Goal: Task Accomplishment & Management: Manage account settings

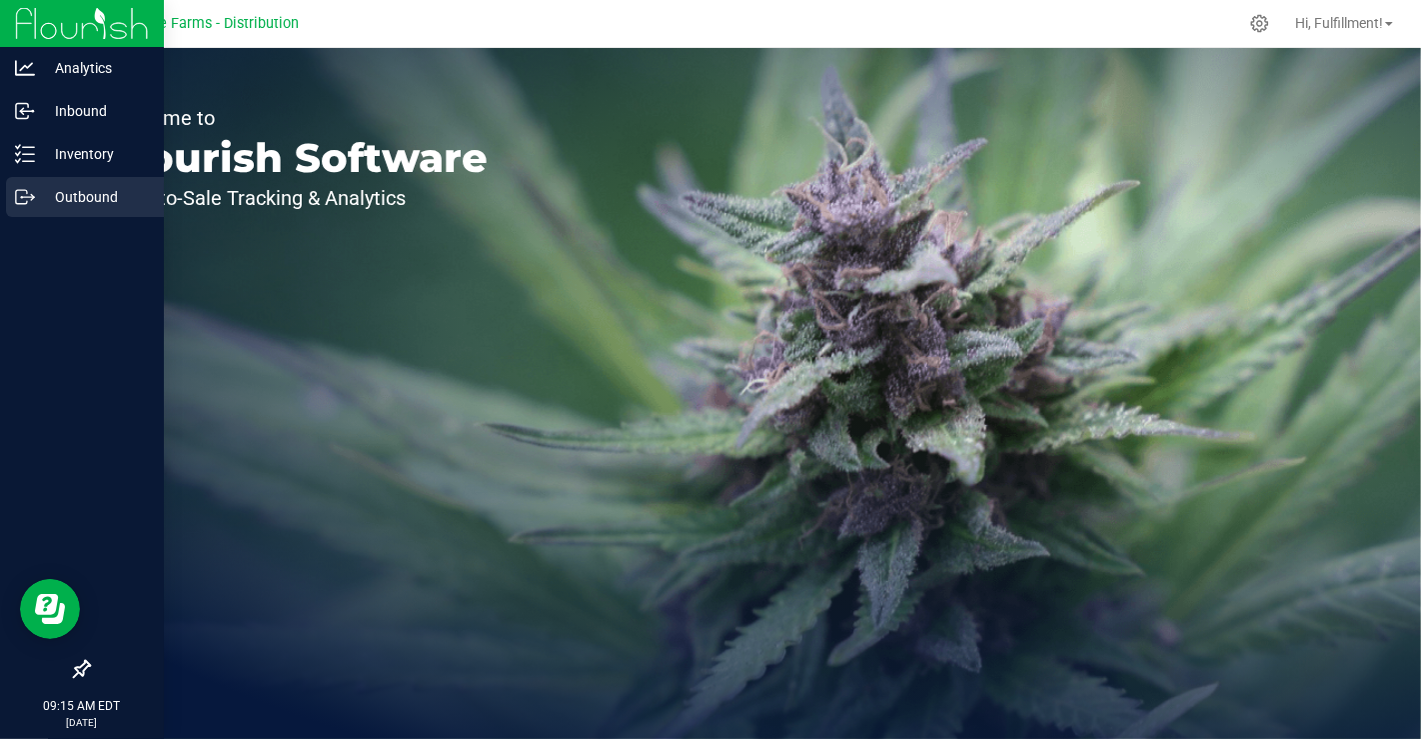
click at [28, 202] on icon at bounding box center [25, 197] width 20 height 20
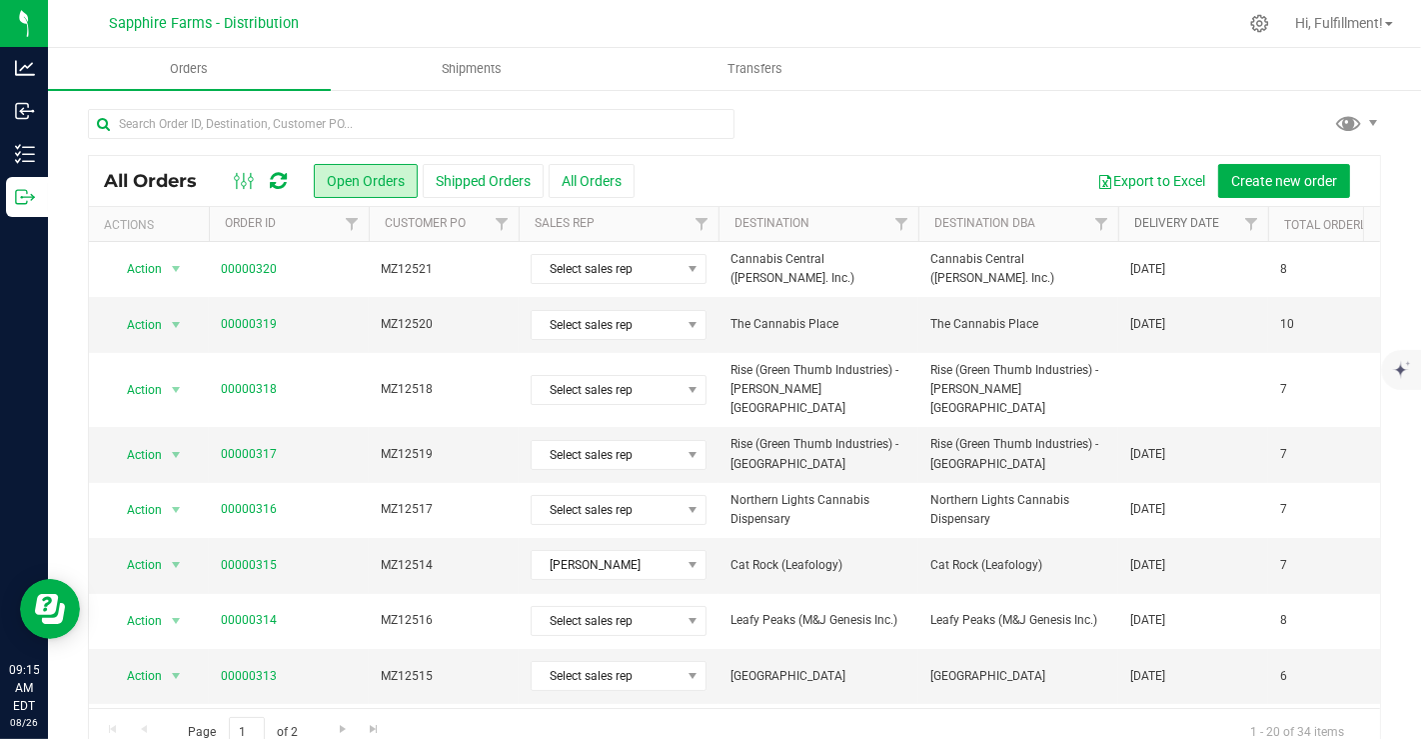
click at [1206, 224] on link "Delivery Date" at bounding box center [1177, 223] width 85 height 14
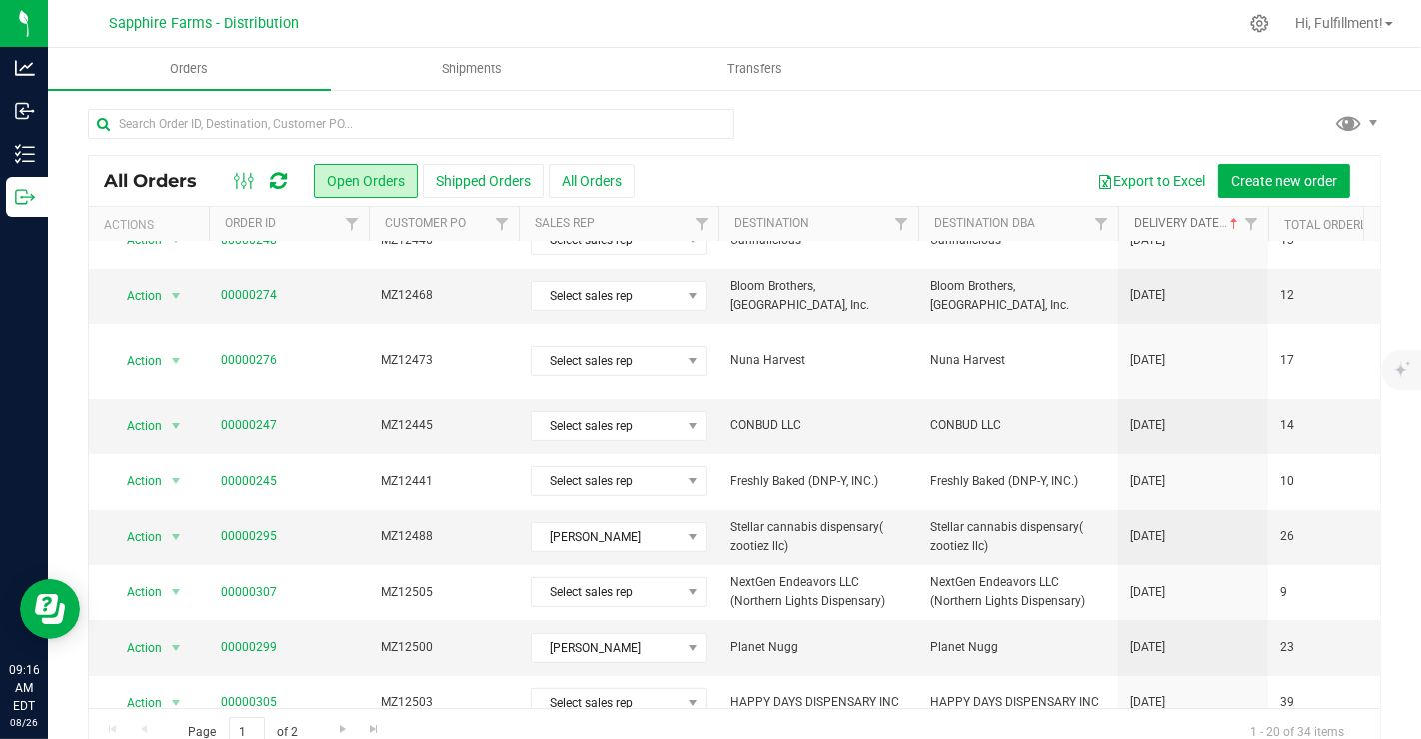
scroll to position [653, 0]
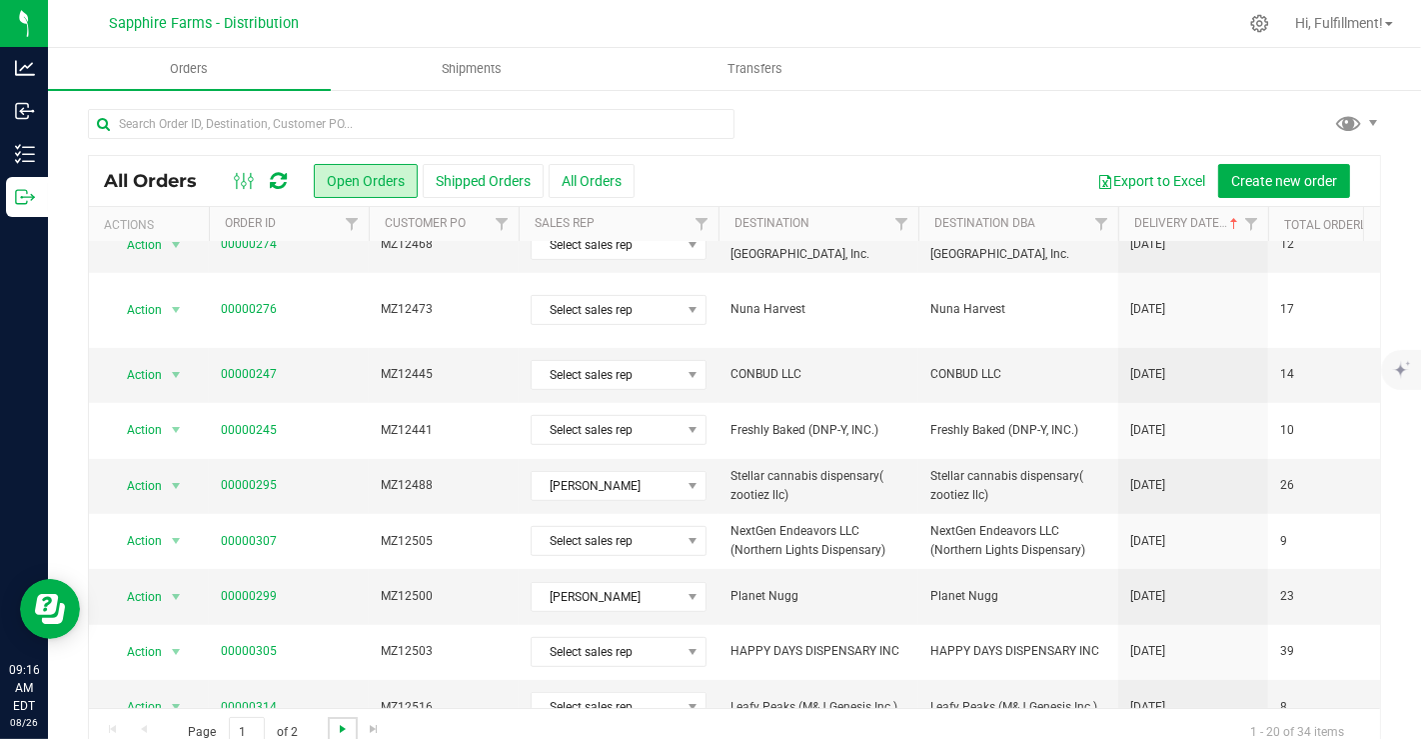
click at [340, 724] on span "Go to the next page" at bounding box center [343, 729] width 16 height 16
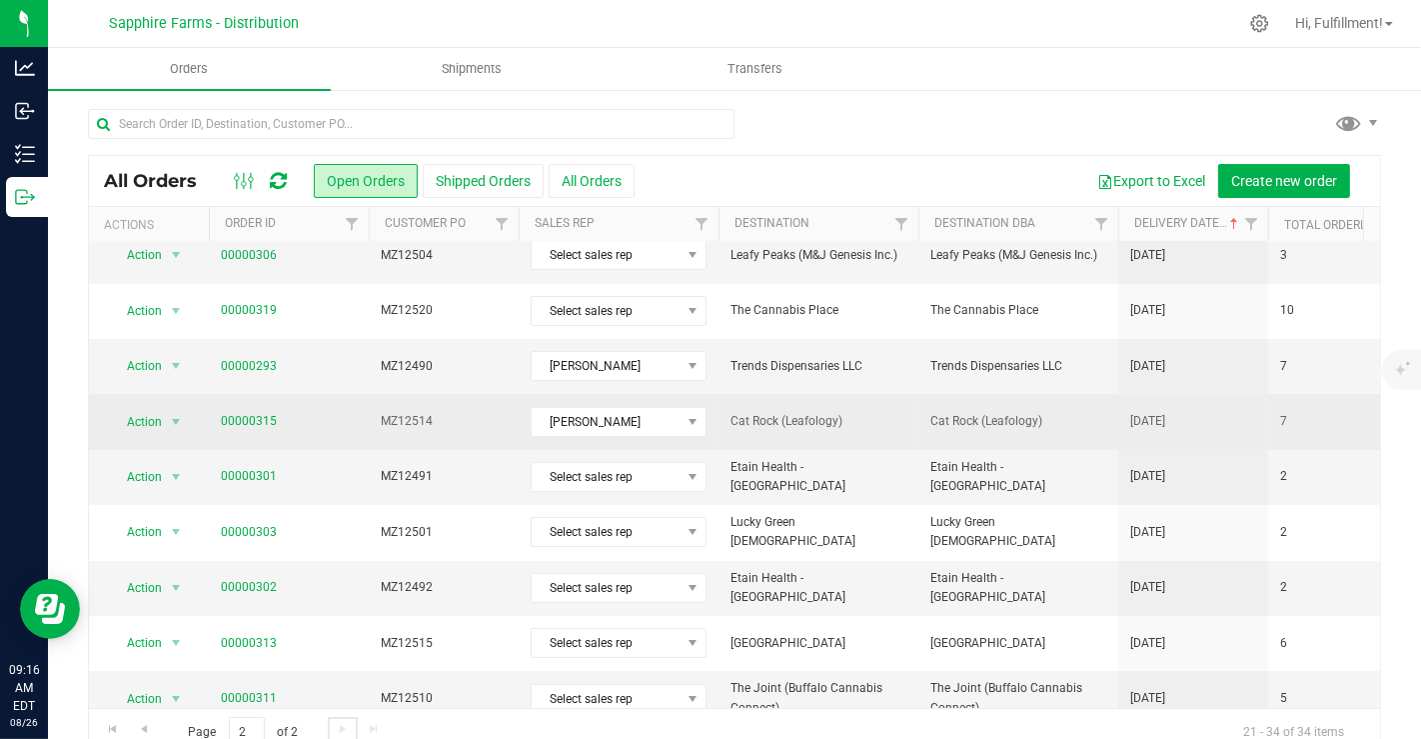
scroll to position [179, 0]
click at [245, 415] on link "00000315" at bounding box center [249, 422] width 56 height 19
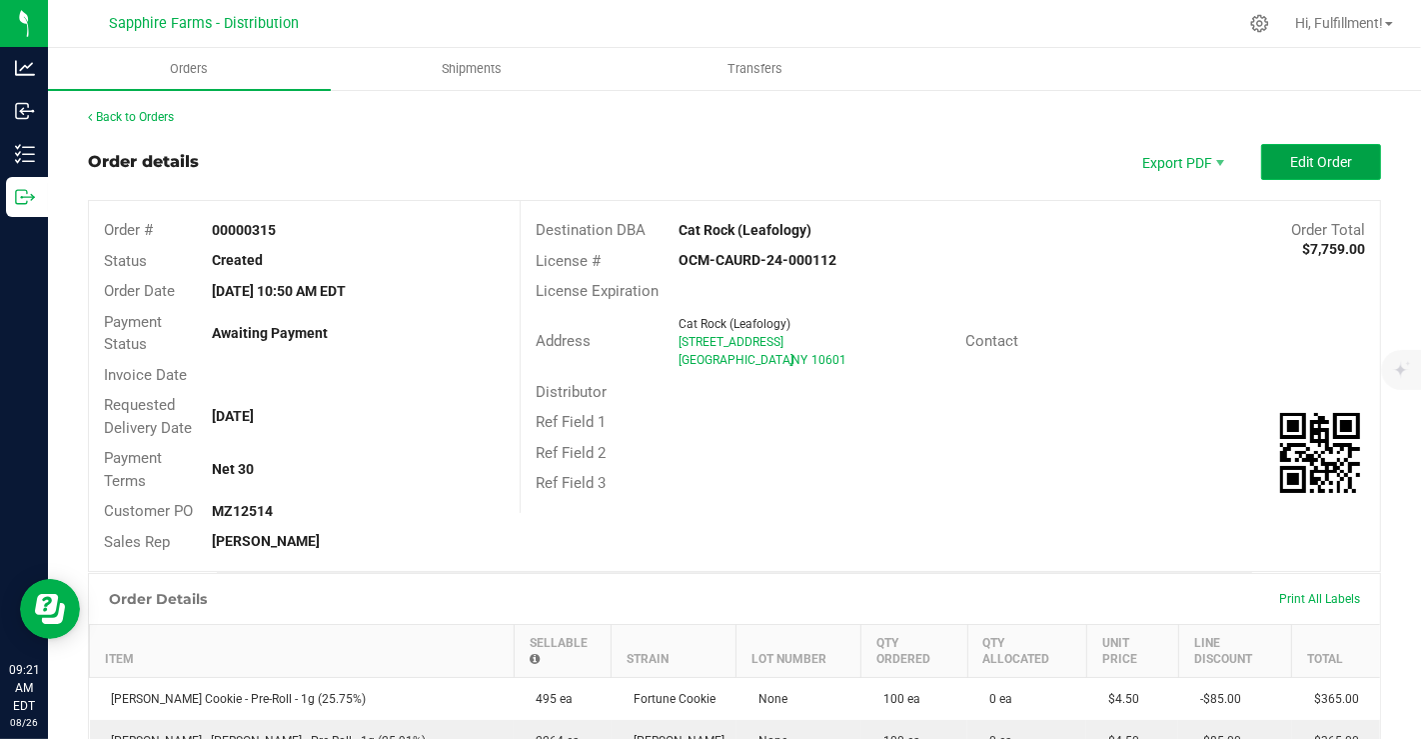
click at [1273, 153] on button "Edit Order" at bounding box center [1322, 162] width 120 height 36
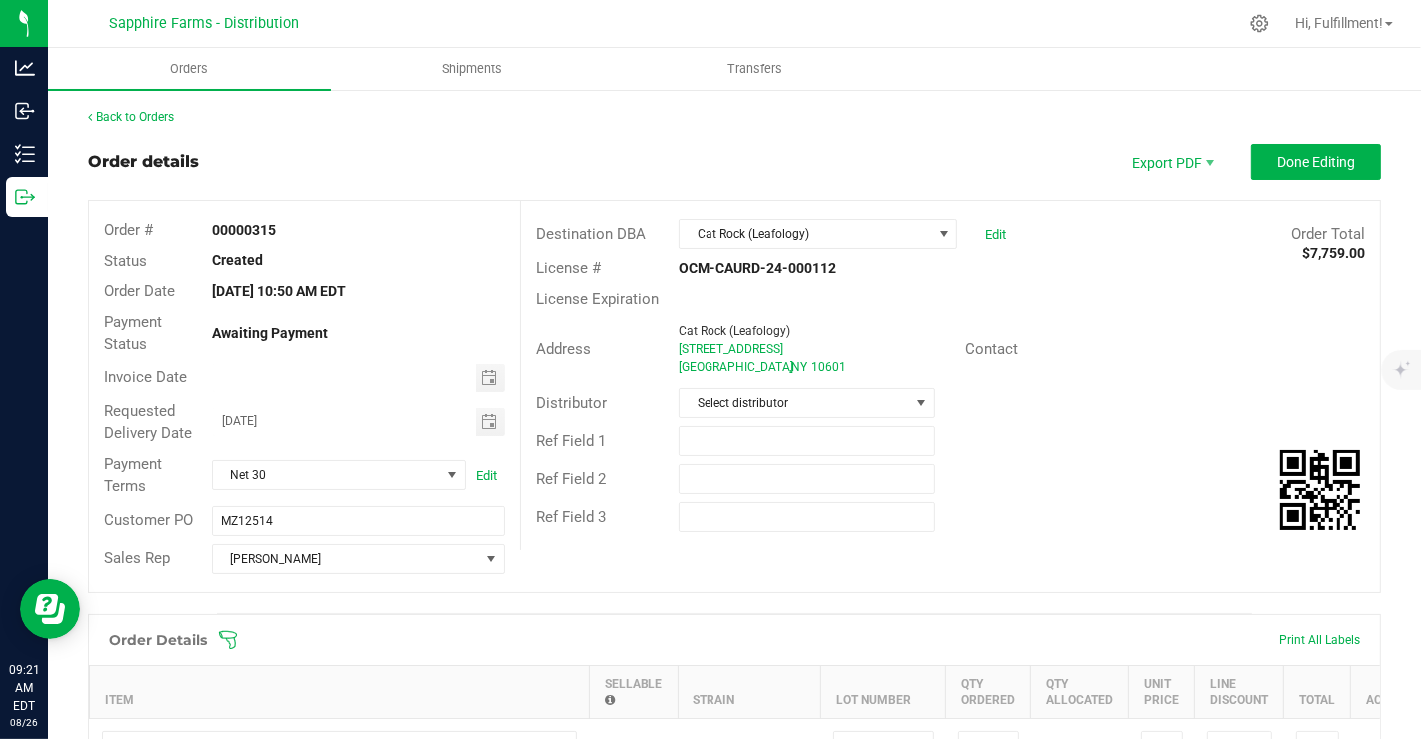
click at [225, 635] on icon at bounding box center [228, 640] width 20 height 20
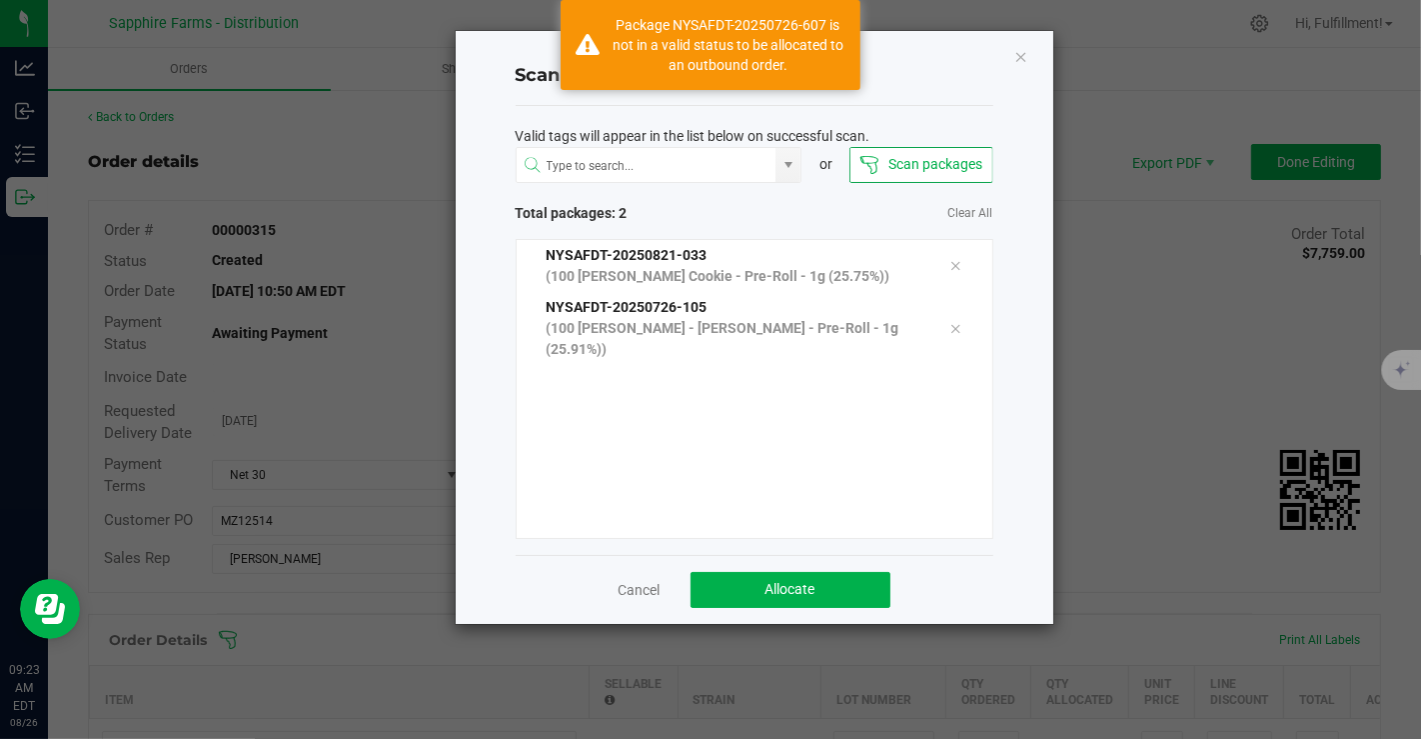
drag, startPoint x: 225, startPoint y: 635, endPoint x: 550, endPoint y: 677, distance: 327.6
click at [550, 677] on ngb-modal-window "Scan Packages to Allocate Valid tags will appear in the list below on successfu…" at bounding box center [718, 369] width 1436 height 739
click at [766, 584] on span "Allocate" at bounding box center [791, 589] width 50 height 16
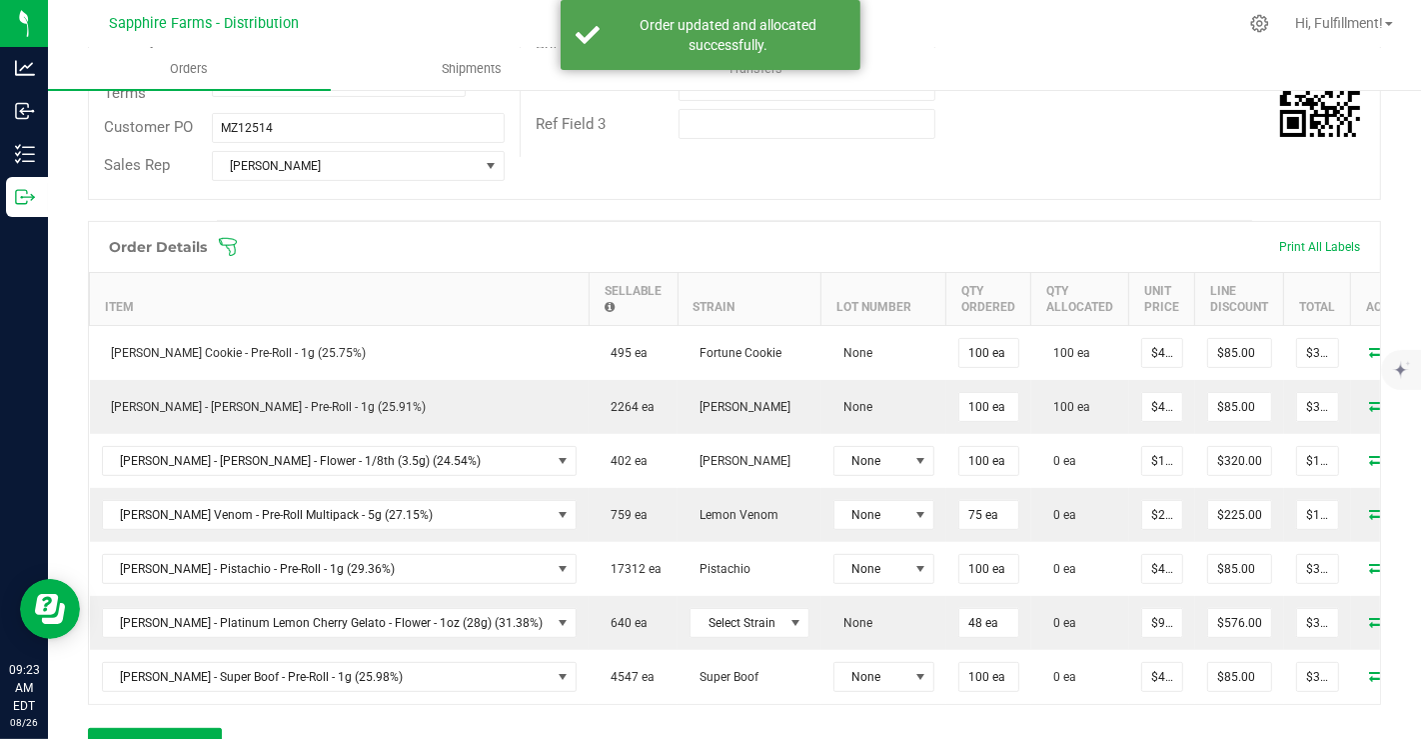
scroll to position [394, 0]
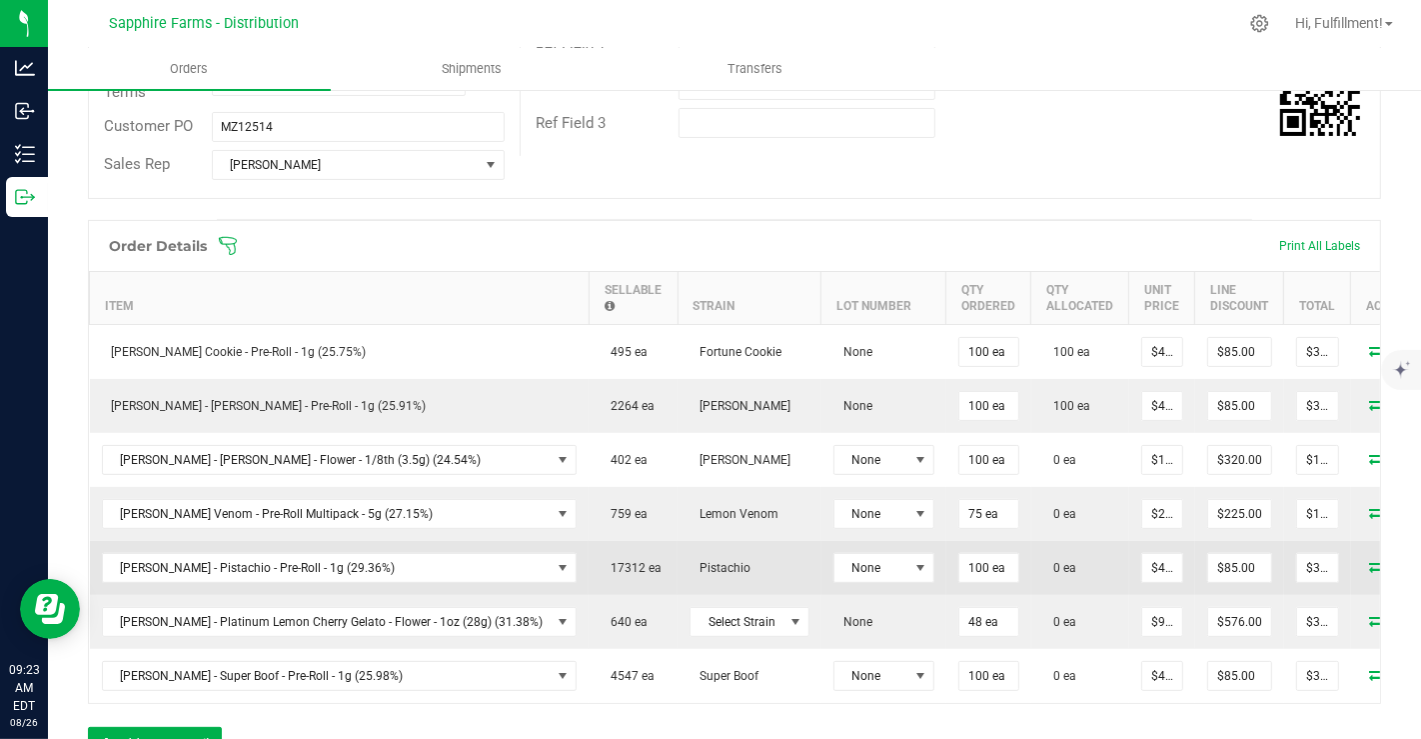
click at [1371, 560] on icon at bounding box center [1379, 566] width 16 height 12
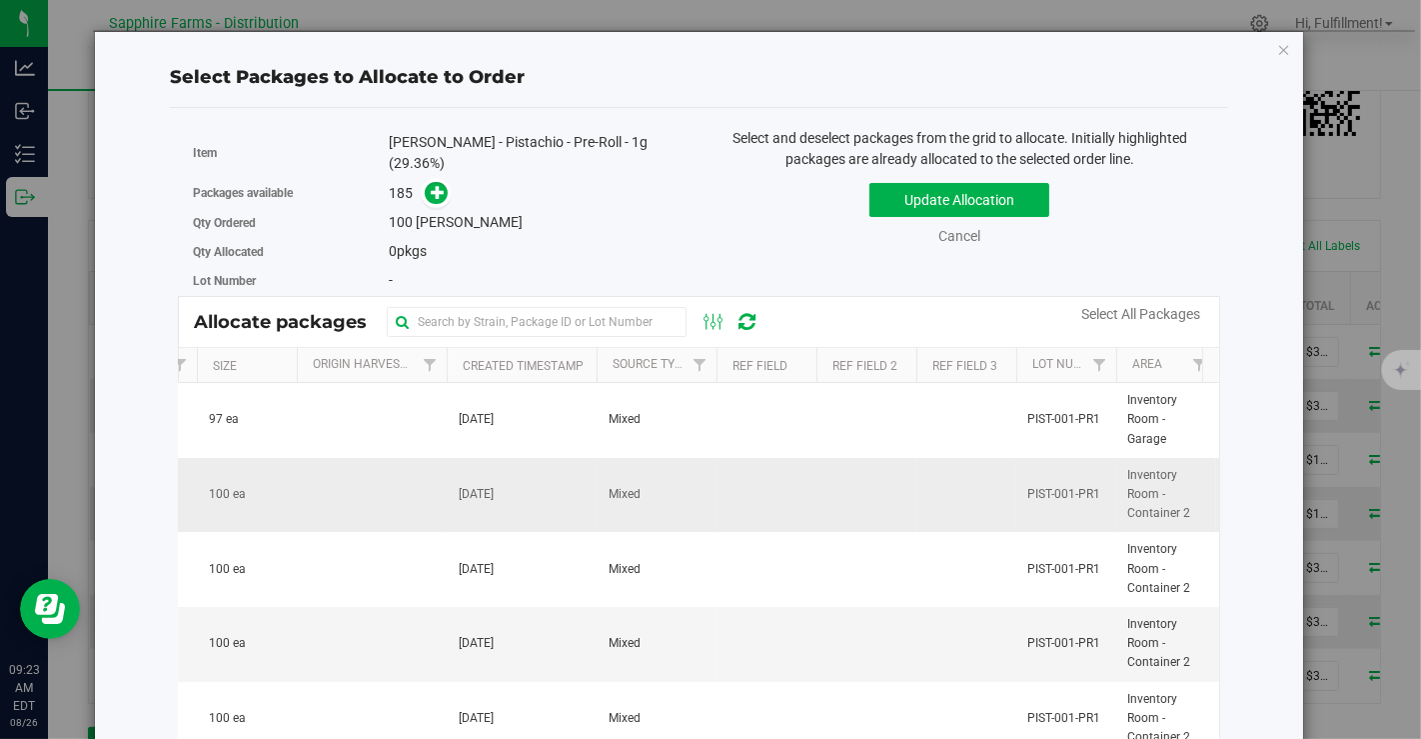
scroll to position [0, 0]
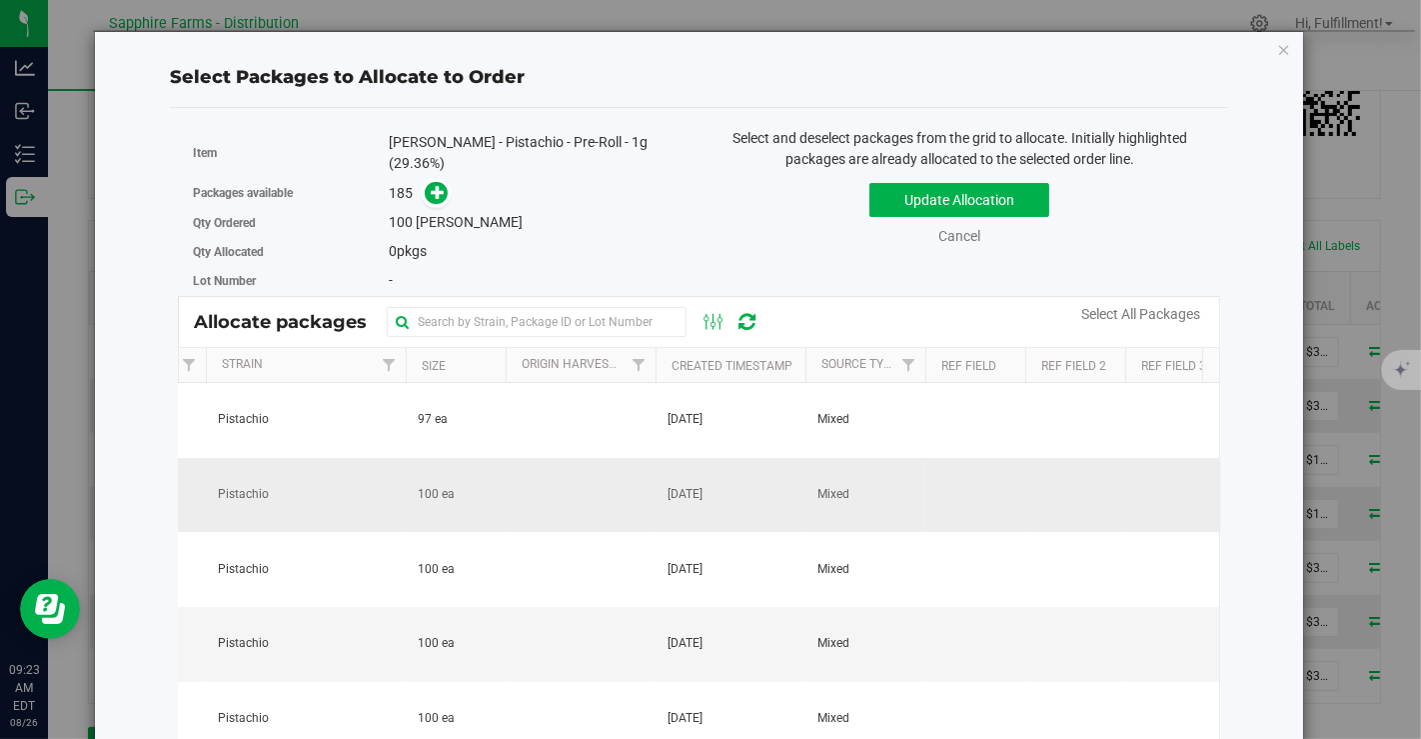
click at [446, 490] on span "100 ea" at bounding box center [436, 494] width 37 height 19
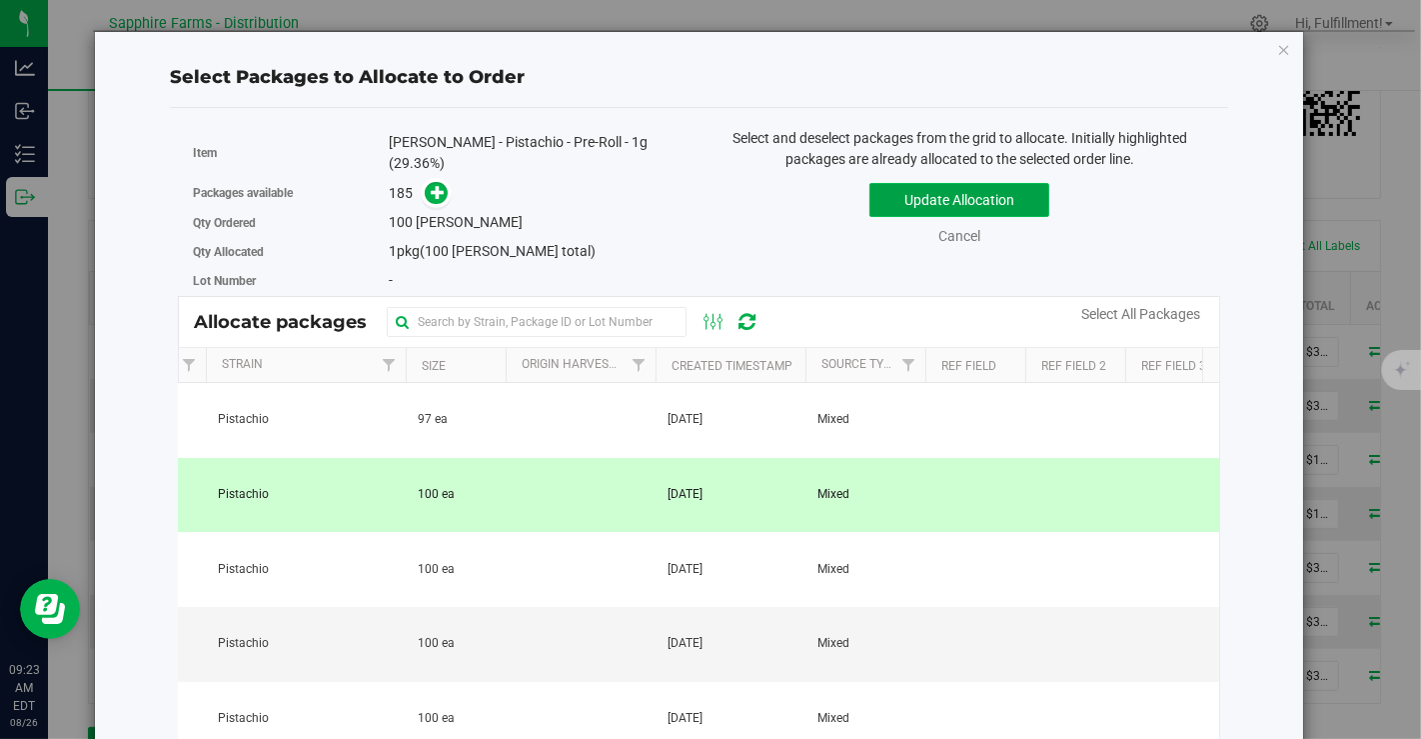
click at [925, 192] on button "Update Allocation" at bounding box center [960, 200] width 180 height 34
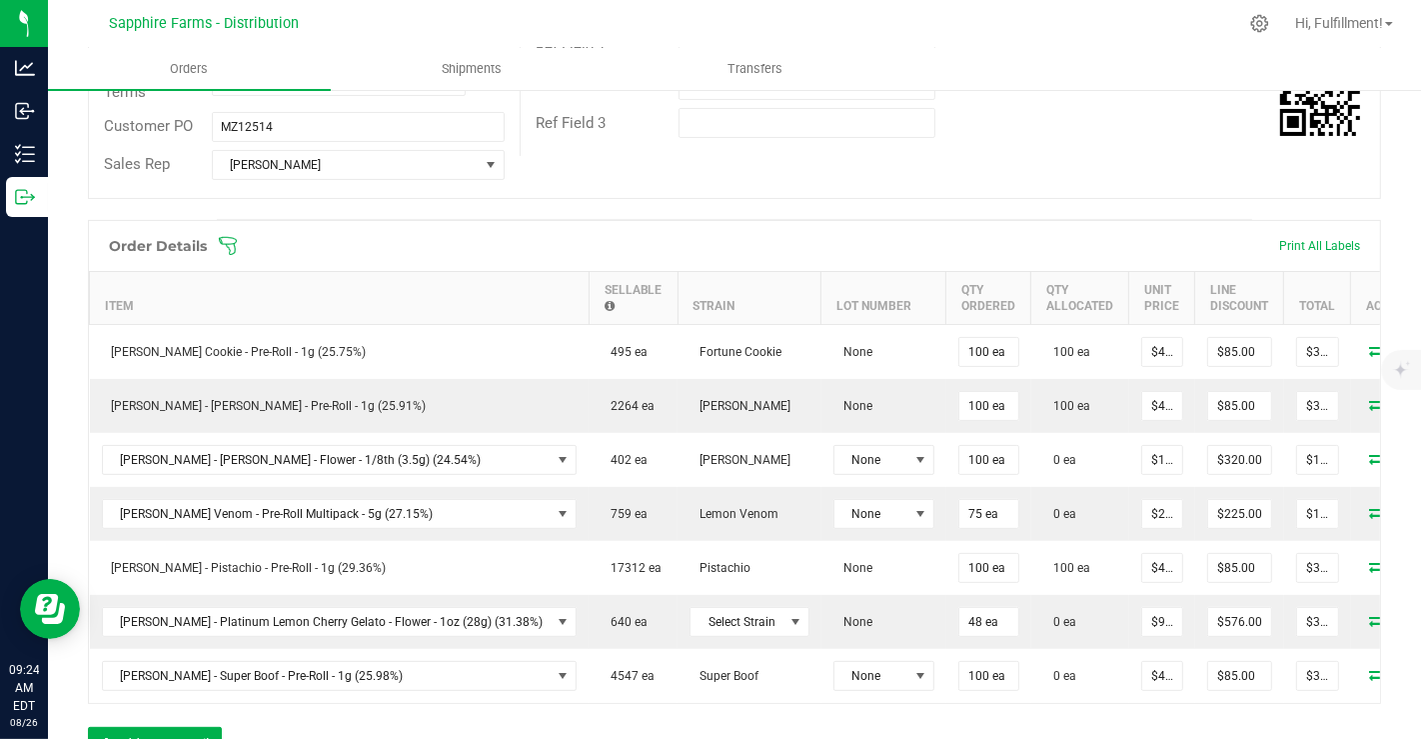
click at [232, 237] on icon at bounding box center [228, 246] width 20 height 20
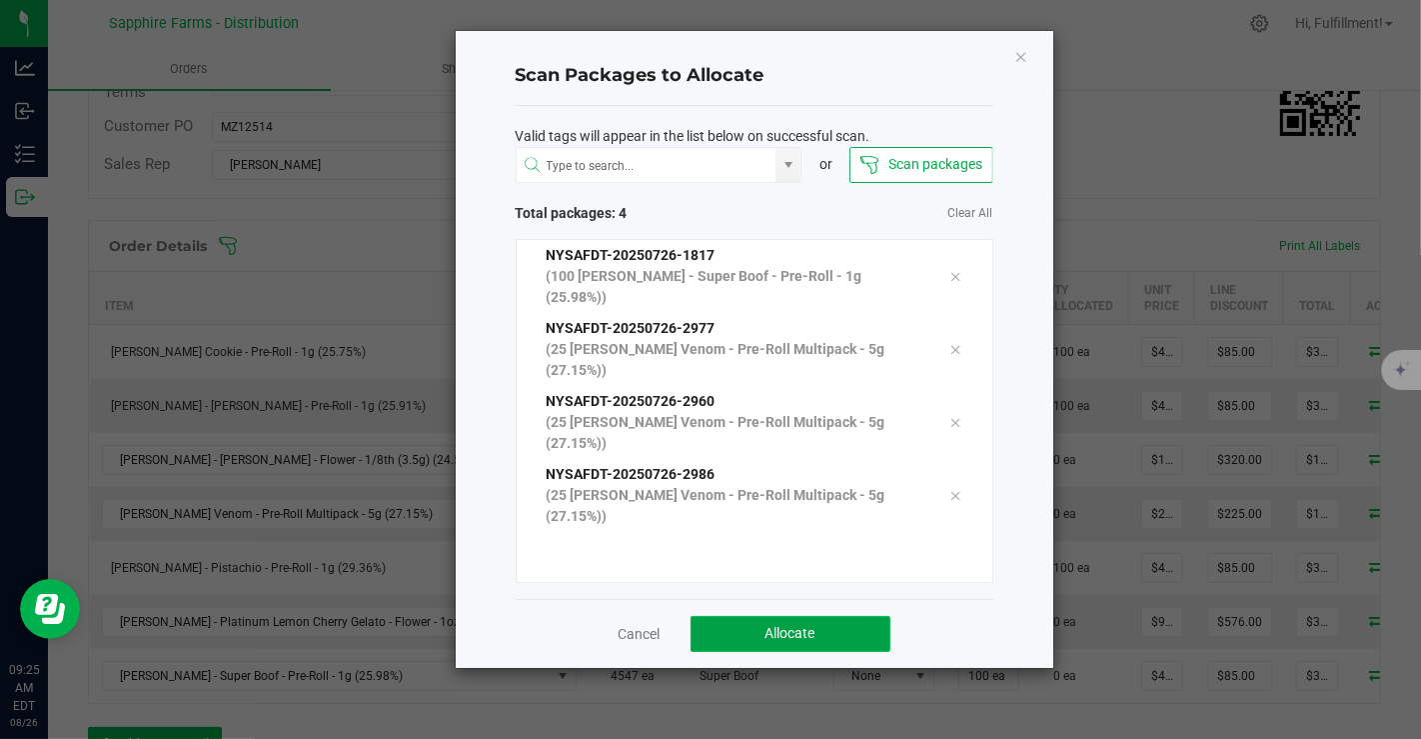
click at [785, 625] on span "Allocate" at bounding box center [791, 633] width 50 height 16
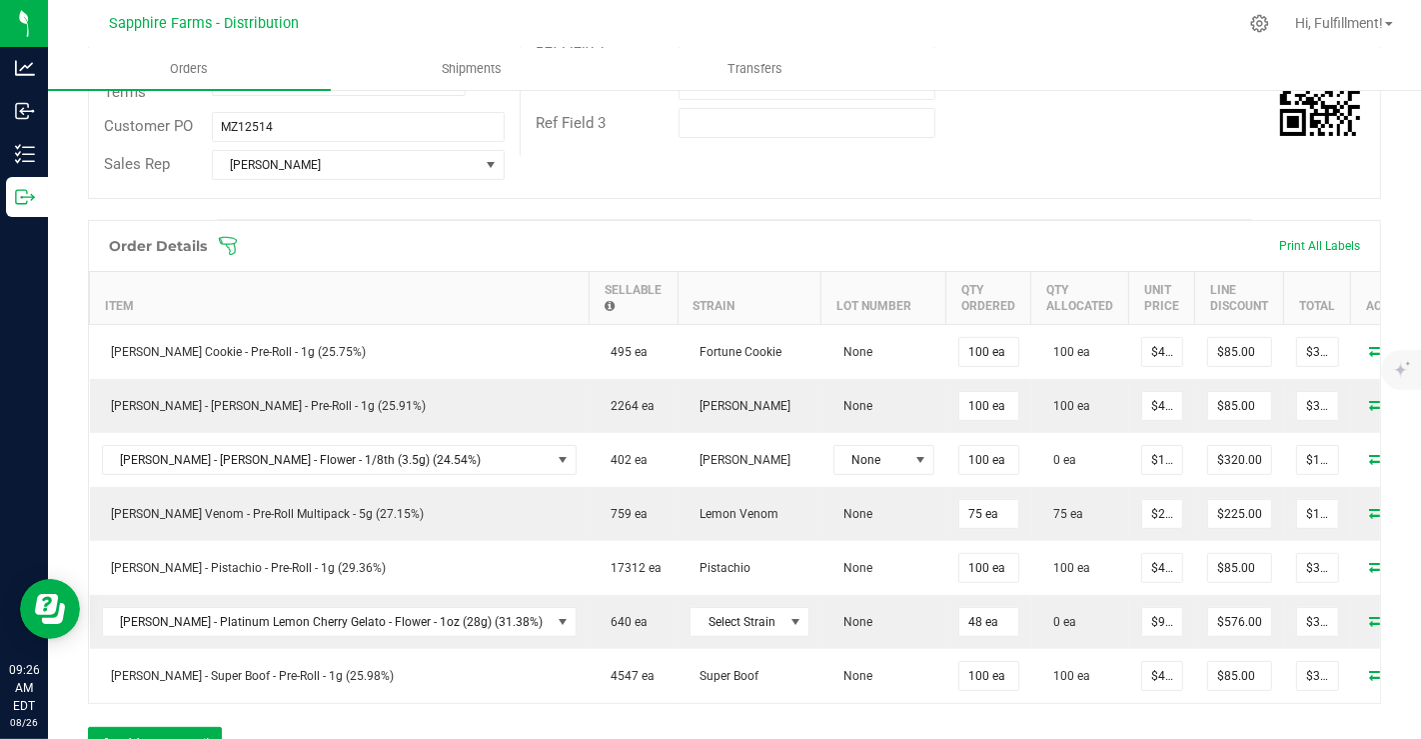
click at [234, 236] on icon at bounding box center [228, 246] width 20 height 20
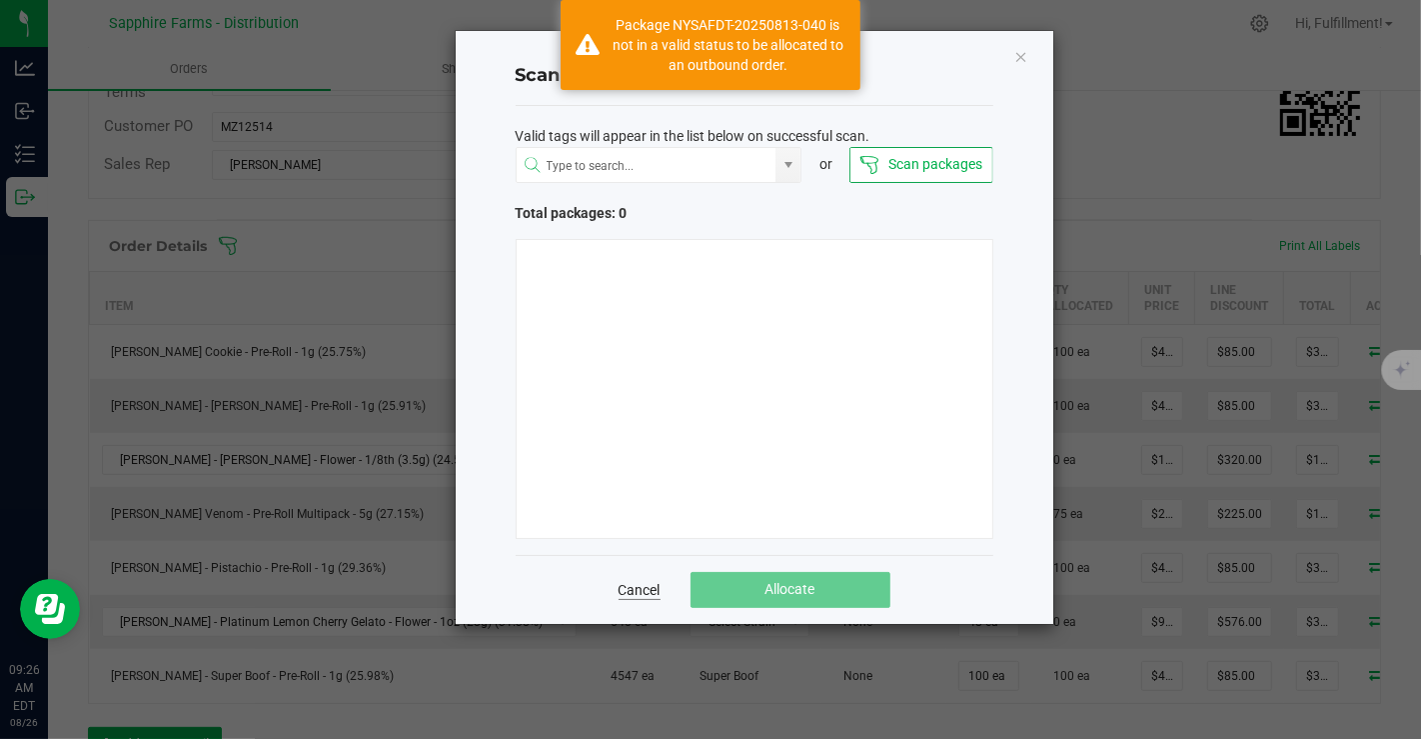
click at [635, 582] on link "Cancel" at bounding box center [640, 590] width 42 height 20
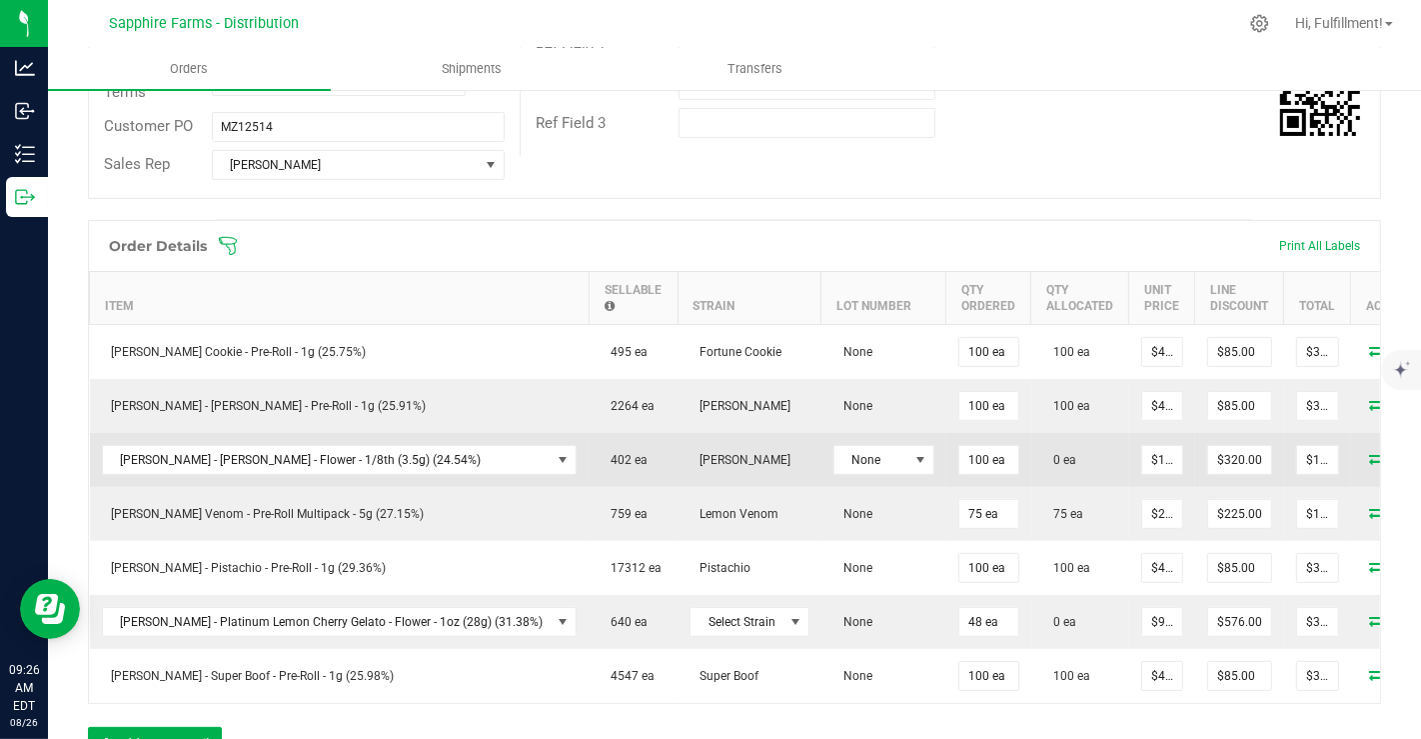
click at [1371, 452] on icon at bounding box center [1379, 458] width 16 height 12
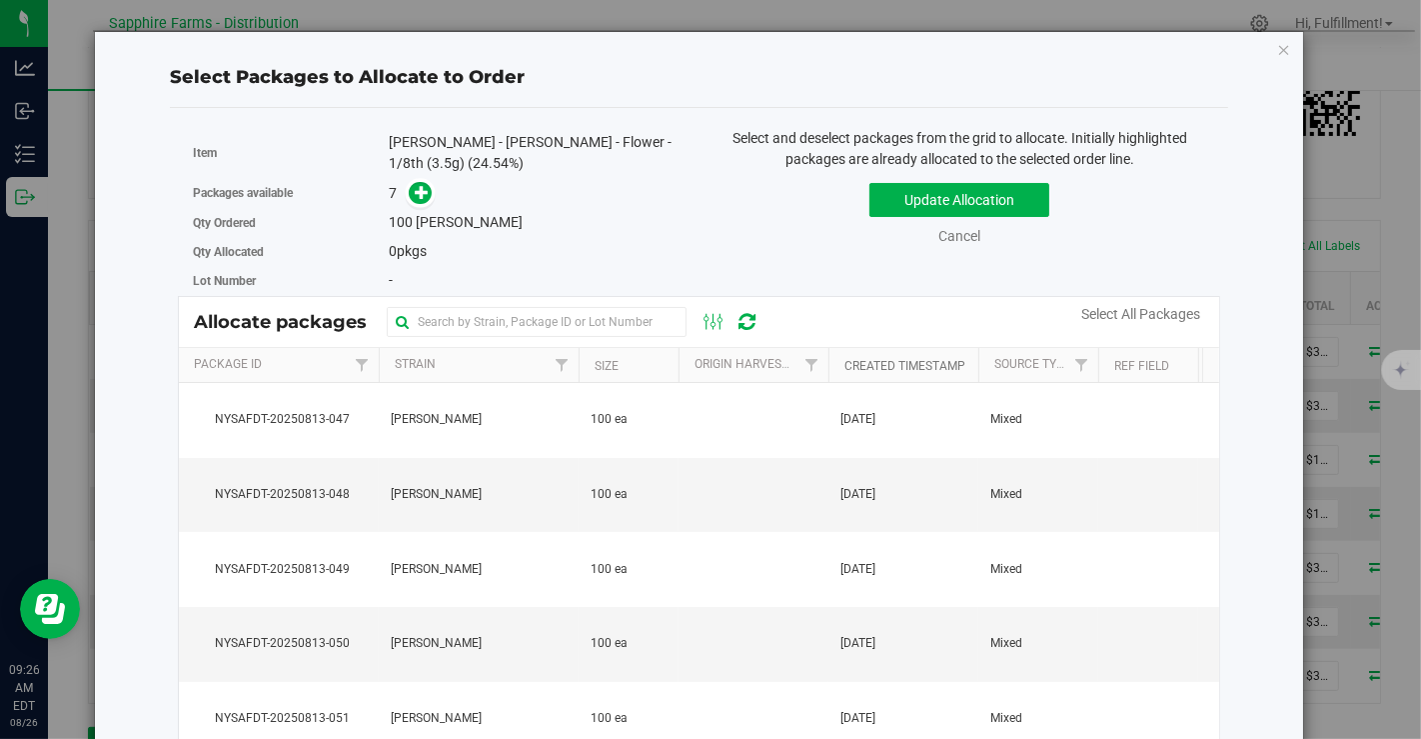
click at [922, 360] on link "Created Timestamp" at bounding box center [905, 366] width 121 height 14
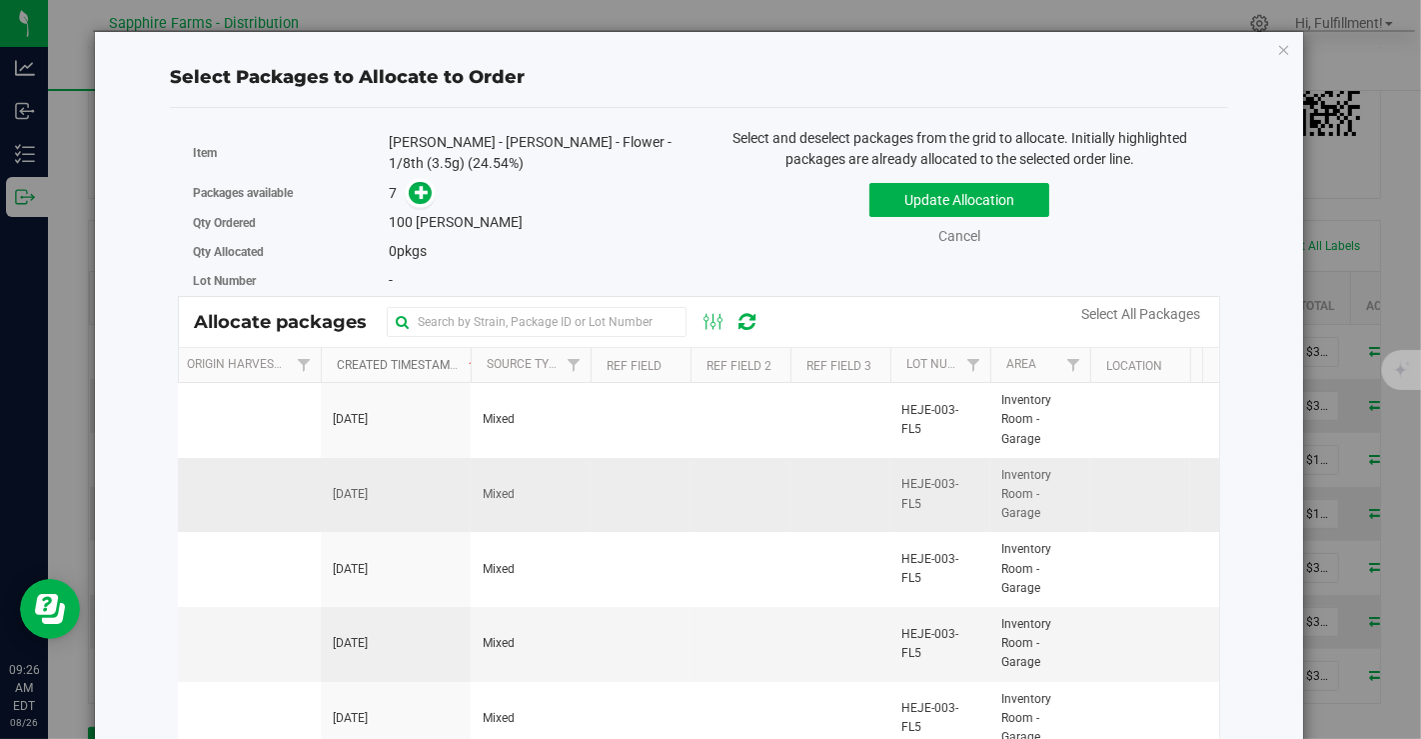
scroll to position [0, 522]
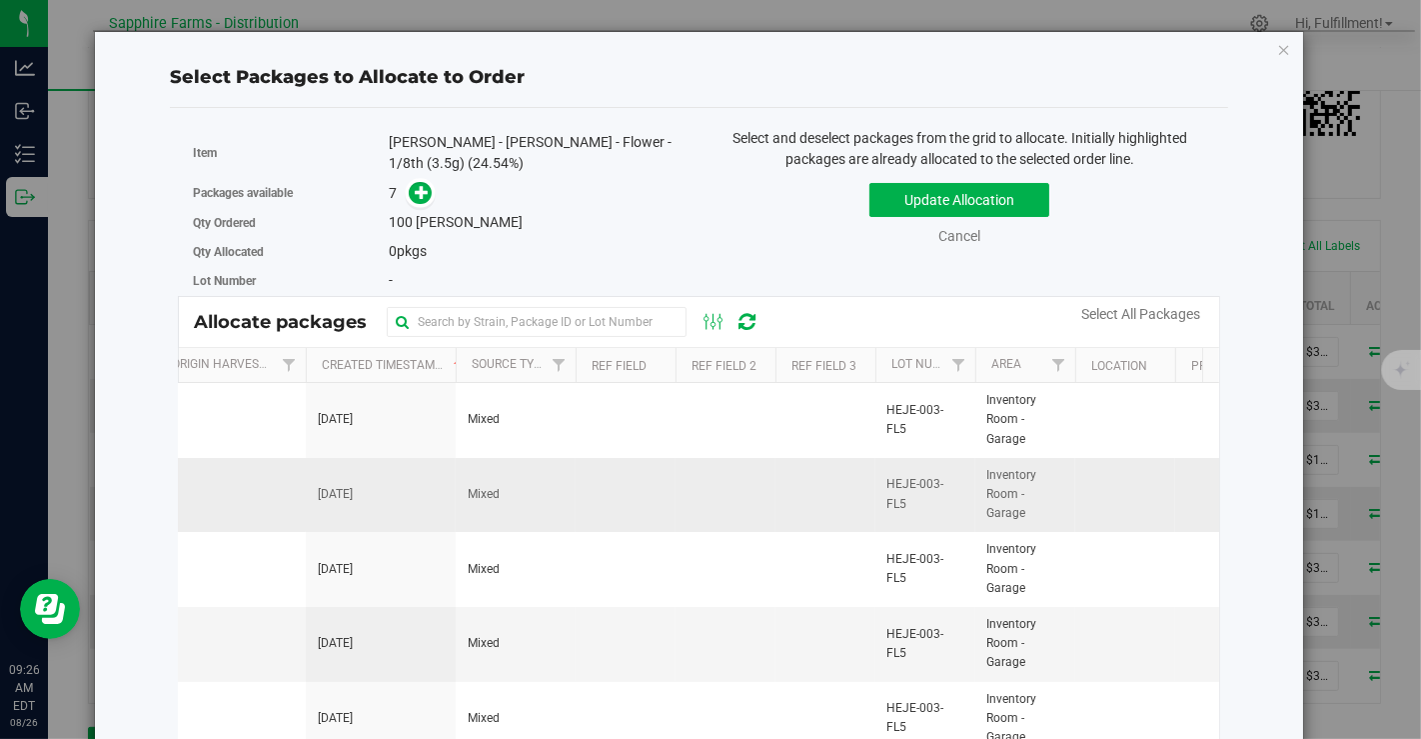
click at [763, 495] on td at bounding box center [726, 495] width 100 height 75
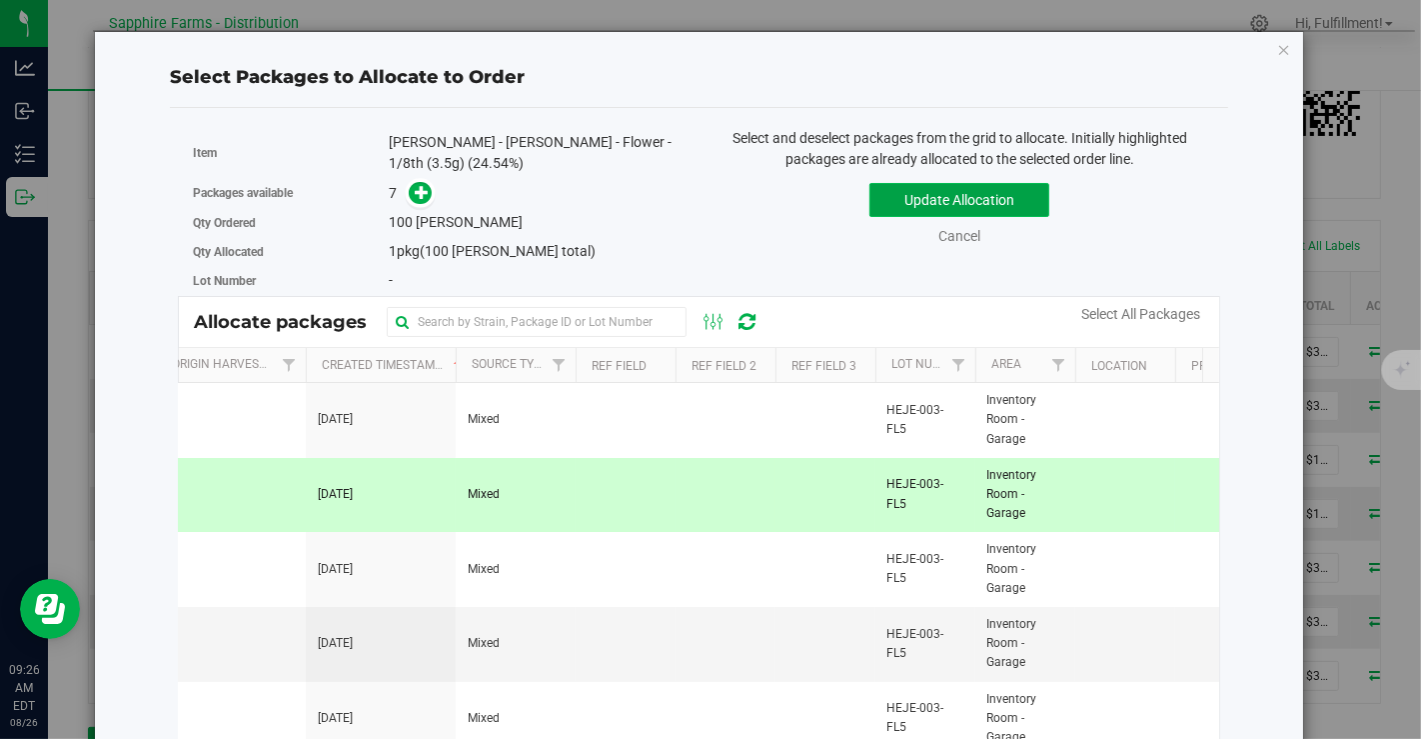
click at [925, 192] on button "Update Allocation" at bounding box center [960, 200] width 180 height 34
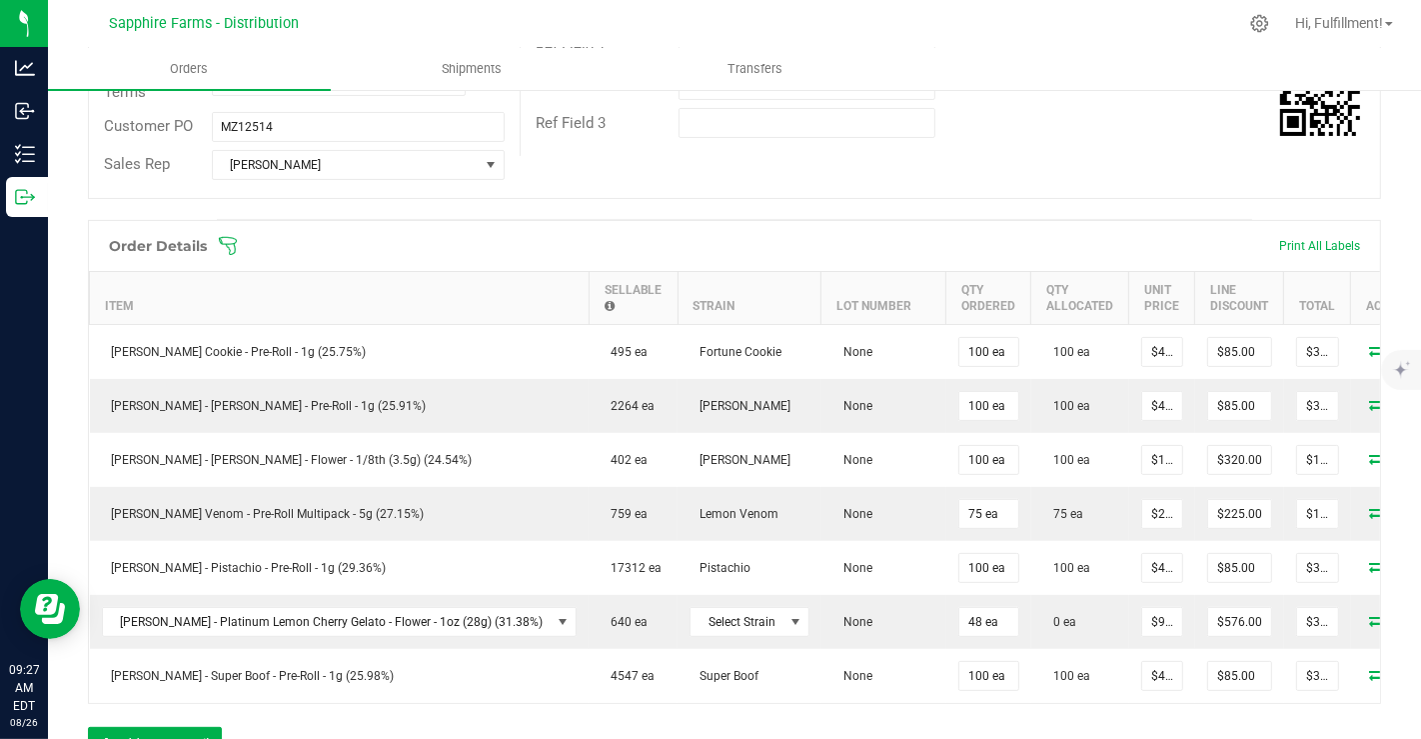
click at [234, 239] on icon at bounding box center [228, 246] width 20 height 20
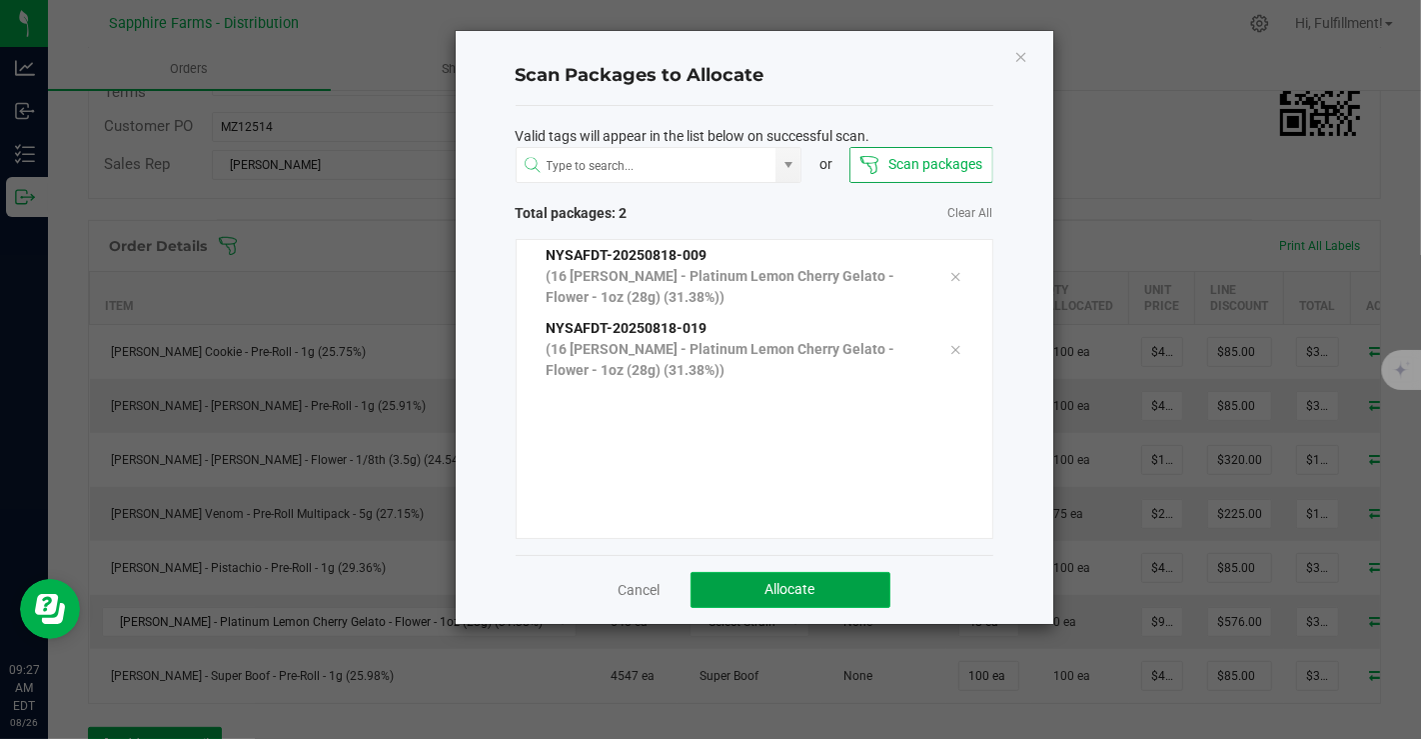
click at [799, 587] on span "Allocate" at bounding box center [791, 589] width 50 height 16
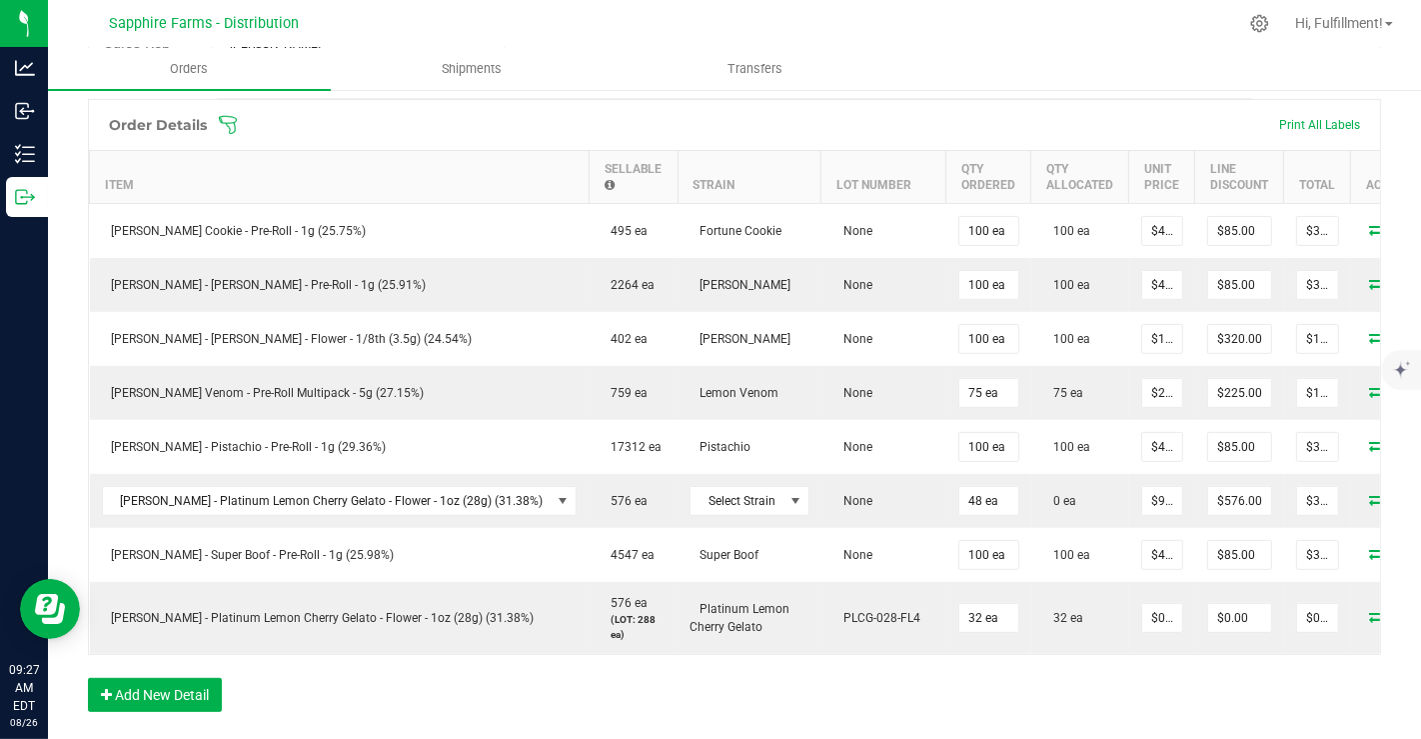
scroll to position [520, 0]
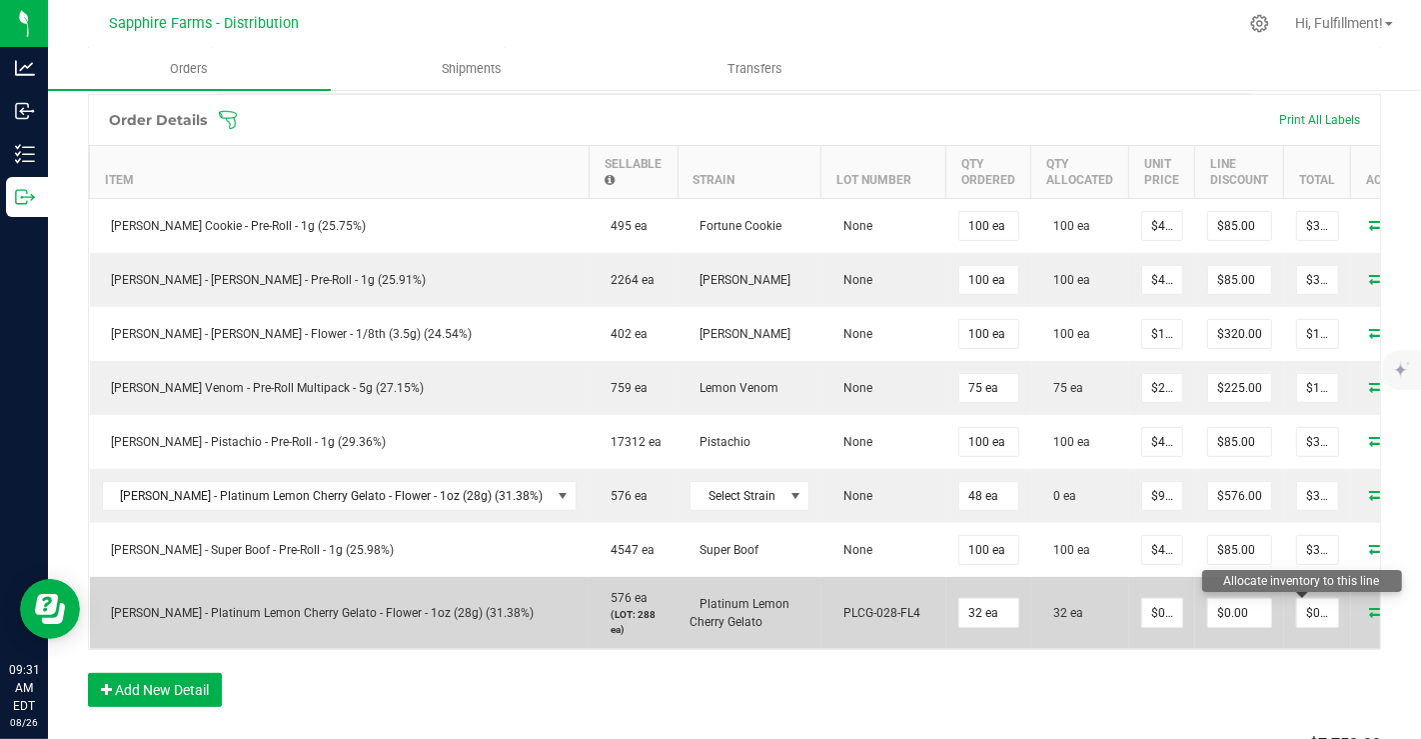
click at [1371, 608] on icon at bounding box center [1379, 611] width 16 height 12
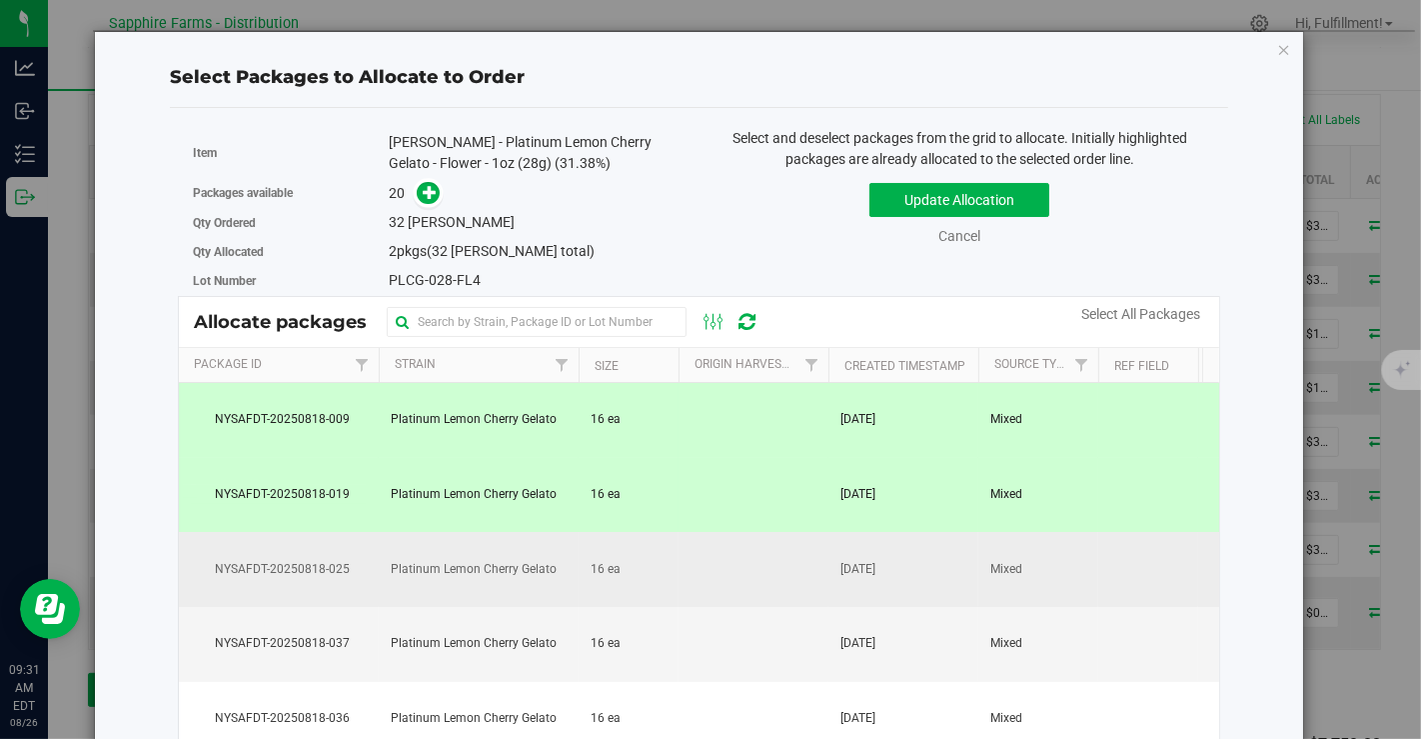
click at [1054, 564] on td "Mixed" at bounding box center [1039, 569] width 120 height 75
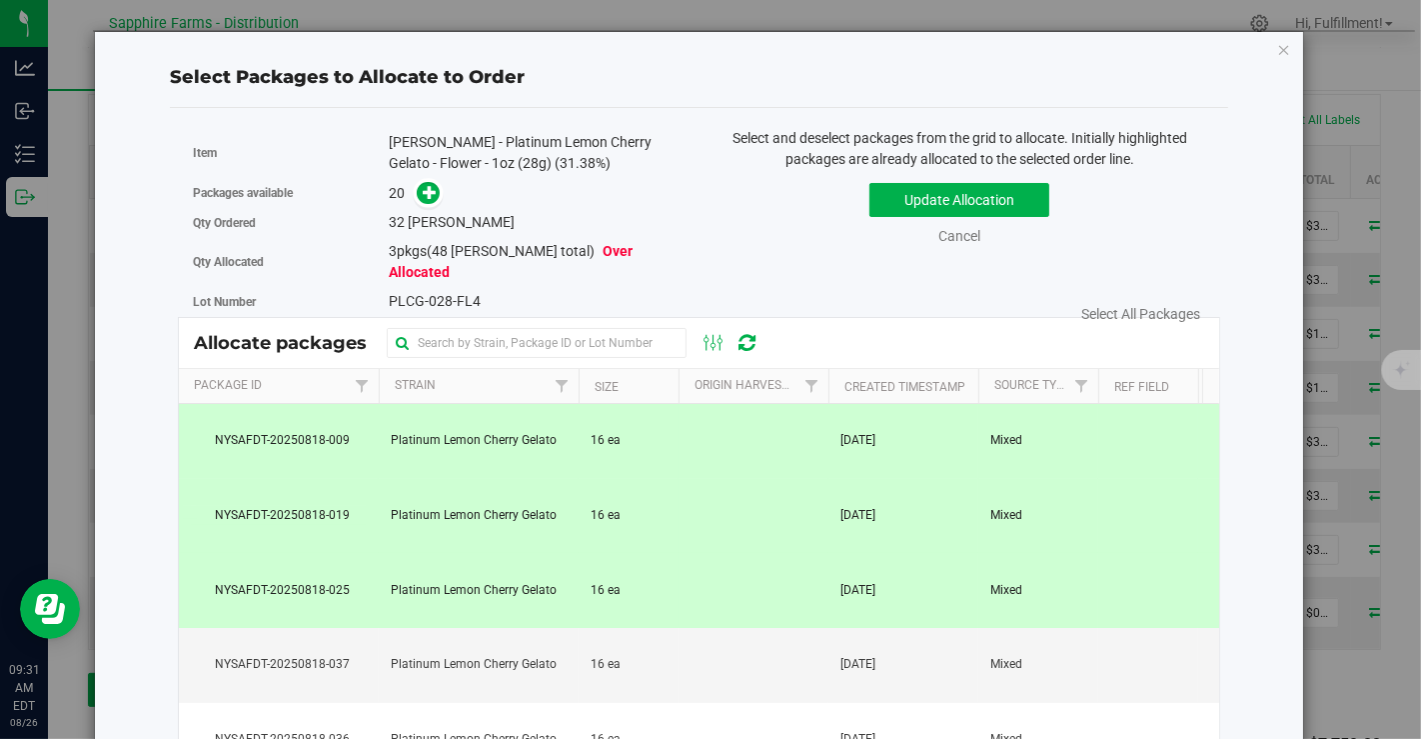
click at [1054, 564] on td "Mixed" at bounding box center [1039, 590] width 120 height 75
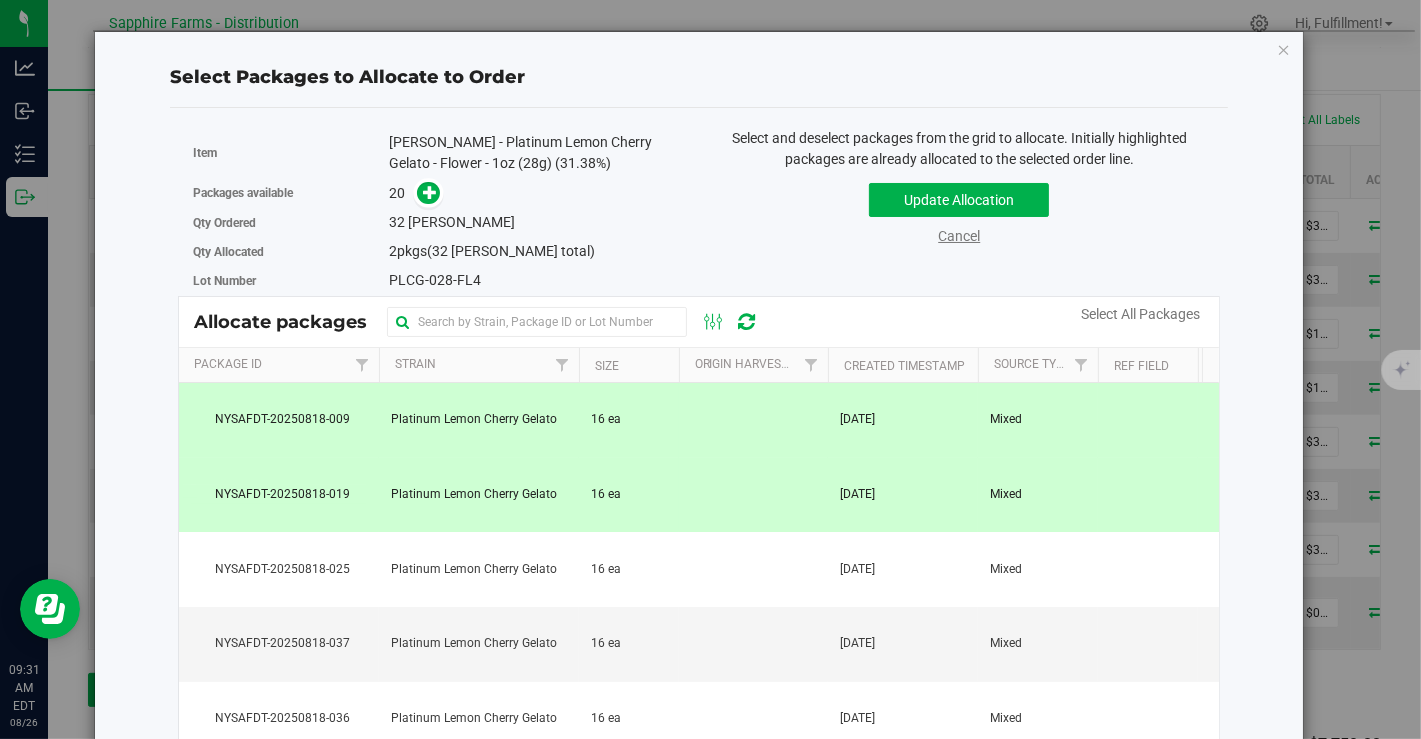
click at [949, 235] on link "Cancel" at bounding box center [960, 236] width 42 height 16
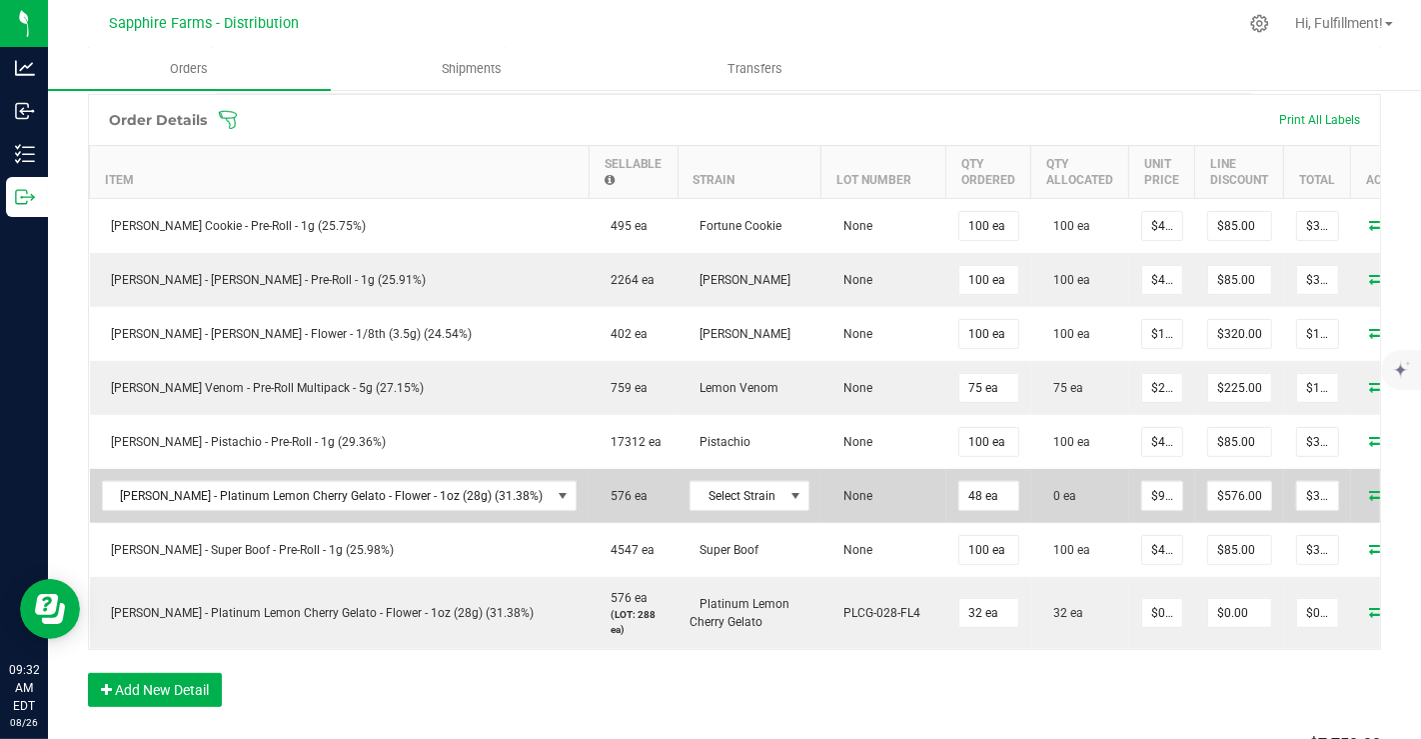
click at [1371, 488] on icon at bounding box center [1379, 494] width 16 height 12
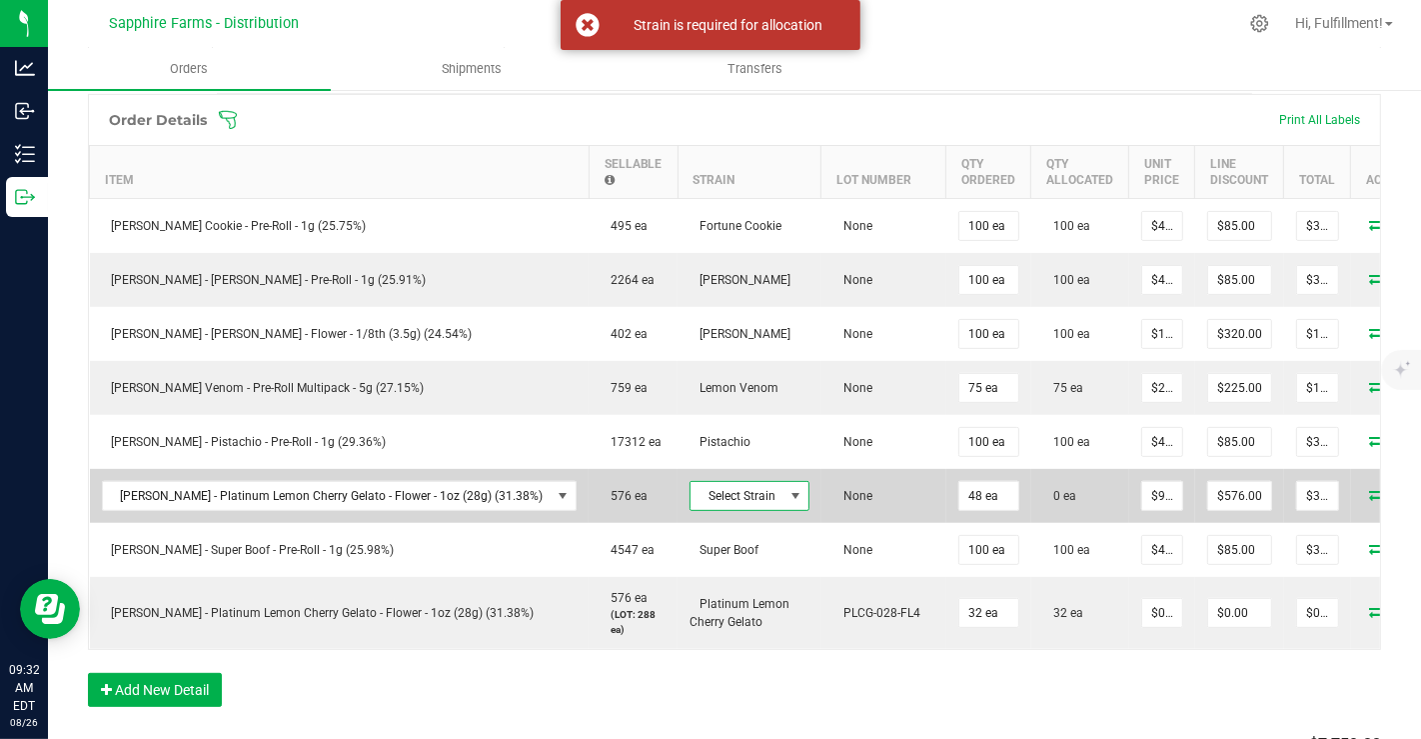
click at [788, 490] on span at bounding box center [796, 496] width 16 height 16
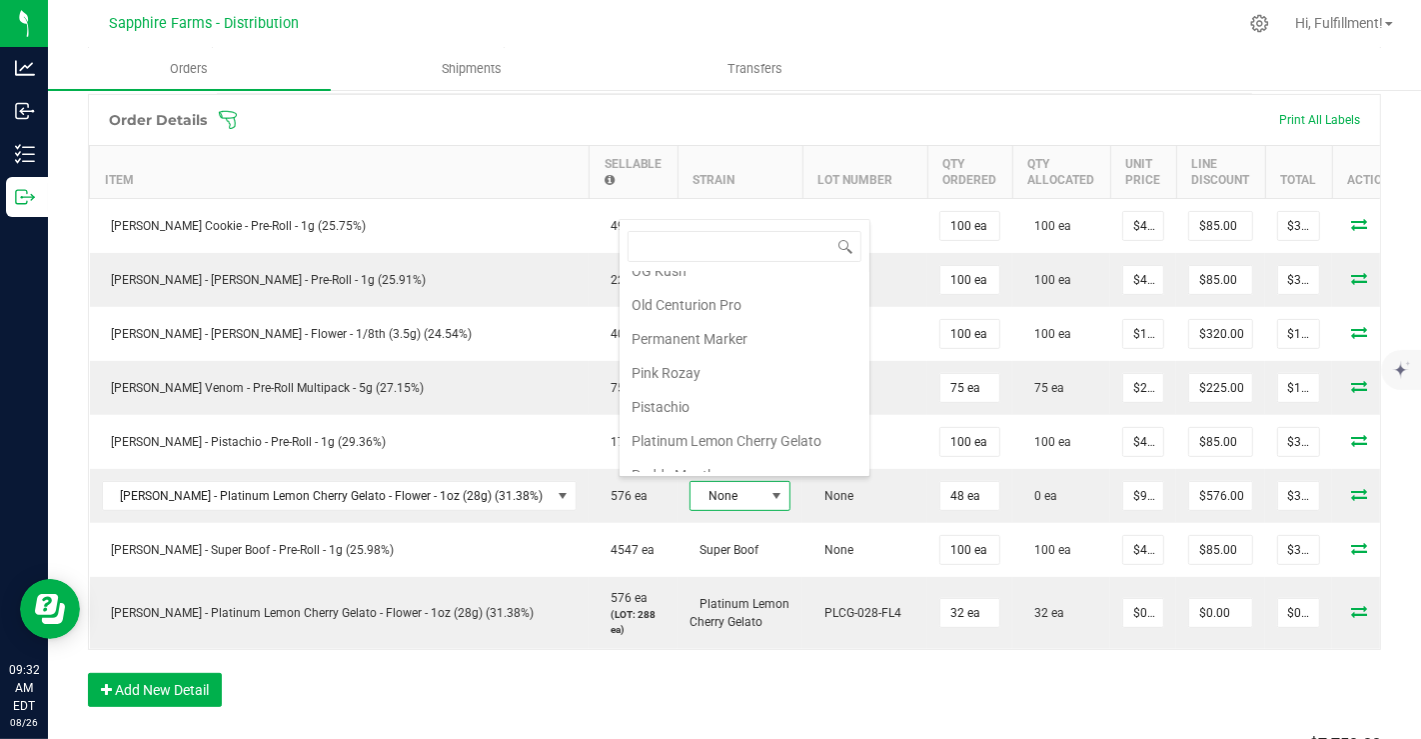
scroll to position [1381, 0]
click at [718, 387] on li "Platinum Lemon Cherry Gelato" at bounding box center [745, 404] width 250 height 34
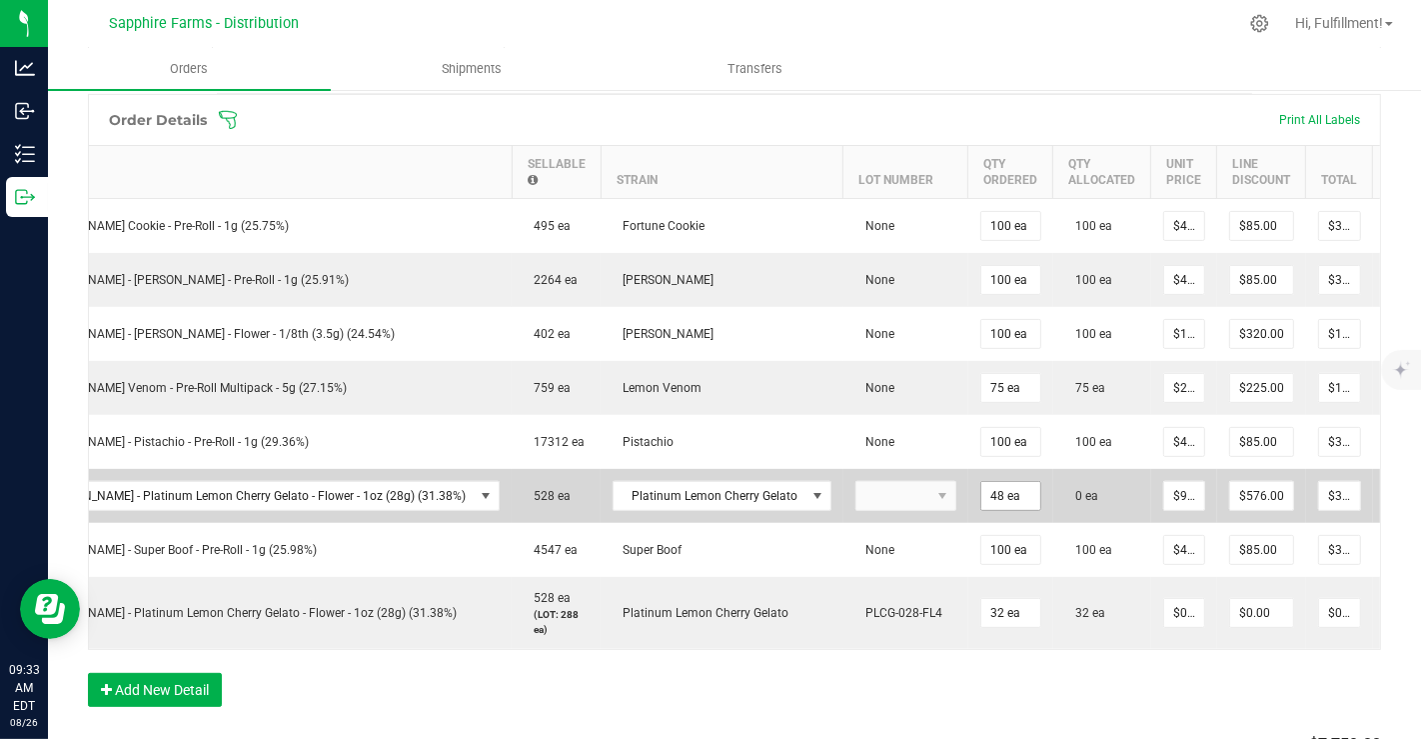
scroll to position [0, 126]
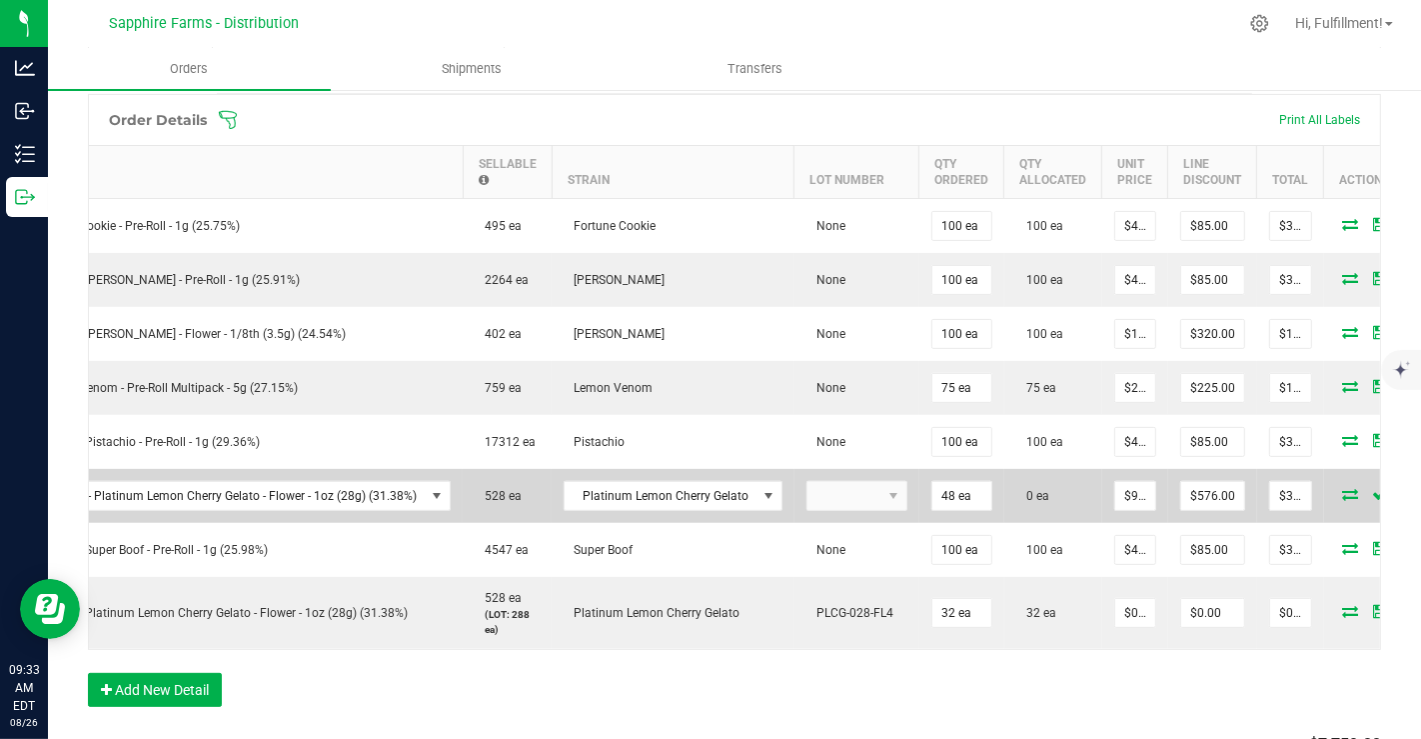
click at [1344, 488] on icon at bounding box center [1352, 494] width 16 height 12
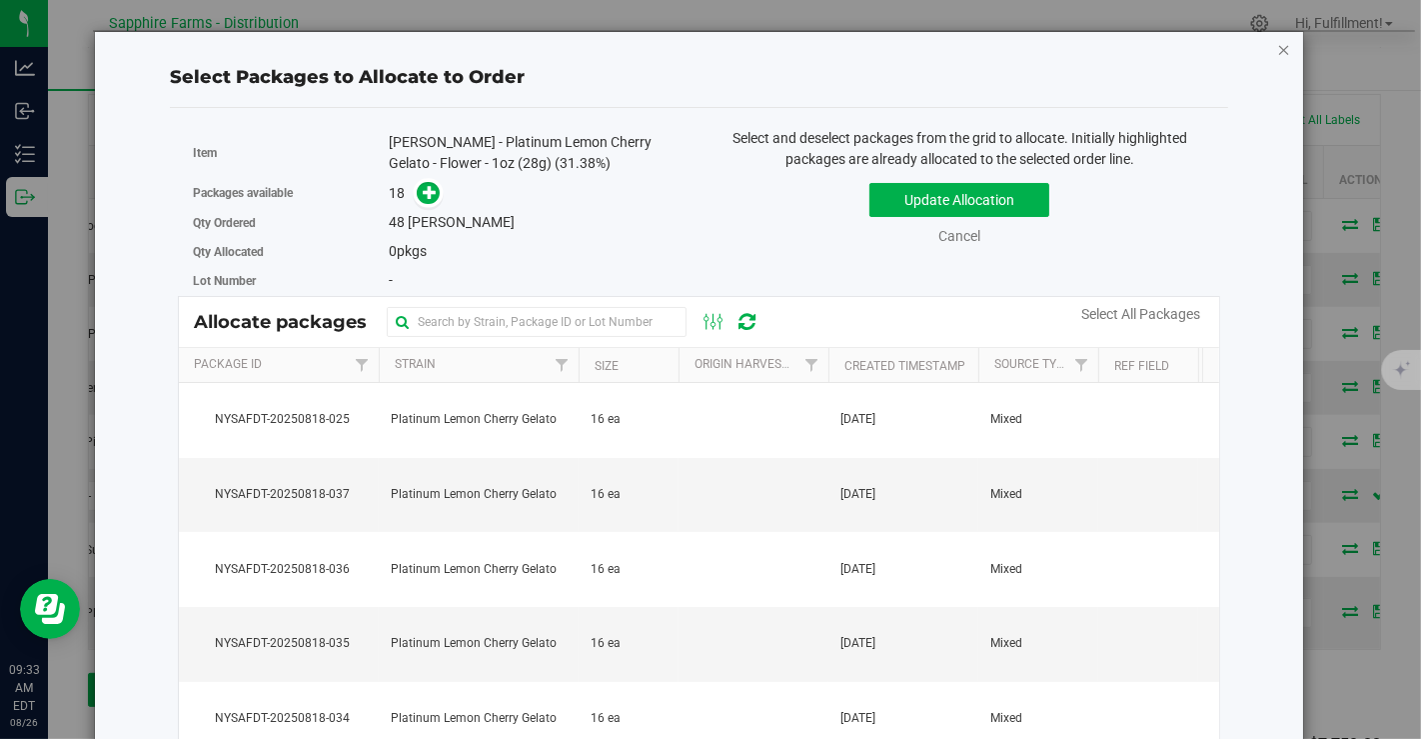
click at [1278, 45] on icon "button" at bounding box center [1285, 49] width 14 height 24
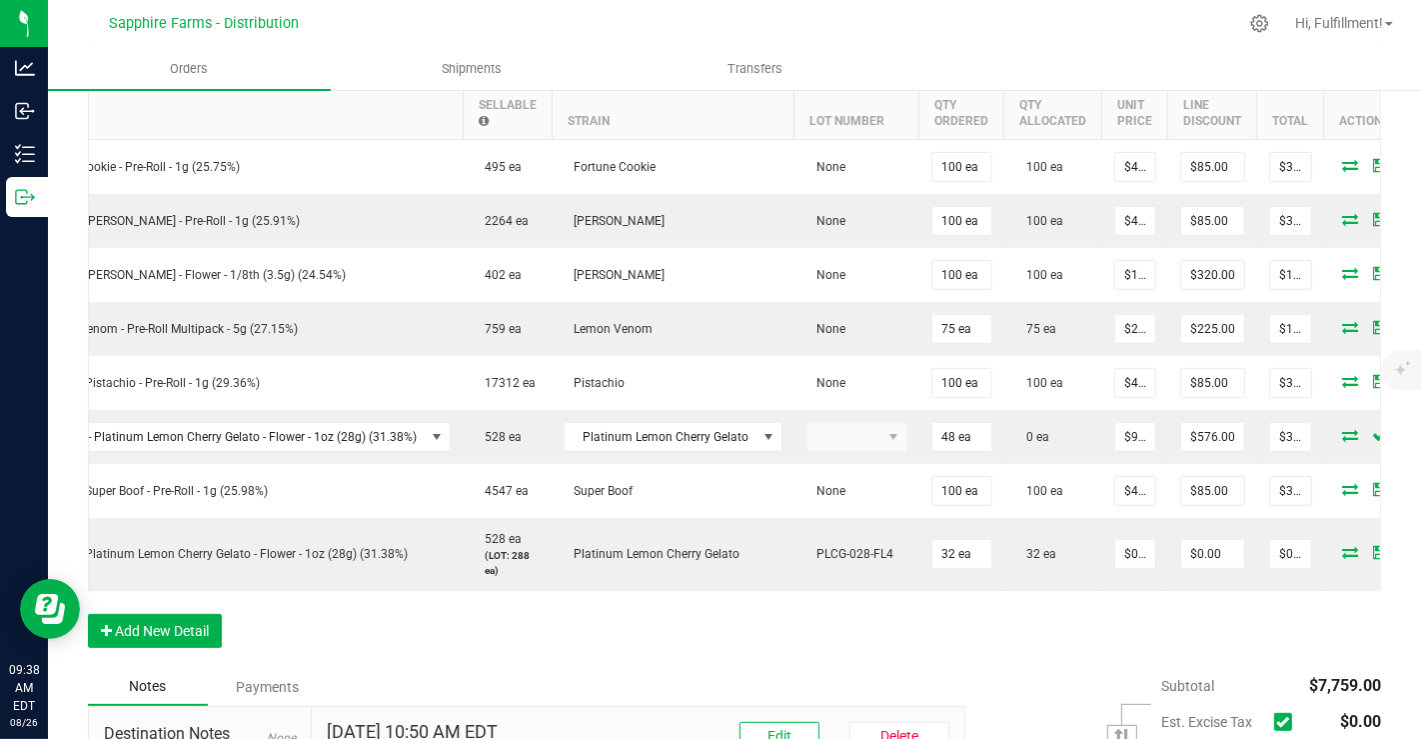
scroll to position [583, 0]
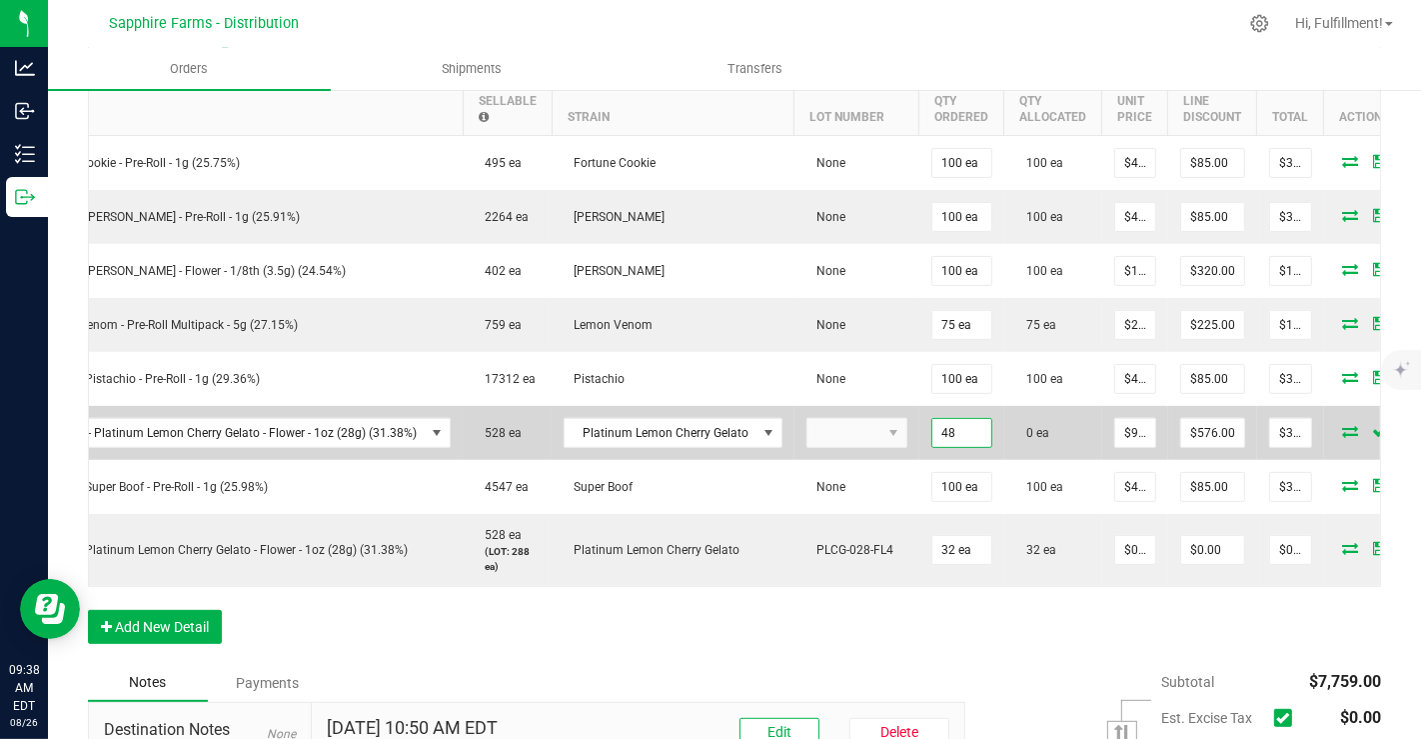
click at [933, 421] on input "48" at bounding box center [962, 433] width 59 height 28
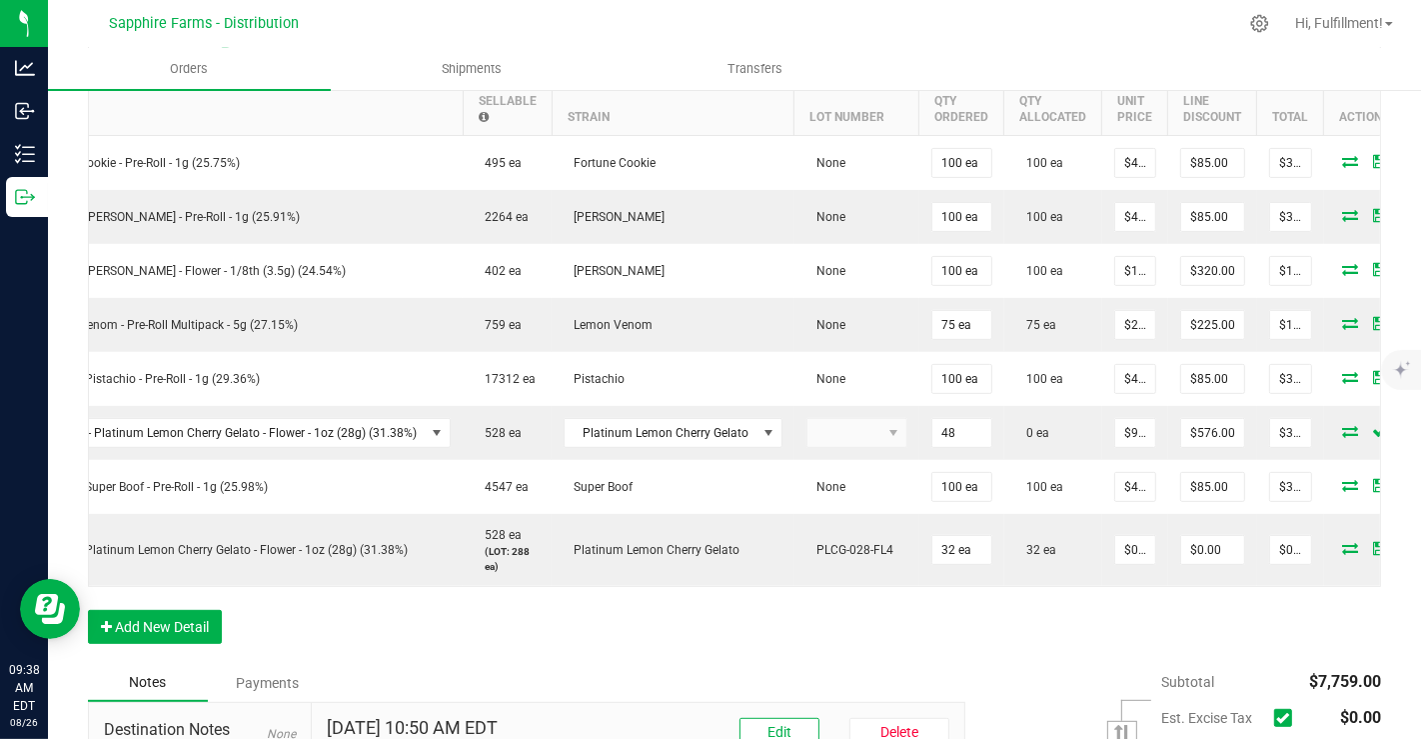
type input "48 ea"
click at [779, 641] on div "Order Details Print All Labels Item Sellable Strain Lot Number Qty Ordered Qty …" at bounding box center [735, 347] width 1294 height 633
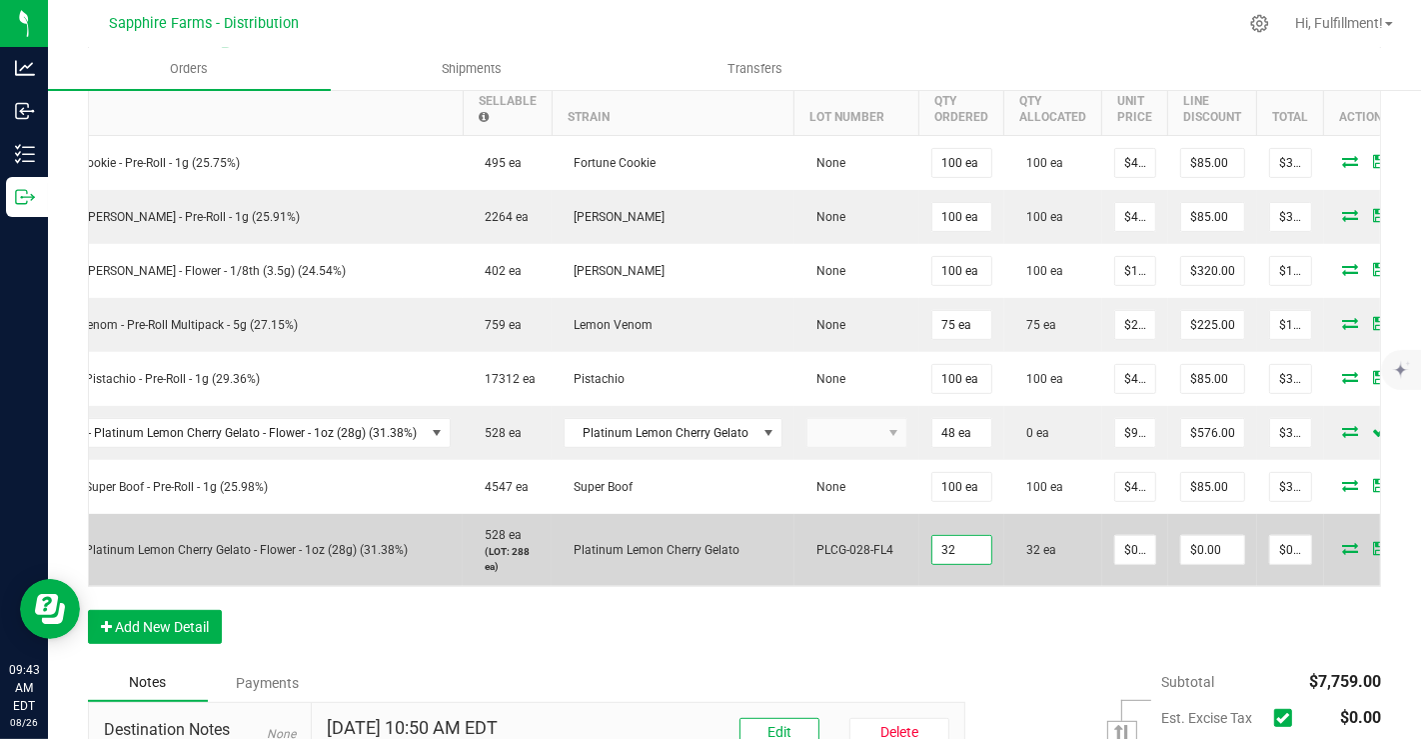
click at [933, 541] on input "32" at bounding box center [962, 550] width 59 height 28
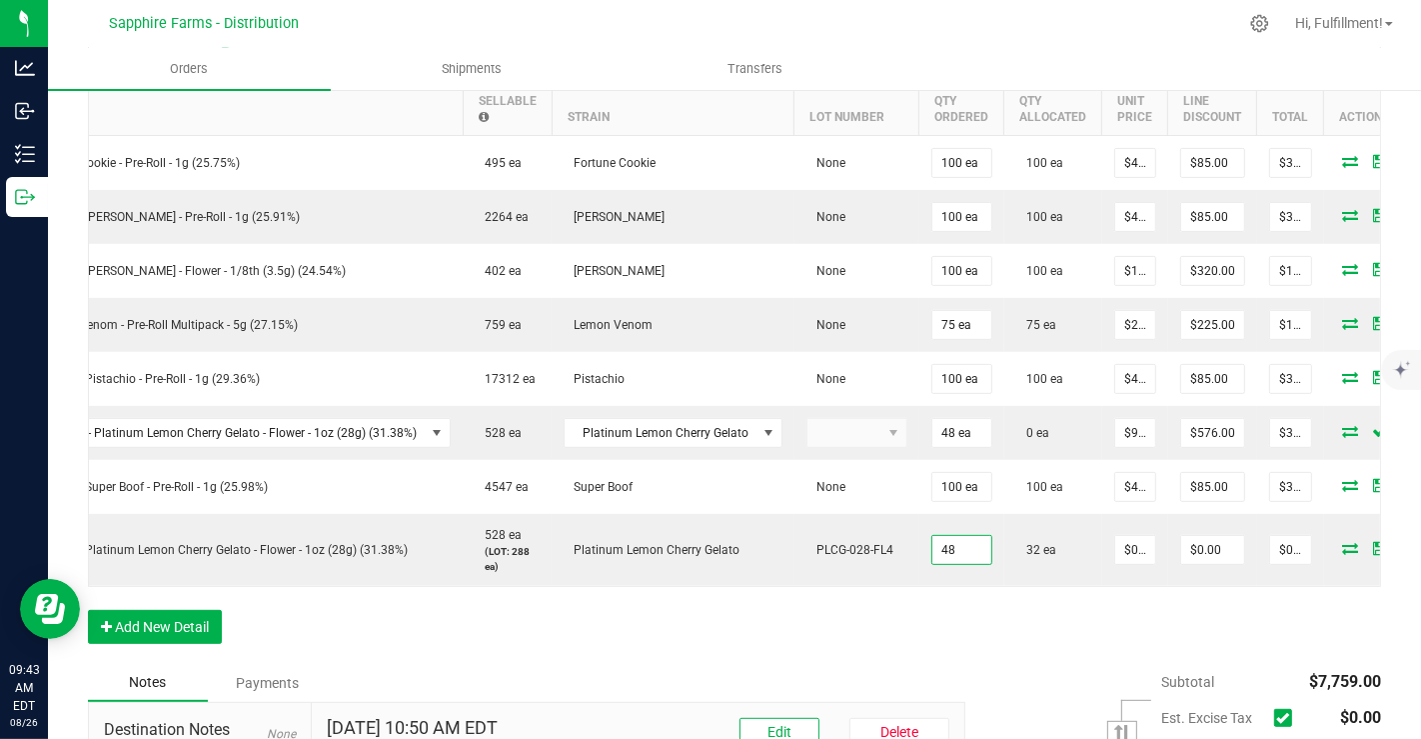
type input "48 ea"
click at [937, 612] on div "Order Details Print All Labels Item Sellable Strain Lot Number Qty Ordered Qty …" at bounding box center [735, 347] width 1294 height 633
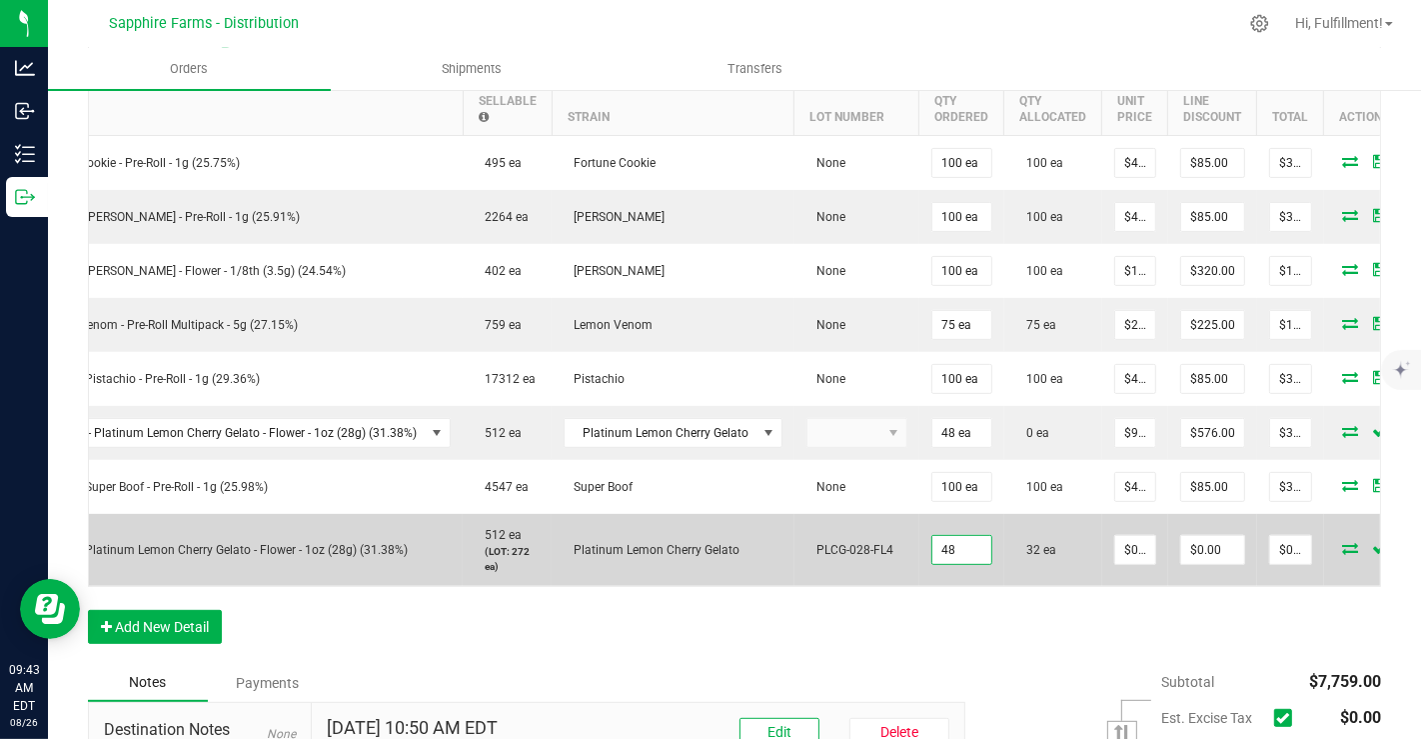
click at [933, 538] on input "48" at bounding box center [962, 550] width 59 height 28
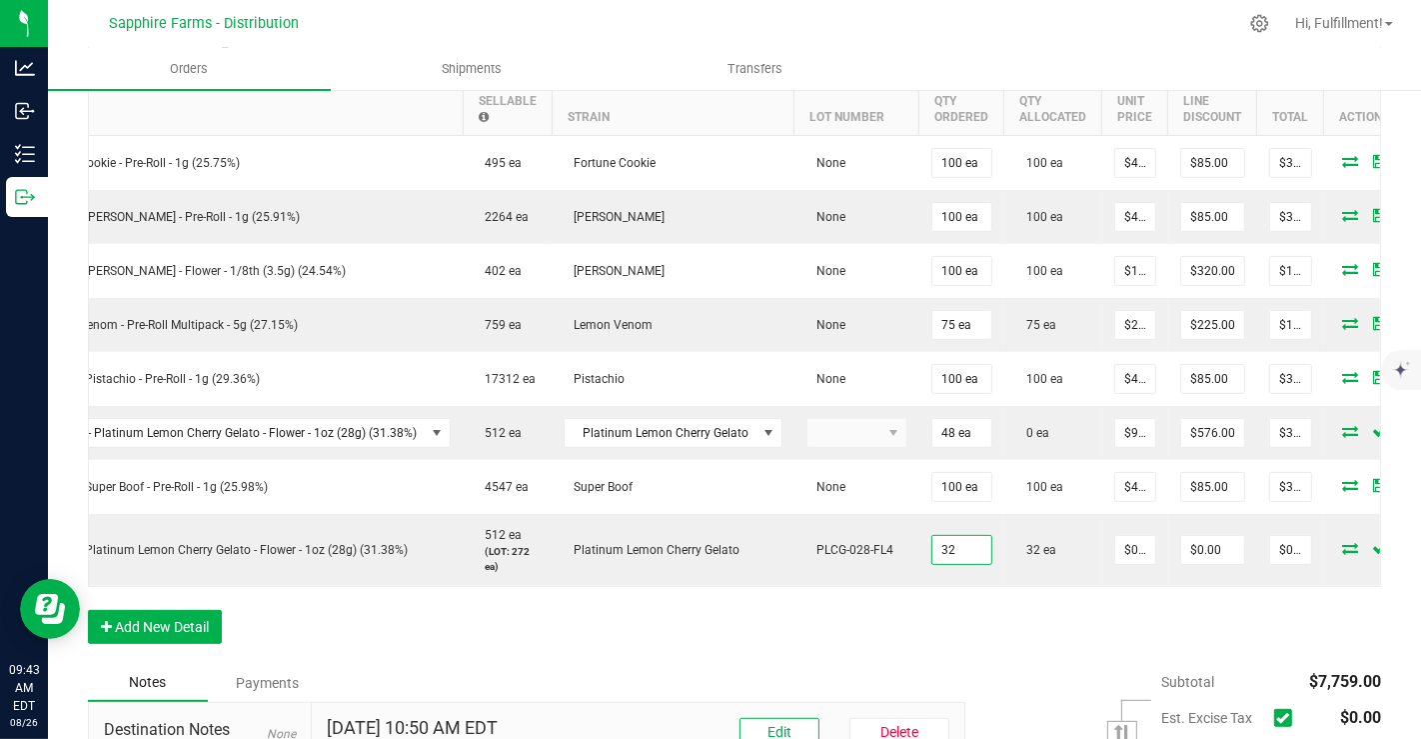
type input "32 ea"
click at [976, 638] on div "Order Details Print All Labels Item Sellable Strain Lot Number Qty Ordered Qty …" at bounding box center [735, 347] width 1294 height 633
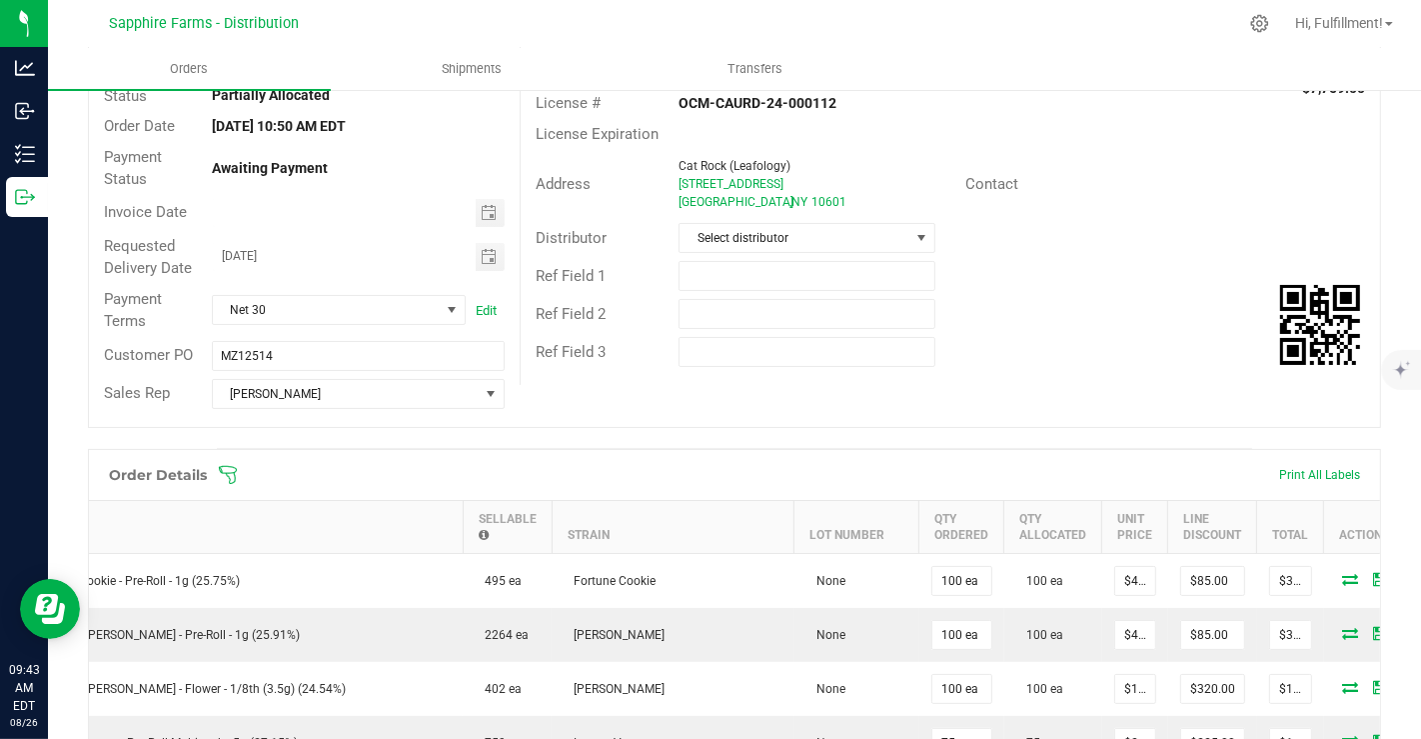
scroll to position [0, 0]
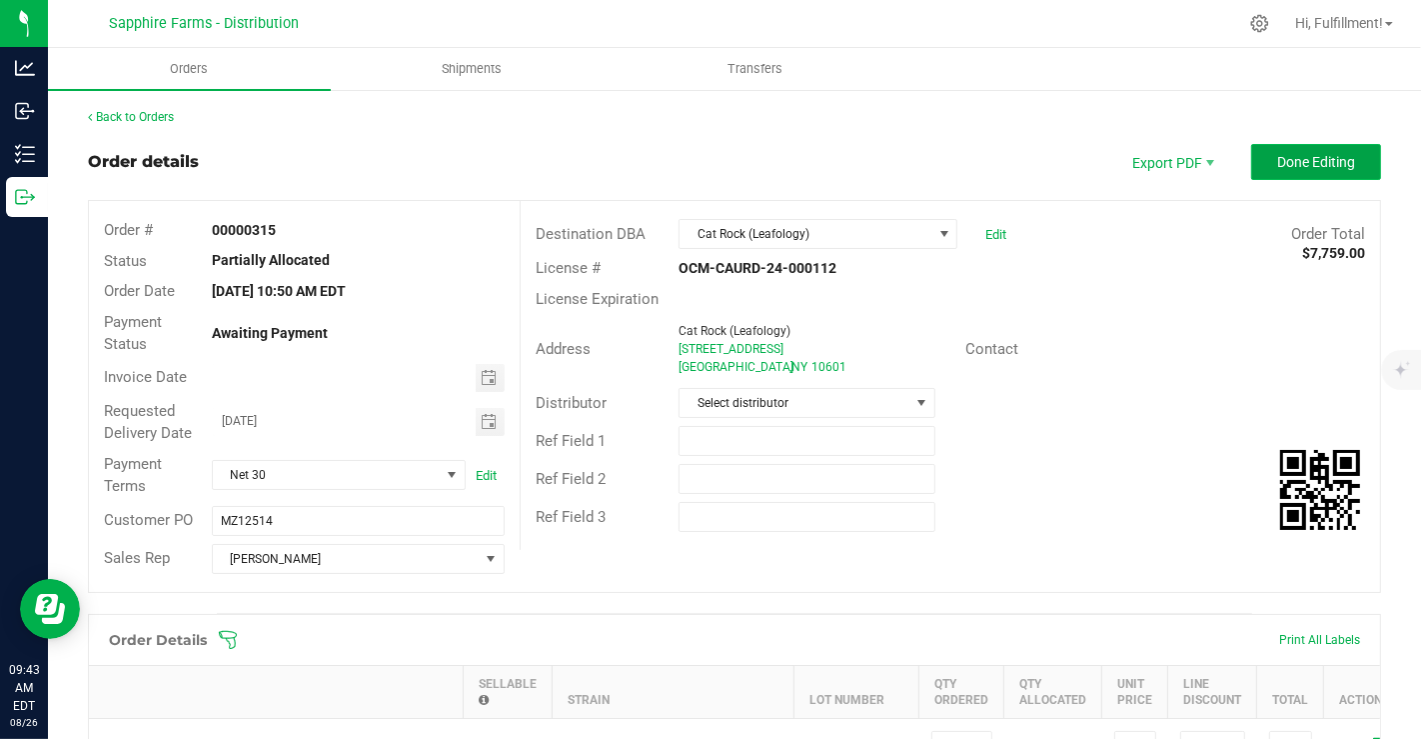
click at [1326, 158] on span "Done Editing" at bounding box center [1317, 162] width 78 height 16
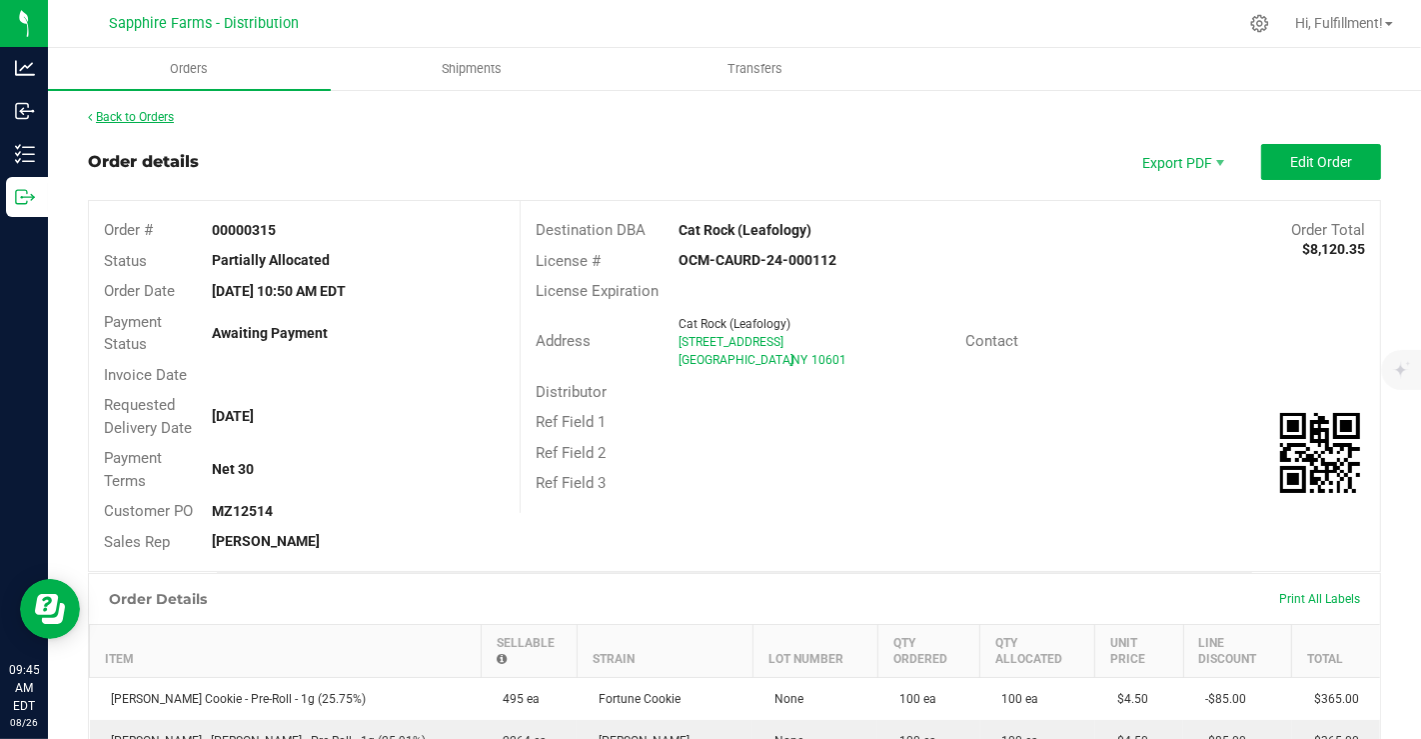
click at [151, 114] on link "Back to Orders" at bounding box center [131, 117] width 86 height 14
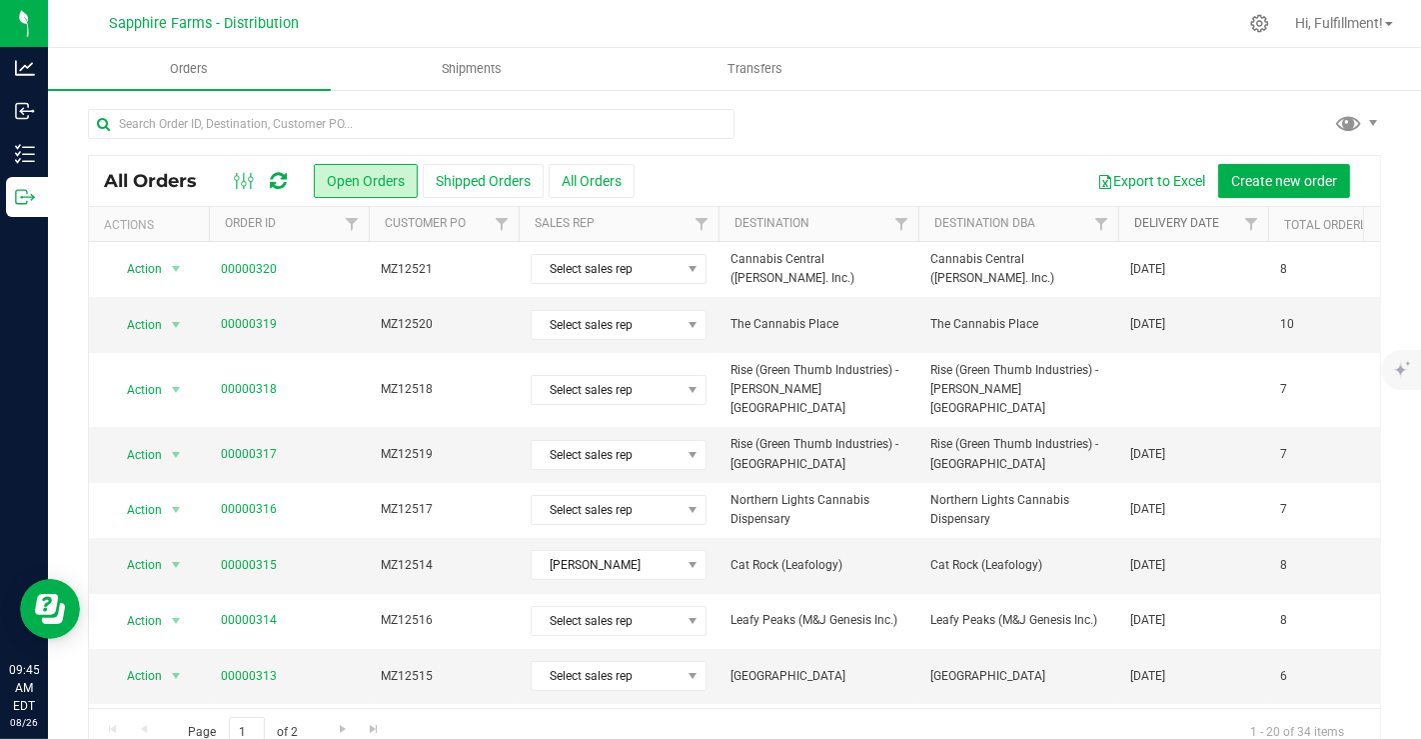
click at [1177, 216] on link "Delivery Date" at bounding box center [1177, 223] width 85 height 14
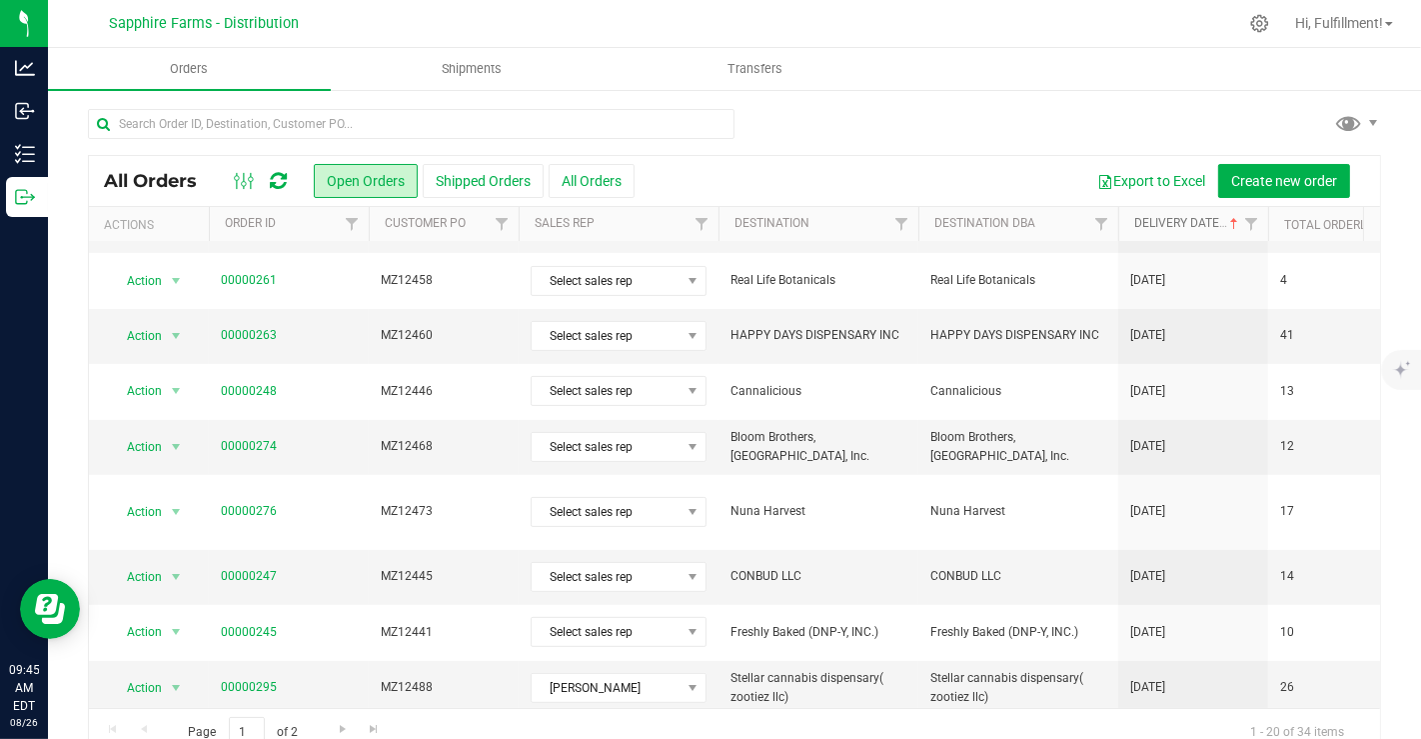
scroll to position [653, 0]
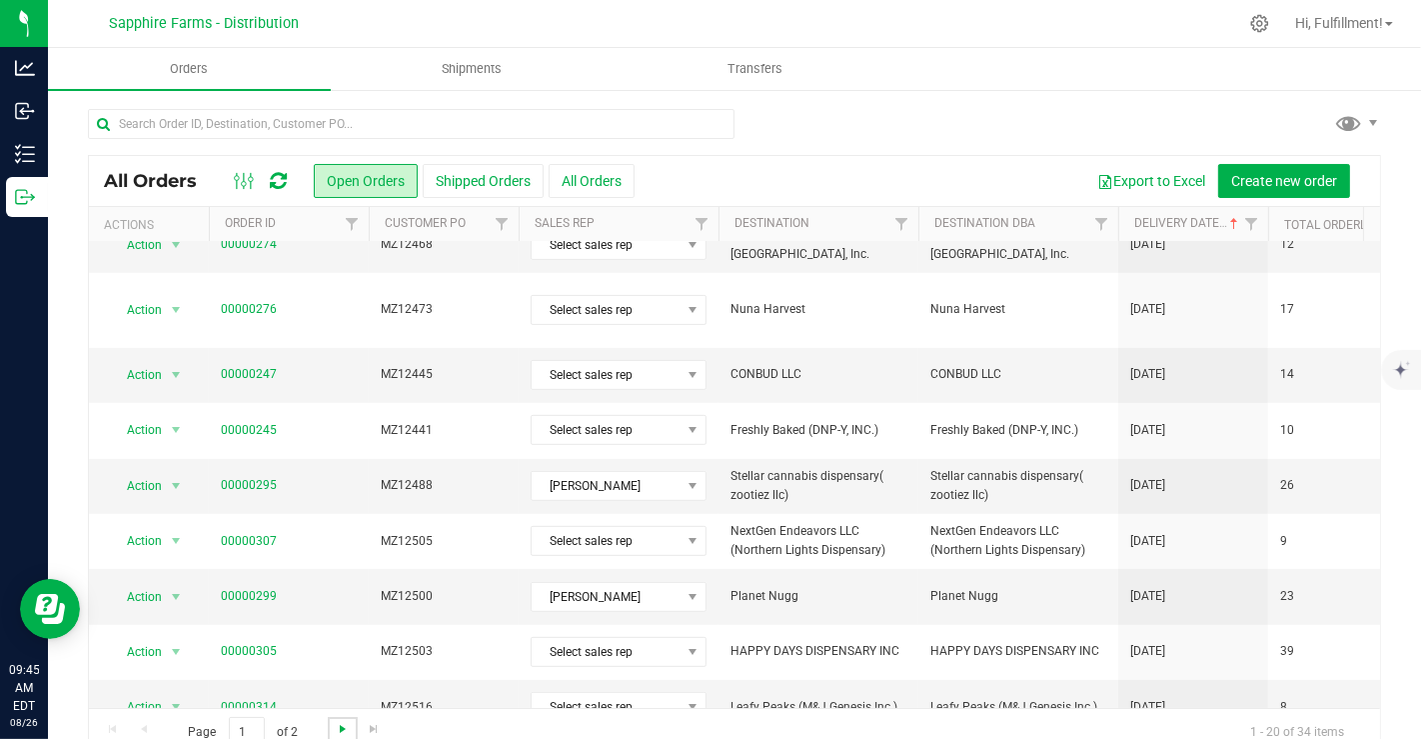
click at [340, 723] on span "Go to the next page" at bounding box center [343, 729] width 16 height 16
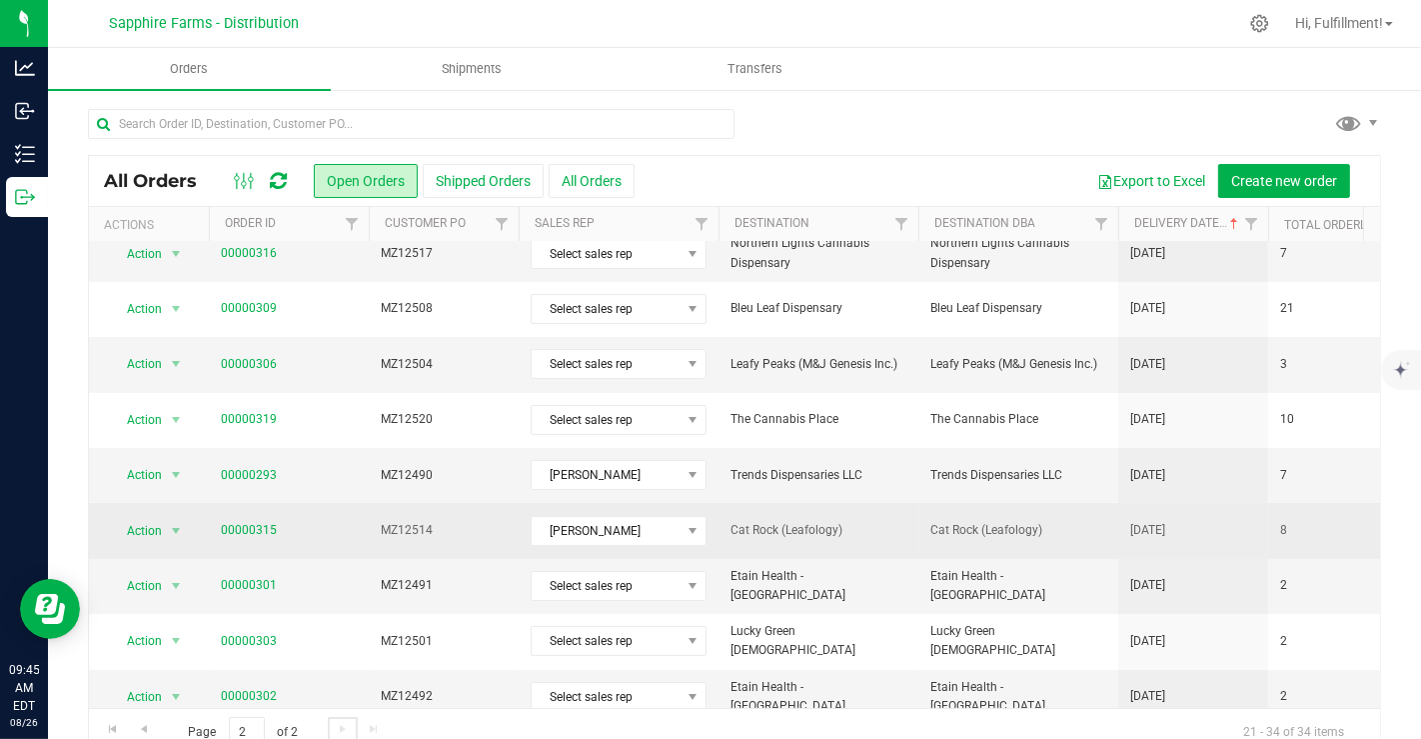
scroll to position [73, 0]
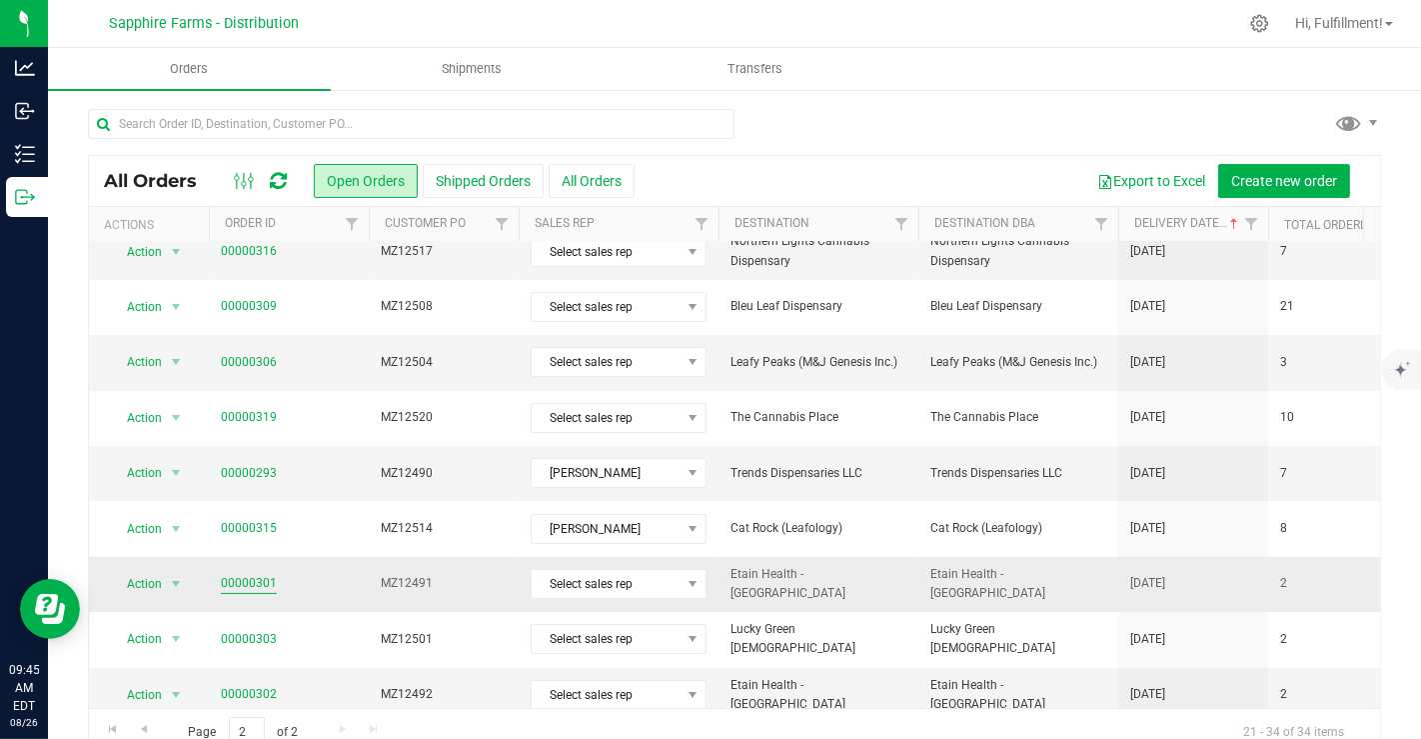
click at [256, 580] on link "00000301" at bounding box center [249, 583] width 56 height 19
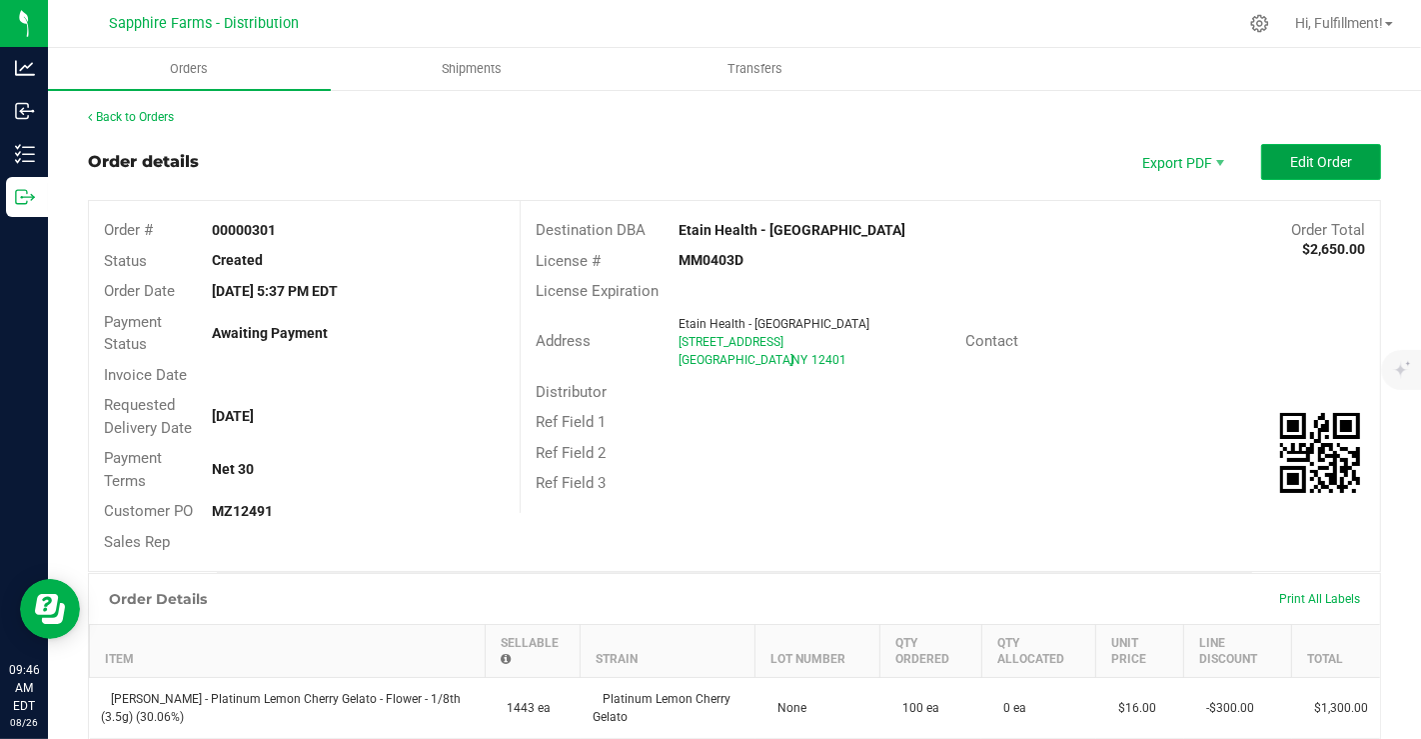
click at [1301, 158] on span "Edit Order" at bounding box center [1322, 162] width 62 height 16
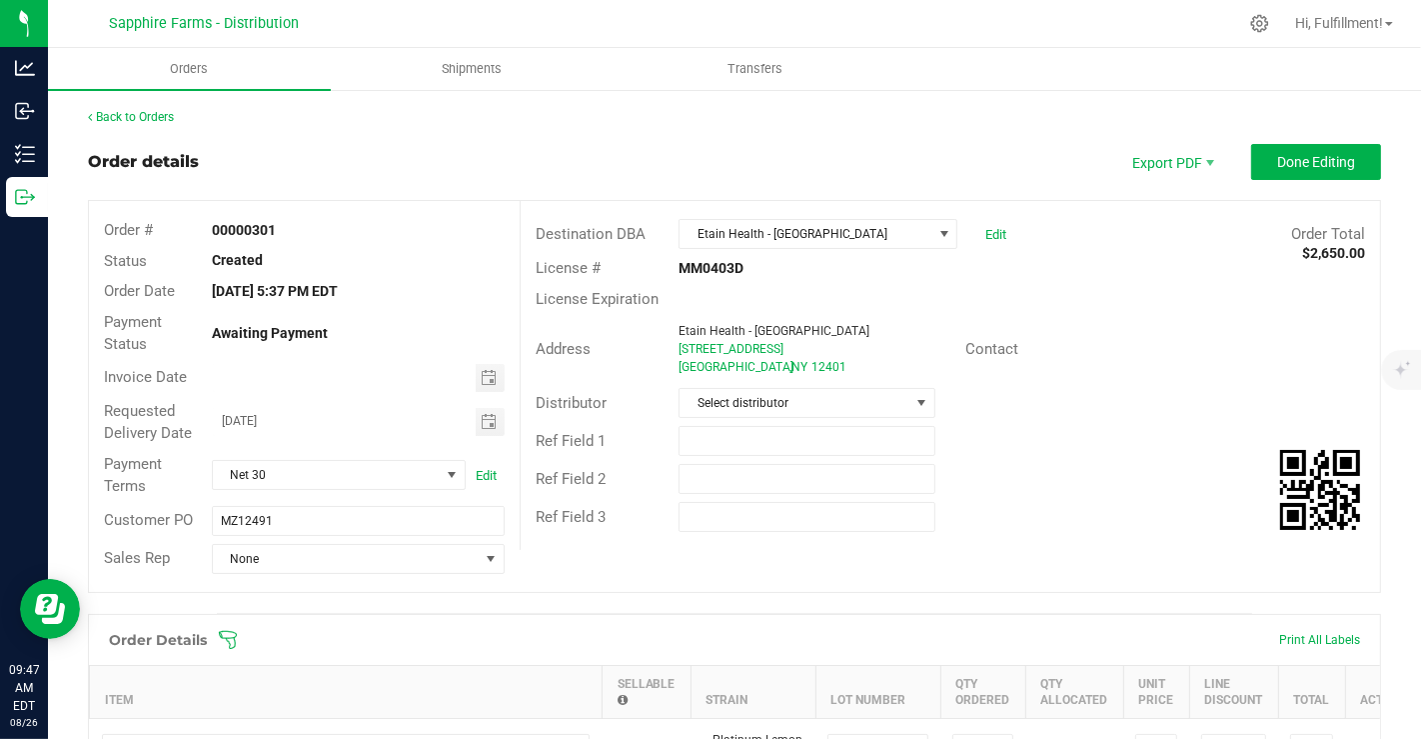
click at [228, 633] on icon at bounding box center [228, 640] width 20 height 20
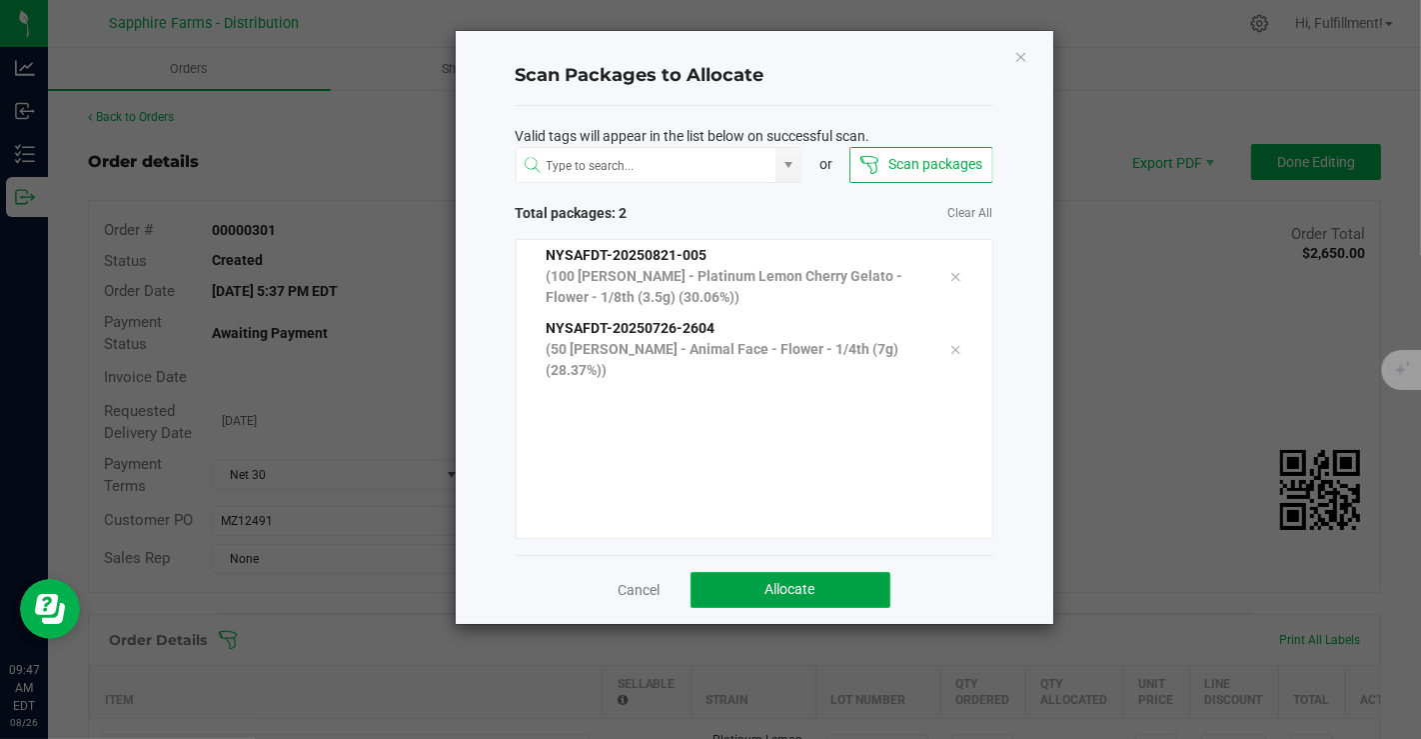
click at [802, 584] on span "Allocate" at bounding box center [791, 589] width 50 height 16
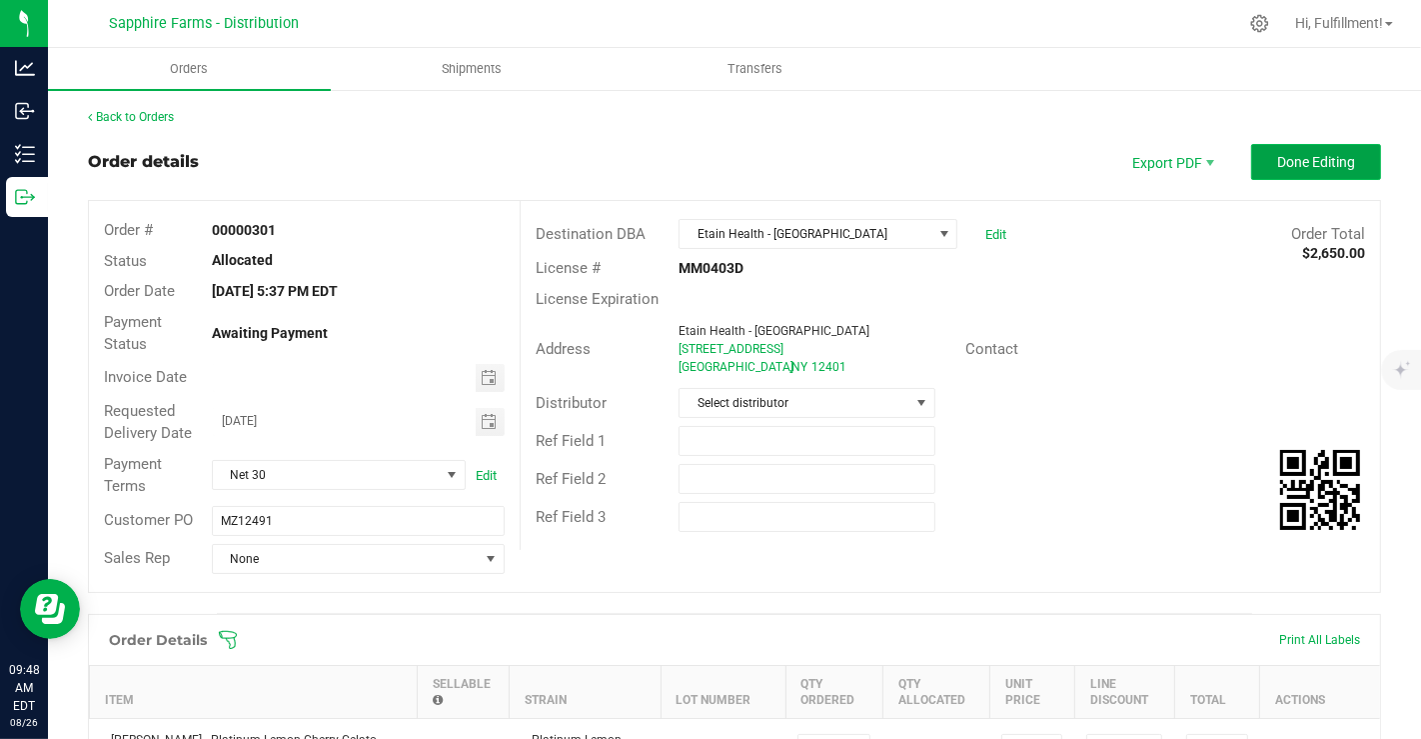
click at [1278, 165] on span "Done Editing" at bounding box center [1317, 162] width 78 height 16
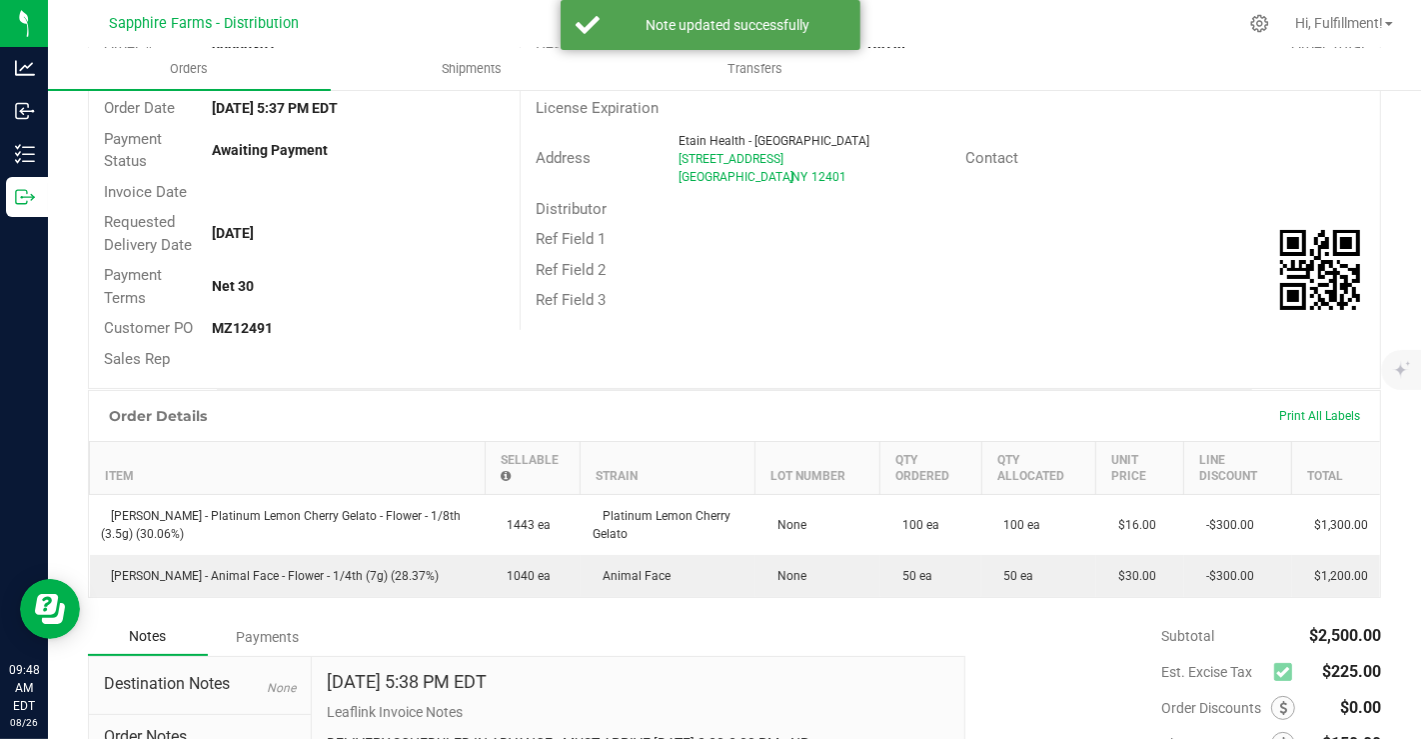
scroll to position [35, 0]
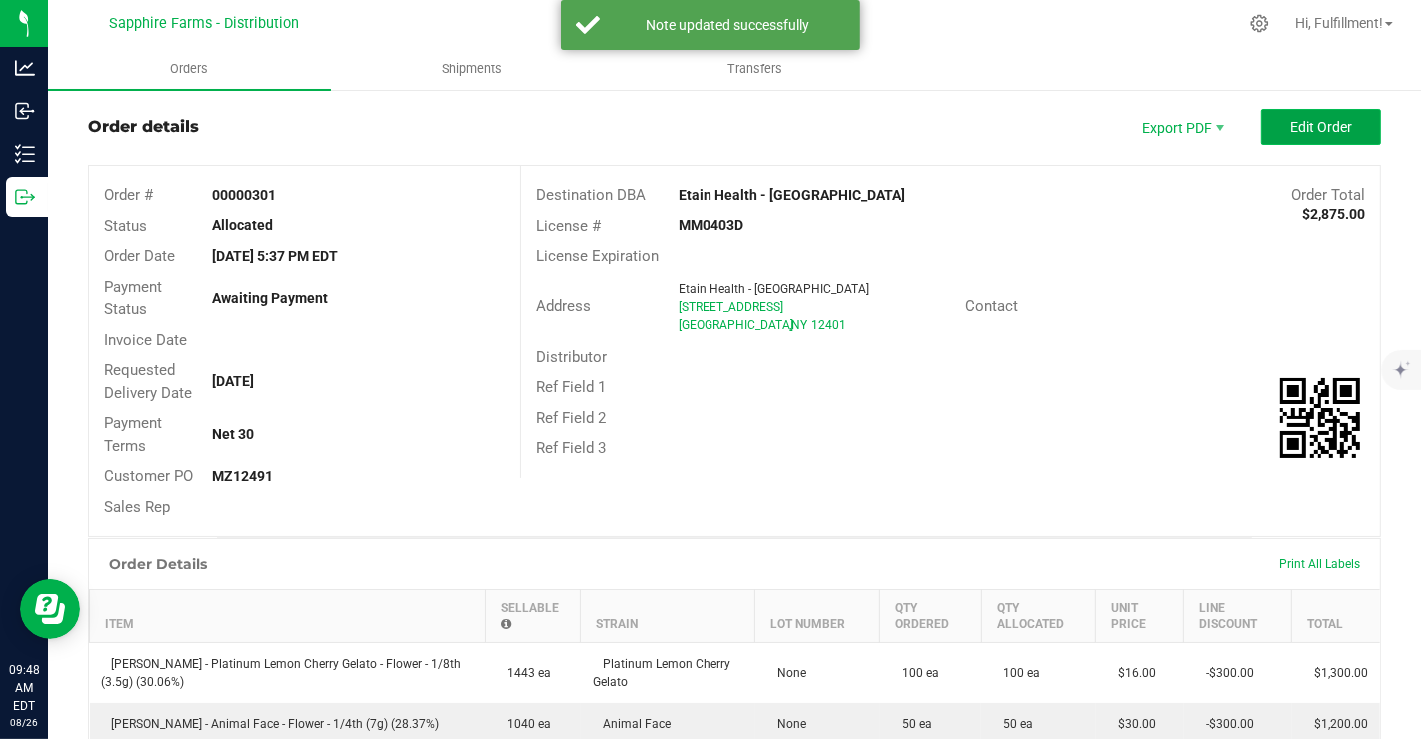
click at [1300, 132] on span "Edit Order" at bounding box center [1322, 127] width 62 height 16
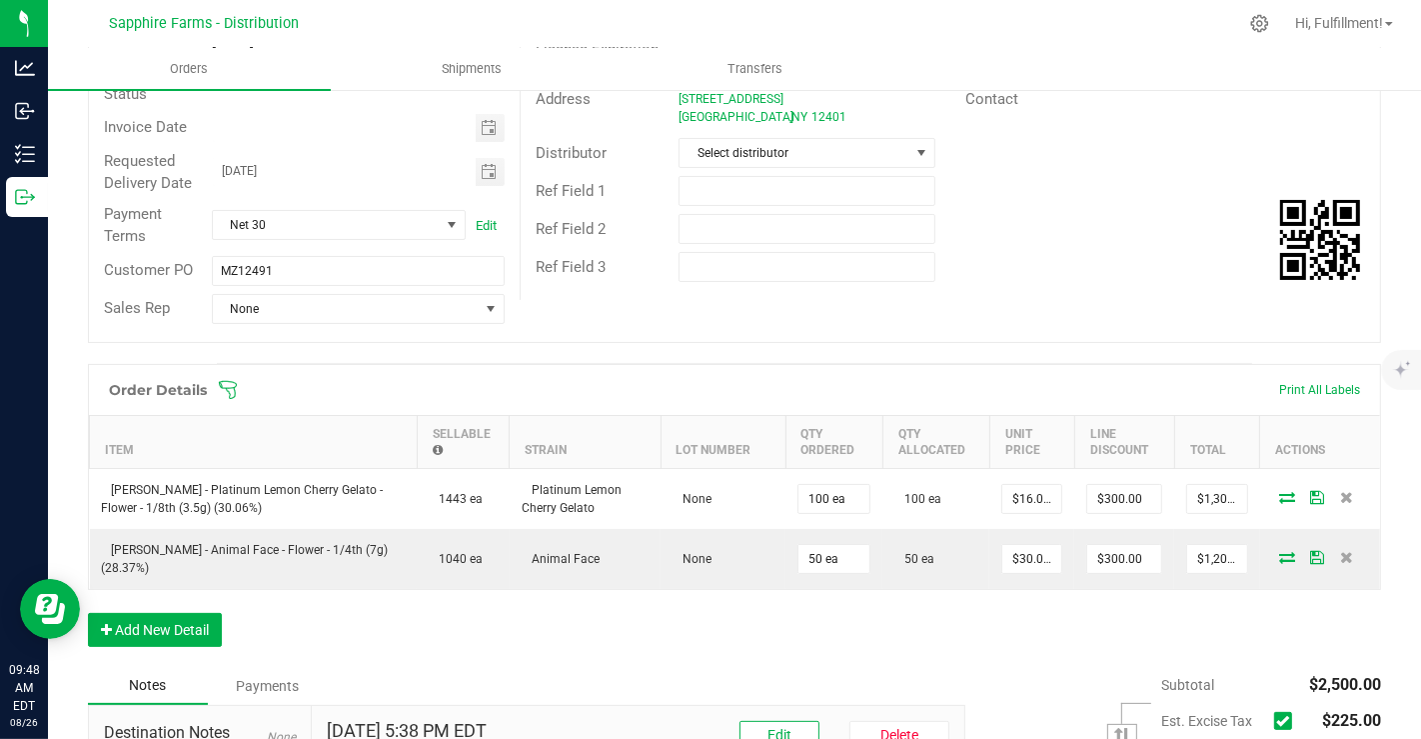
scroll to position [388, 0]
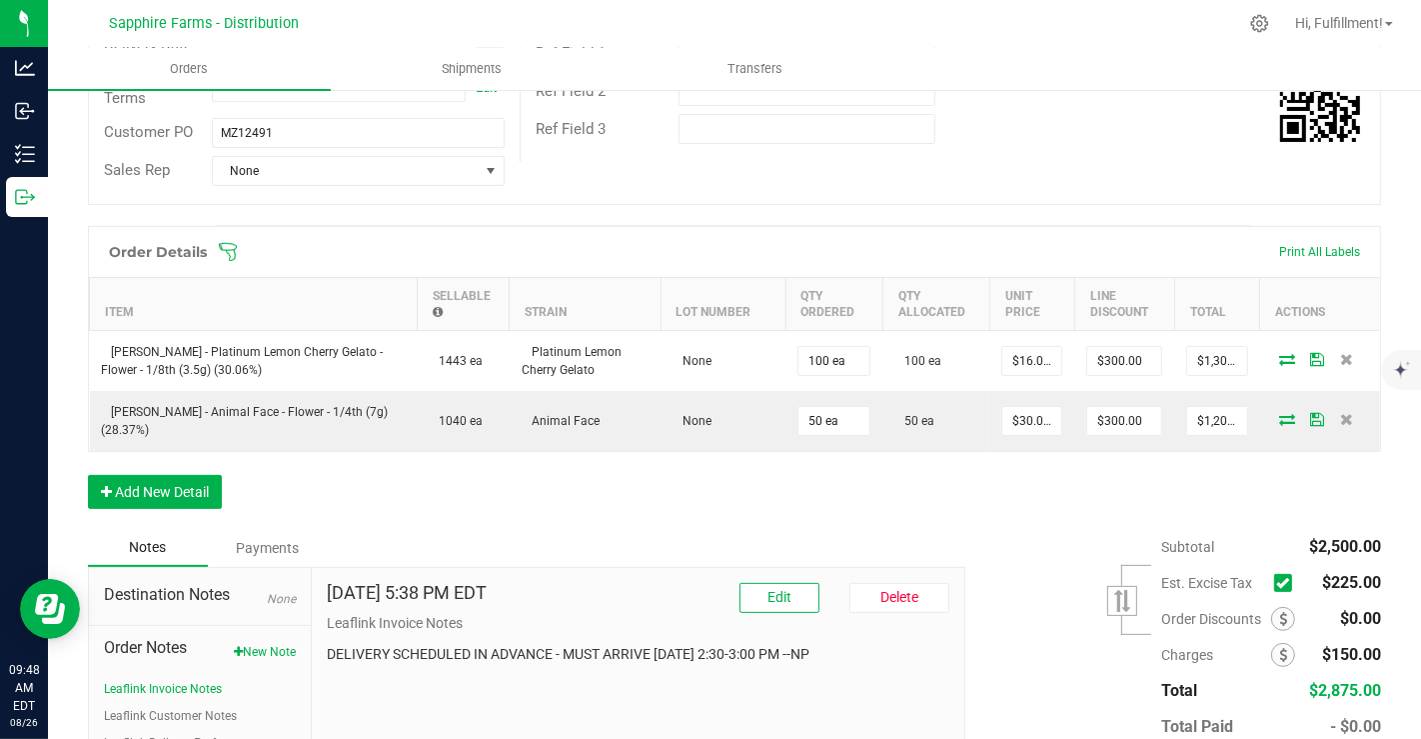
click at [1277, 583] on icon at bounding box center [1283, 583] width 13 height 0
click at [0, 0] on input "checkbox" at bounding box center [0, 0] width 0 height 0
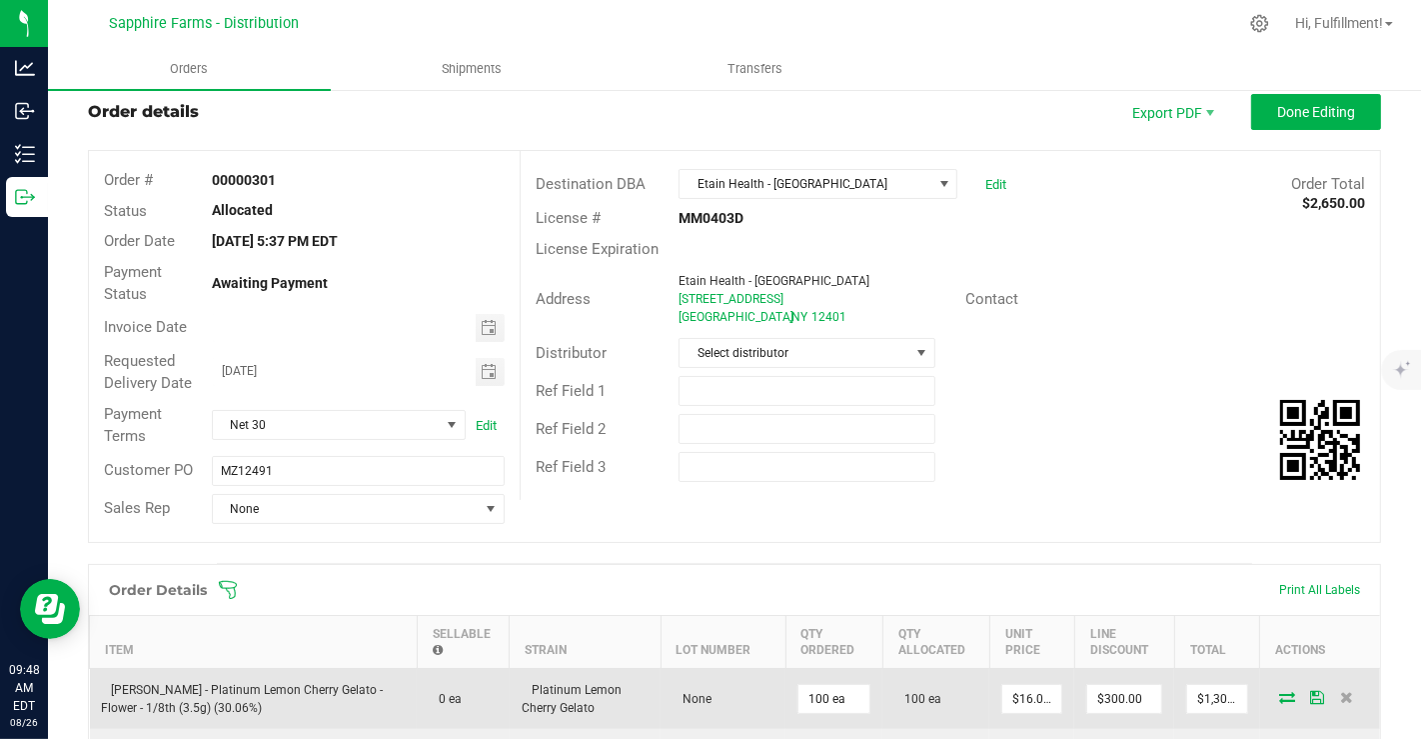
scroll to position [48, 0]
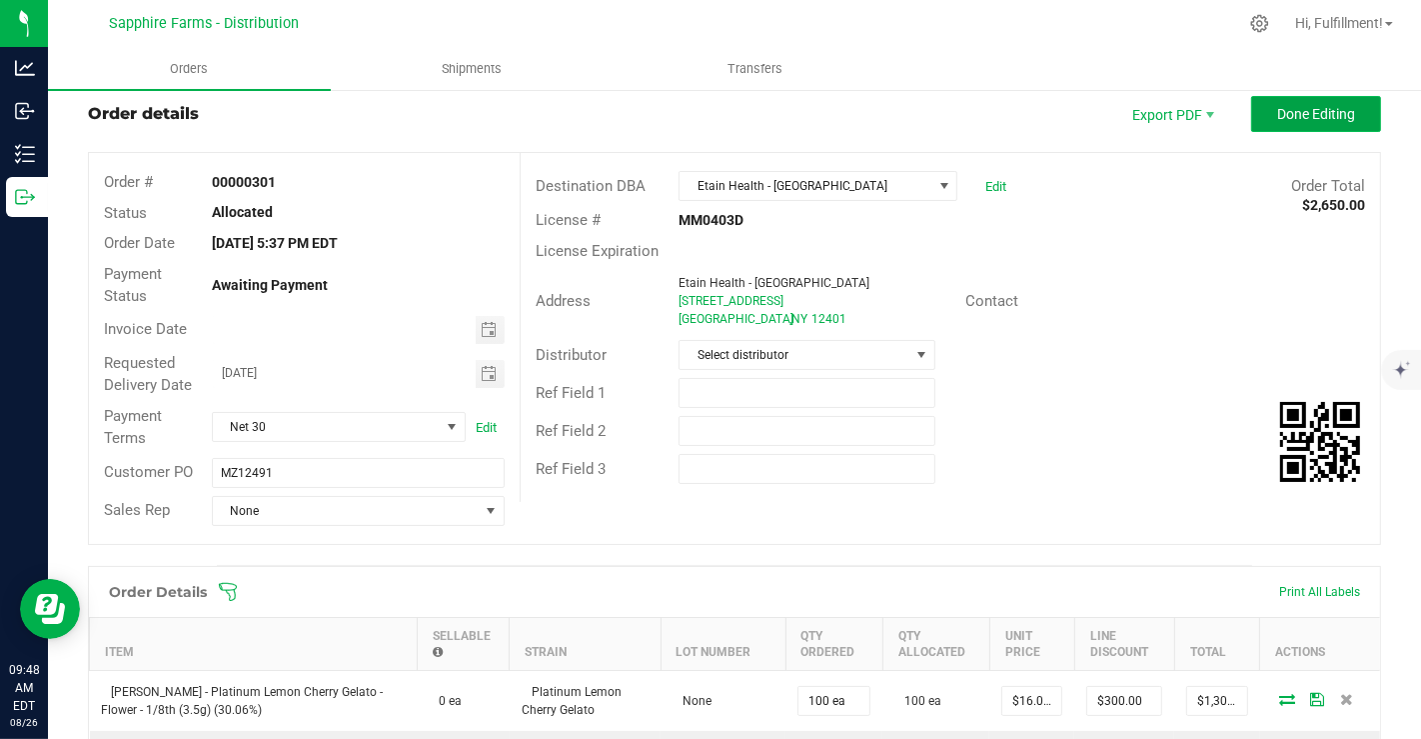
click at [1279, 110] on span "Done Editing" at bounding box center [1317, 114] width 78 height 16
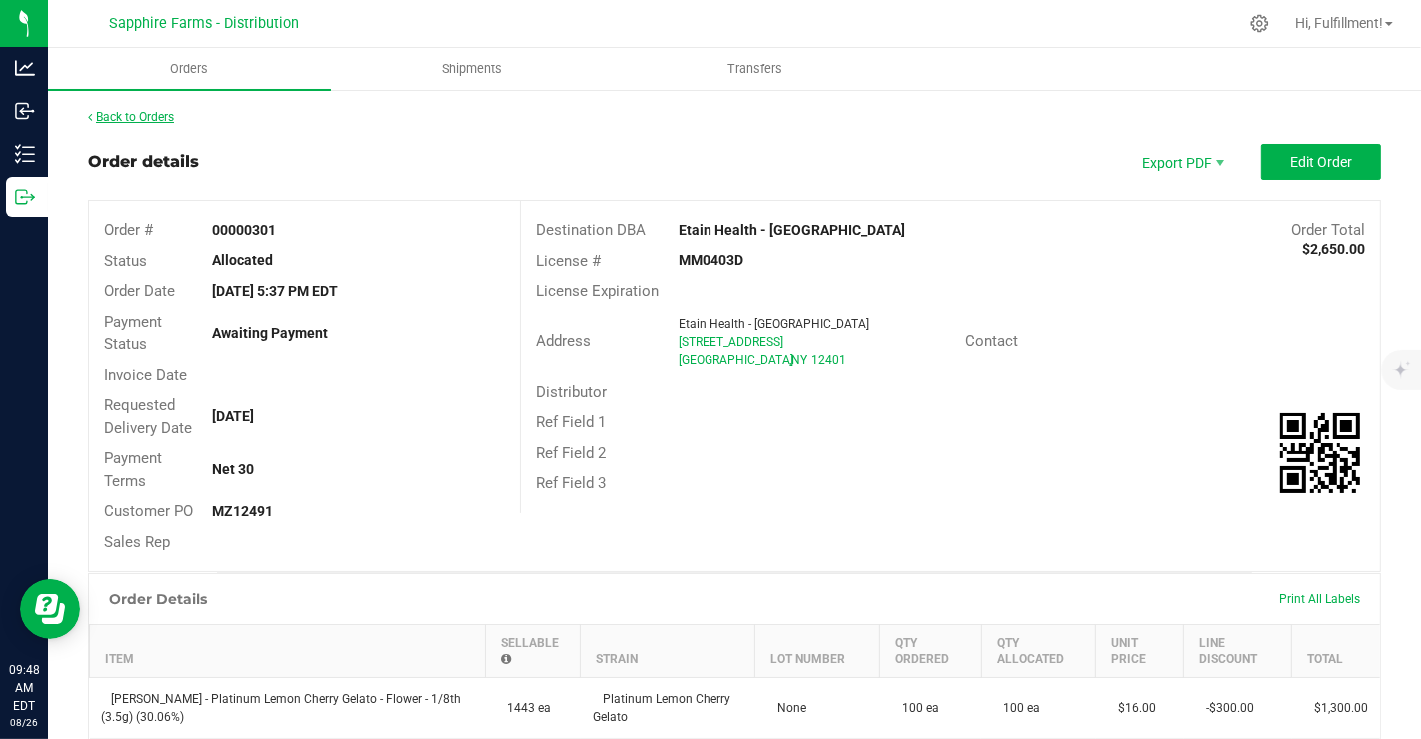
click at [152, 110] on link "Back to Orders" at bounding box center [131, 117] width 86 height 14
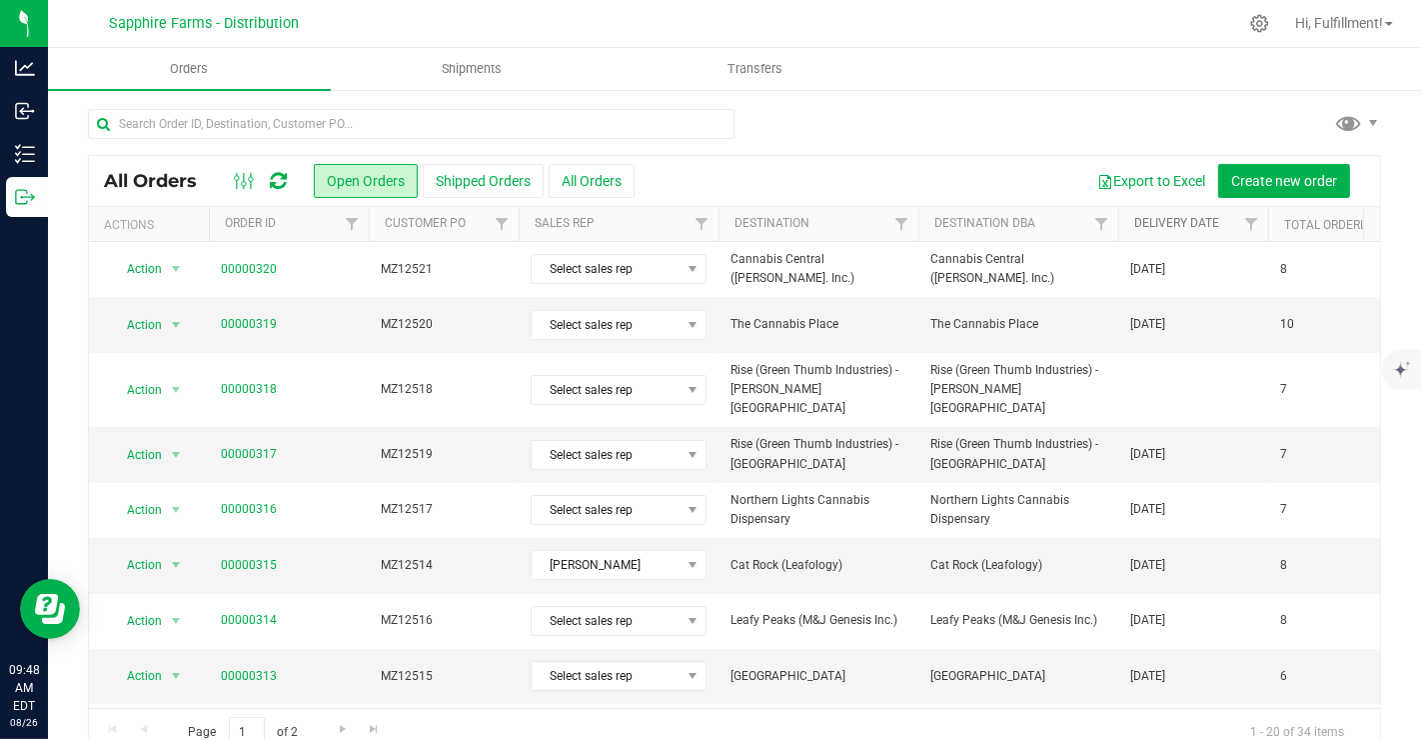
click at [1191, 225] on link "Delivery Date" at bounding box center [1177, 223] width 85 height 14
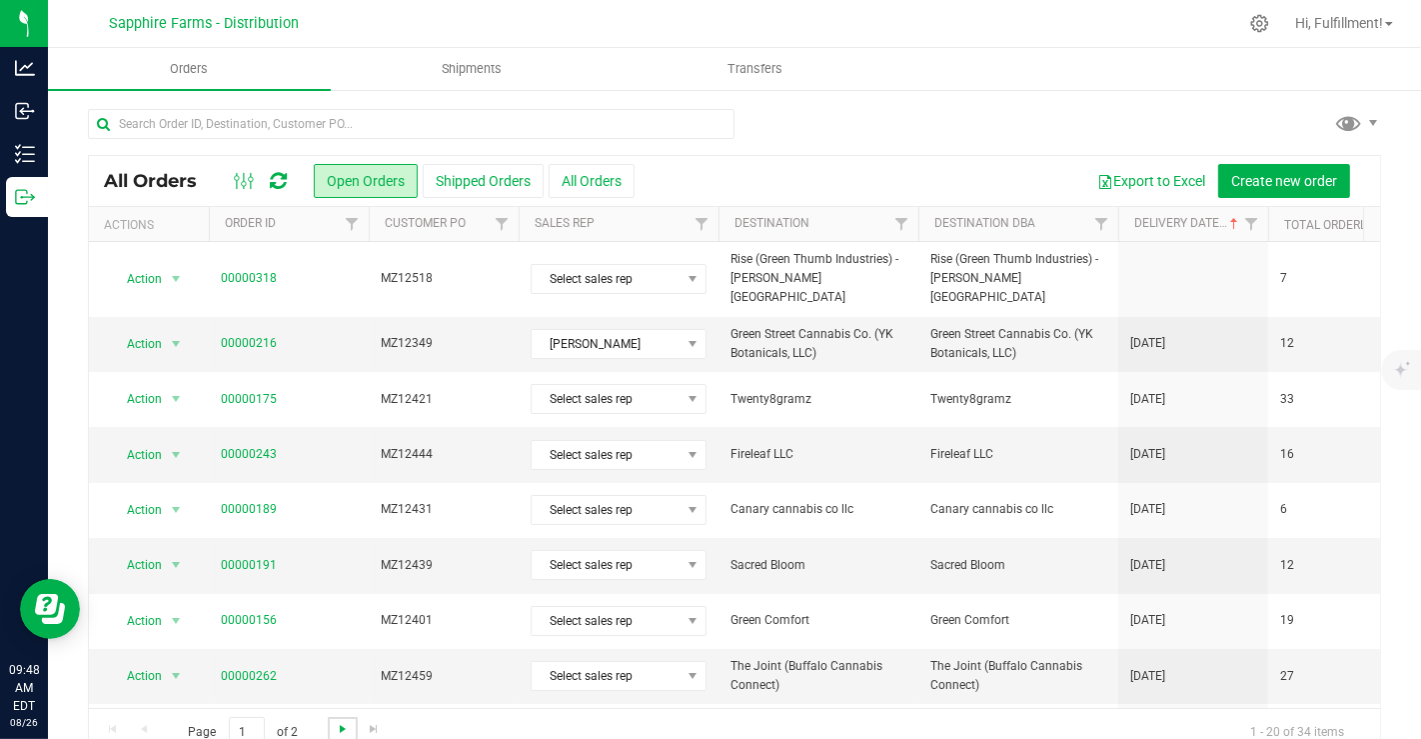
click at [342, 721] on span "Go to the next page" at bounding box center [343, 729] width 16 height 16
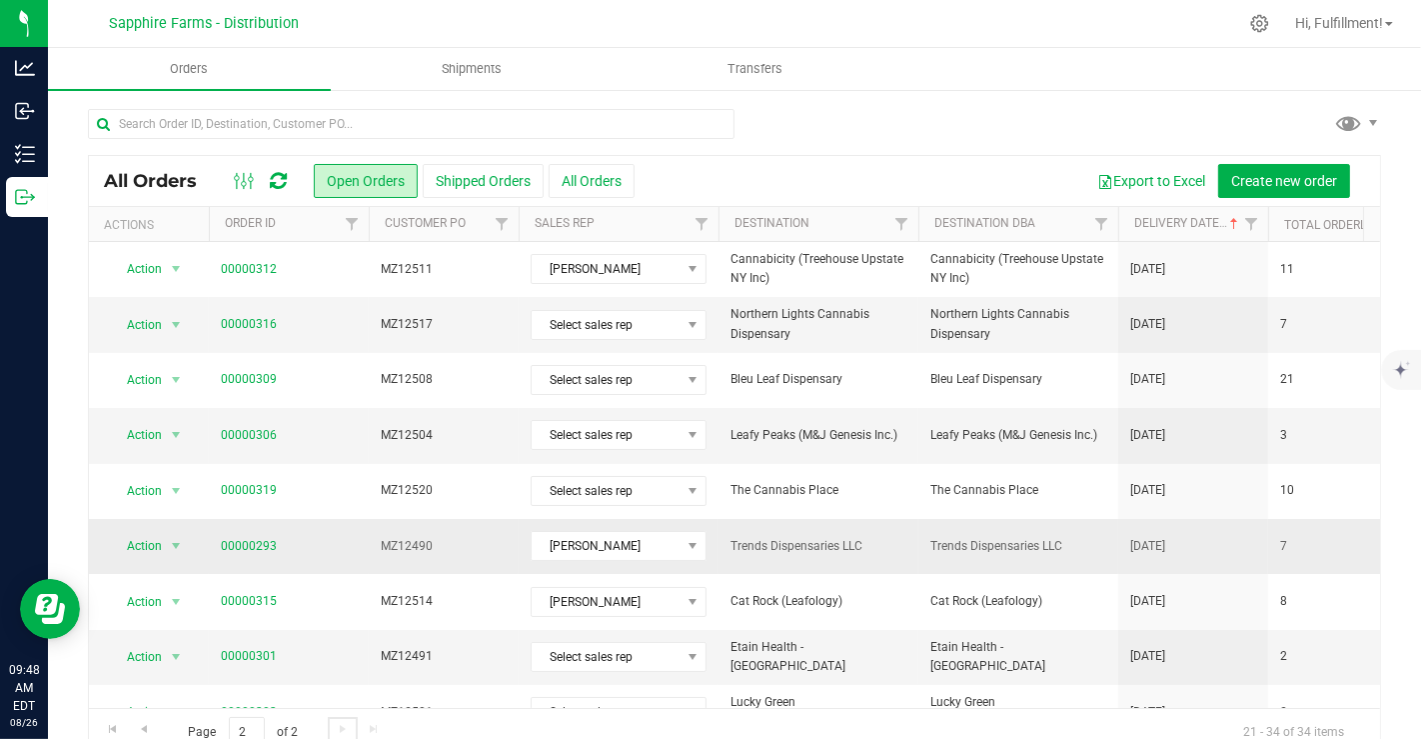
scroll to position [119, 0]
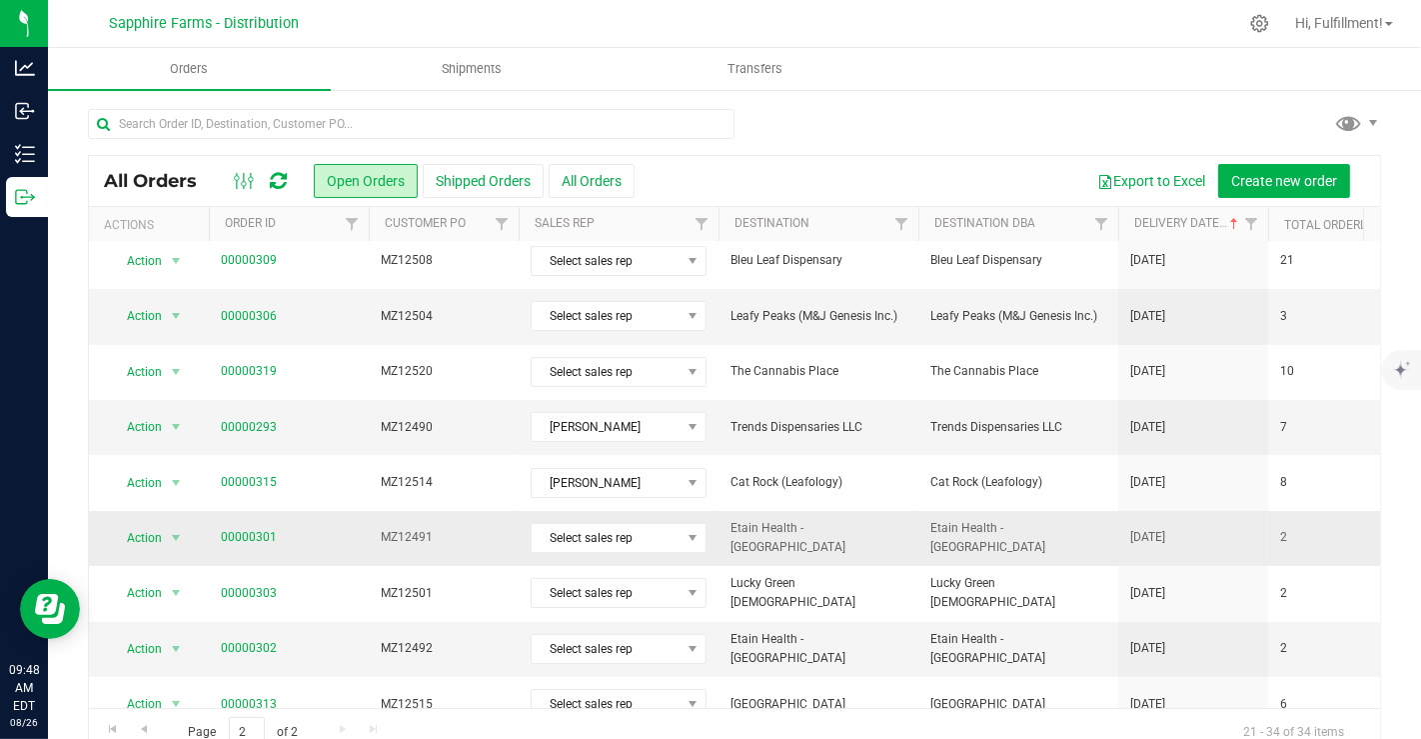
click at [827, 549] on td "Etain Health - [GEOGRAPHIC_DATA]" at bounding box center [819, 538] width 200 height 55
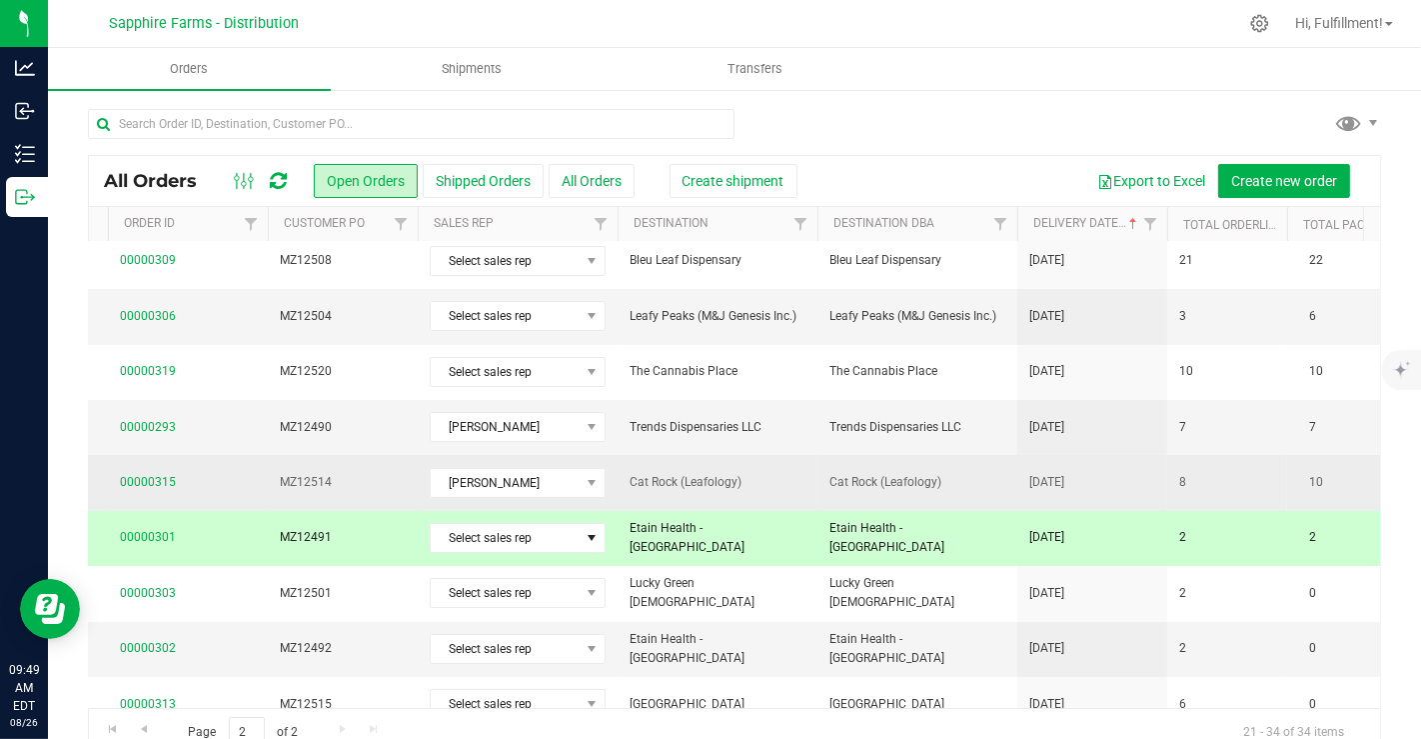
scroll to position [119, 97]
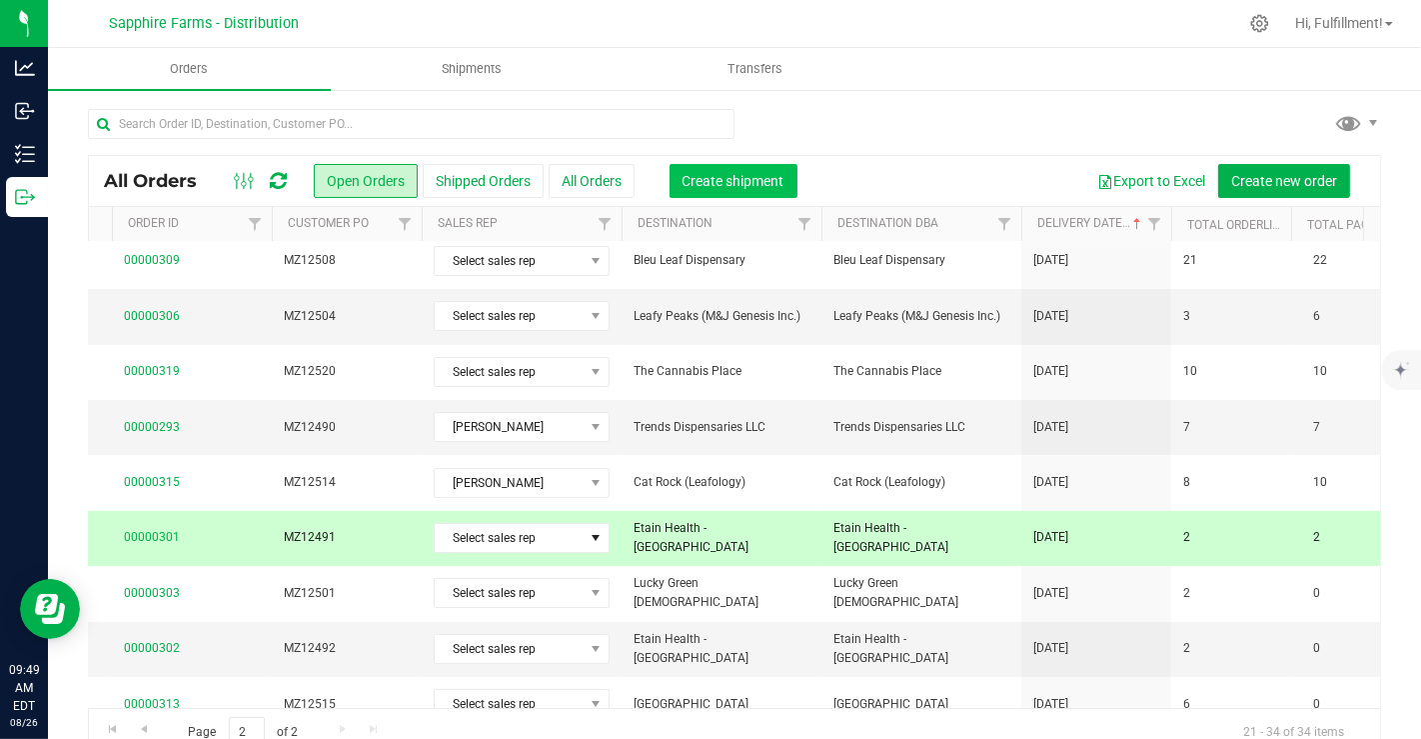
click at [740, 187] on span "Create shipment" at bounding box center [734, 181] width 102 height 16
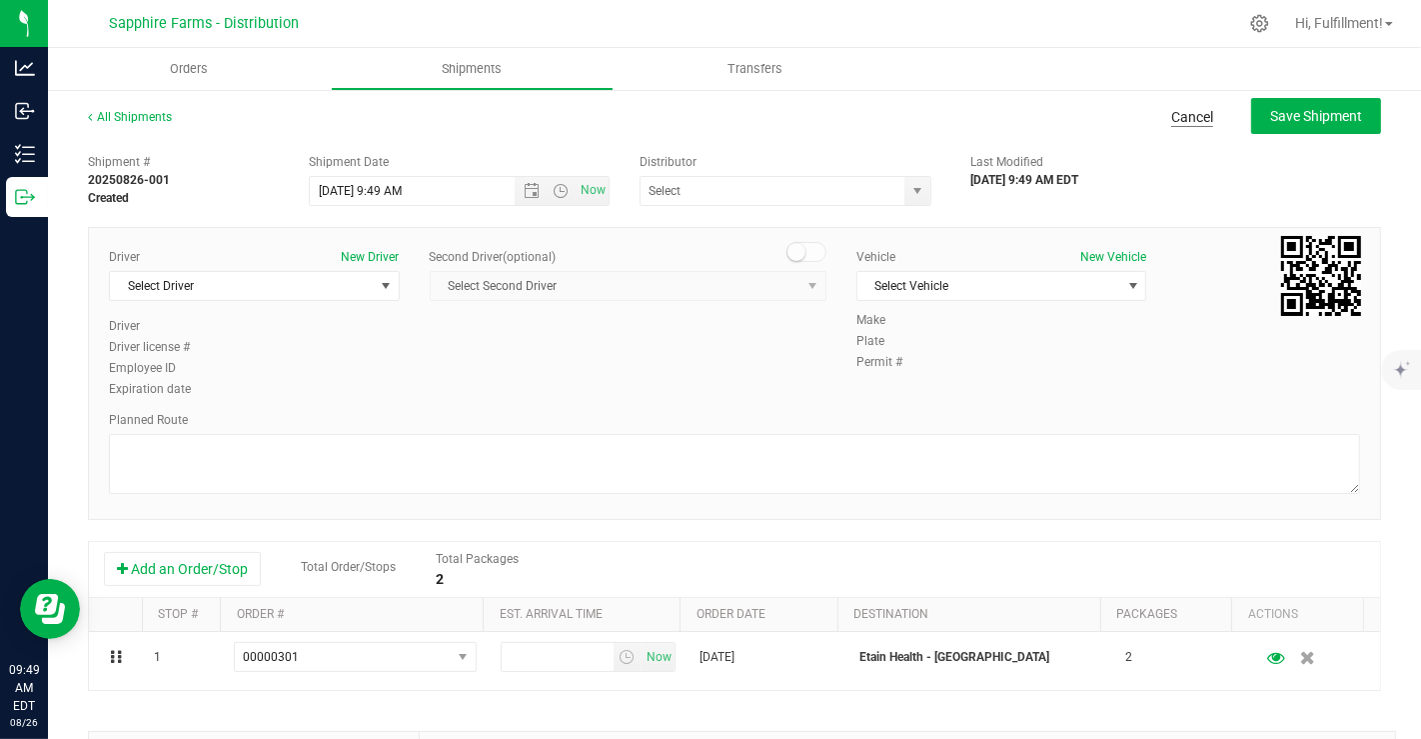
click at [1178, 121] on link "Cancel" at bounding box center [1193, 117] width 42 height 20
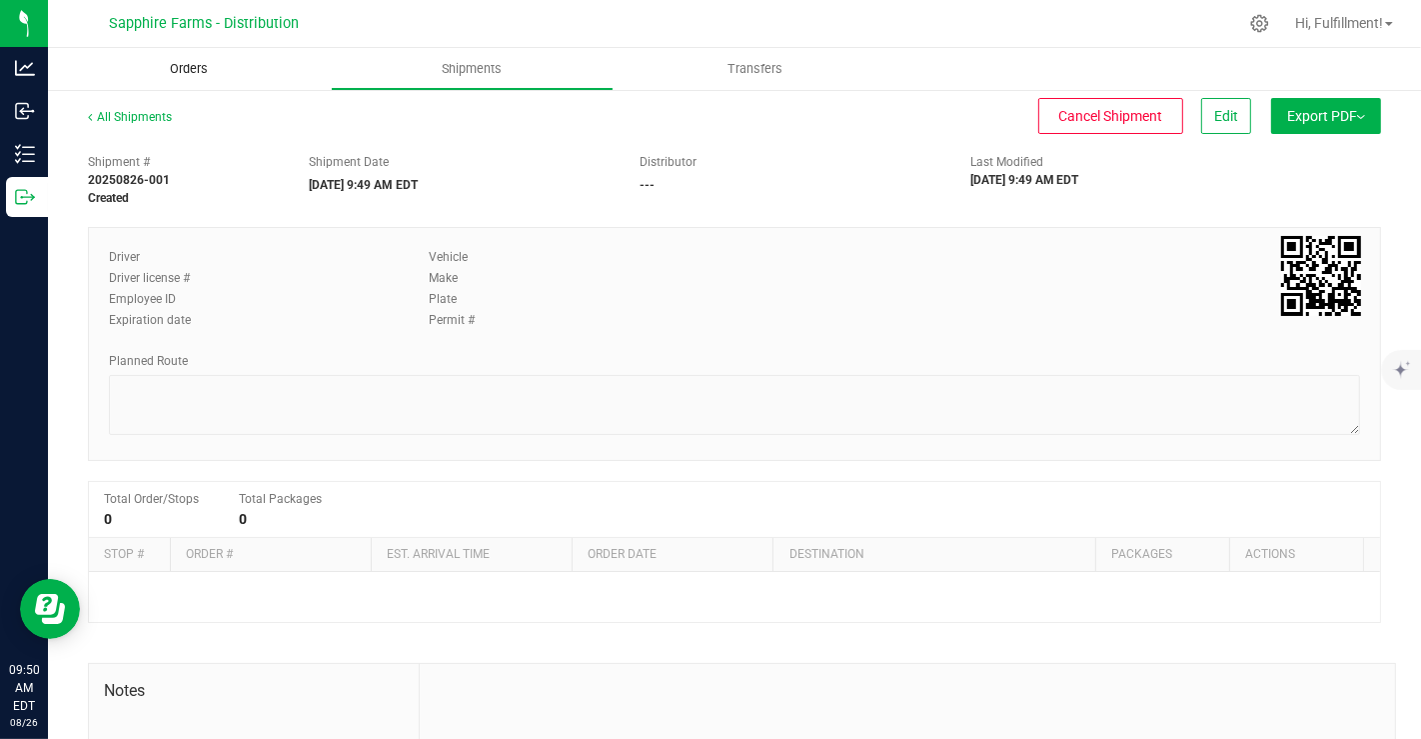
click at [179, 73] on span "Orders" at bounding box center [190, 69] width 92 height 18
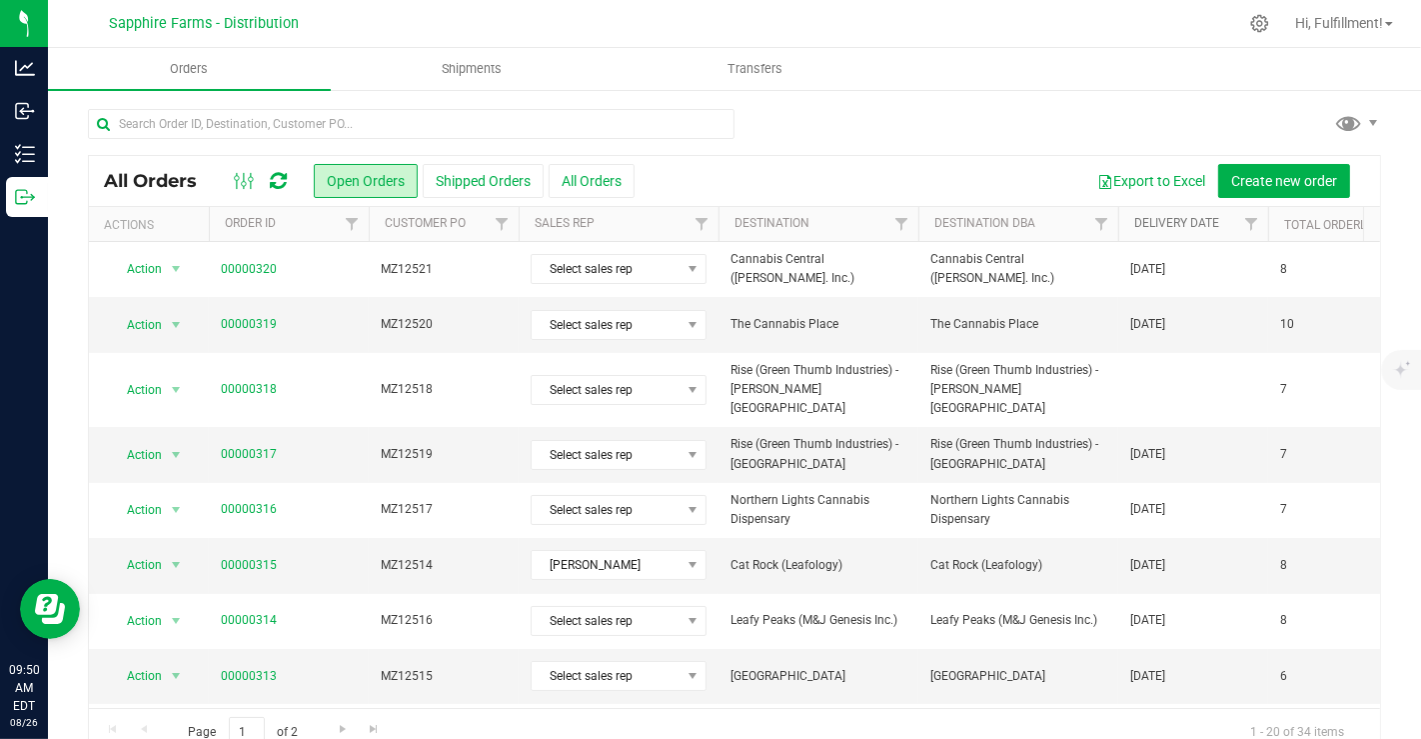
click at [1184, 220] on link "Delivery Date" at bounding box center [1177, 223] width 85 height 14
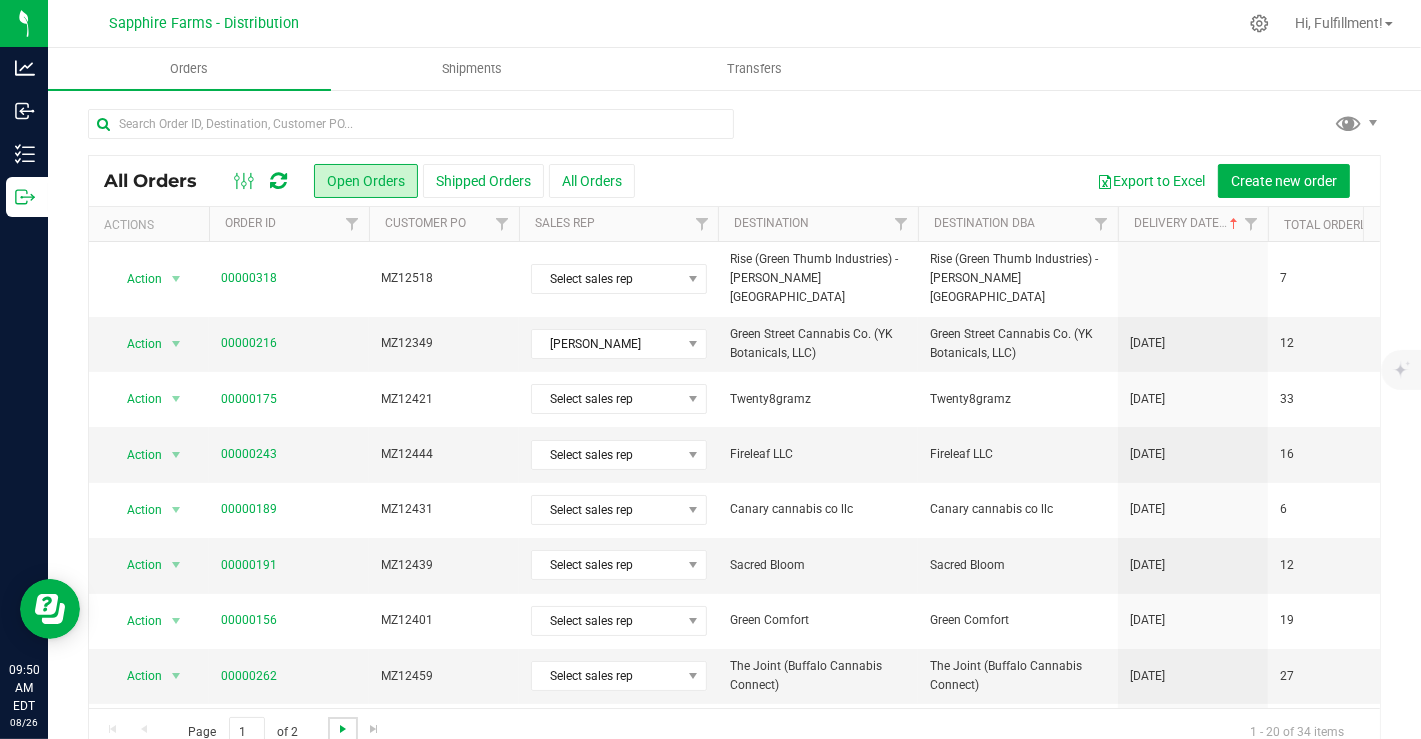
click at [340, 727] on span "Go to the next page" at bounding box center [343, 729] width 16 height 16
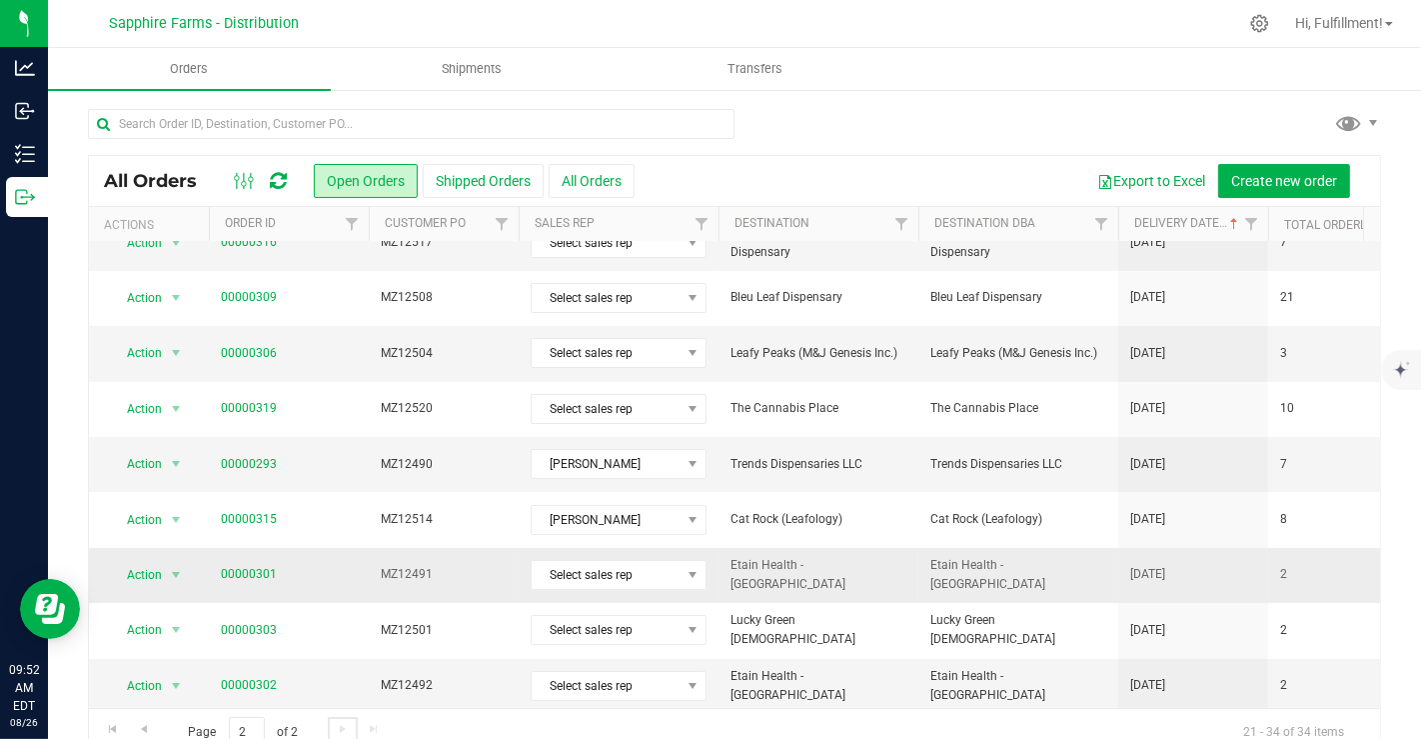
scroll to position [86, 0]
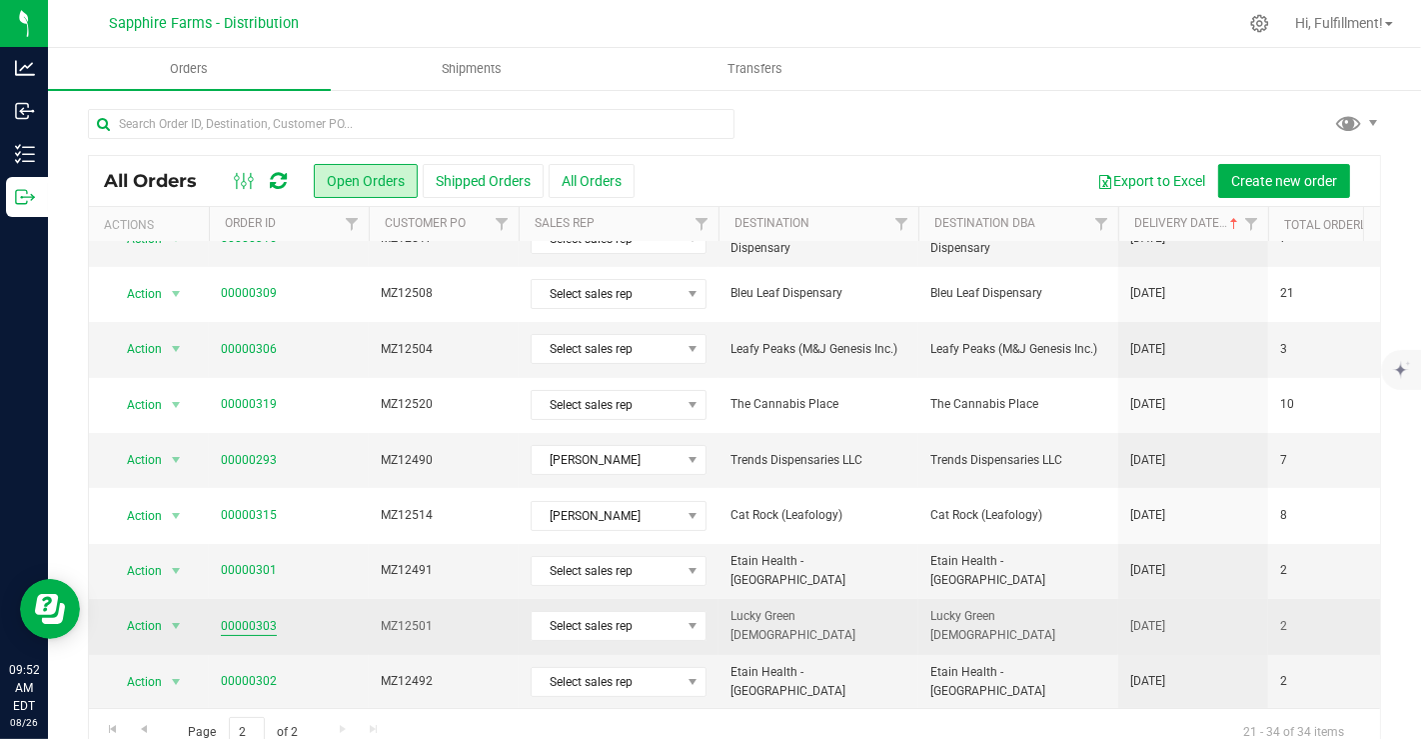
click at [254, 618] on link "00000303" at bounding box center [249, 626] width 56 height 19
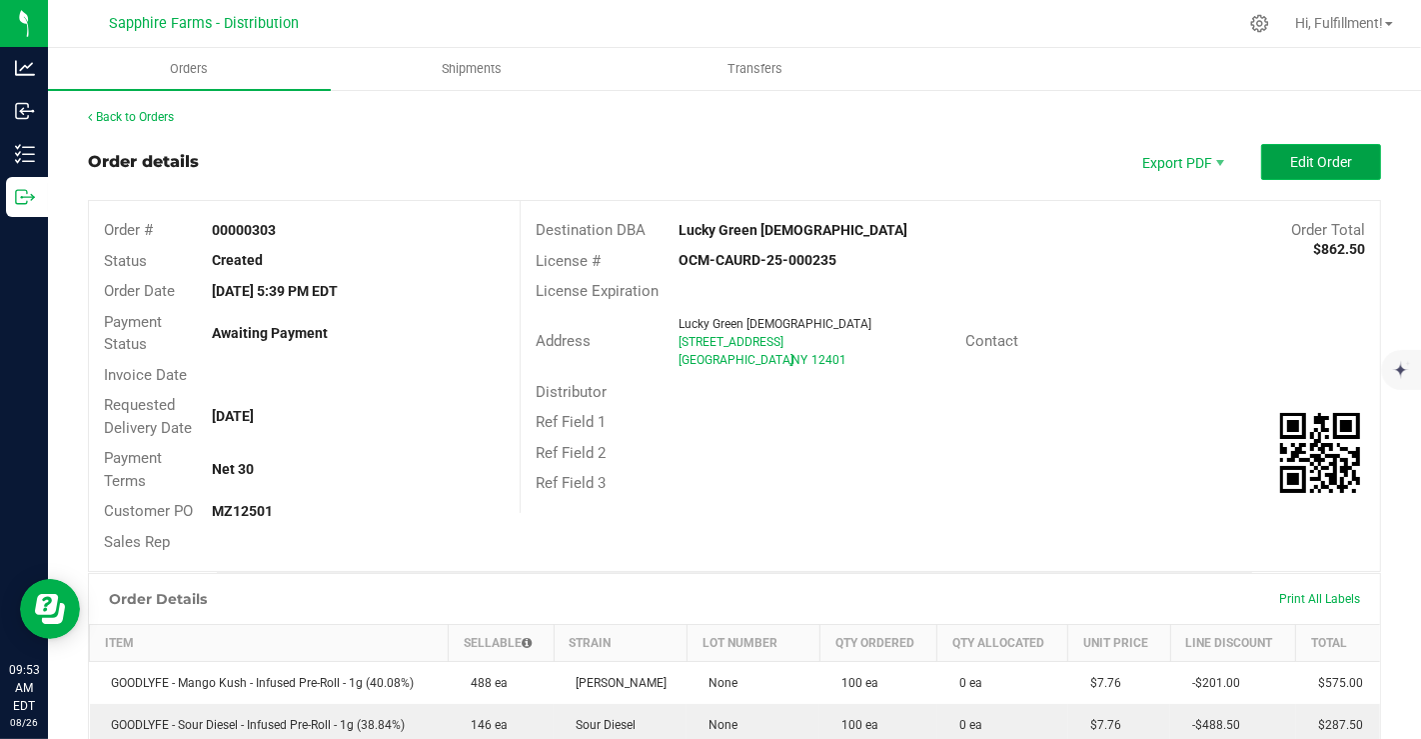
click at [1302, 158] on span "Edit Order" at bounding box center [1322, 162] width 62 height 16
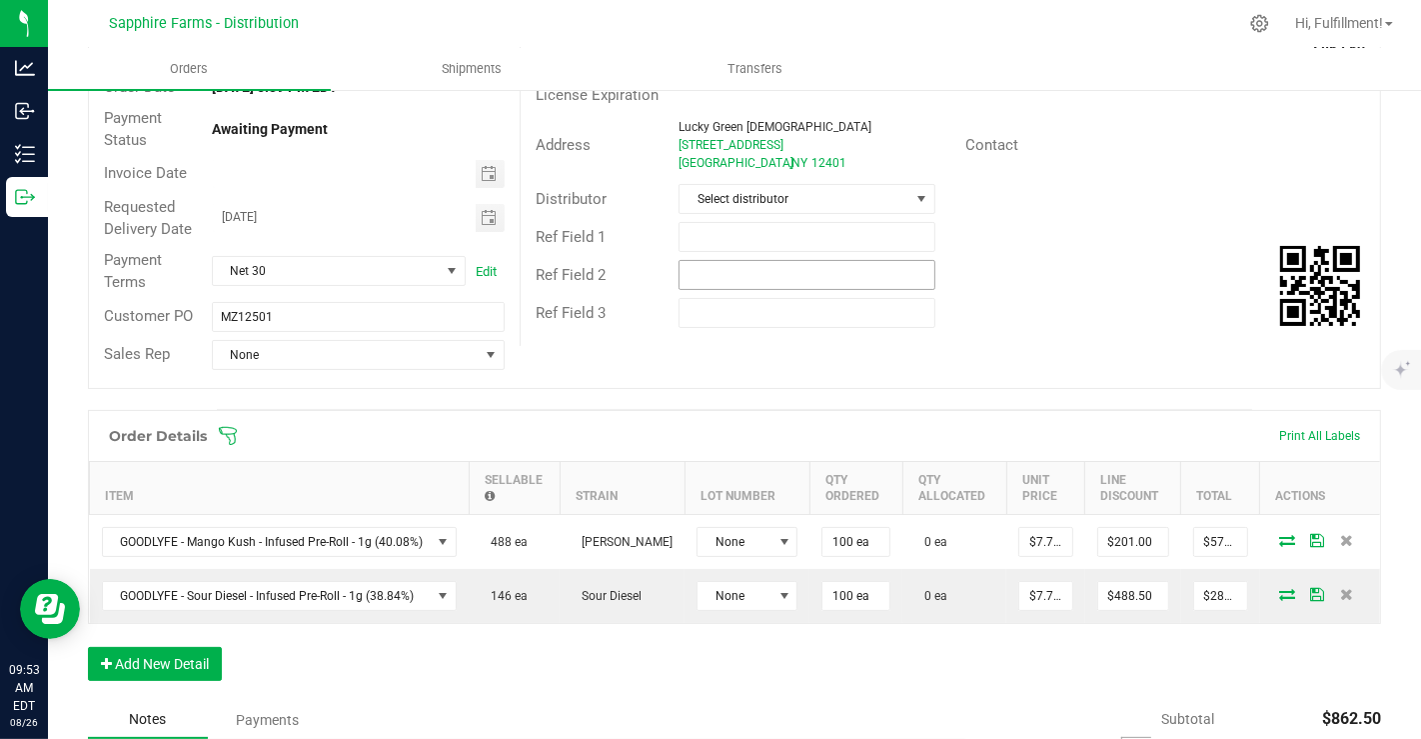
scroll to position [300, 0]
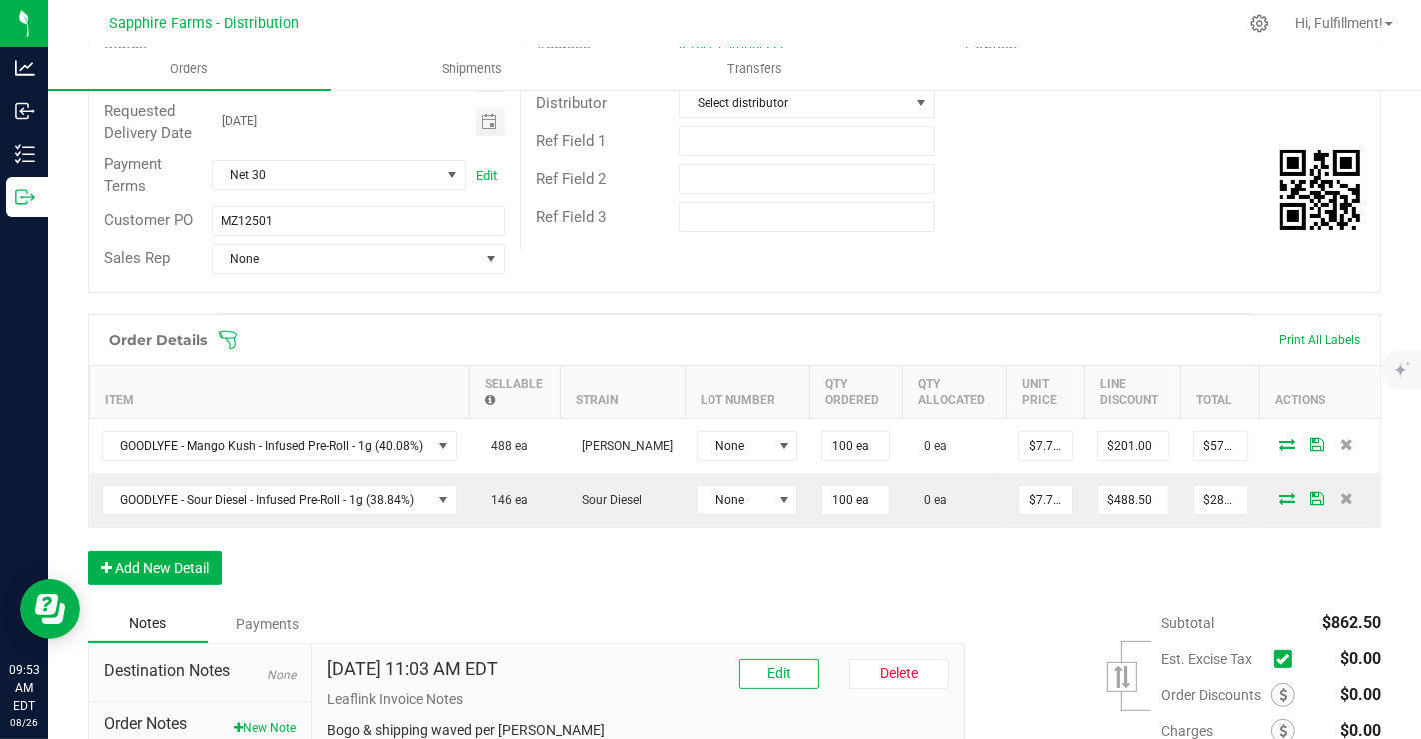
click at [229, 344] on icon at bounding box center [228, 340] width 18 height 18
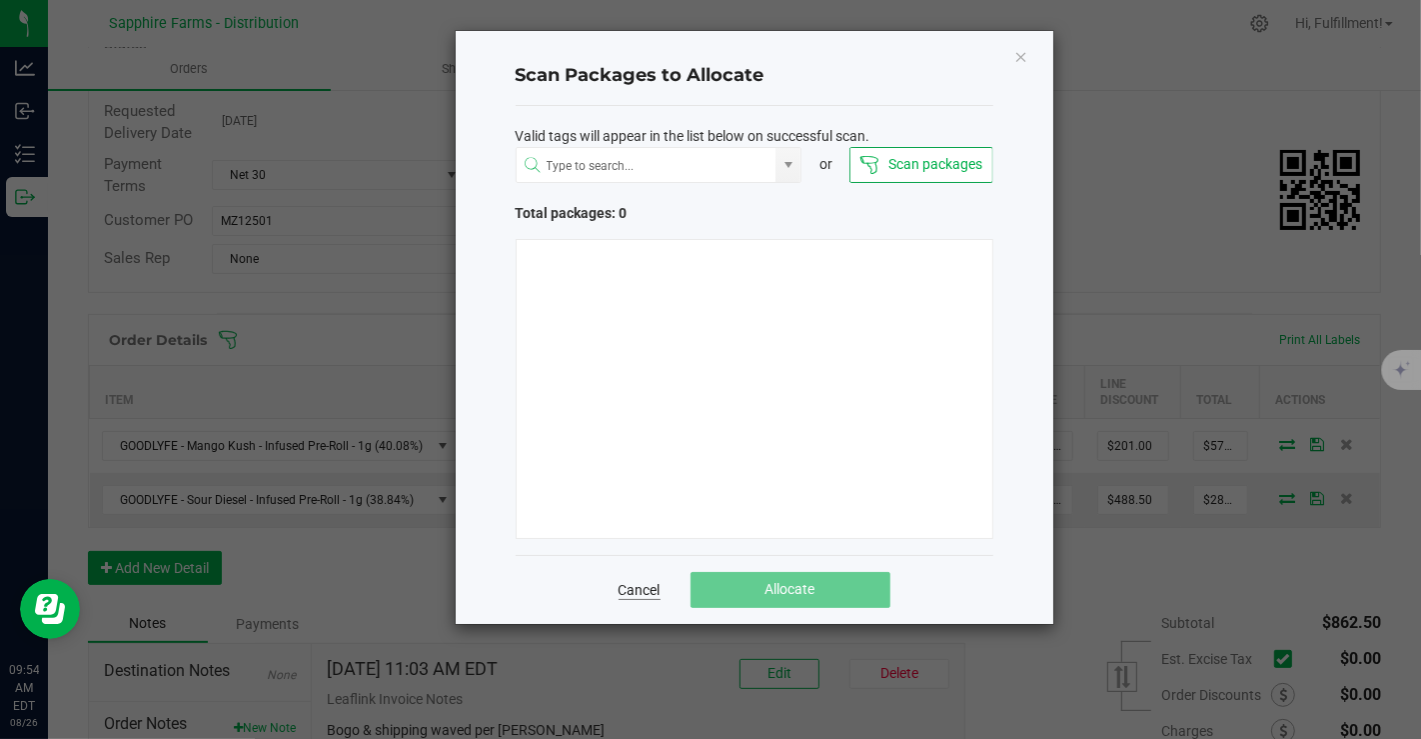
click at [645, 588] on link "Cancel" at bounding box center [640, 590] width 42 height 20
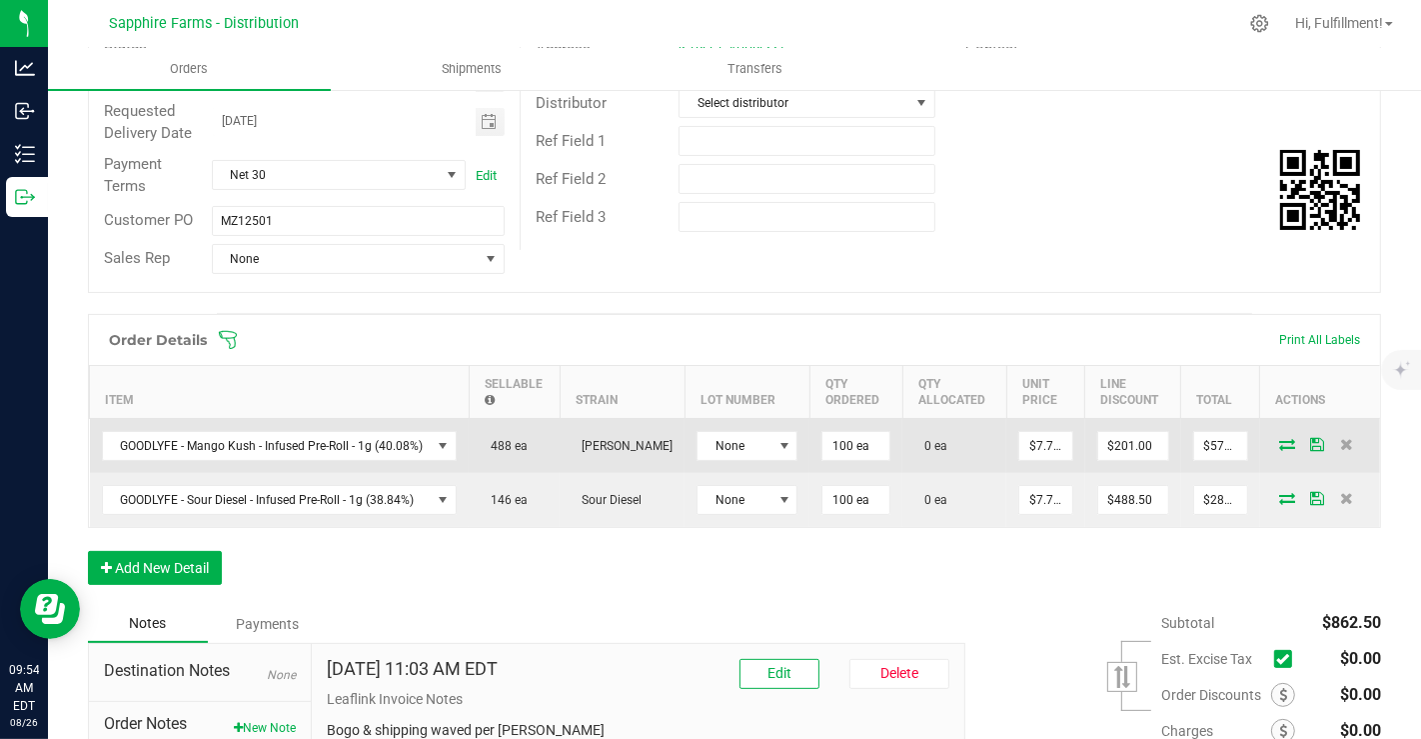
click at [1280, 441] on icon at bounding box center [1288, 444] width 16 height 12
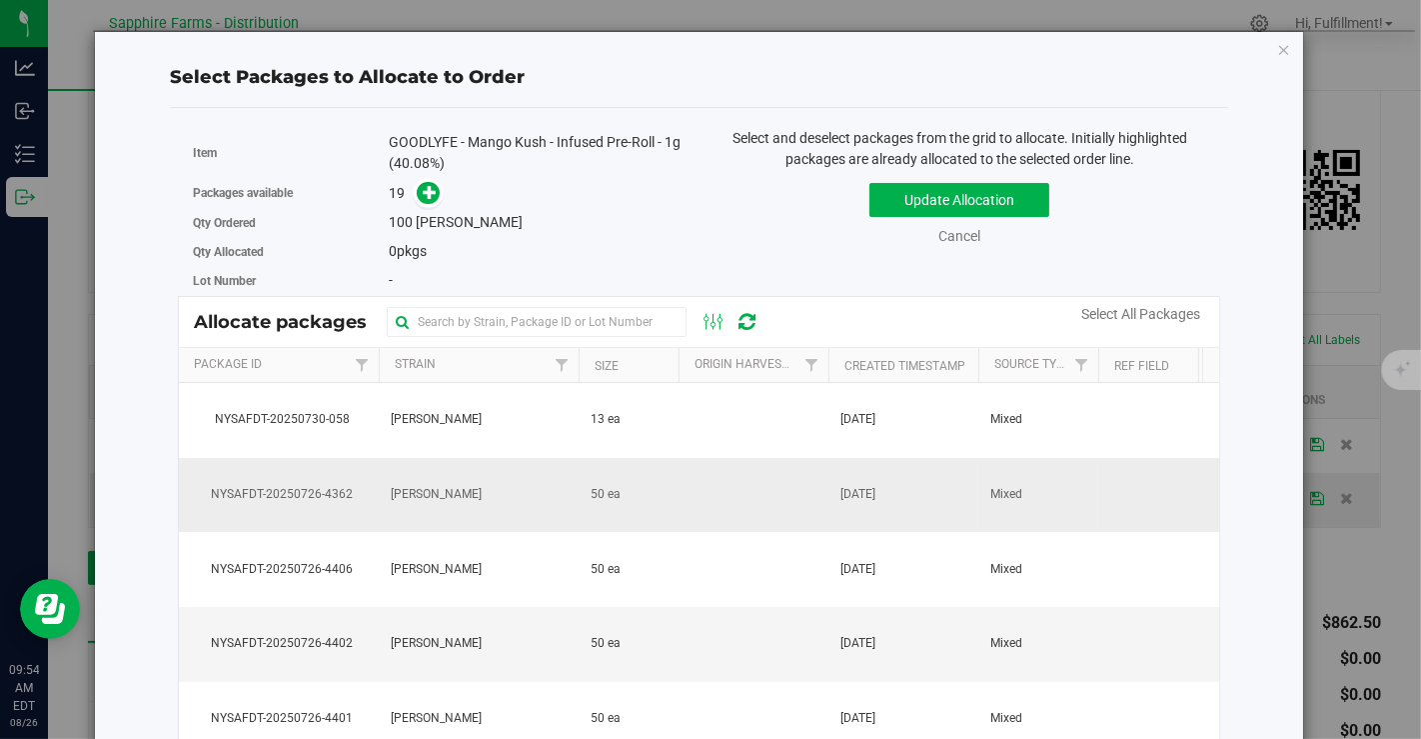
click at [917, 493] on td "[DATE]" at bounding box center [904, 495] width 150 height 75
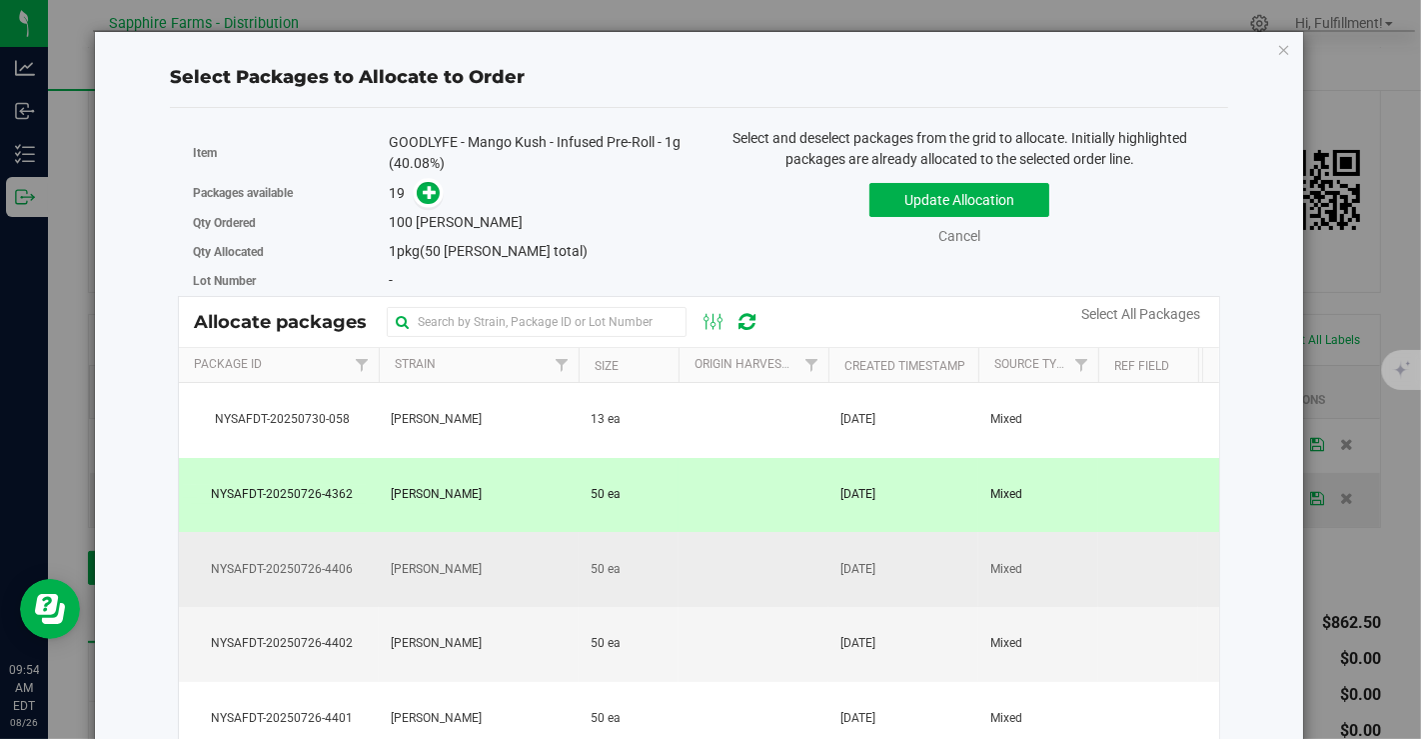
click at [917, 575] on td "[DATE]" at bounding box center [904, 569] width 150 height 75
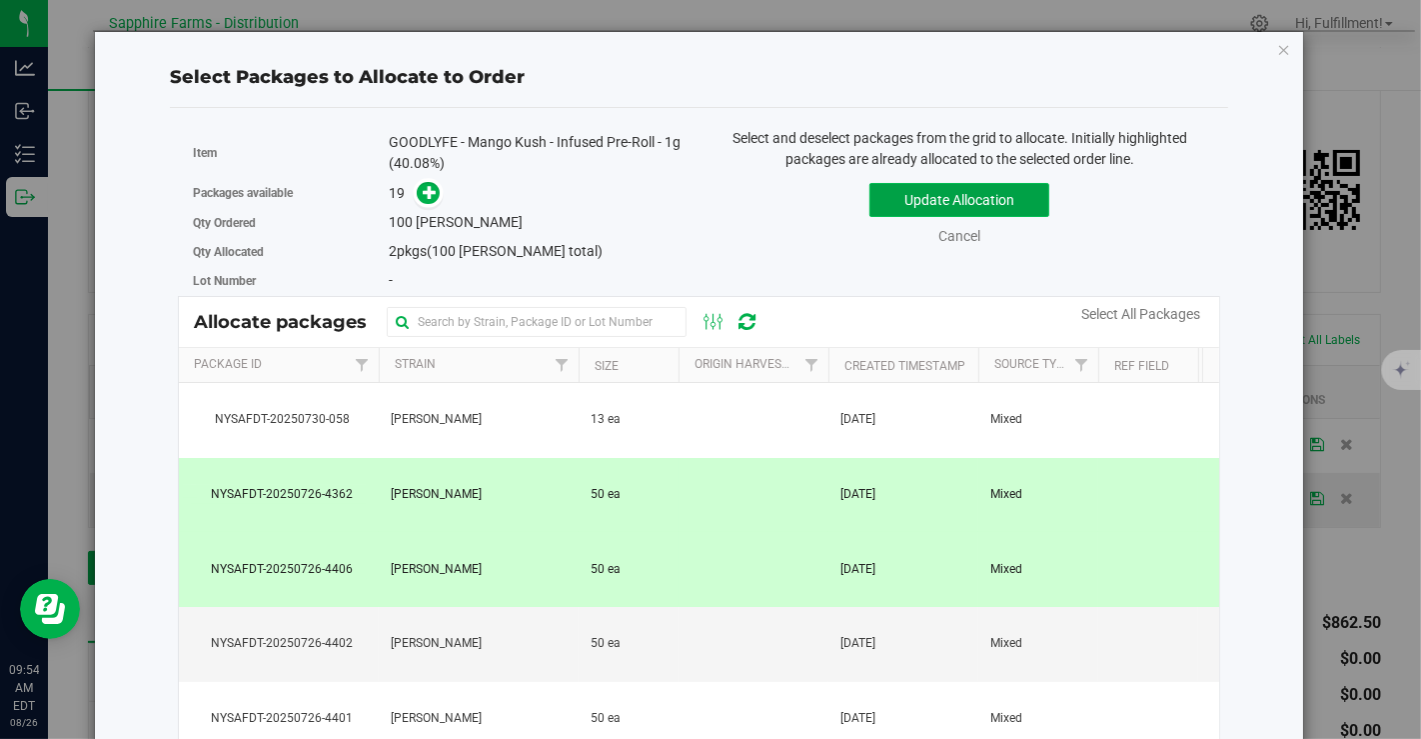
click at [917, 198] on button "Update Allocation" at bounding box center [960, 200] width 180 height 34
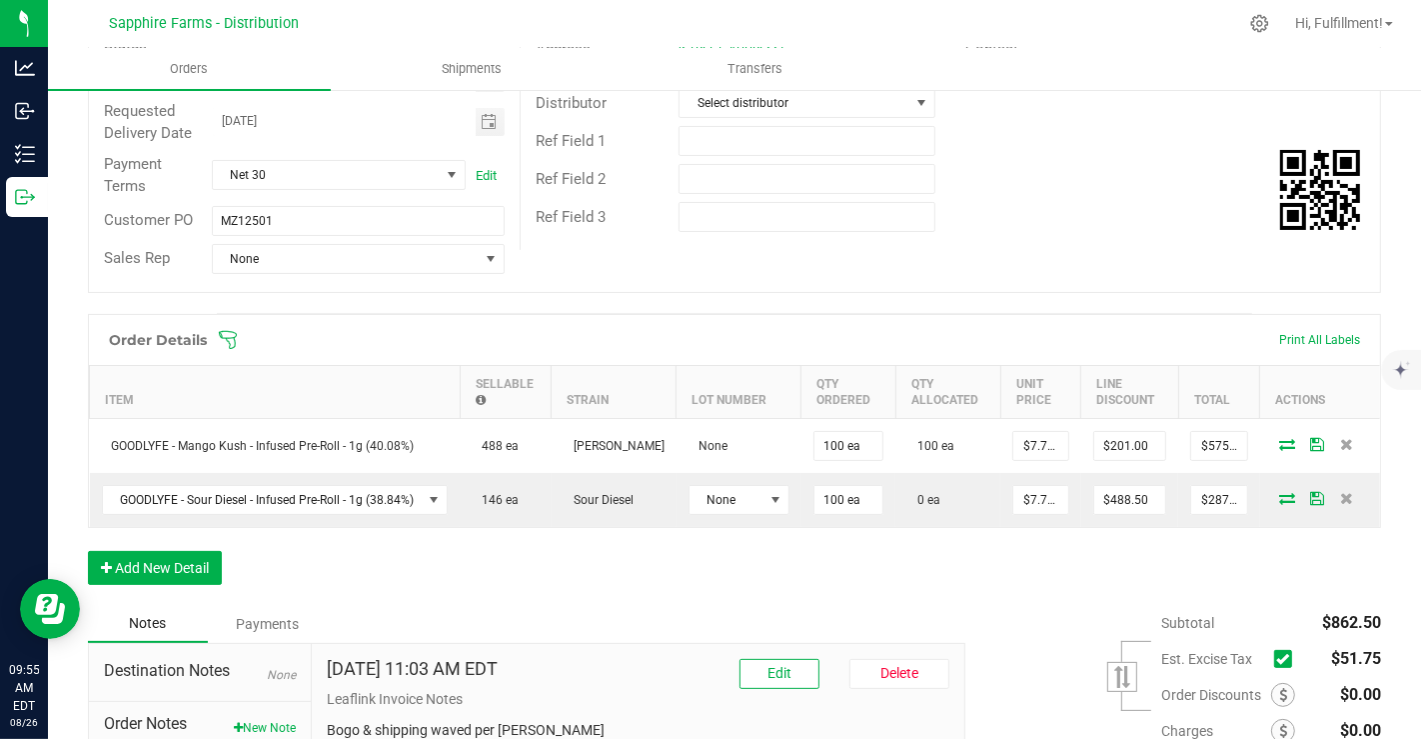
click at [233, 332] on icon at bounding box center [228, 340] width 20 height 20
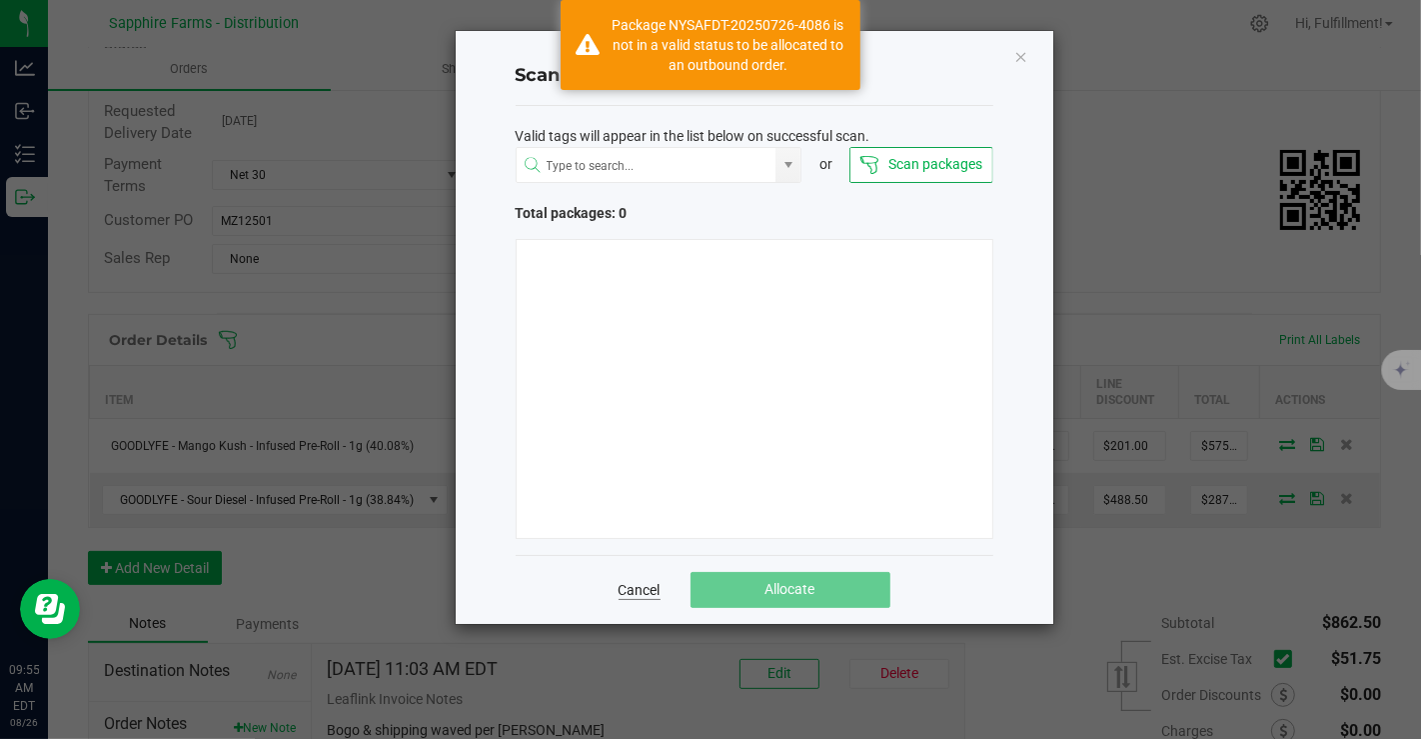
click at [644, 584] on link "Cancel" at bounding box center [640, 590] width 42 height 20
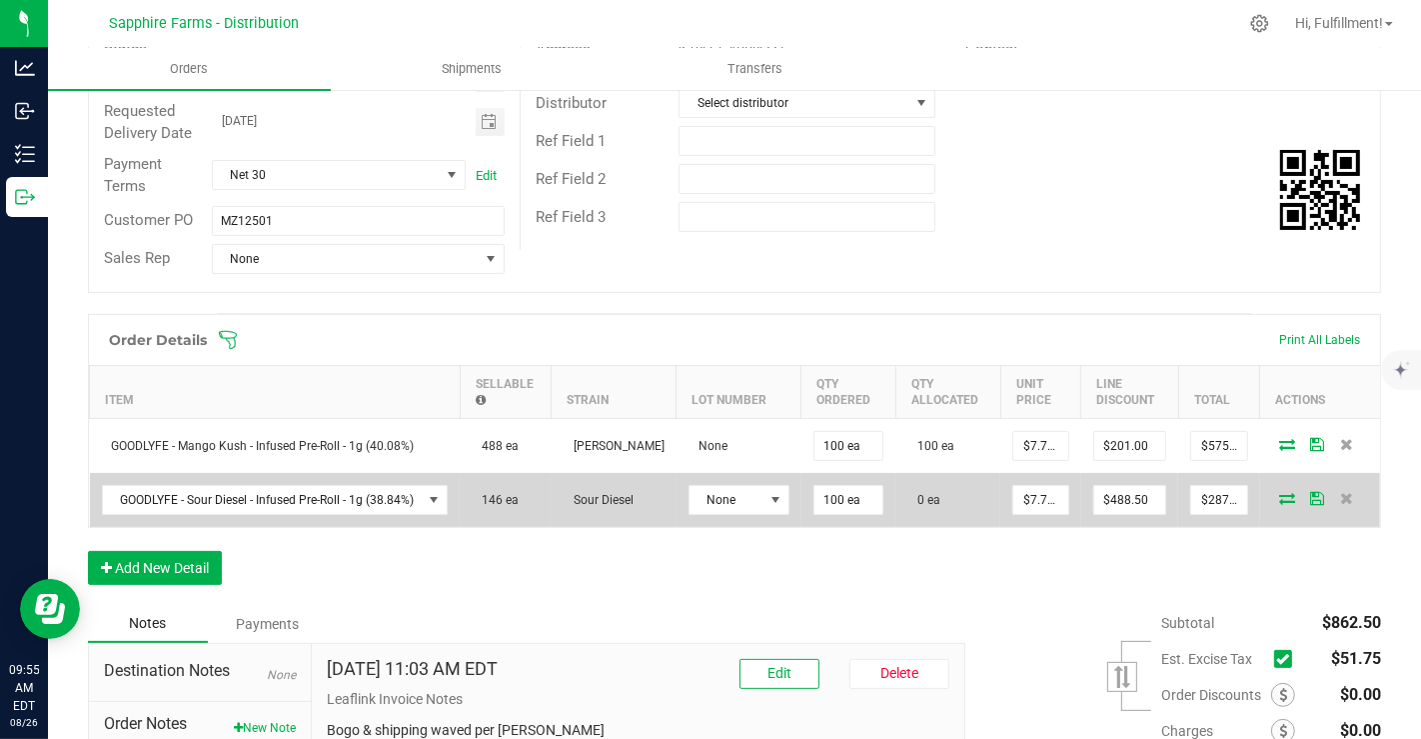
click at [1280, 492] on icon at bounding box center [1288, 498] width 16 height 12
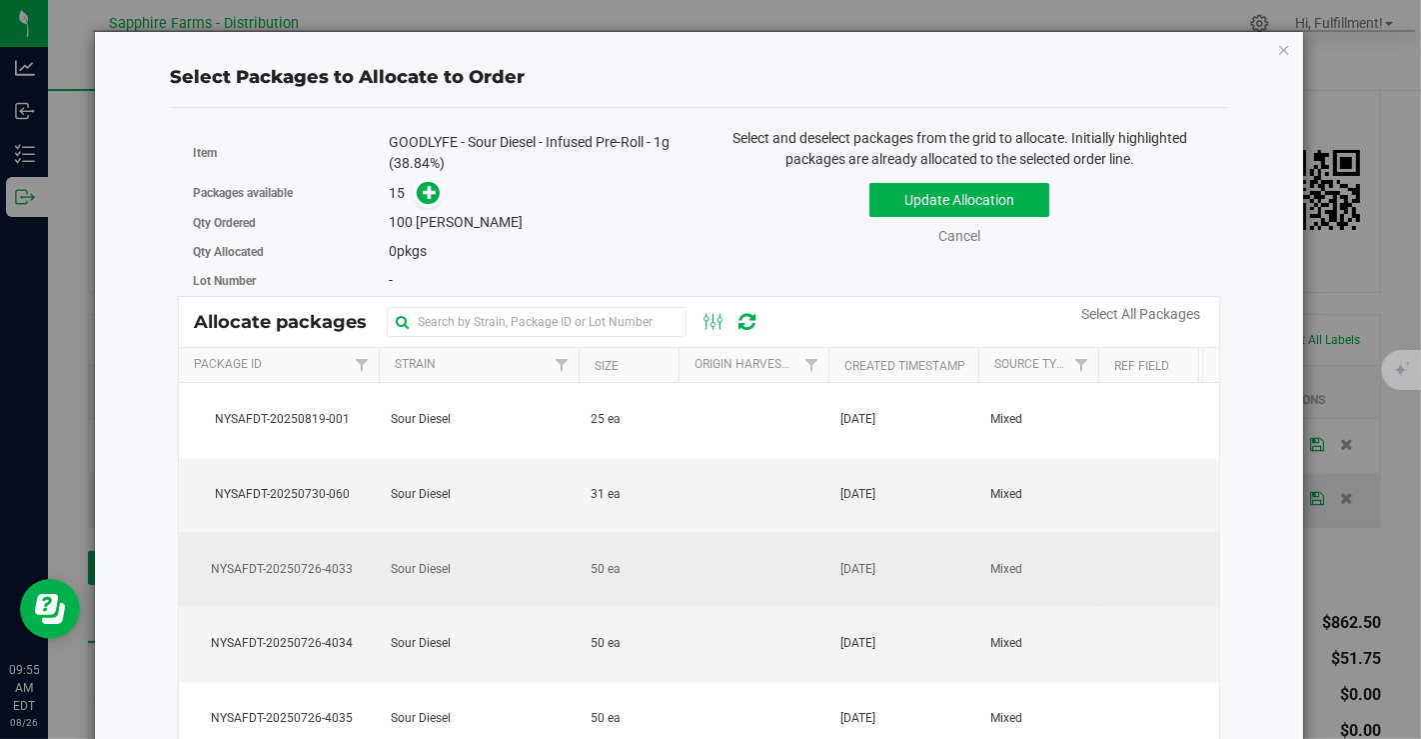
click at [815, 561] on td at bounding box center [754, 569] width 150 height 75
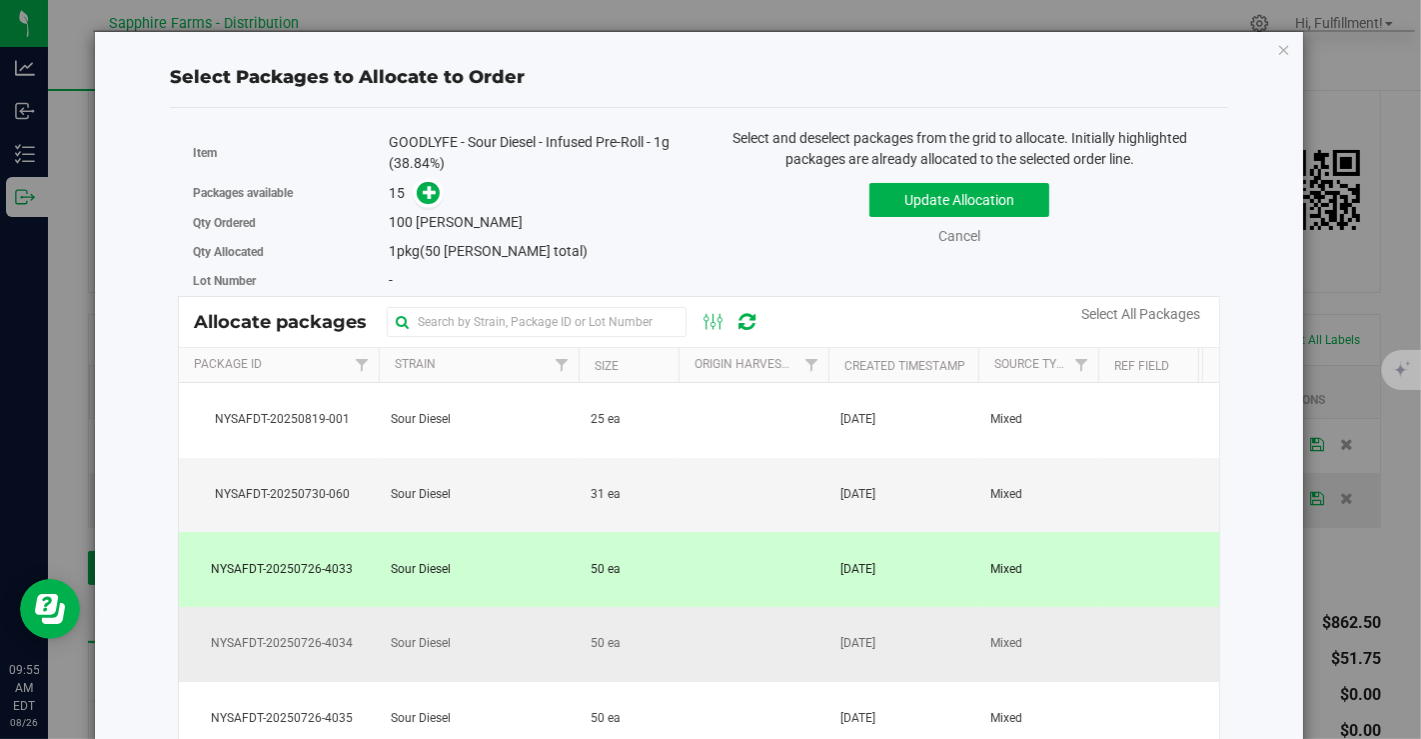
click at [755, 641] on td at bounding box center [754, 644] width 150 height 75
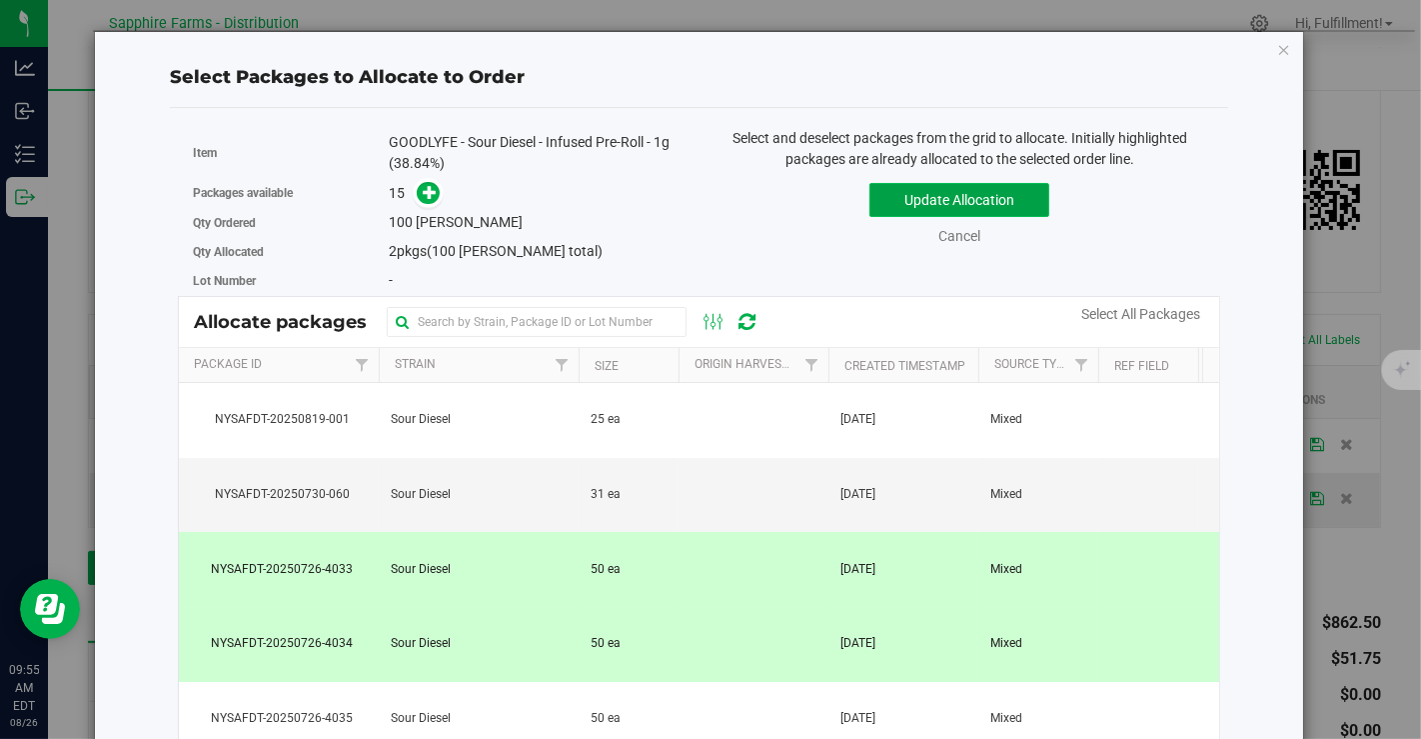
click at [928, 193] on button "Update Allocation" at bounding box center [960, 200] width 180 height 34
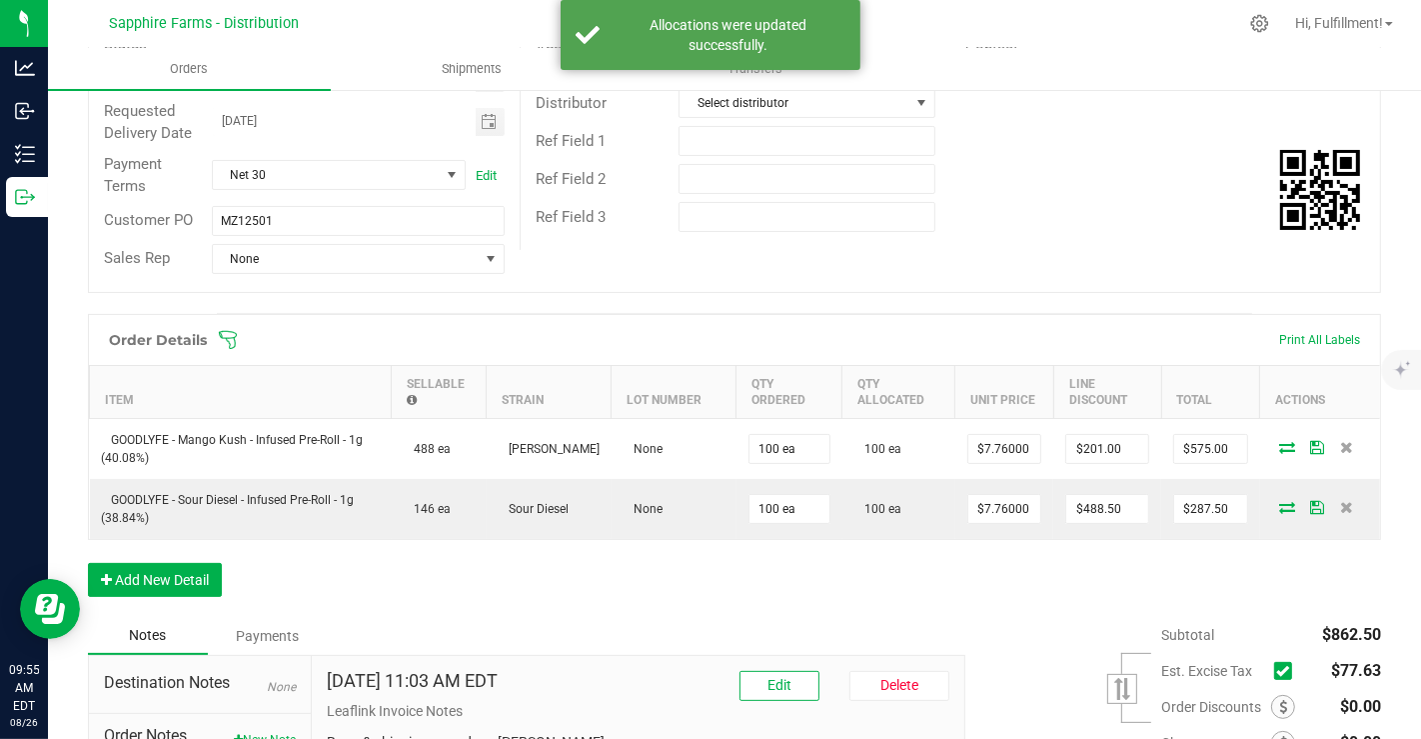
click at [1277, 671] on icon at bounding box center [1283, 671] width 13 height 0
click at [0, 0] on input "checkbox" at bounding box center [0, 0] width 0 height 0
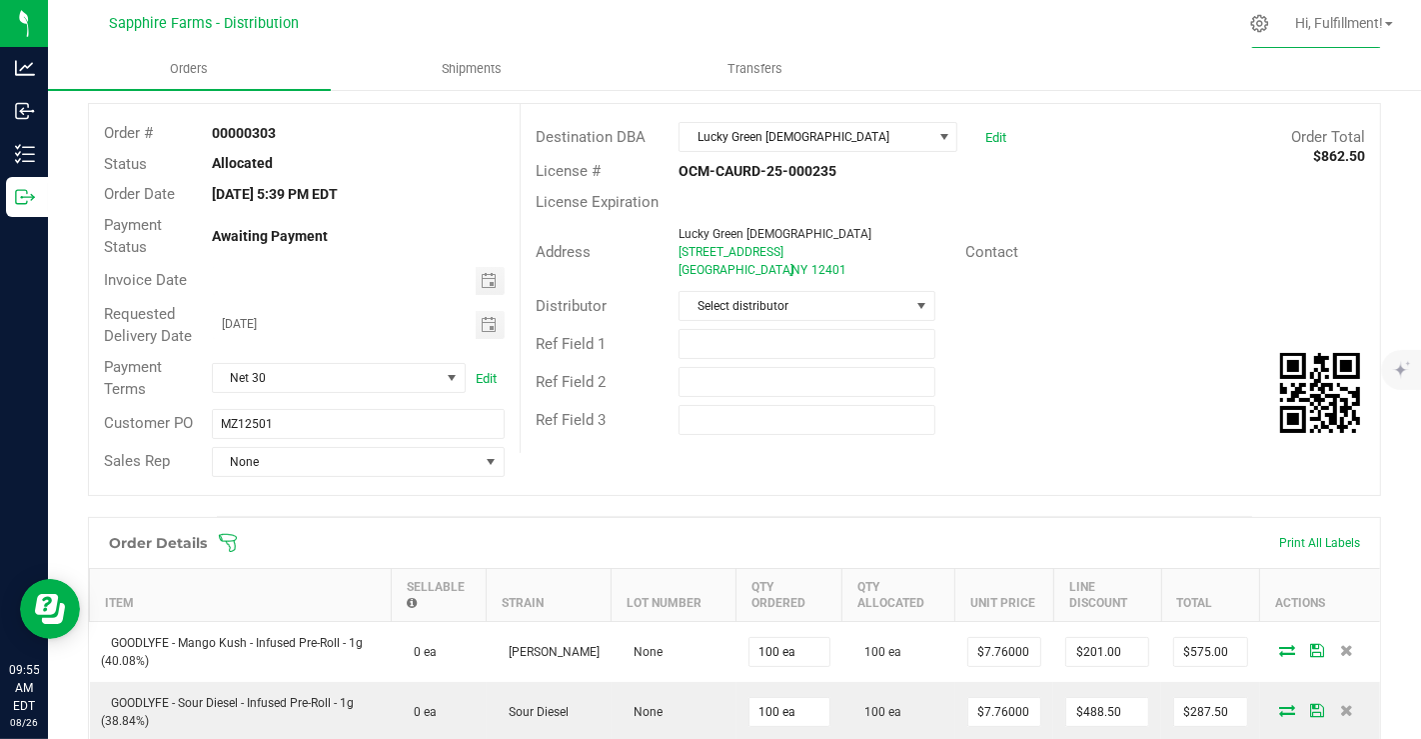
scroll to position [0, 0]
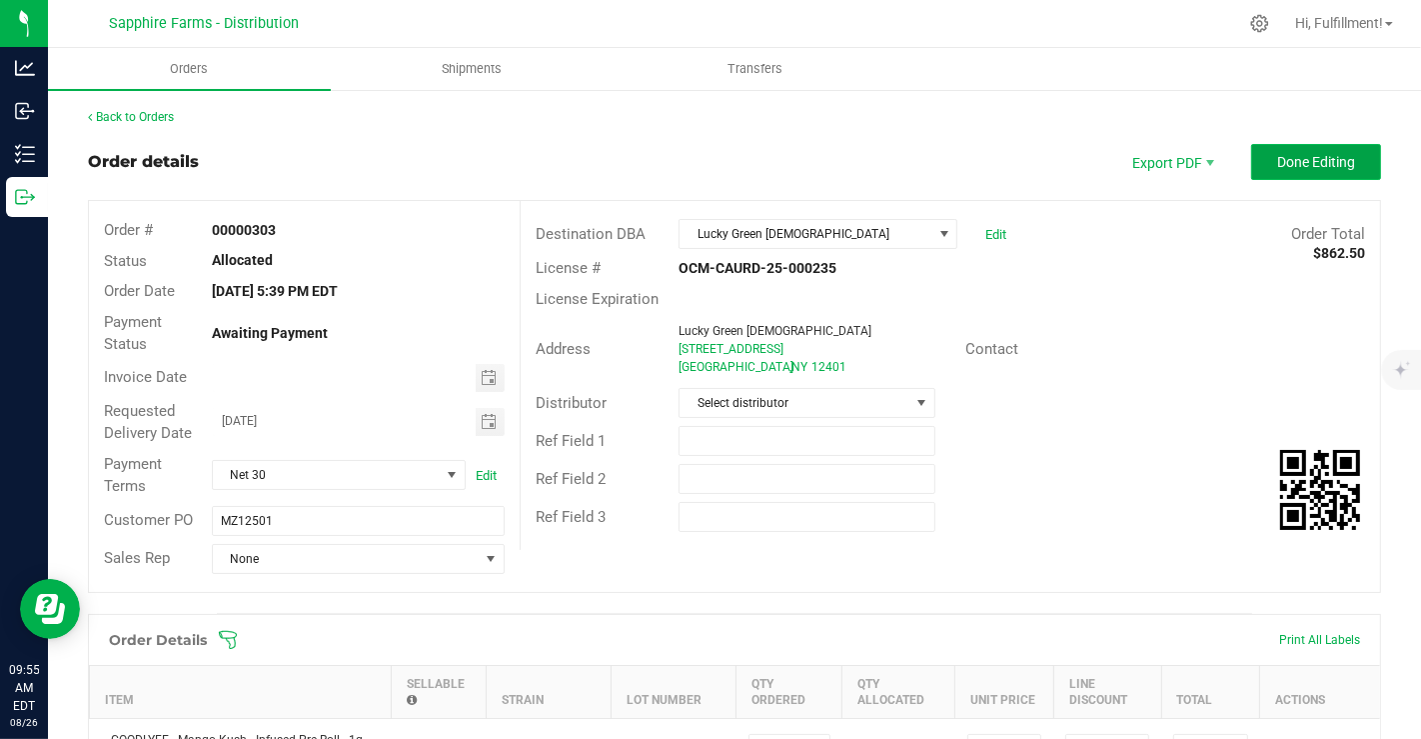
click at [1278, 161] on span "Done Editing" at bounding box center [1317, 162] width 78 height 16
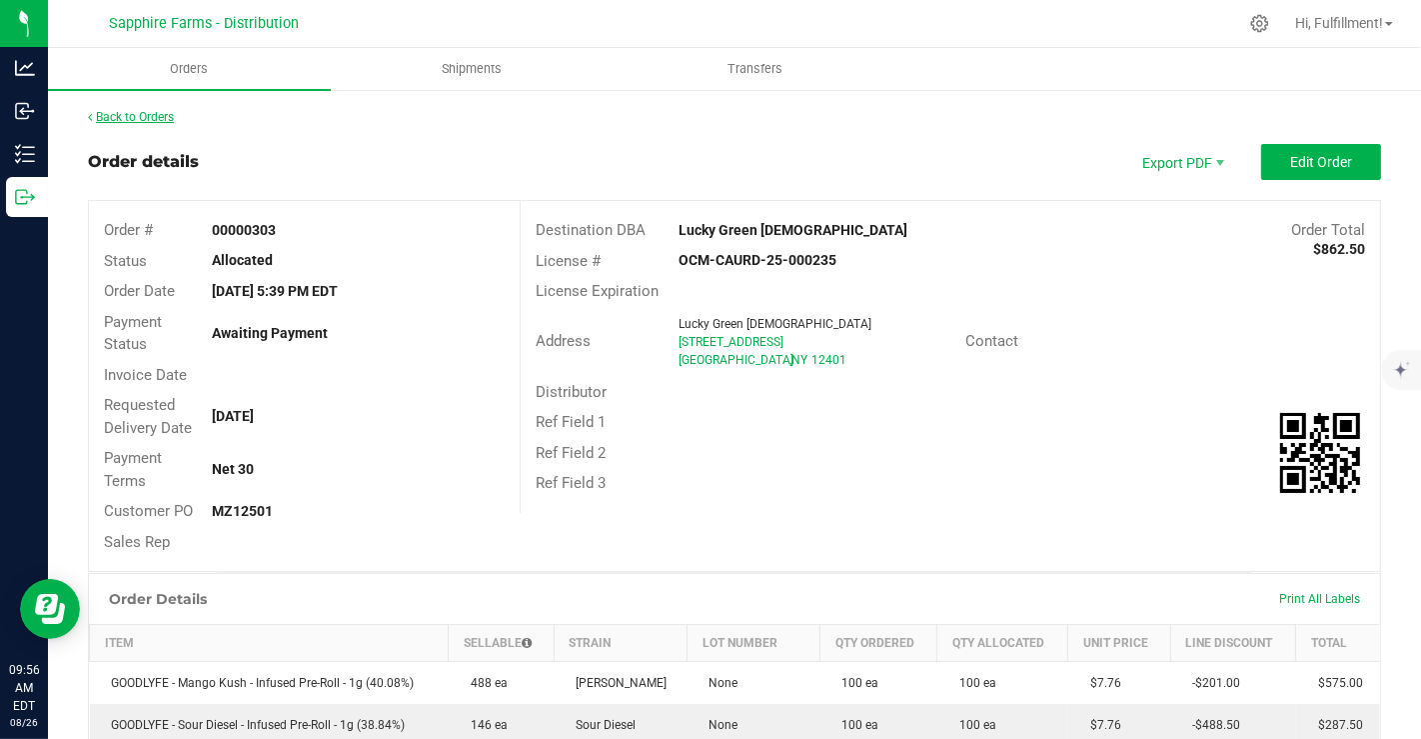
click at [150, 117] on link "Back to Orders" at bounding box center [131, 117] width 86 height 14
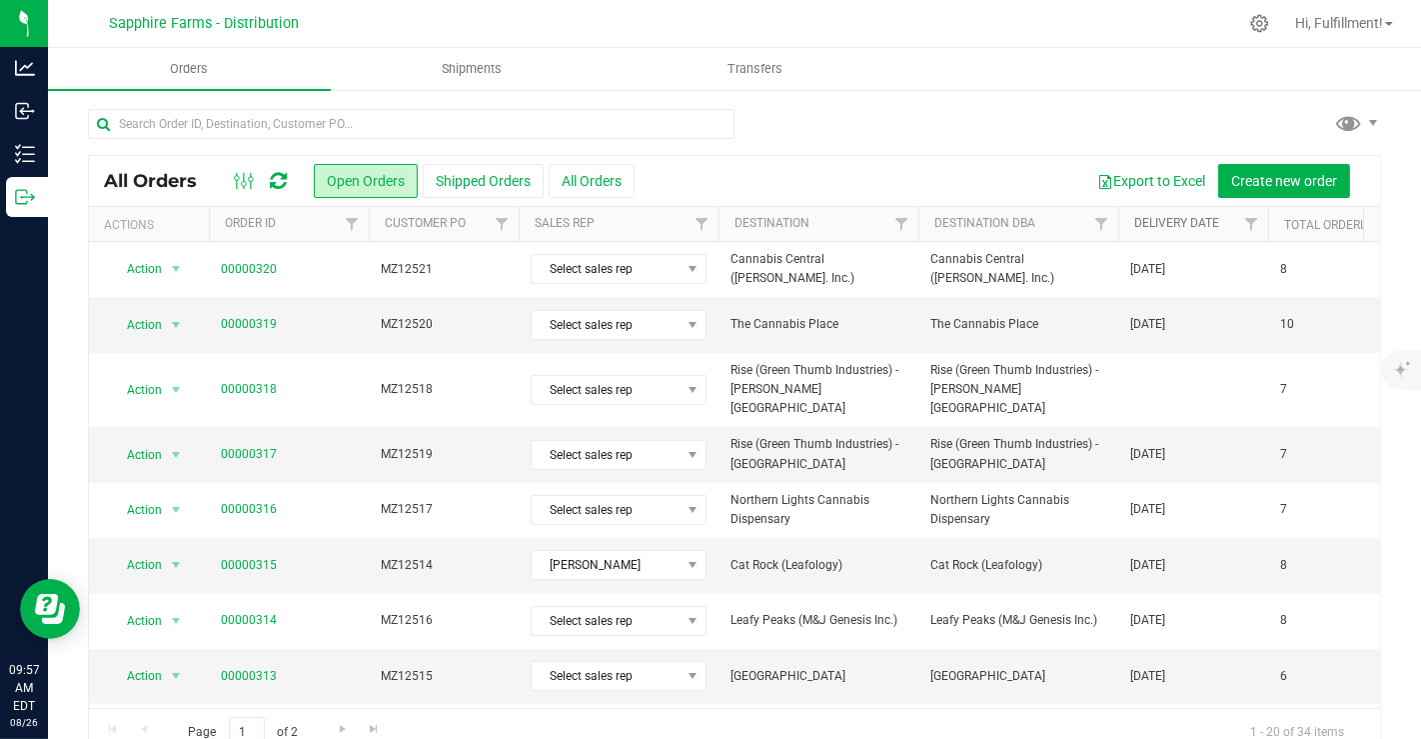
click at [1151, 221] on link "Delivery Date" at bounding box center [1177, 223] width 85 height 14
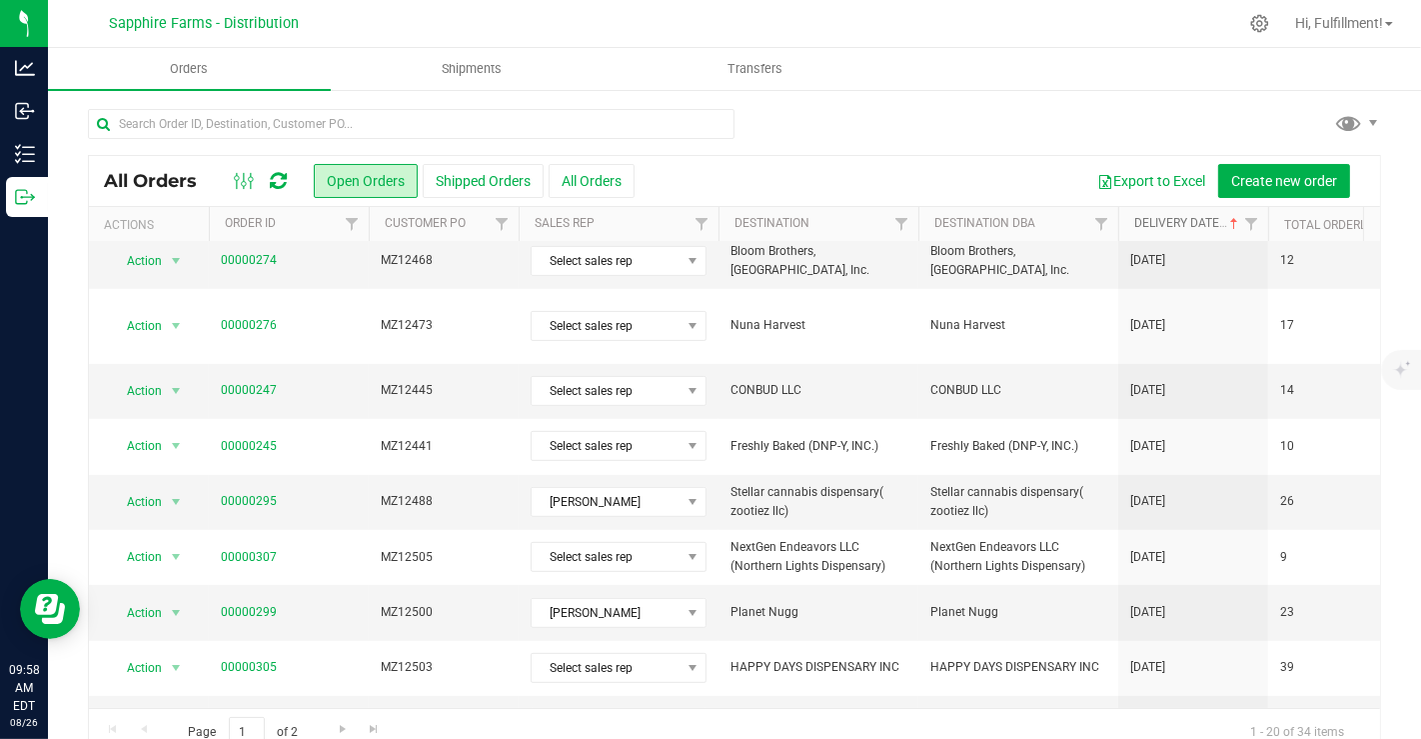
scroll to position [653, 0]
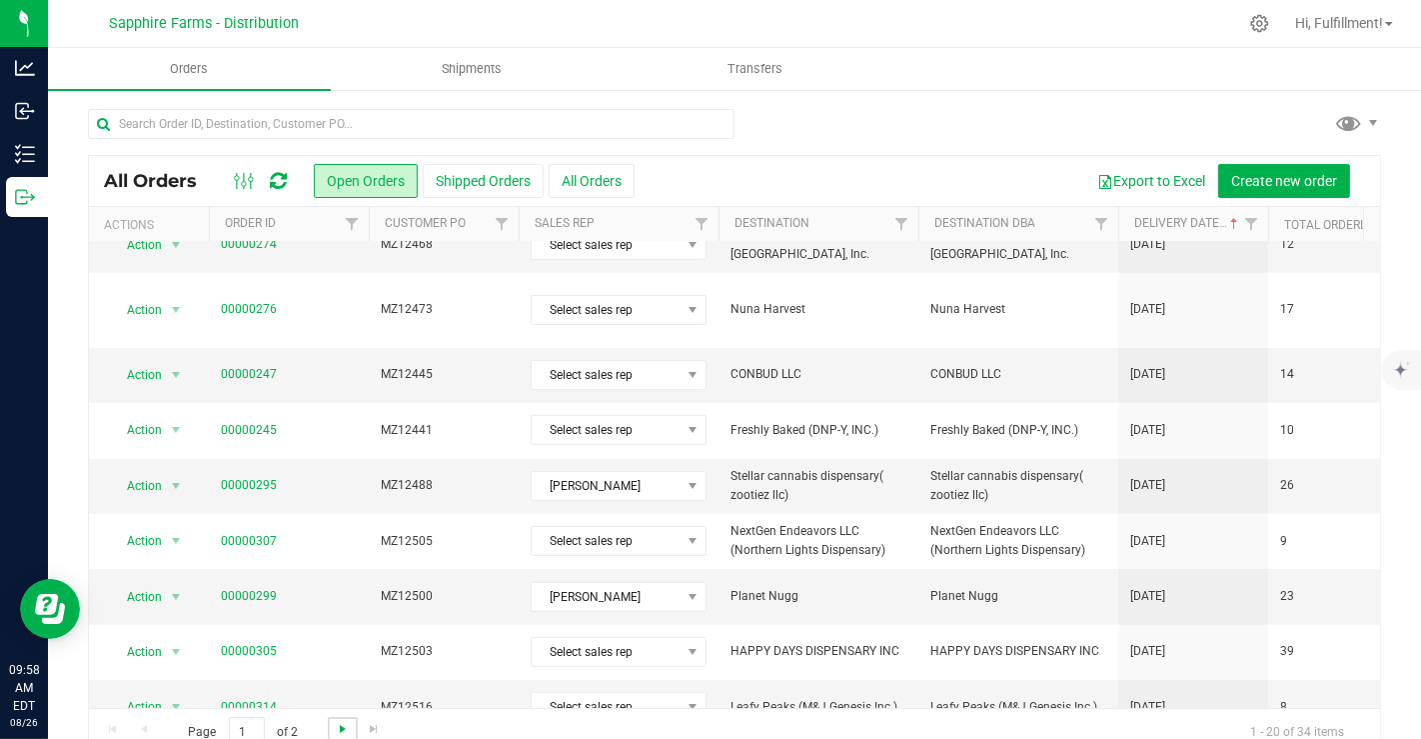
click at [337, 723] on span "Go to the next page" at bounding box center [343, 729] width 16 height 16
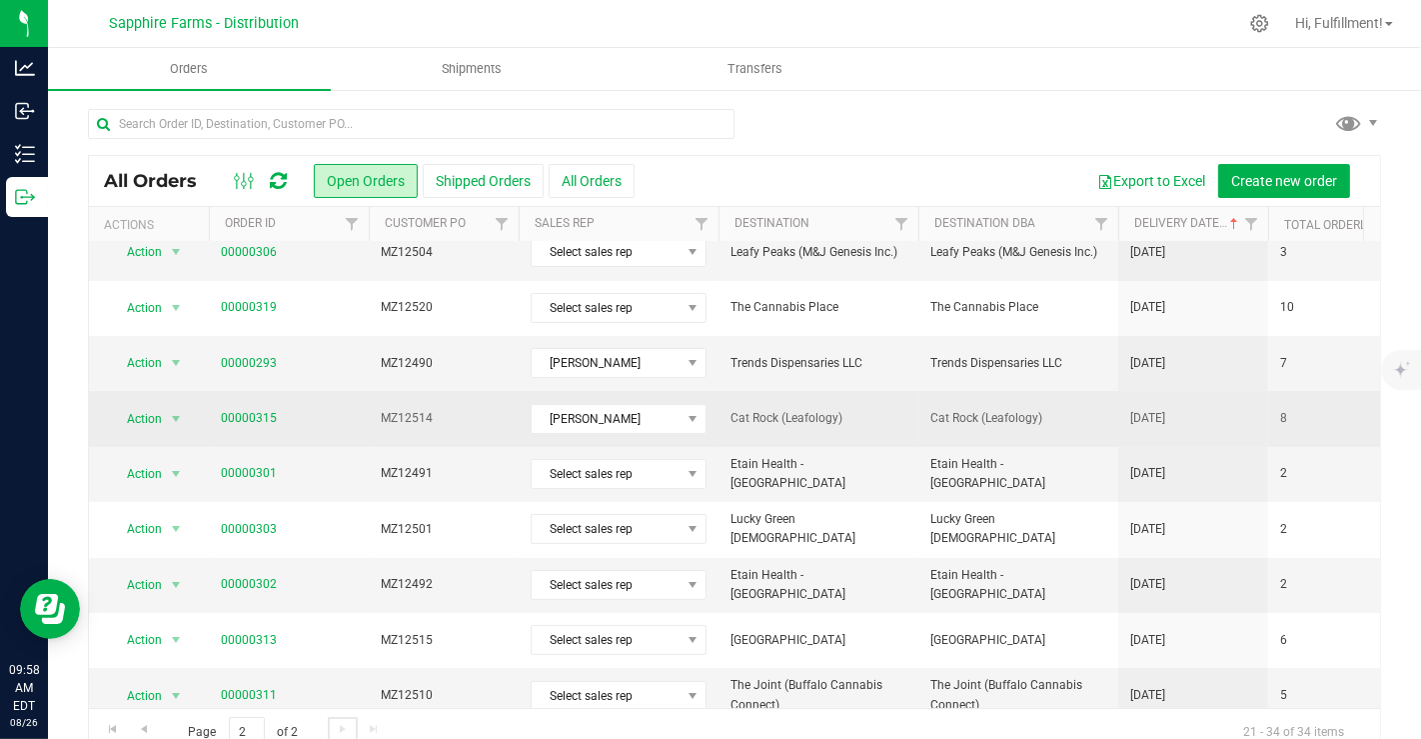
scroll to position [184, 0]
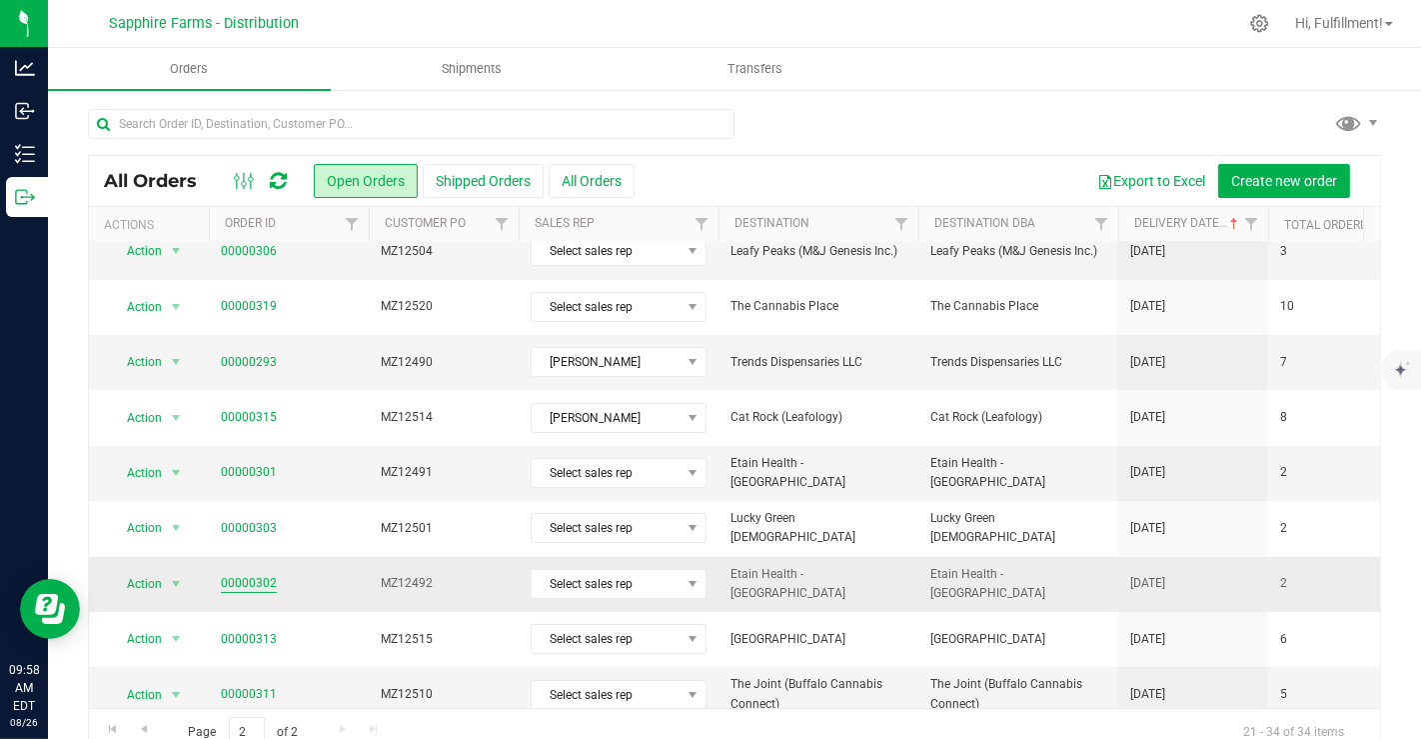
click at [251, 577] on link "00000302" at bounding box center [249, 583] width 56 height 19
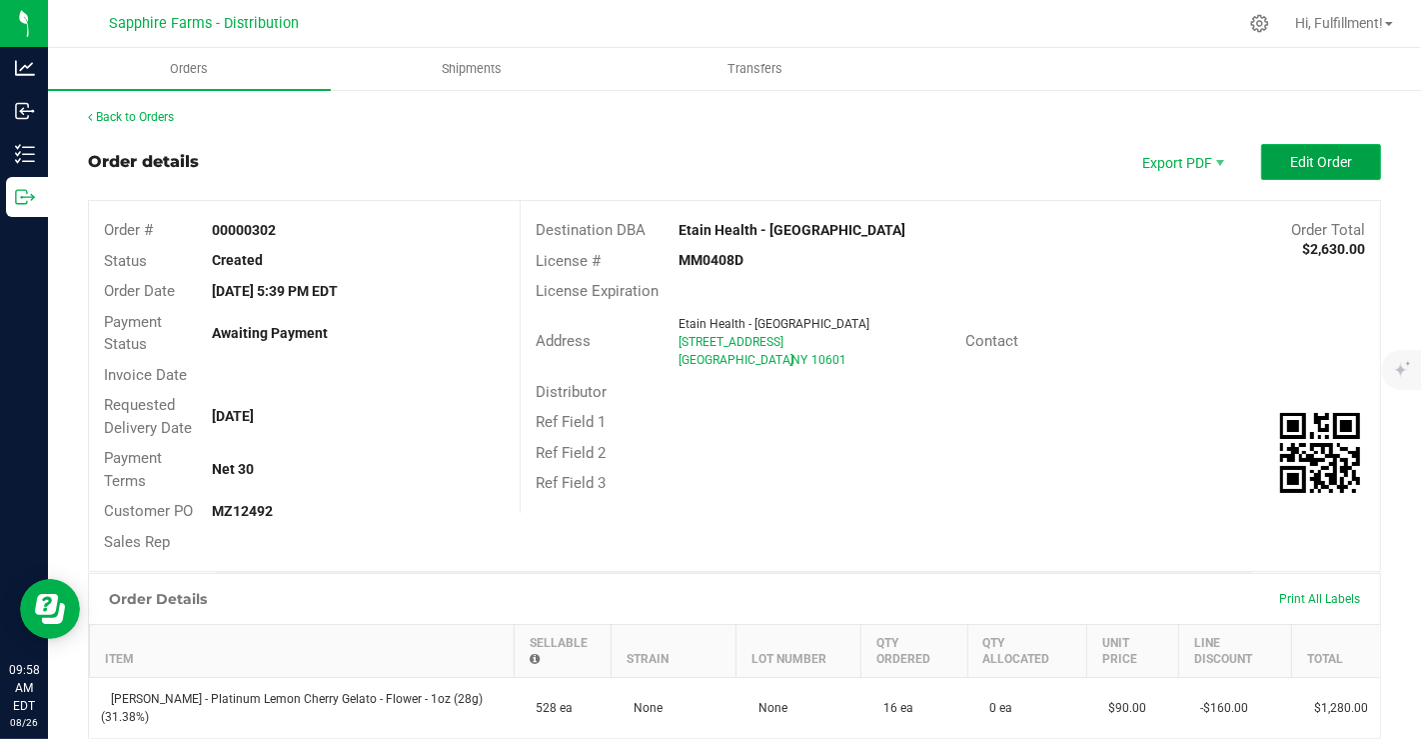
click at [1305, 160] on span "Edit Order" at bounding box center [1322, 162] width 62 height 16
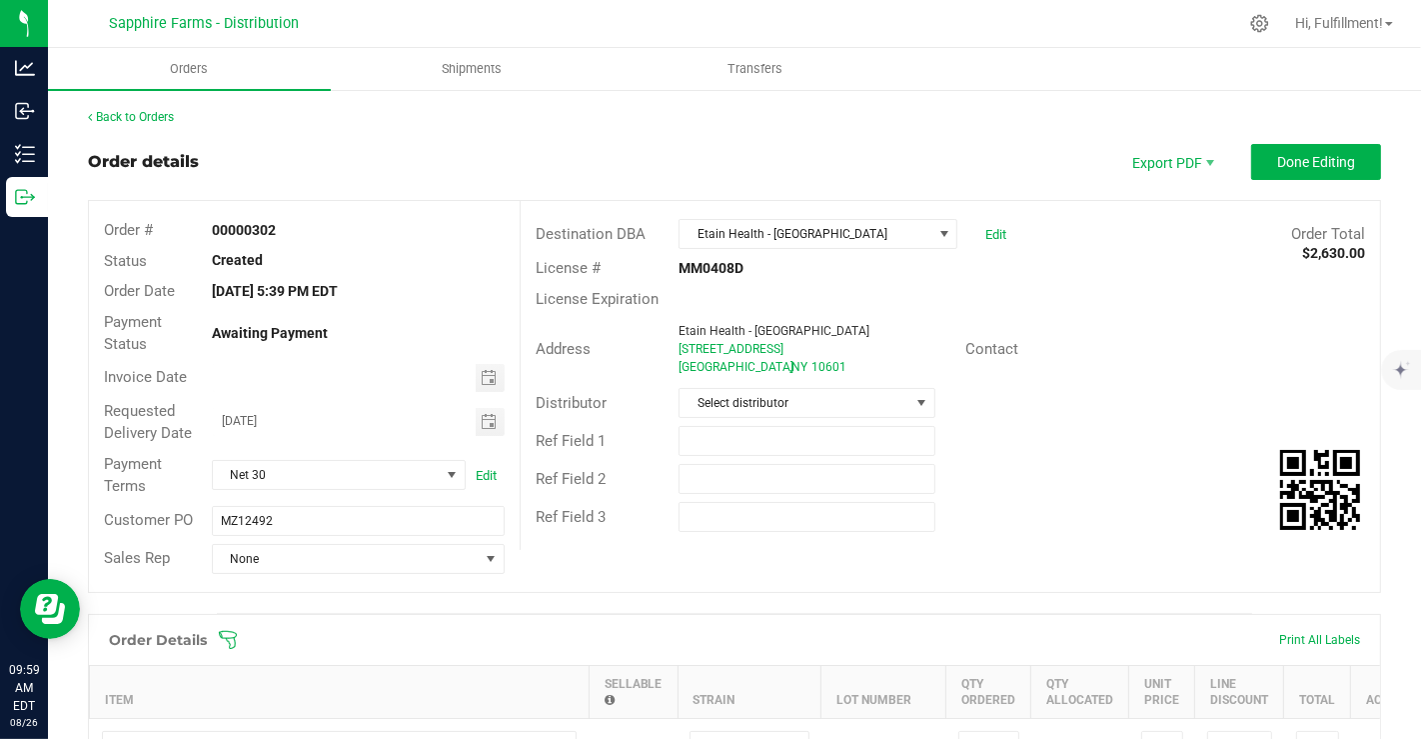
click at [226, 637] on icon at bounding box center [228, 640] width 18 height 18
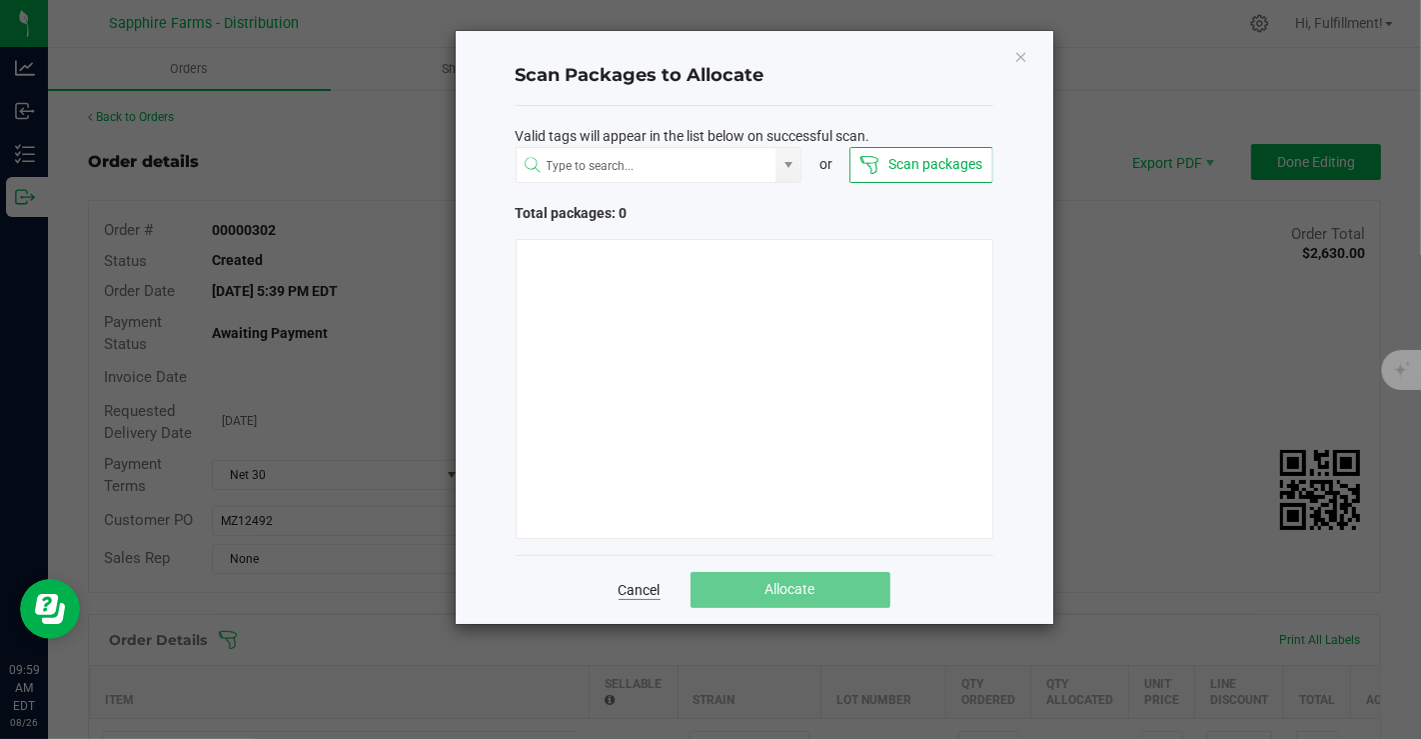
click at [636, 590] on link "Cancel" at bounding box center [640, 590] width 42 height 20
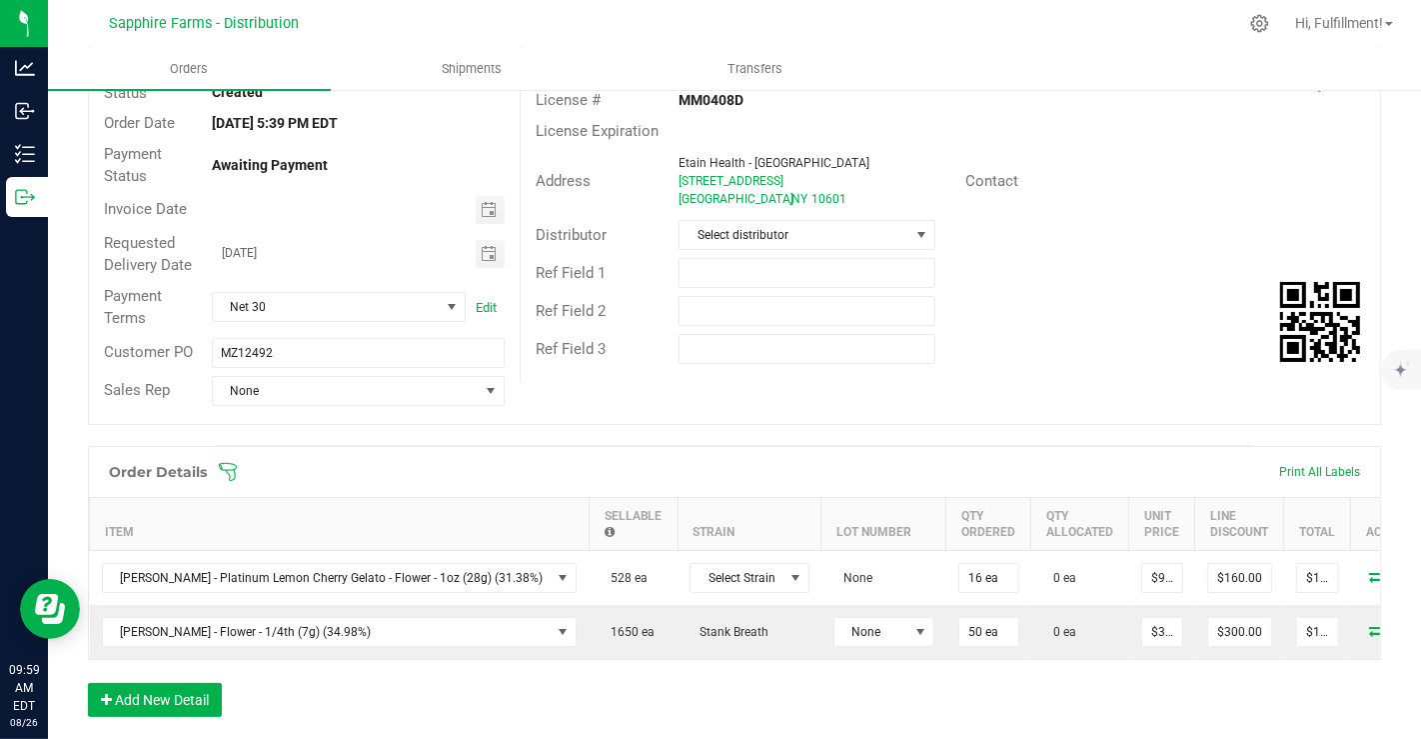
scroll to position [170, 0]
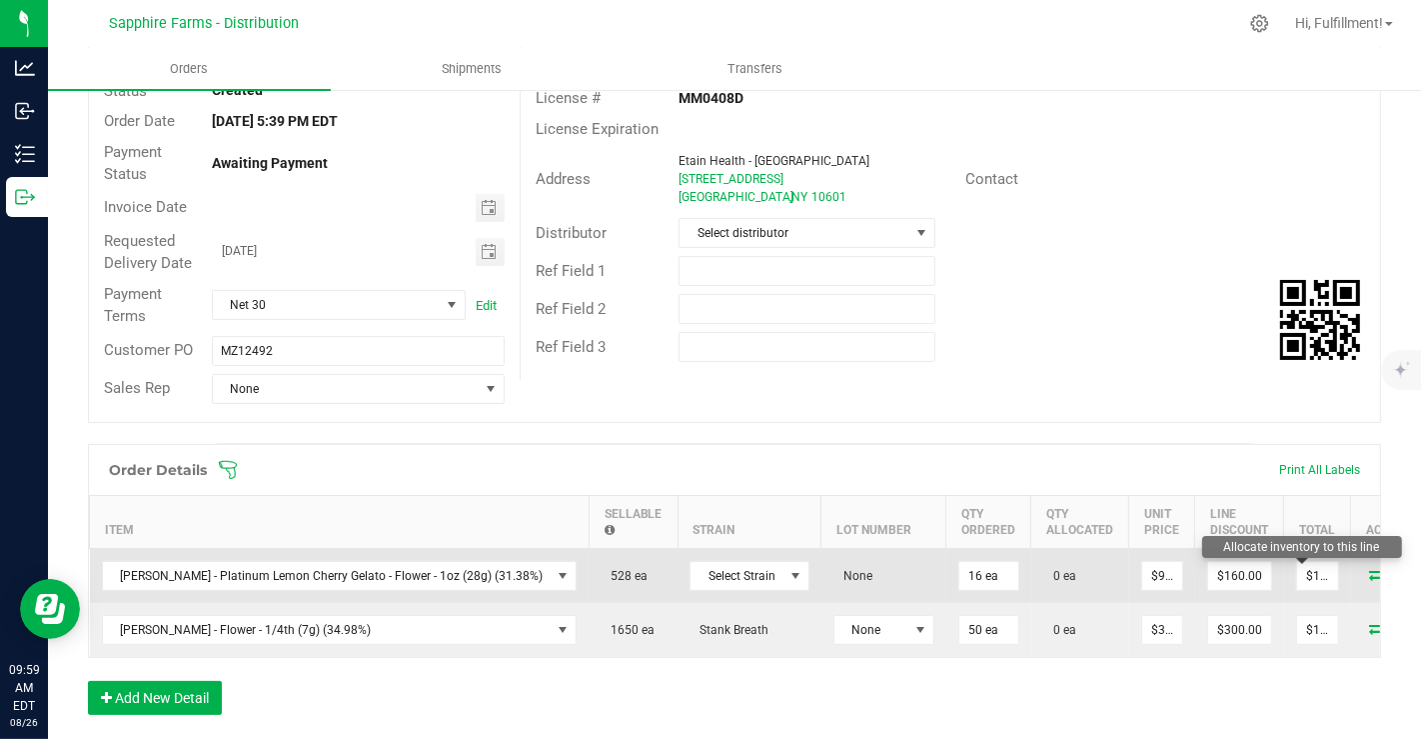
click at [1371, 568] on icon at bounding box center [1379, 574] width 16 height 12
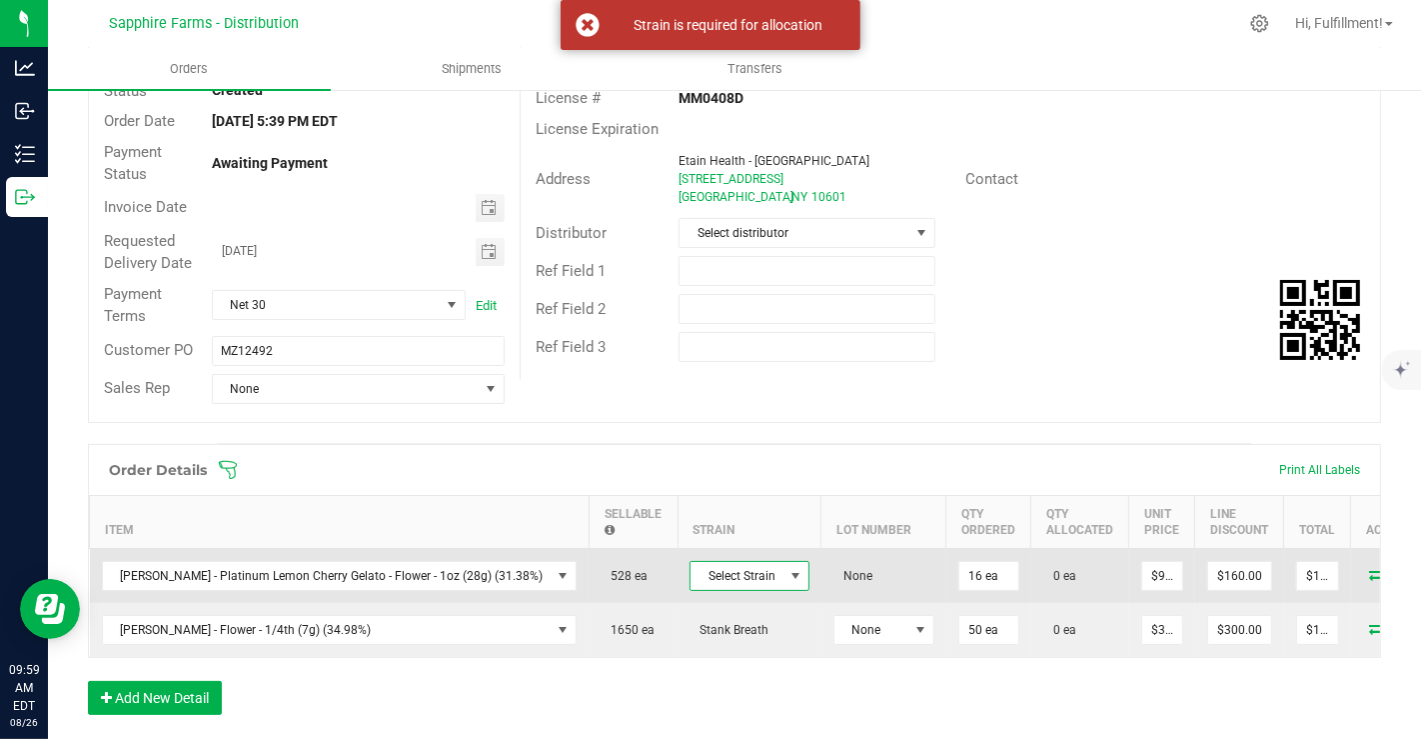
click at [788, 573] on span at bounding box center [796, 576] width 16 height 16
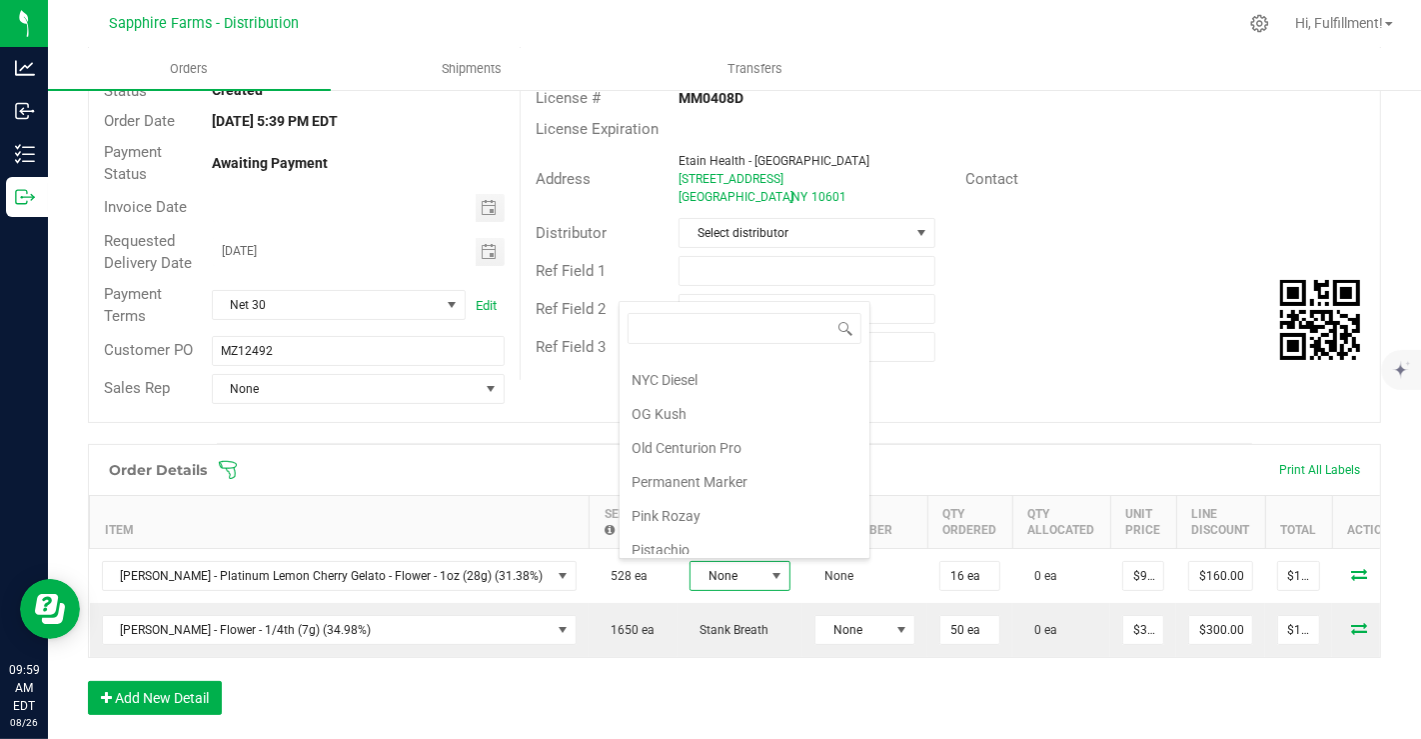
scroll to position [1400, 0]
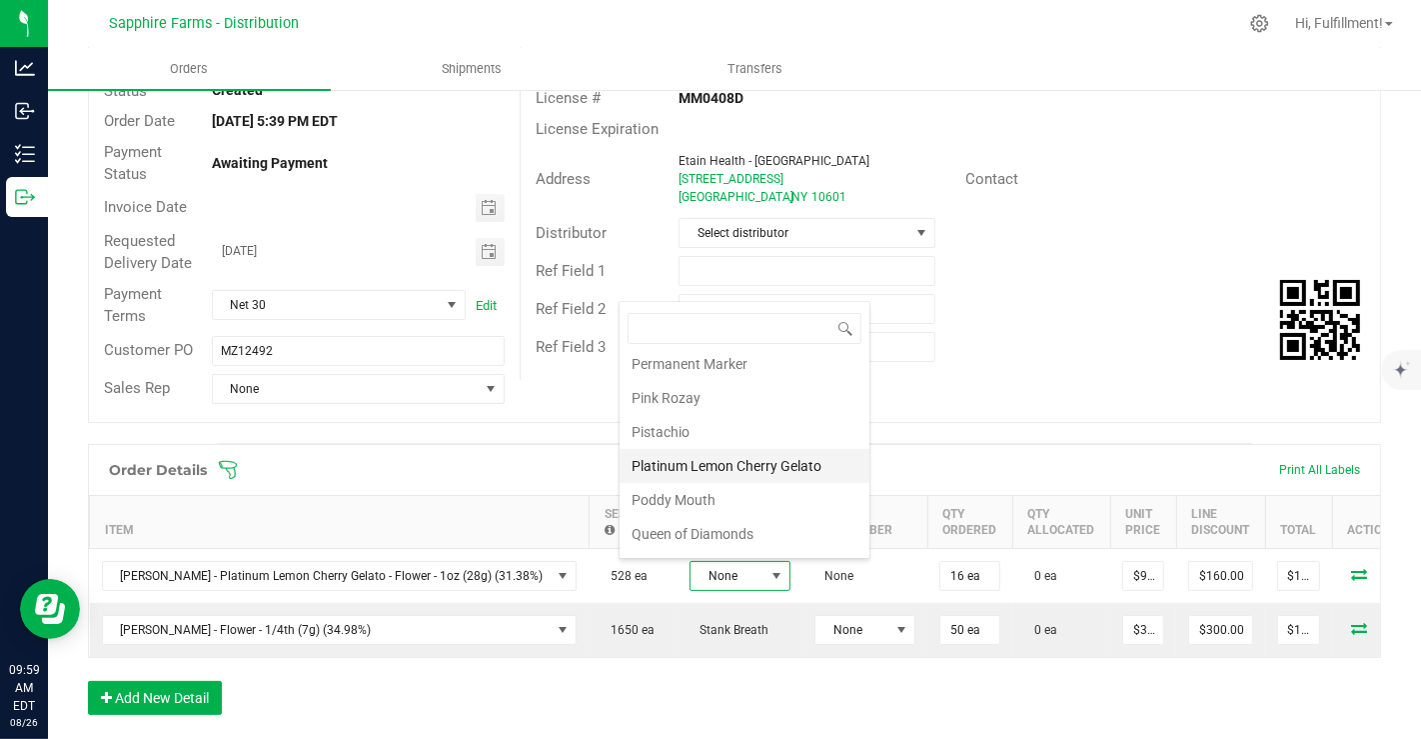
click at [779, 449] on li "Platinum Lemon Cherry Gelato" at bounding box center [745, 466] width 250 height 34
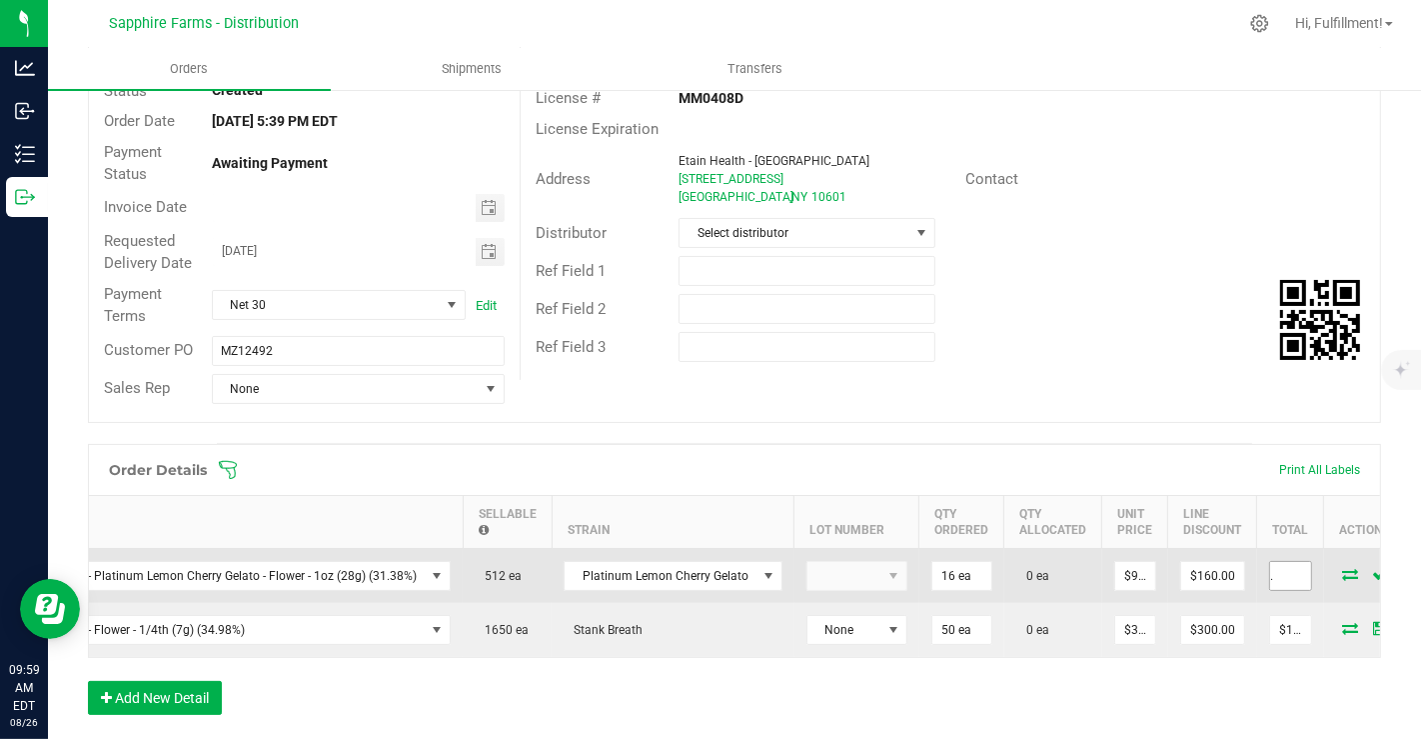
scroll to position [0, 0]
click at [1344, 568] on icon at bounding box center [1352, 574] width 16 height 12
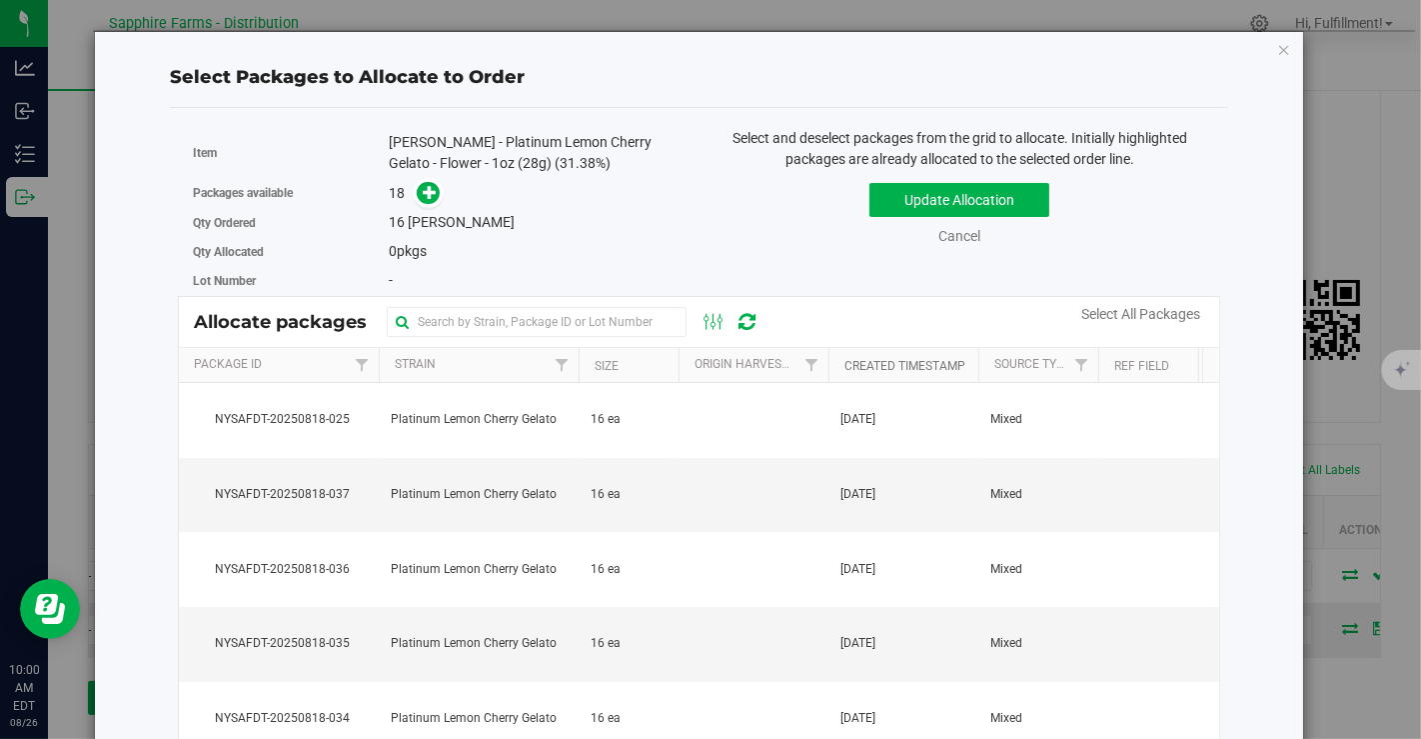
click at [907, 362] on link "Created Timestamp" at bounding box center [905, 366] width 121 height 14
click at [907, 362] on link "Created Timestamp" at bounding box center [917, 365] width 144 height 14
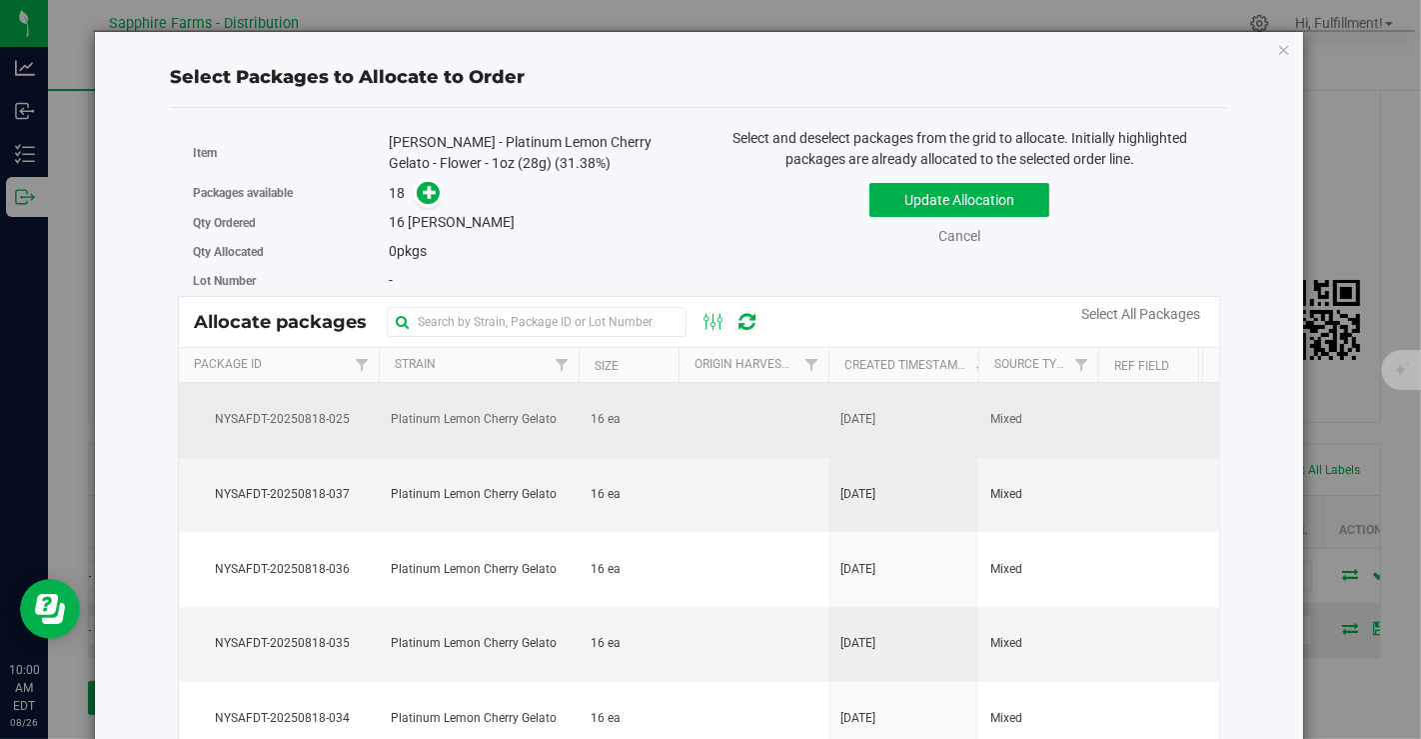
click at [775, 408] on td at bounding box center [754, 420] width 150 height 75
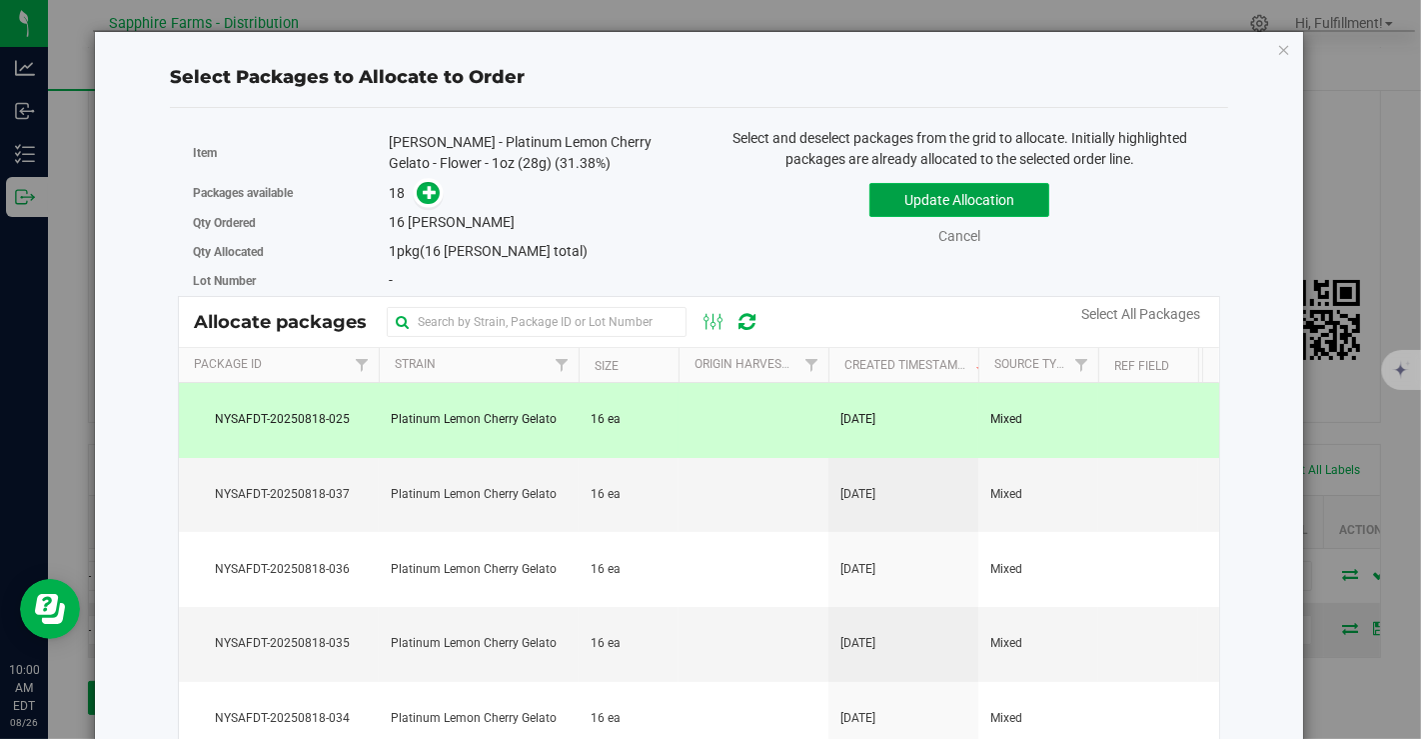
click at [925, 192] on button "Update Allocation" at bounding box center [960, 200] width 180 height 34
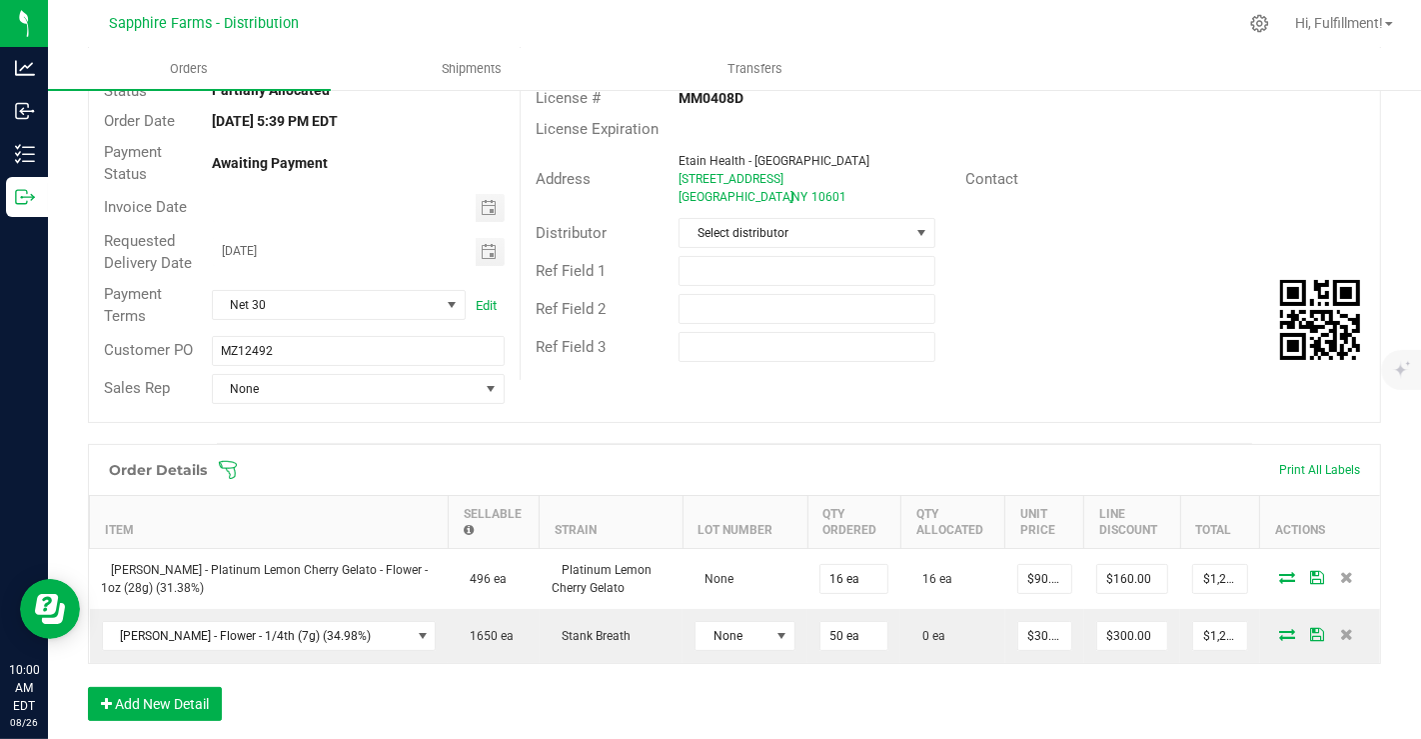
click at [227, 471] on icon at bounding box center [228, 470] width 20 height 20
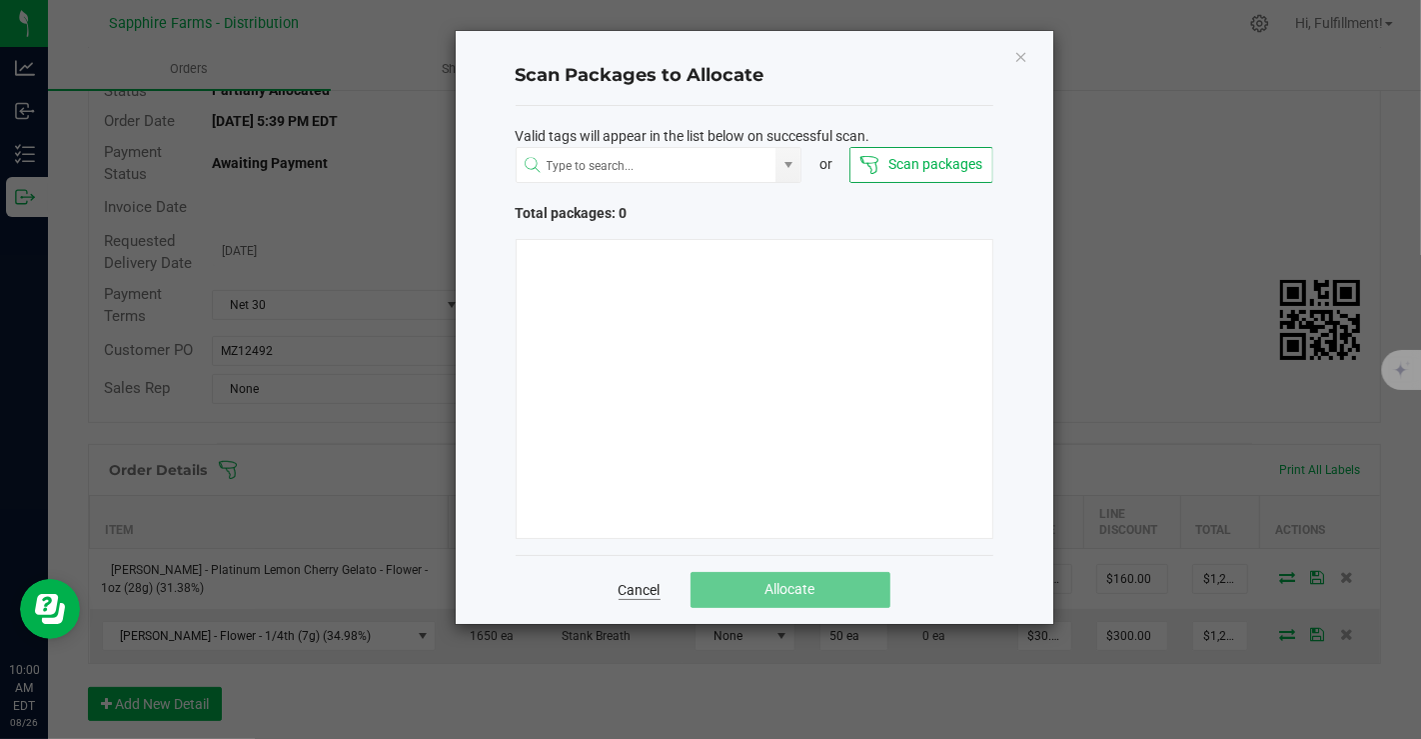
click at [638, 587] on link "Cancel" at bounding box center [640, 590] width 42 height 20
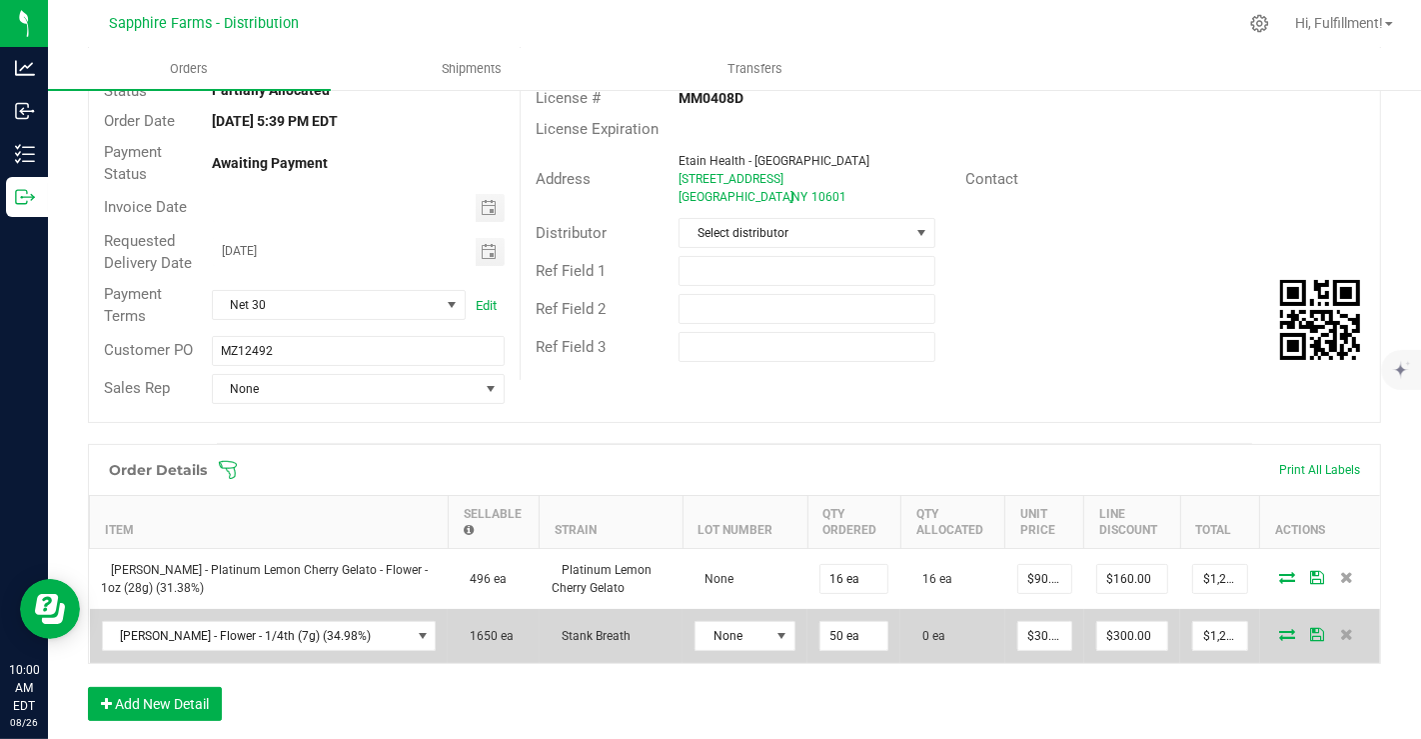
click at [1280, 634] on icon at bounding box center [1288, 634] width 16 height 12
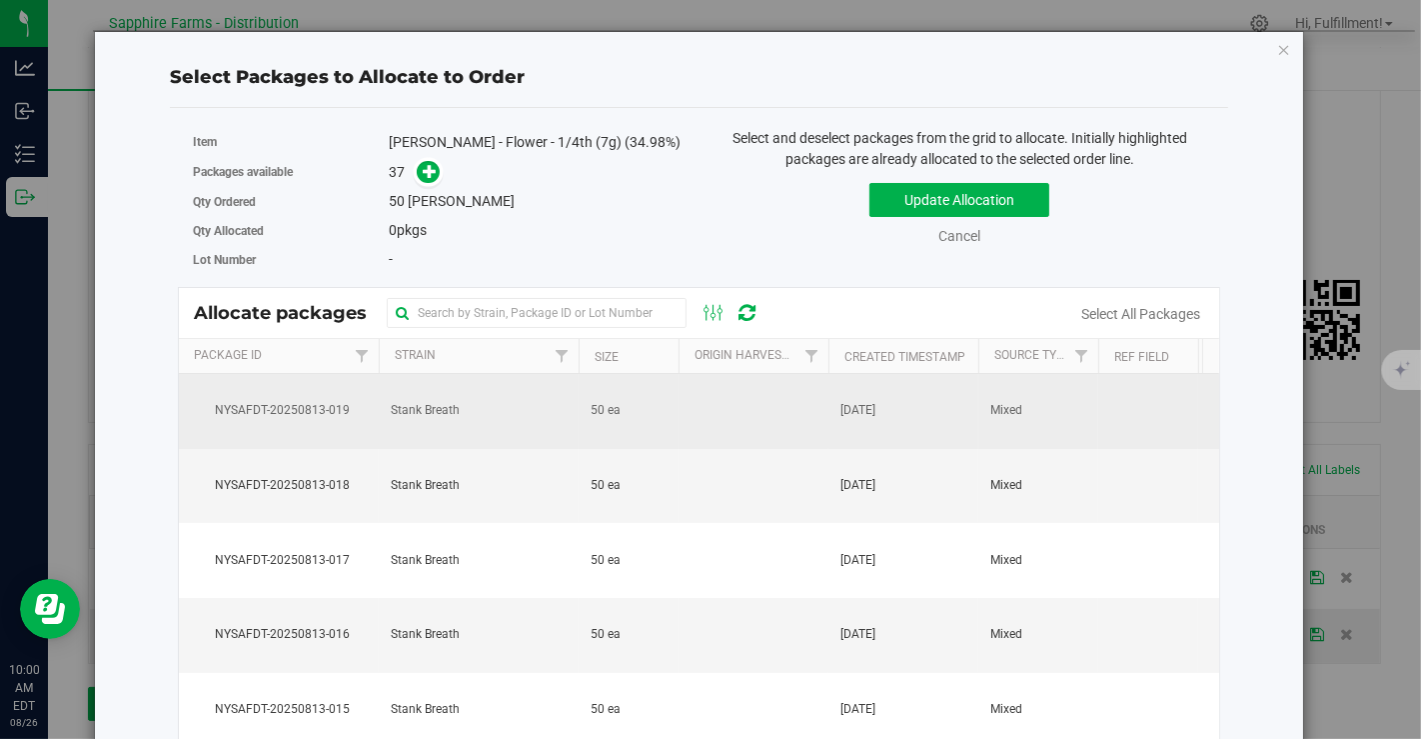
click at [684, 417] on td at bounding box center [754, 411] width 150 height 75
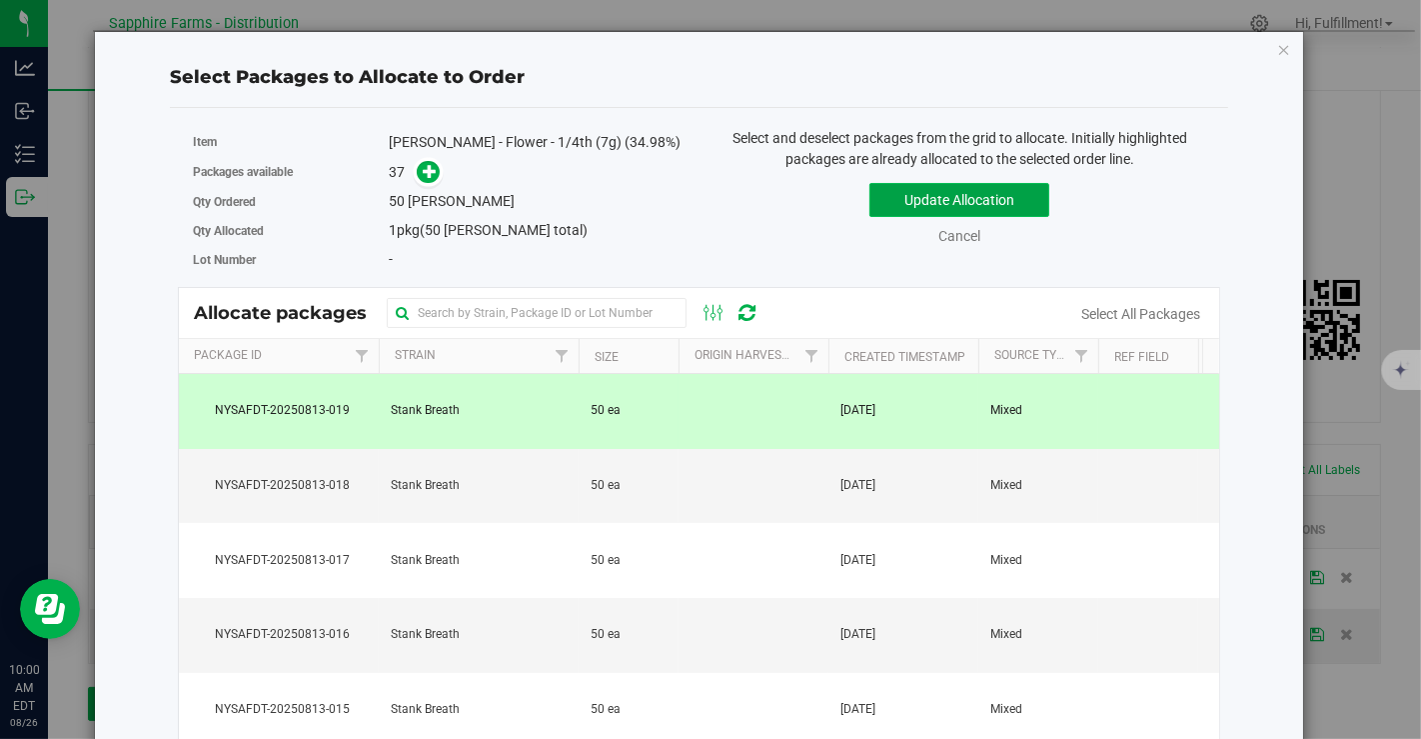
click at [879, 204] on button "Update Allocation" at bounding box center [960, 200] width 180 height 34
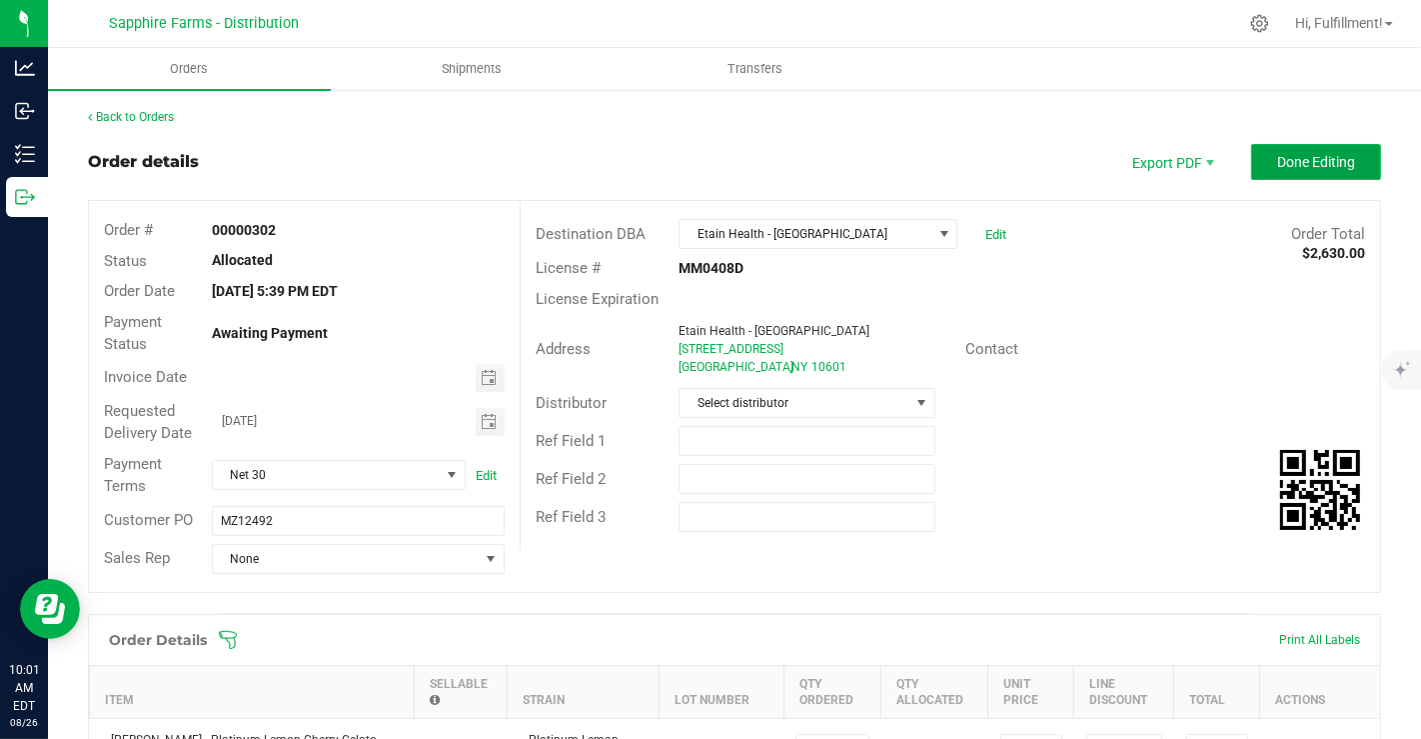
click at [1278, 156] on span "Done Editing" at bounding box center [1317, 162] width 78 height 16
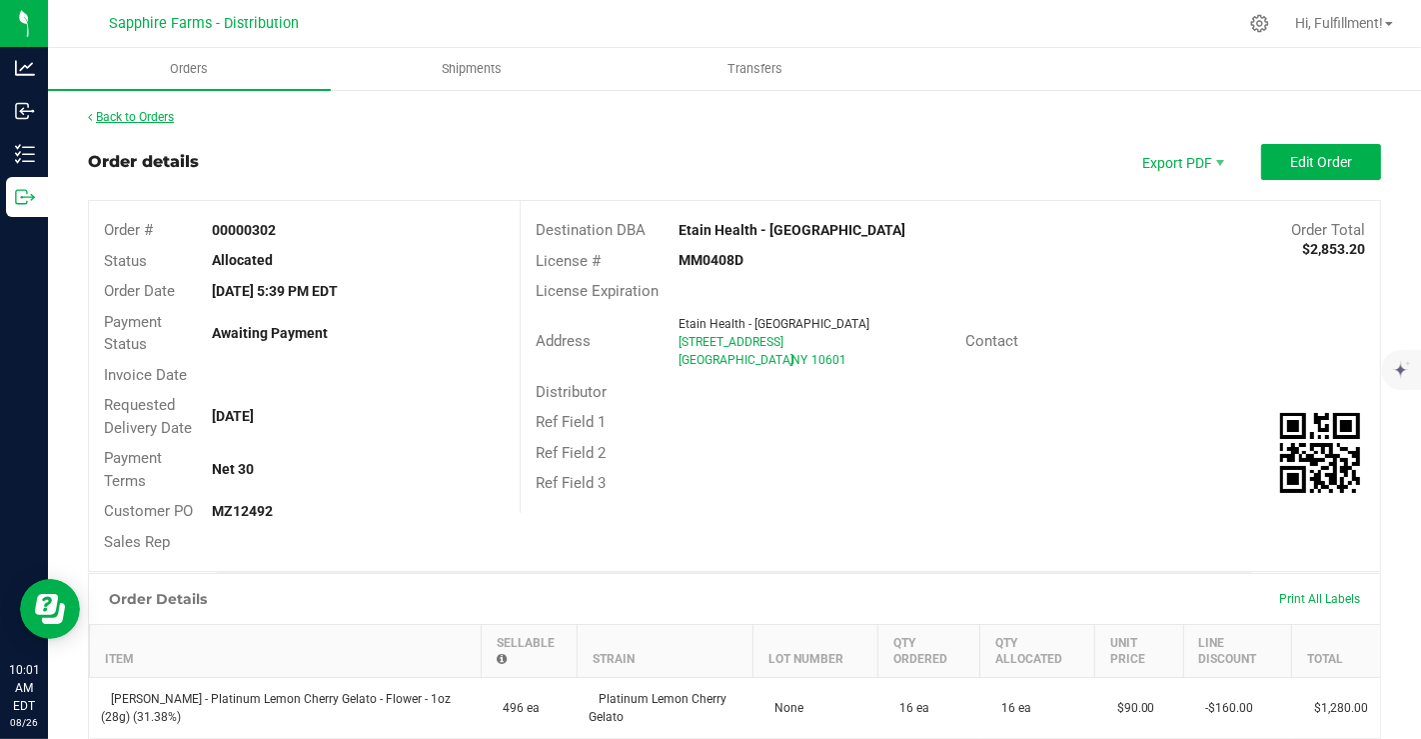
click at [138, 113] on link "Back to Orders" at bounding box center [131, 117] width 86 height 14
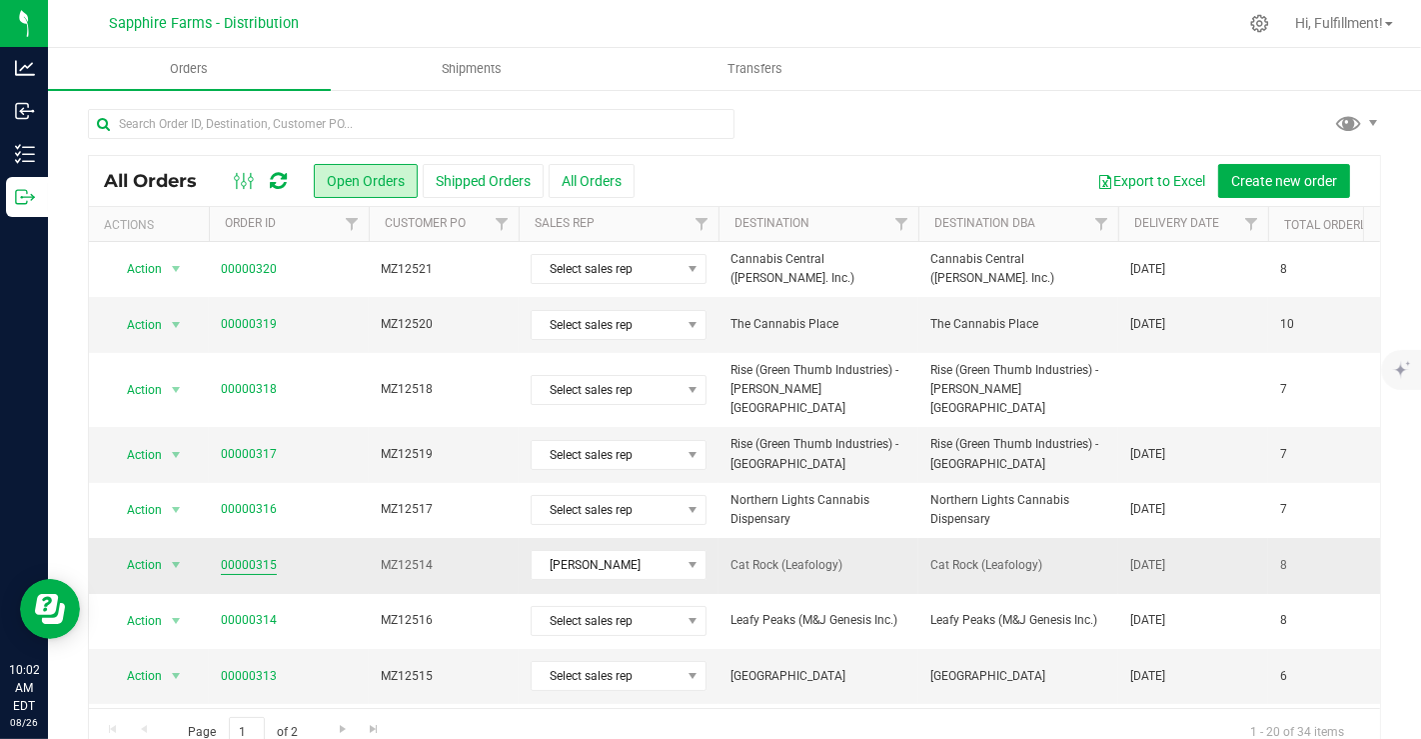
click at [254, 556] on link "00000315" at bounding box center [249, 565] width 56 height 19
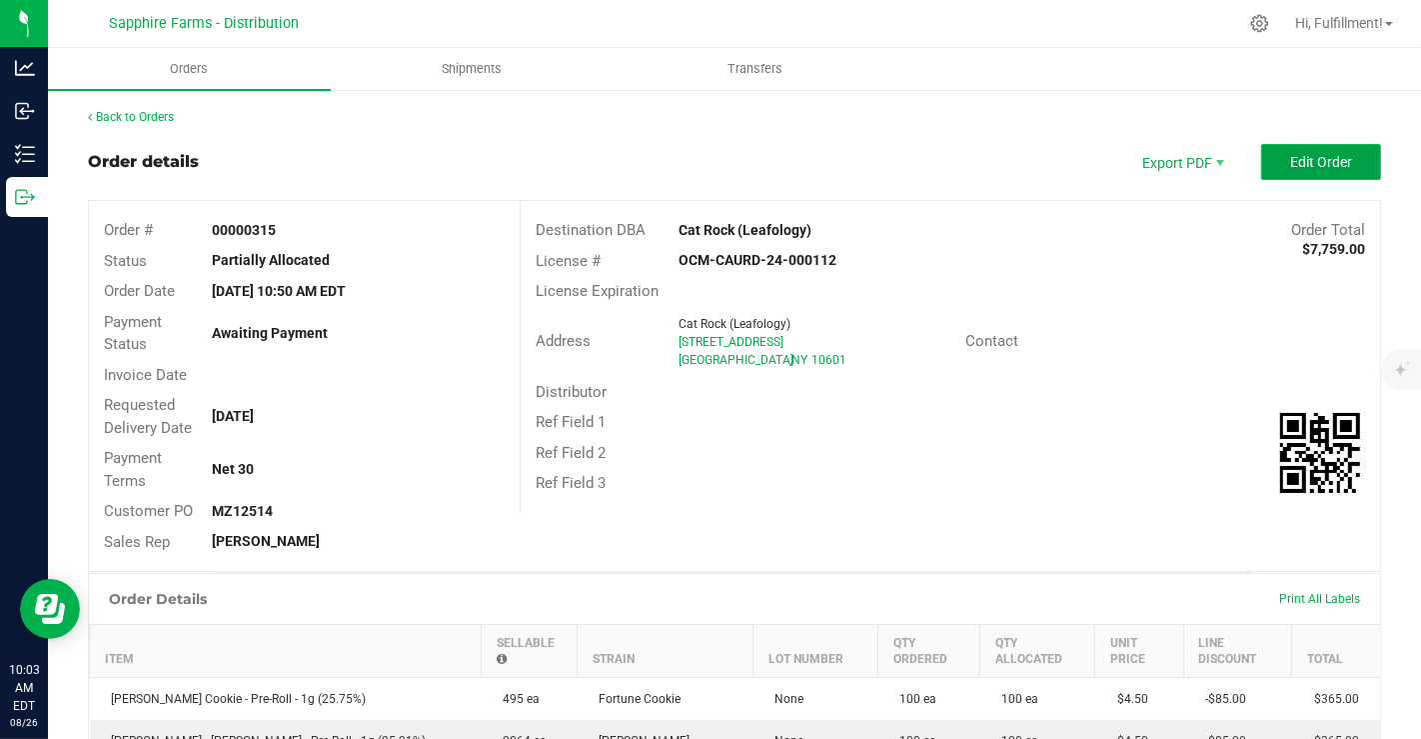
click at [1333, 150] on button "Edit Order" at bounding box center [1322, 162] width 120 height 36
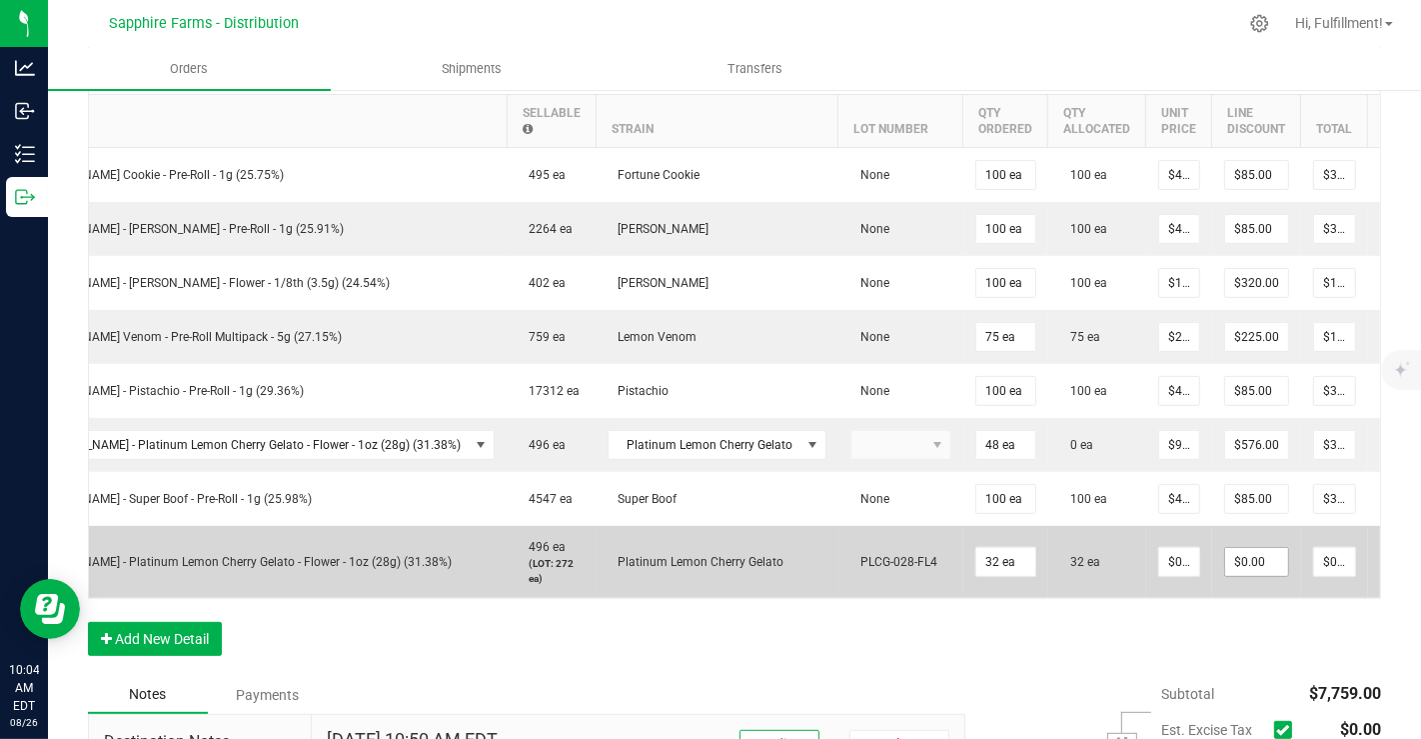
scroll to position [0, 126]
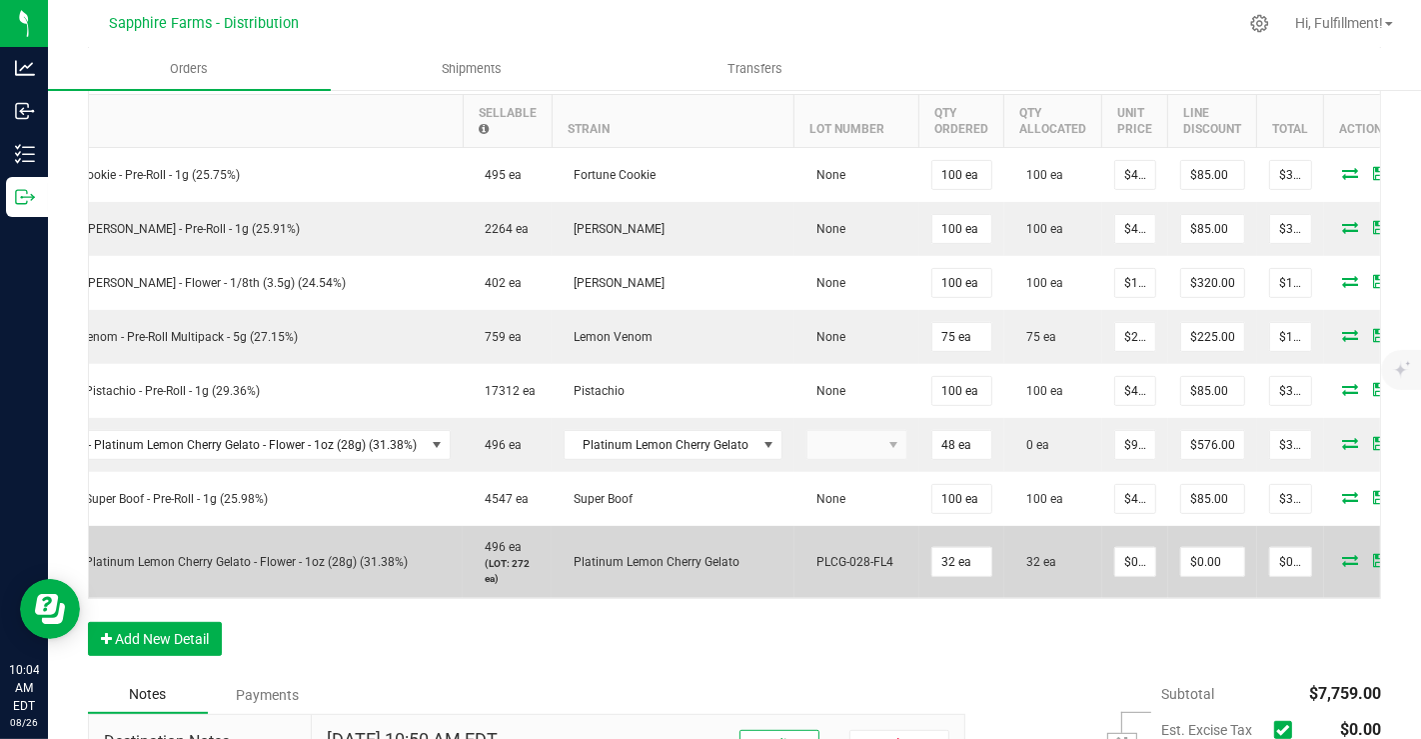
click at [1404, 554] on icon at bounding box center [1410, 560] width 13 height 12
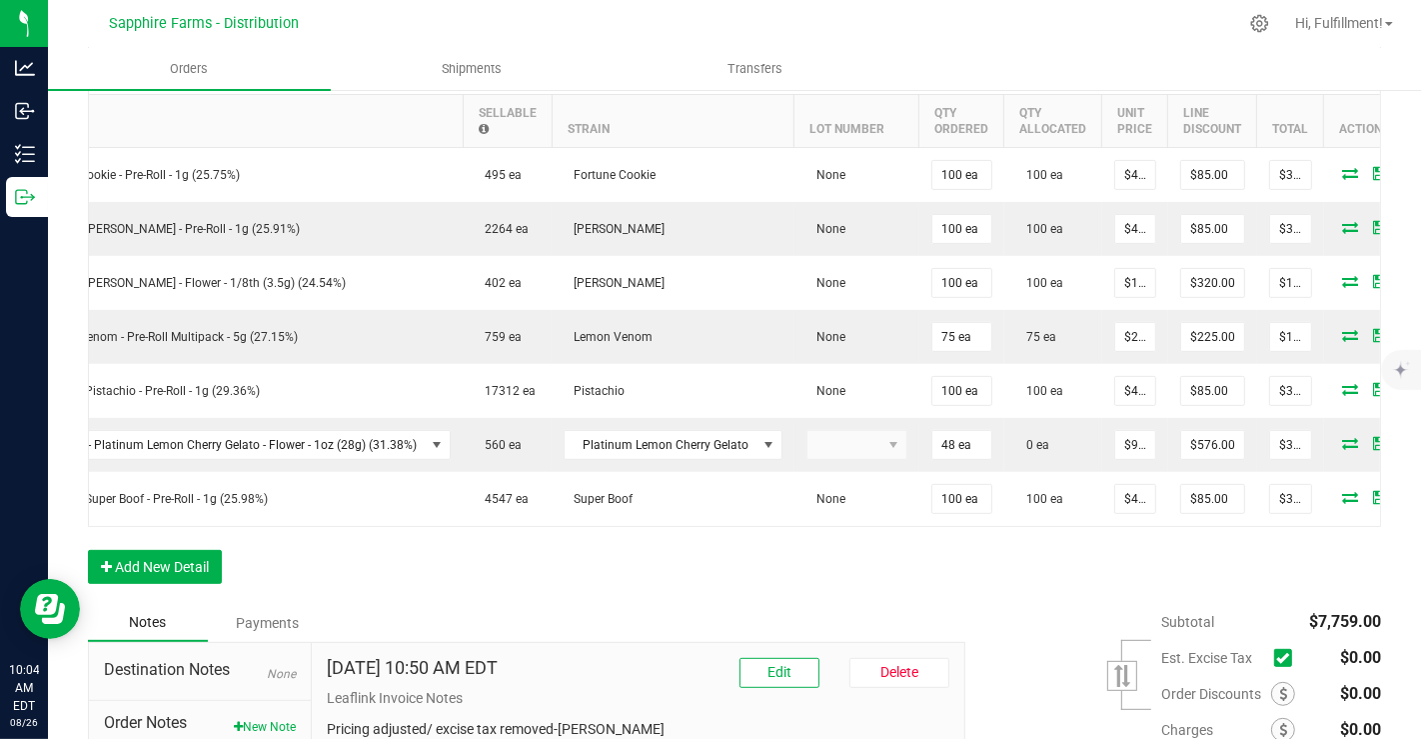
click at [1257, 552] on div "Order Details Print All Labels Item Sellable Strain Lot Number Qty Ordered Qty …" at bounding box center [735, 323] width 1294 height 561
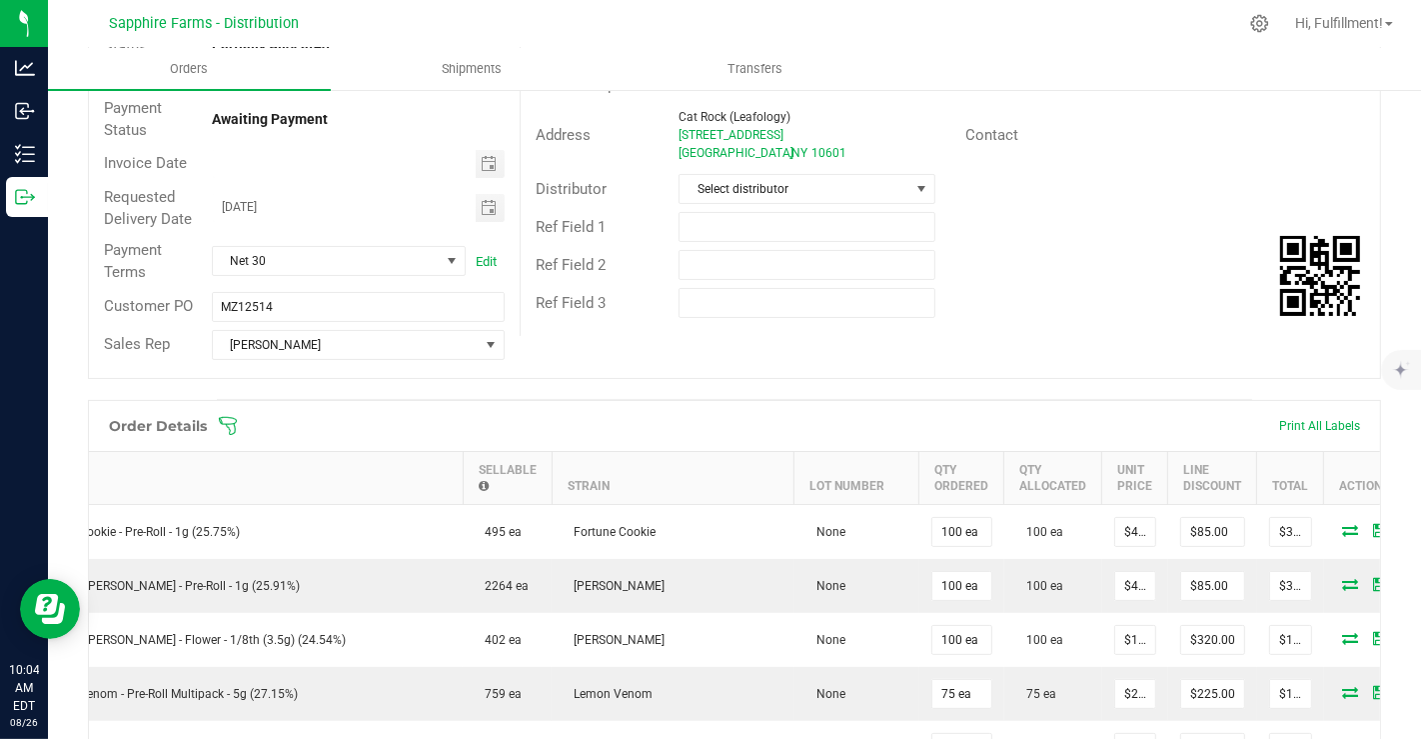
scroll to position [211, 0]
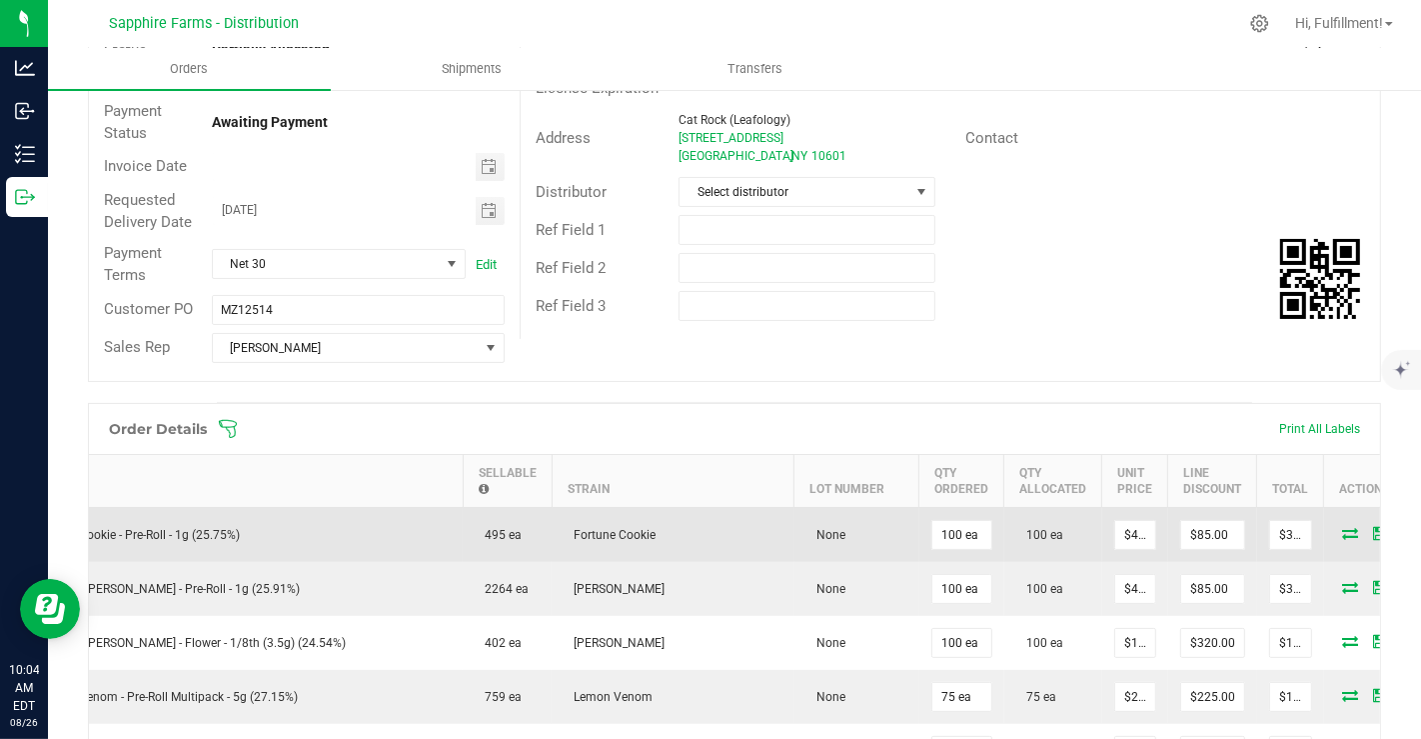
click at [1375, 527] on icon at bounding box center [1382, 533] width 14 height 12
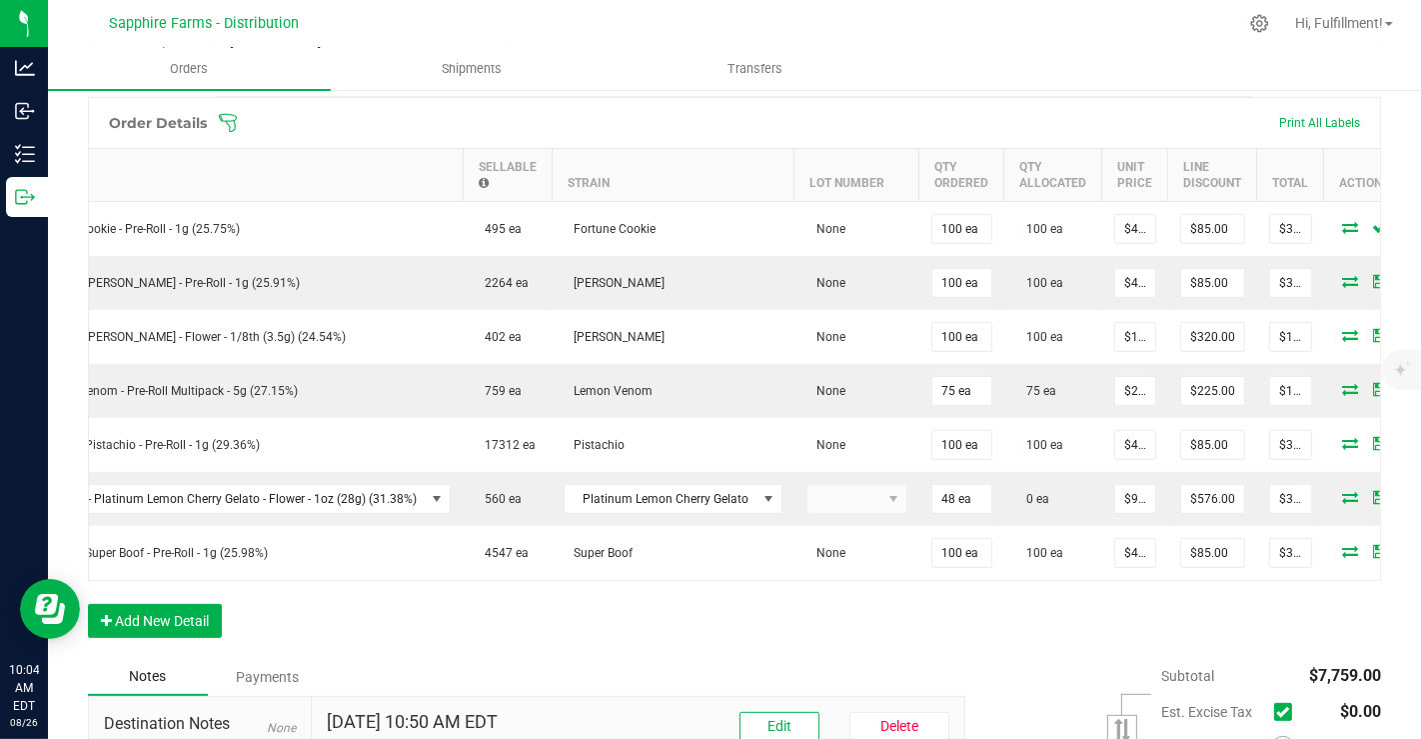
scroll to position [535, 0]
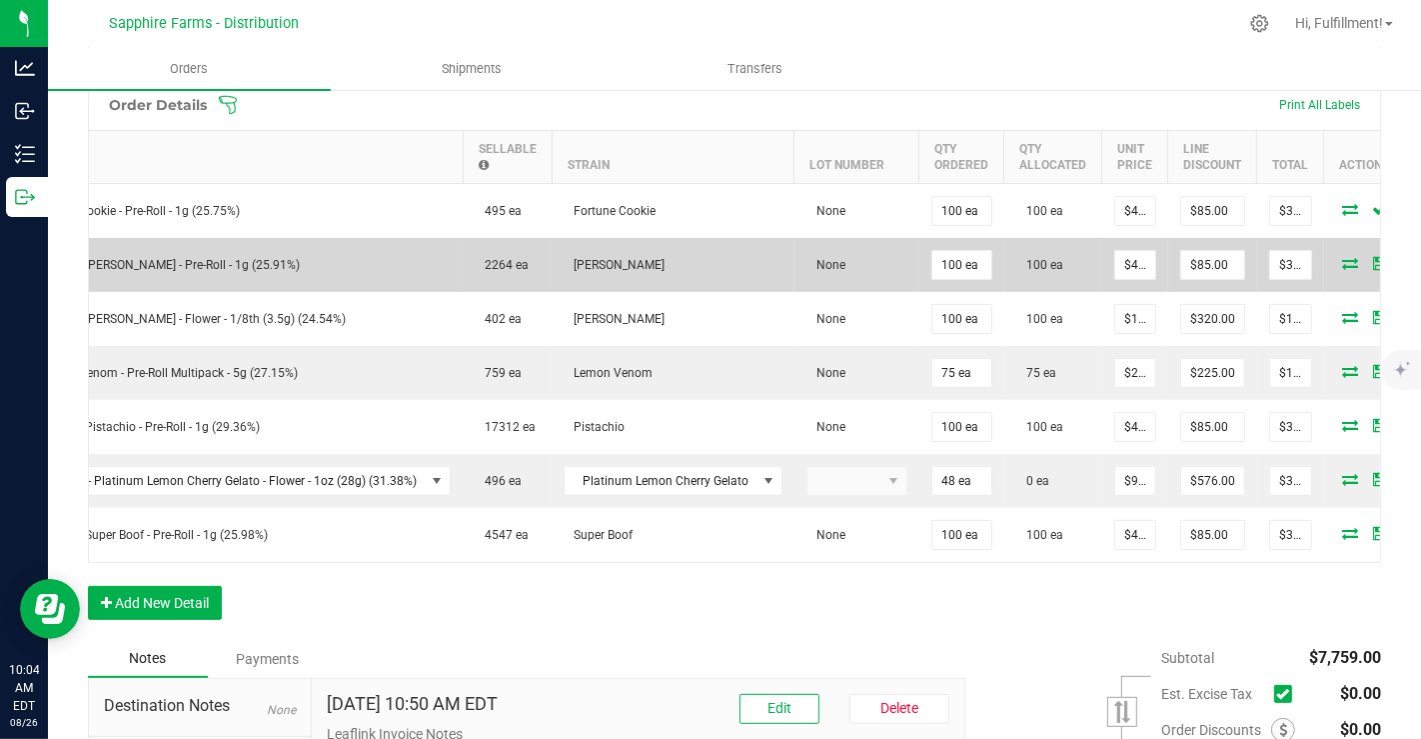
click at [1375, 257] on icon at bounding box center [1382, 263] width 14 height 12
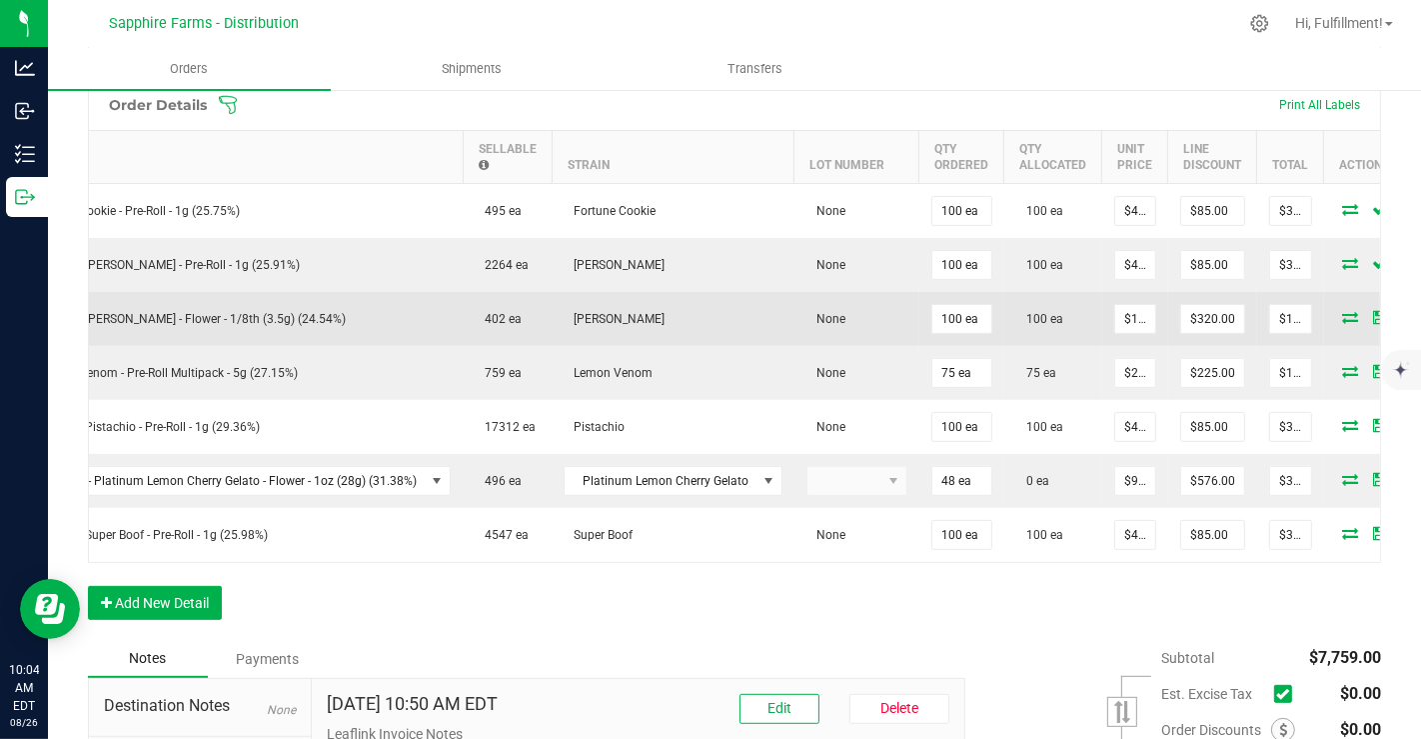
click at [1325, 320] on td at bounding box center [1385, 319] width 120 height 54
click at [1375, 311] on icon at bounding box center [1382, 317] width 14 height 12
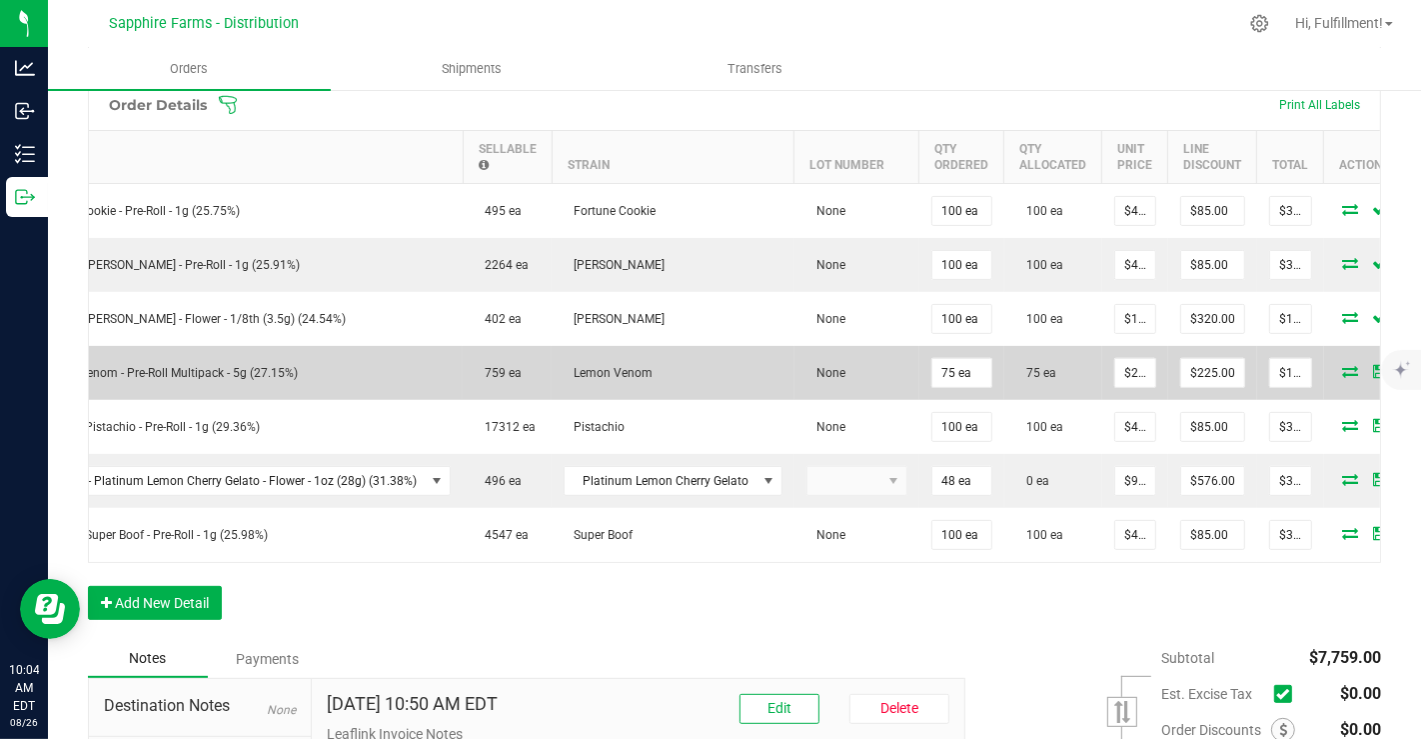
click at [1375, 367] on icon at bounding box center [1382, 371] width 14 height 12
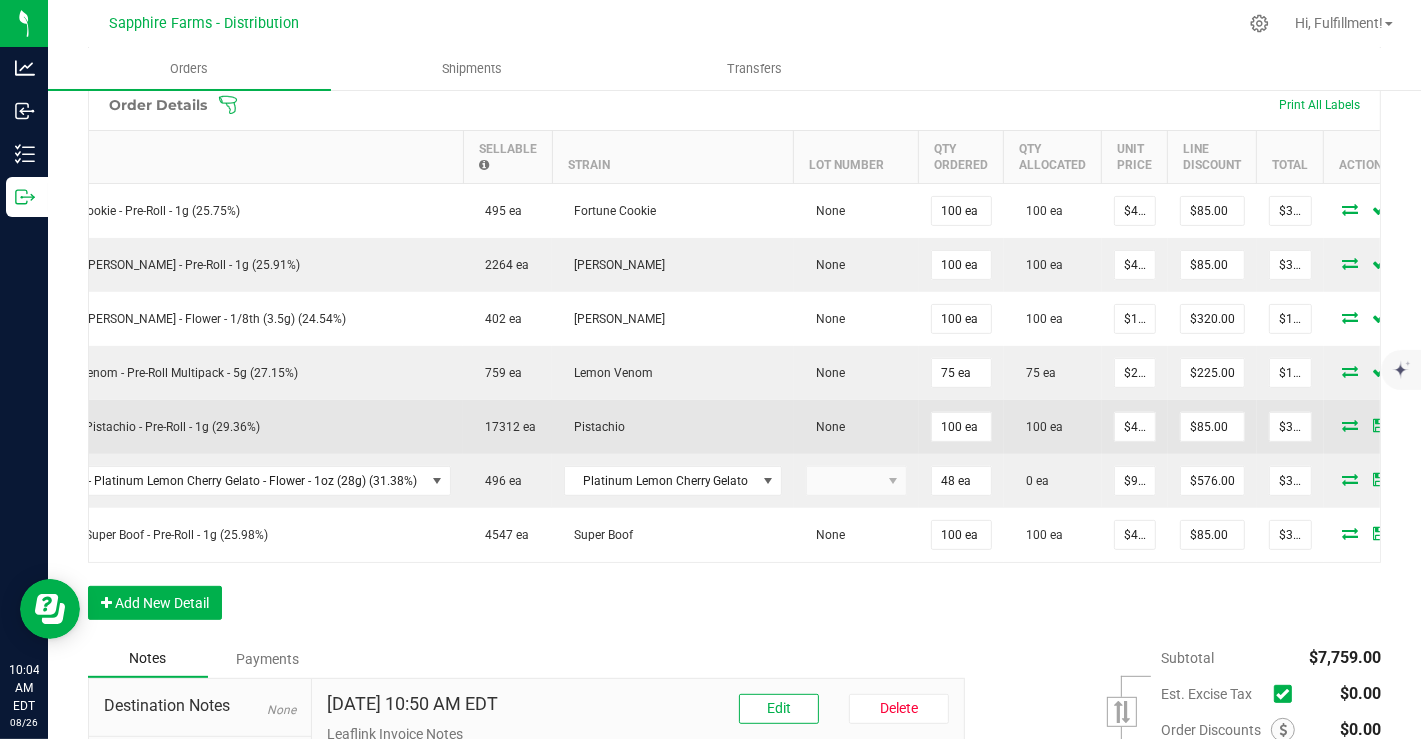
click at [1375, 426] on icon at bounding box center [1382, 425] width 14 height 12
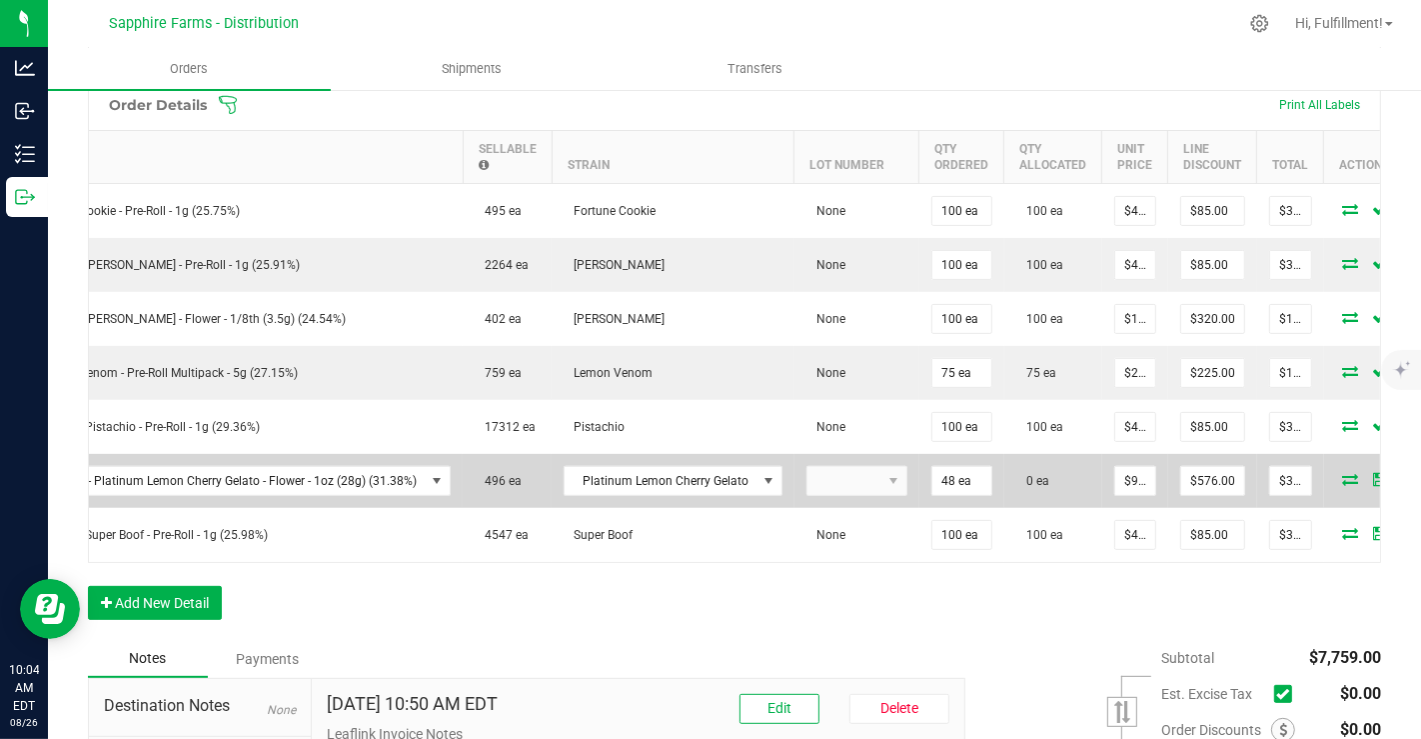
click at [1375, 475] on icon at bounding box center [1382, 479] width 14 height 12
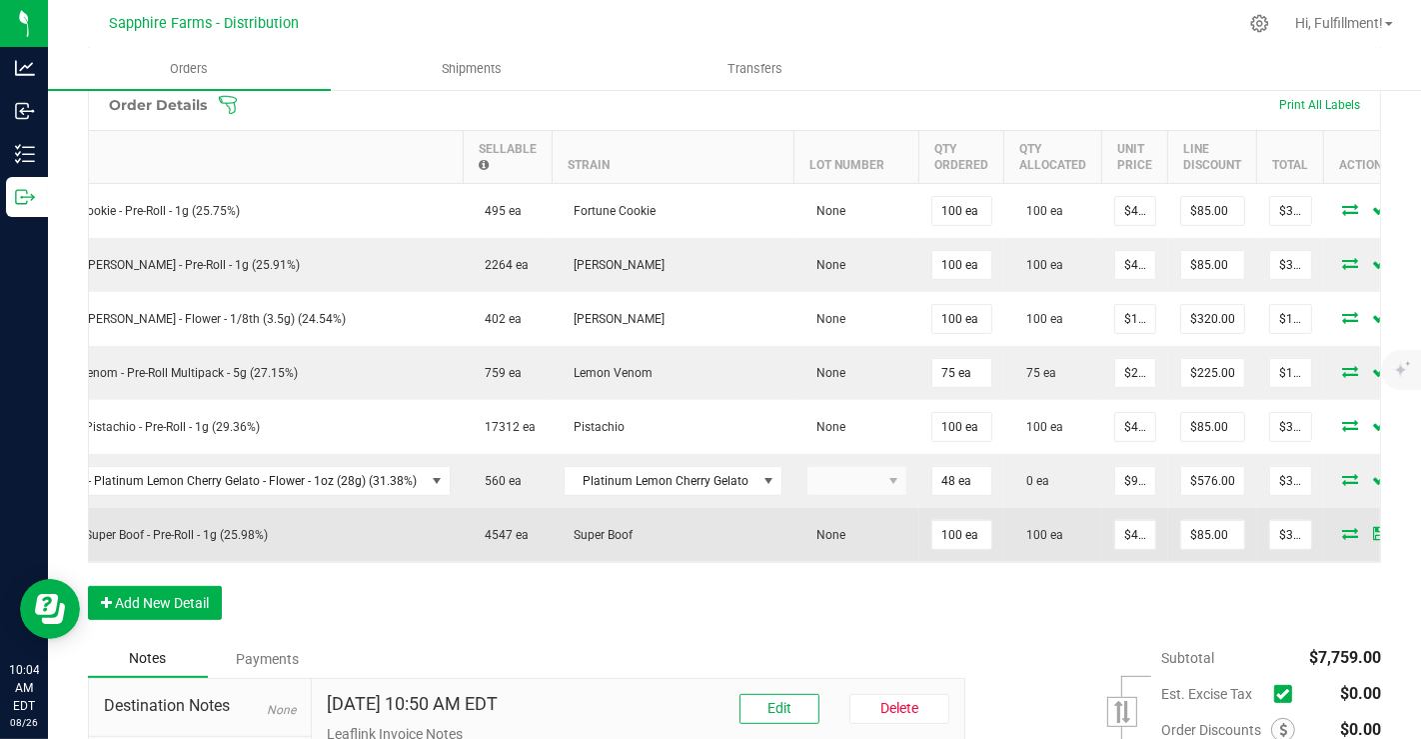
click at [1375, 527] on icon at bounding box center [1382, 533] width 14 height 12
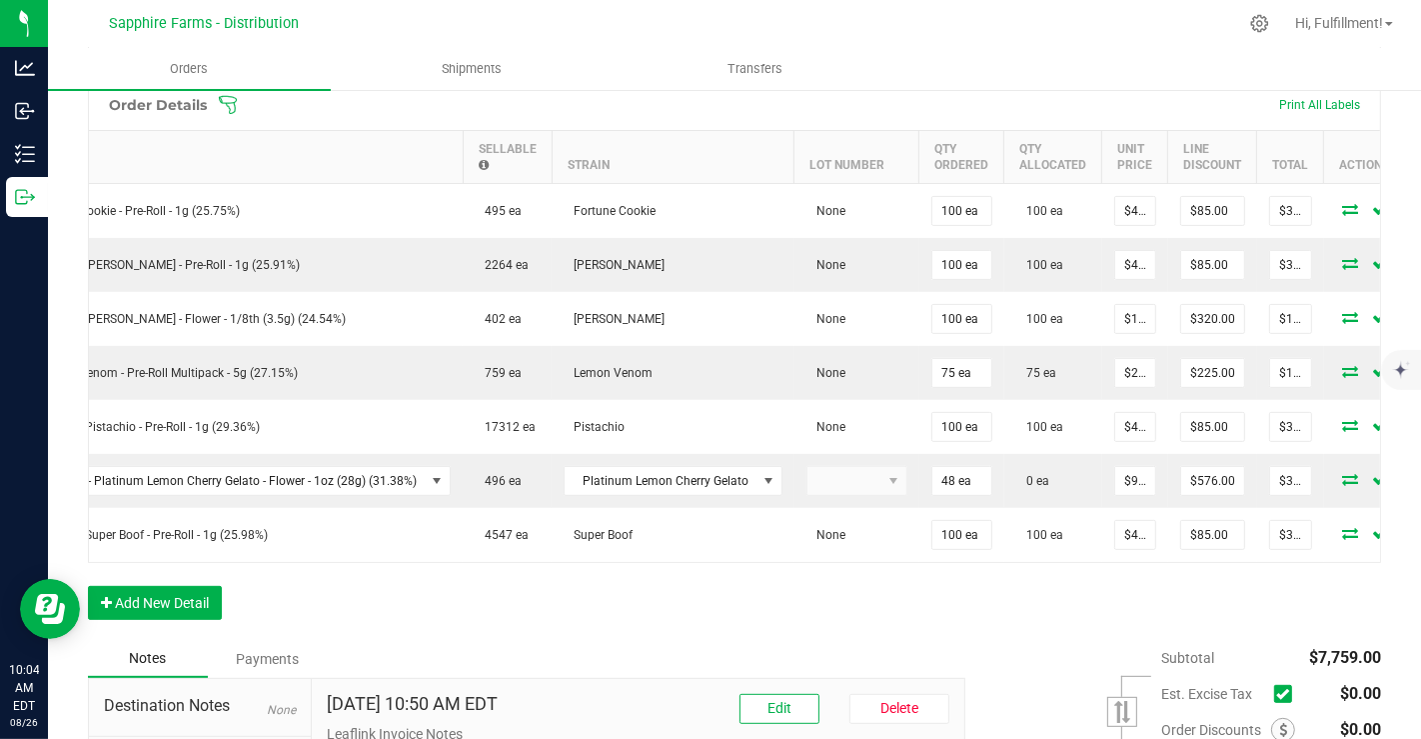
click at [1226, 606] on div "Order Details Print All Labels Item Sellable Strain Lot Number Qty Ordered Qty …" at bounding box center [735, 359] width 1294 height 561
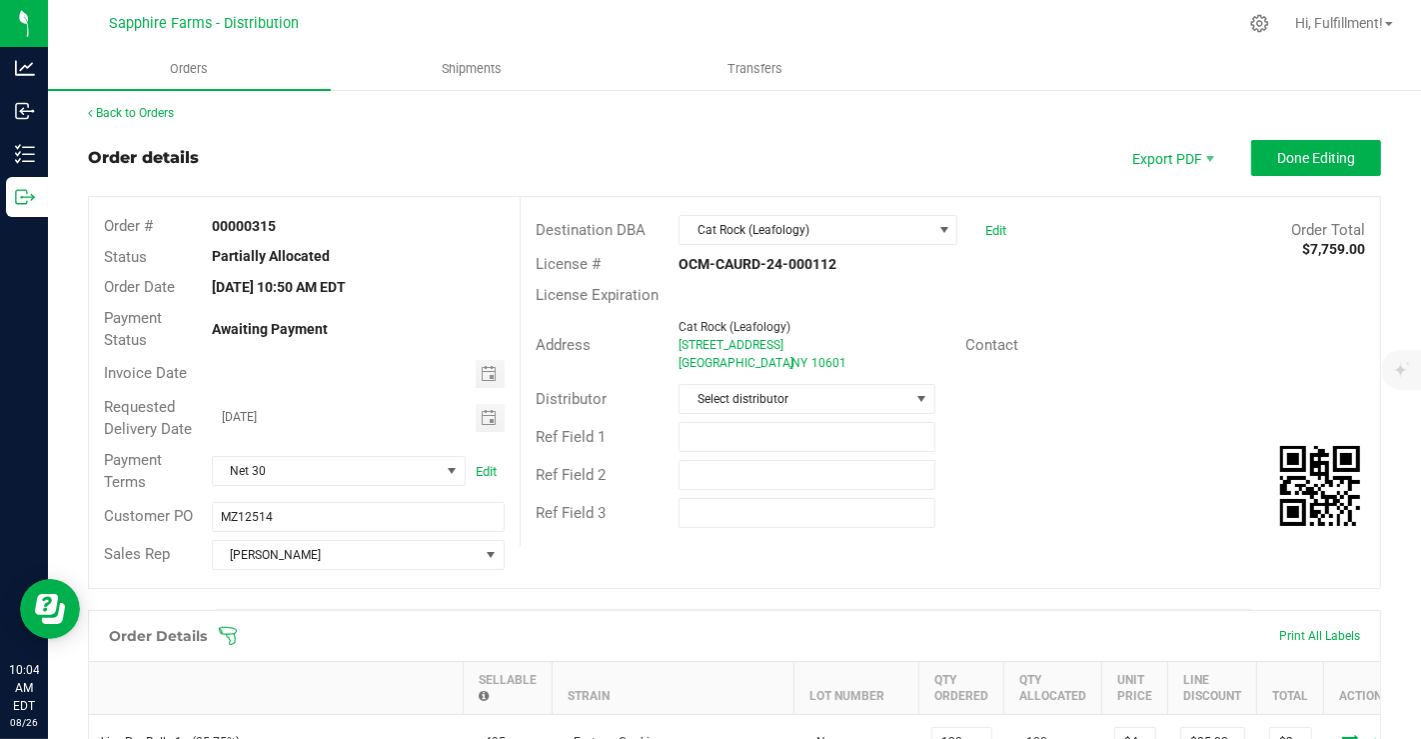
scroll to position [3, 0]
click at [1279, 159] on span "Done Editing" at bounding box center [1317, 159] width 78 height 16
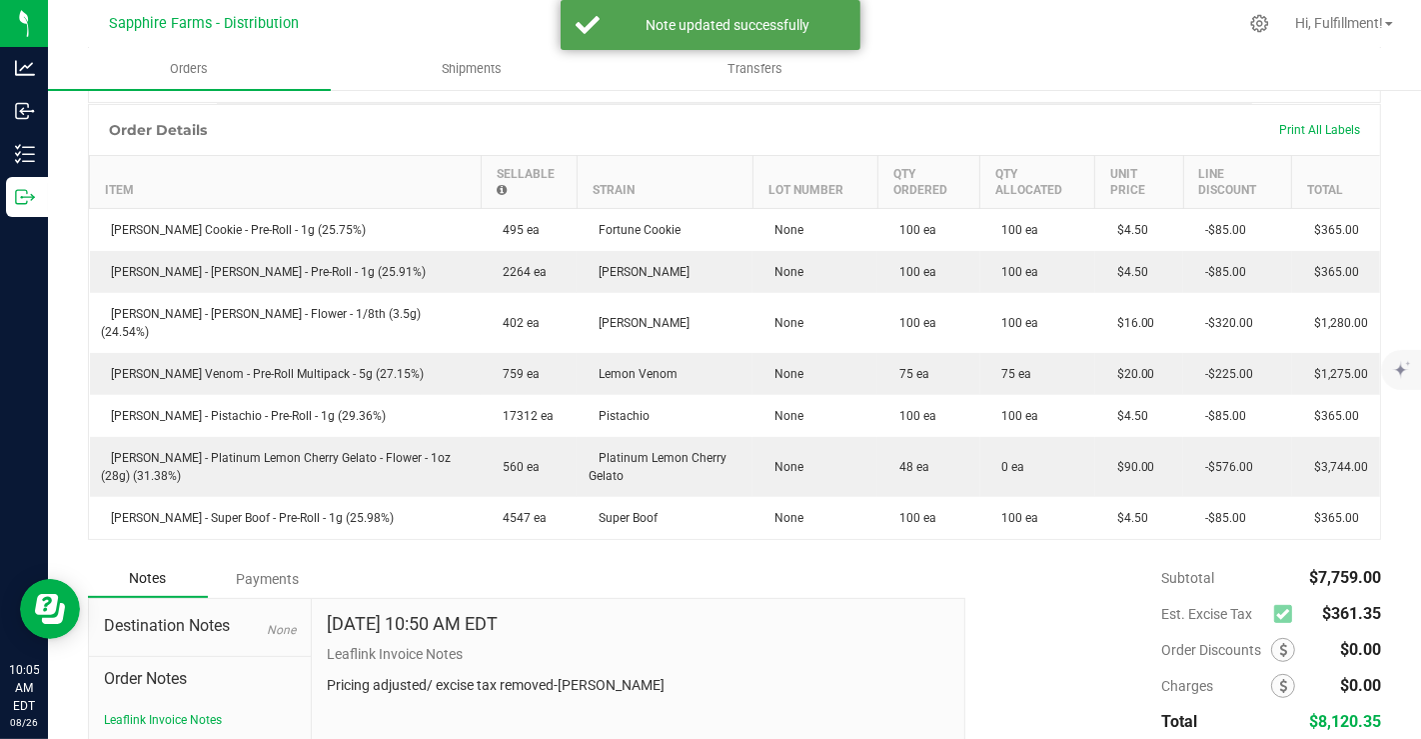
scroll to position [459, 0]
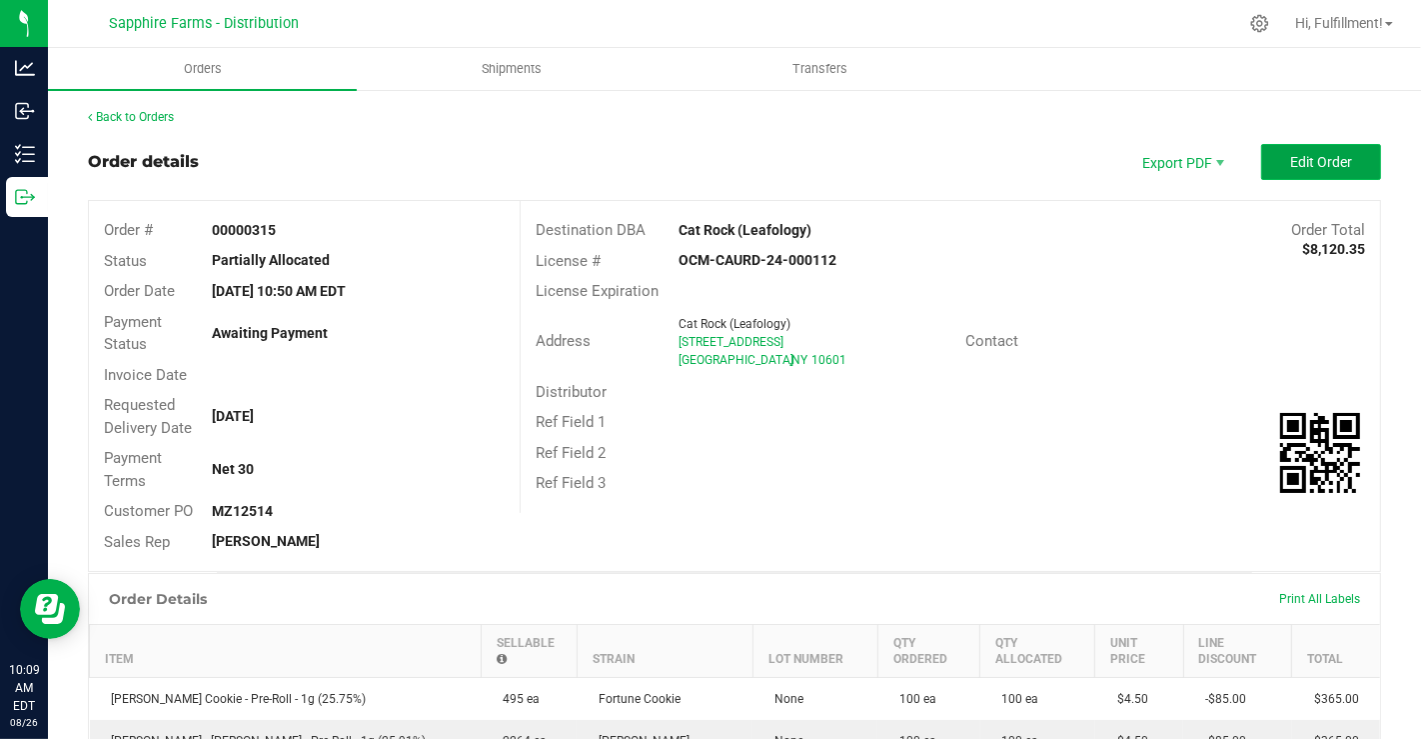
click at [1291, 157] on span "Edit Order" at bounding box center [1322, 162] width 62 height 16
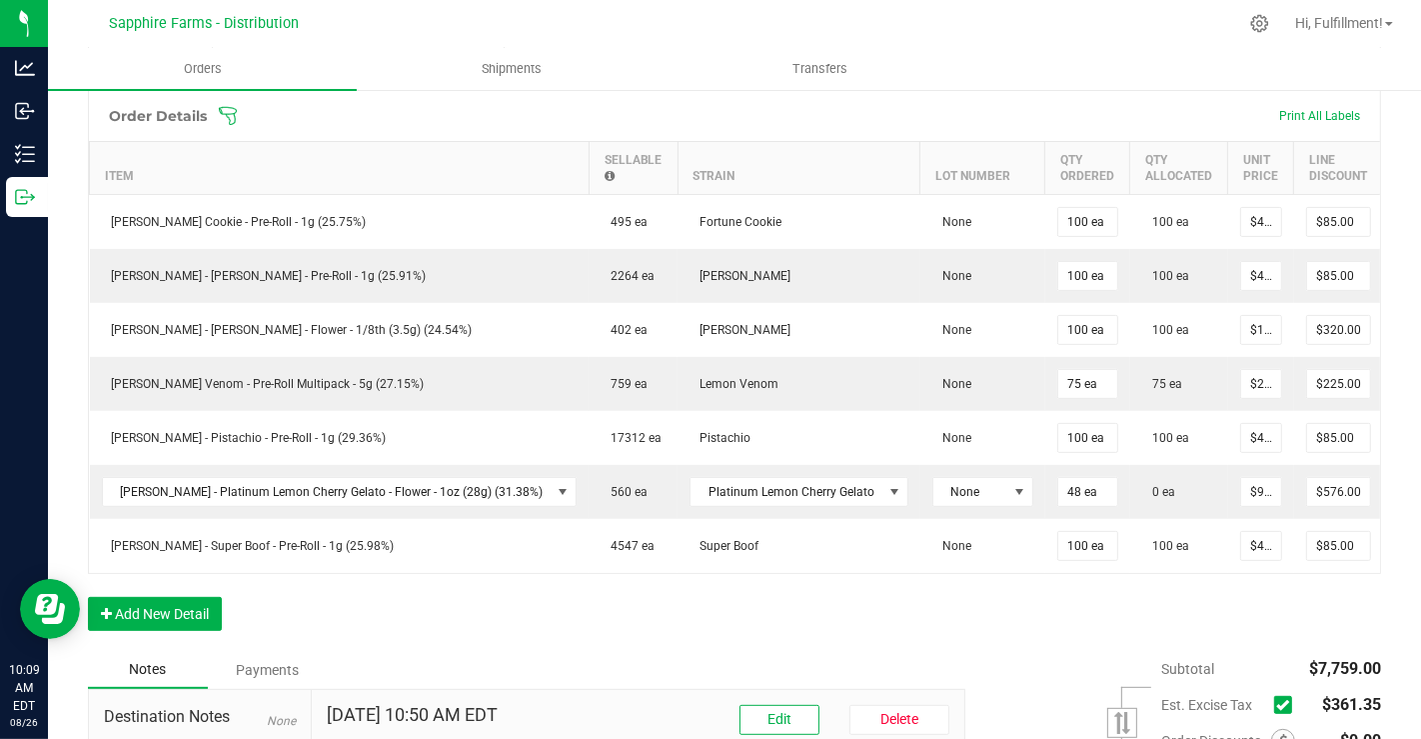
scroll to position [552, 0]
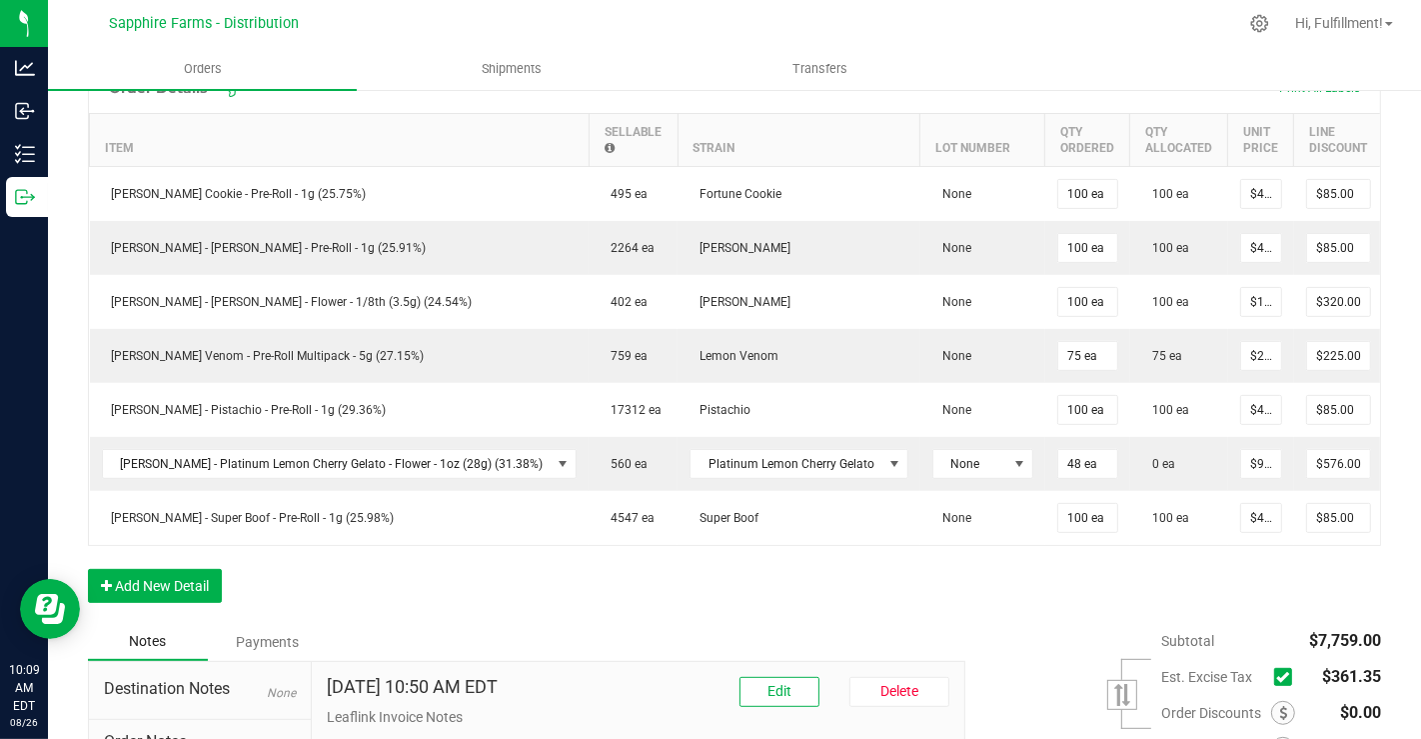
click at [1277, 677] on icon at bounding box center [1283, 677] width 13 height 0
click at [0, 0] on input "checkbox" at bounding box center [0, 0] width 0 height 0
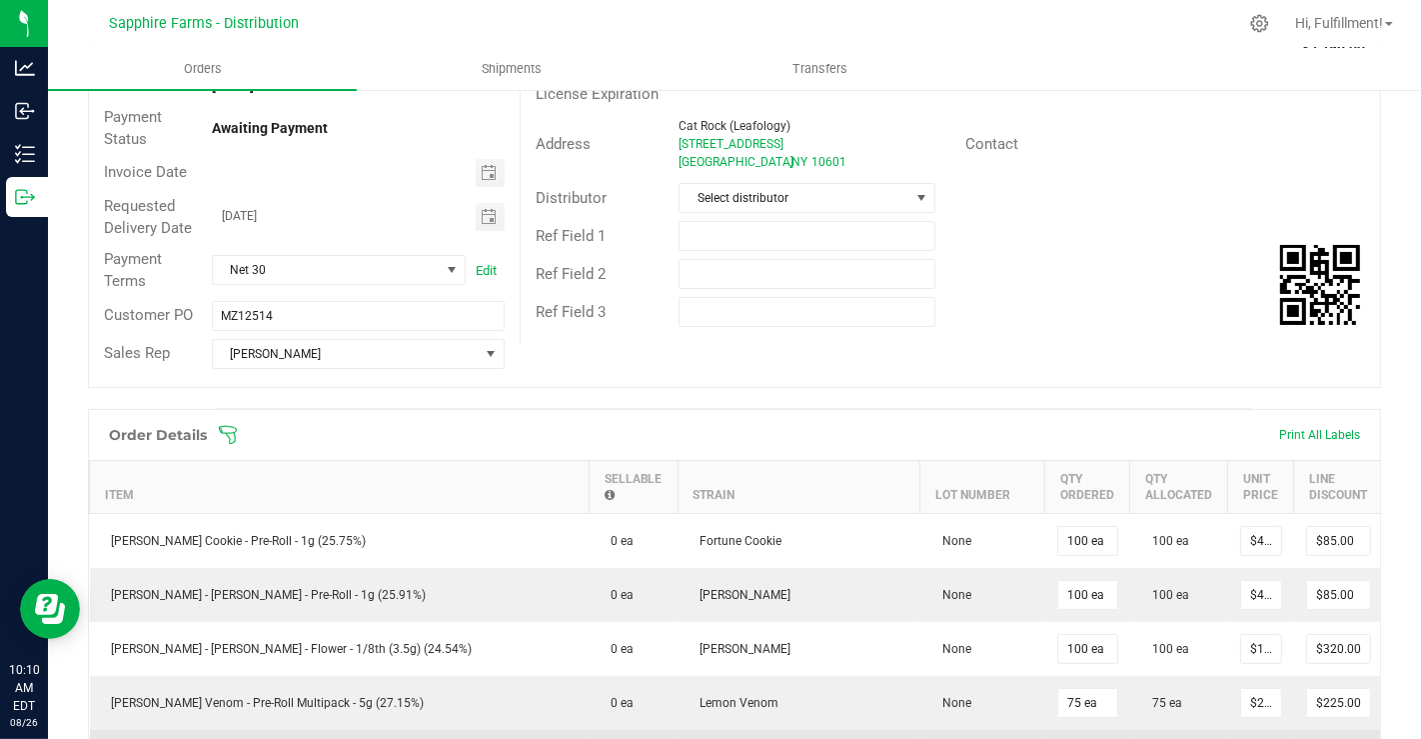
scroll to position [205, 0]
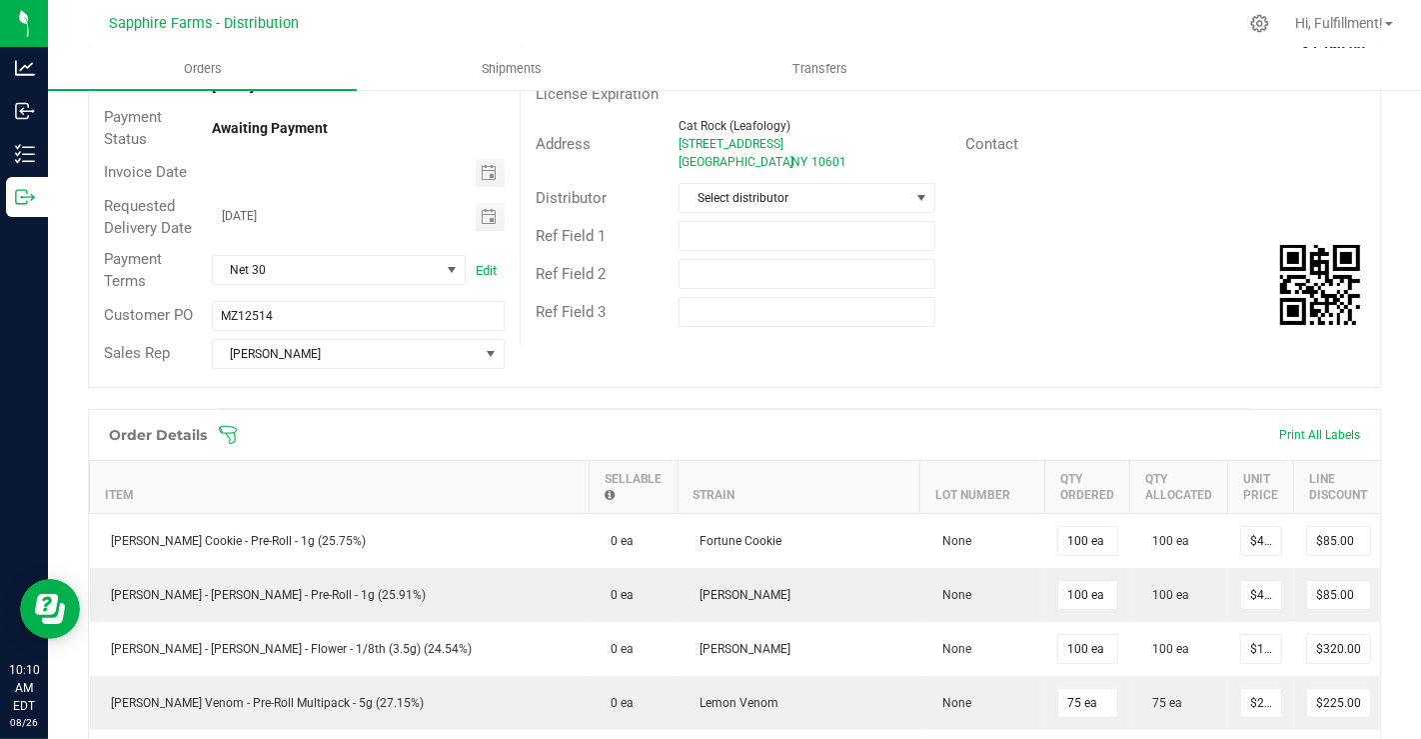
click at [218, 429] on icon at bounding box center [228, 435] width 20 height 20
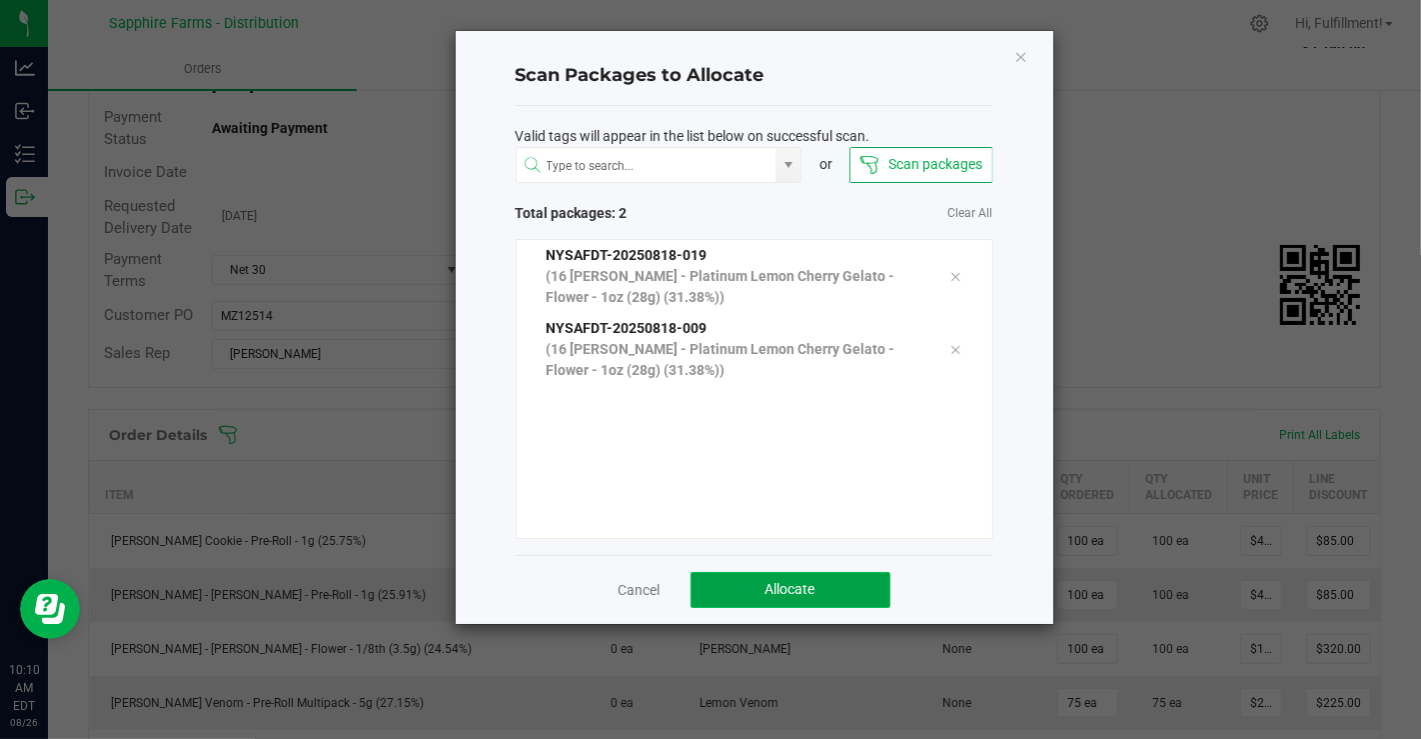
click at [778, 582] on span "Allocate" at bounding box center [791, 589] width 50 height 16
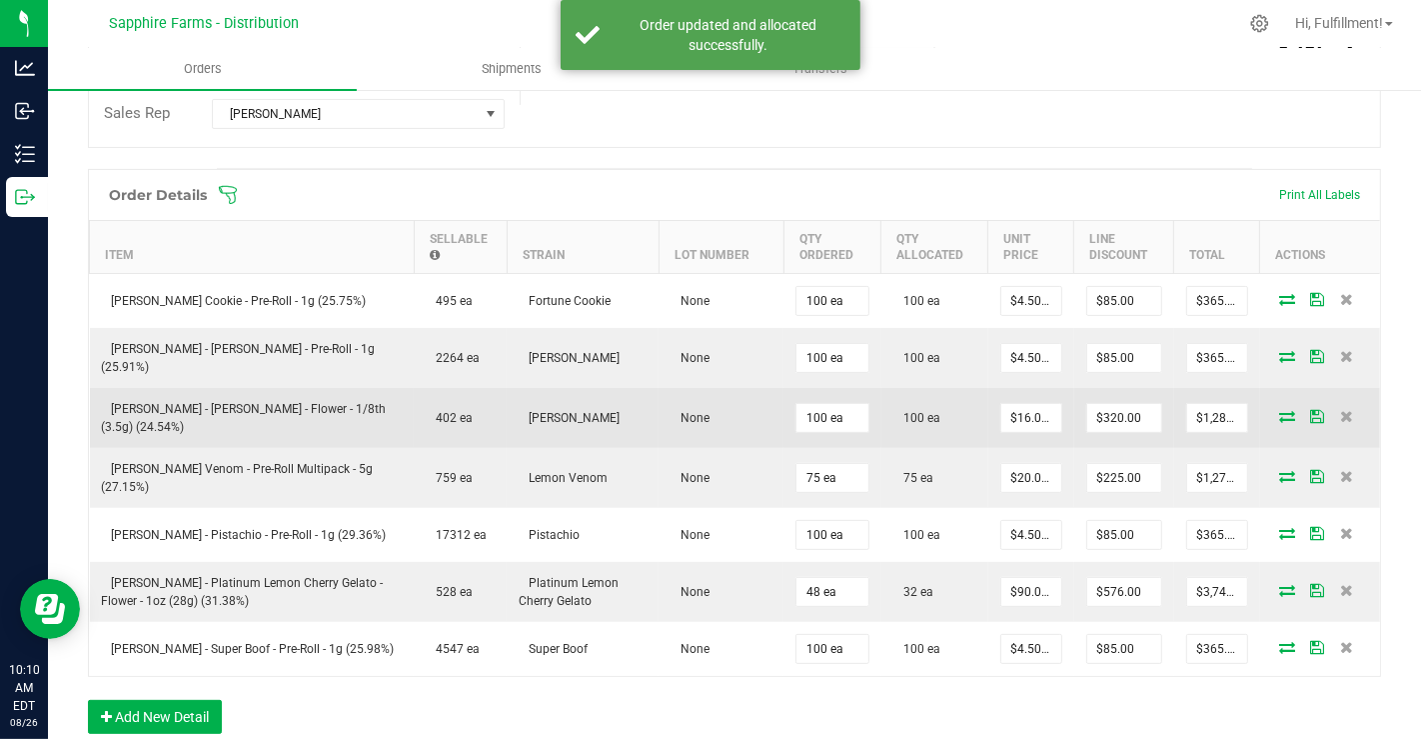
scroll to position [451, 0]
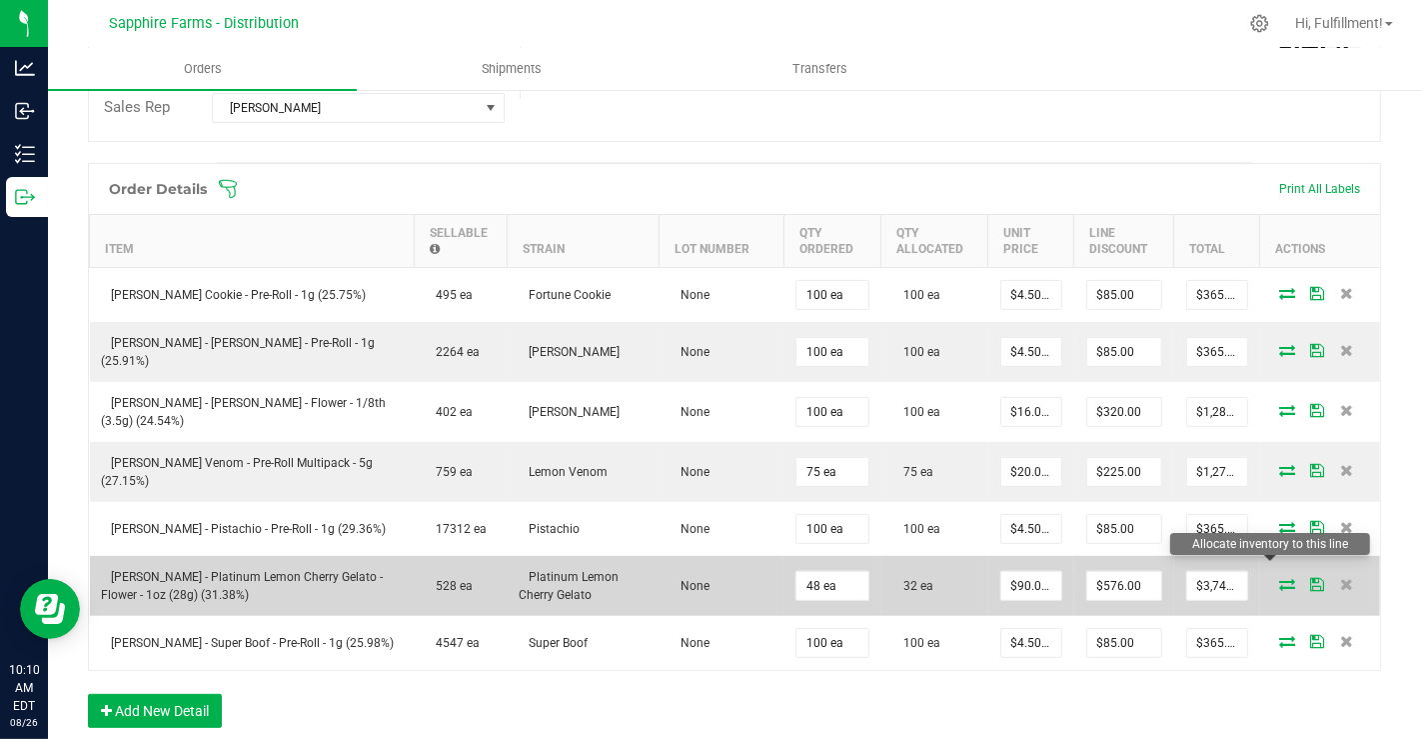
click at [1280, 578] on icon at bounding box center [1288, 584] width 16 height 12
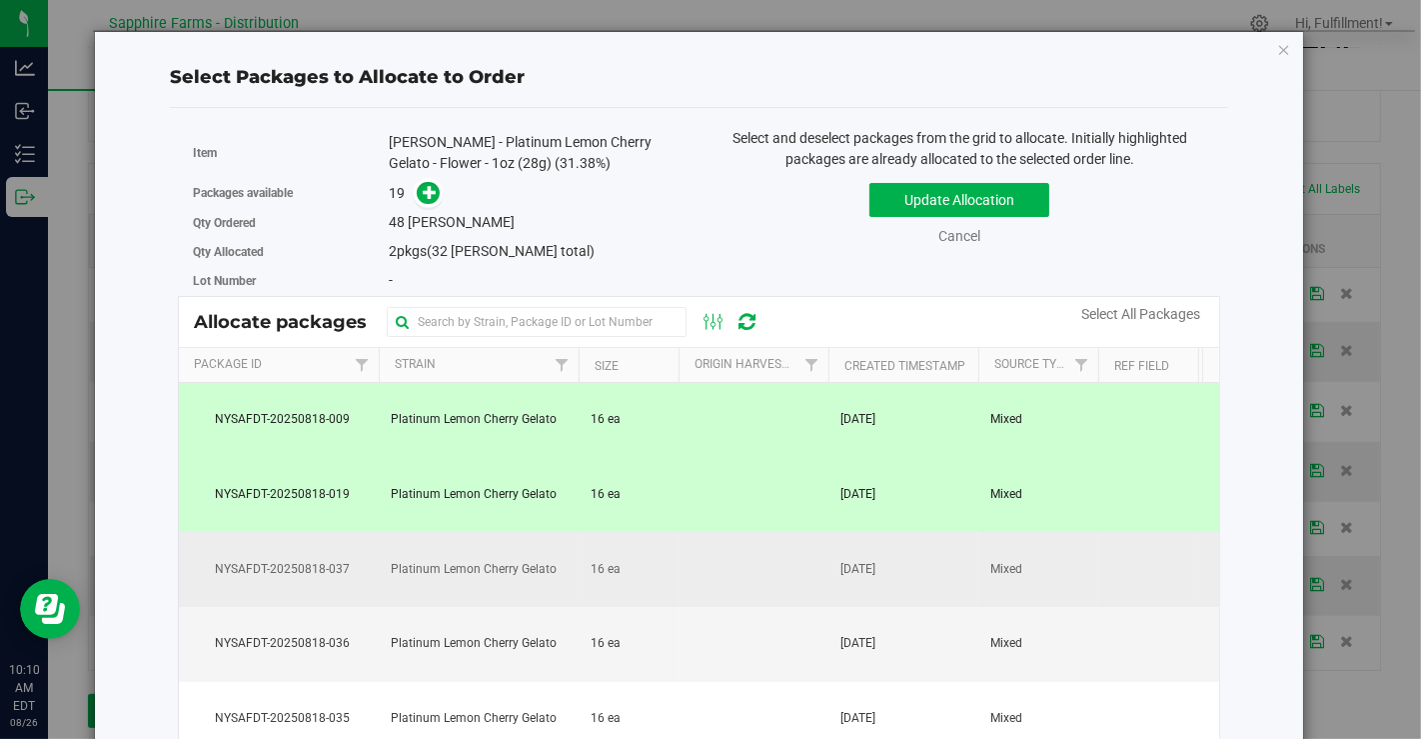
click at [869, 567] on span "[DATE]" at bounding box center [858, 569] width 35 height 19
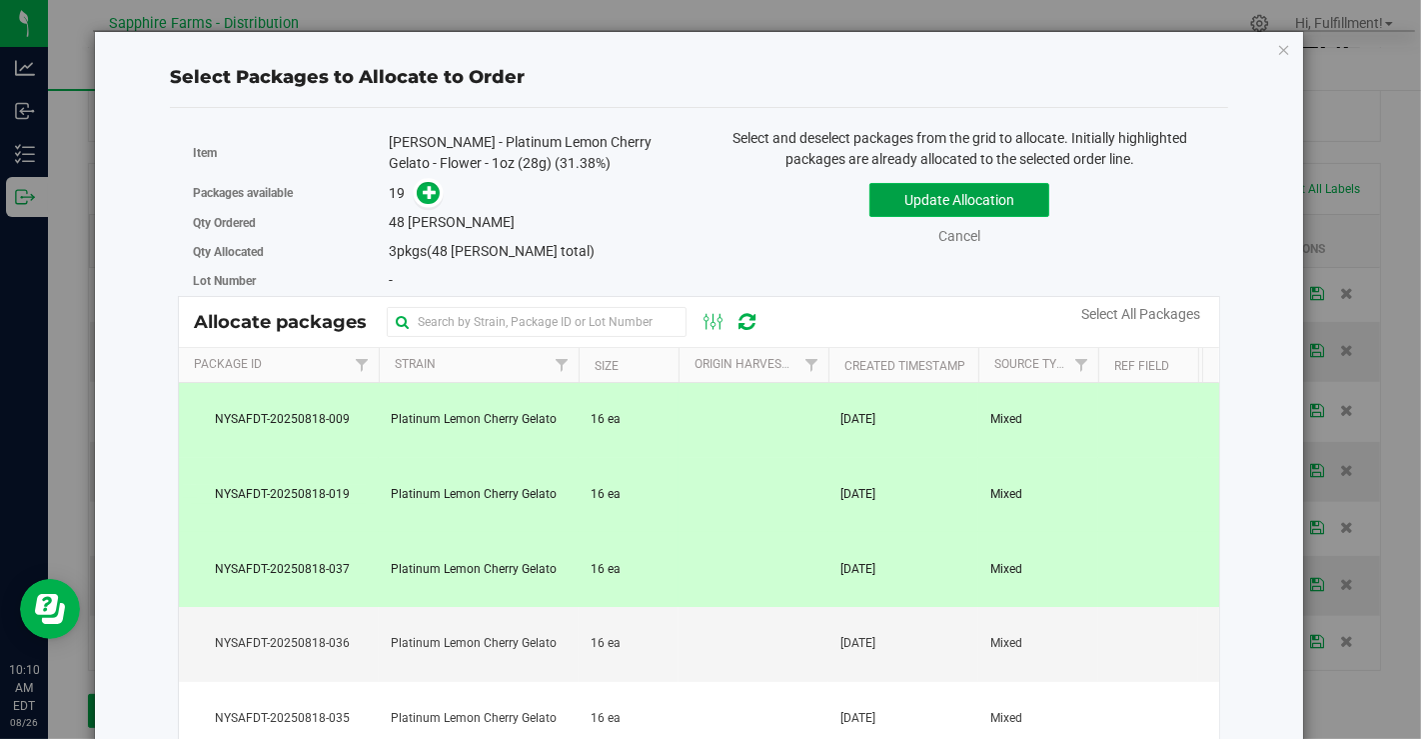
click at [911, 185] on button "Update Allocation" at bounding box center [960, 200] width 180 height 34
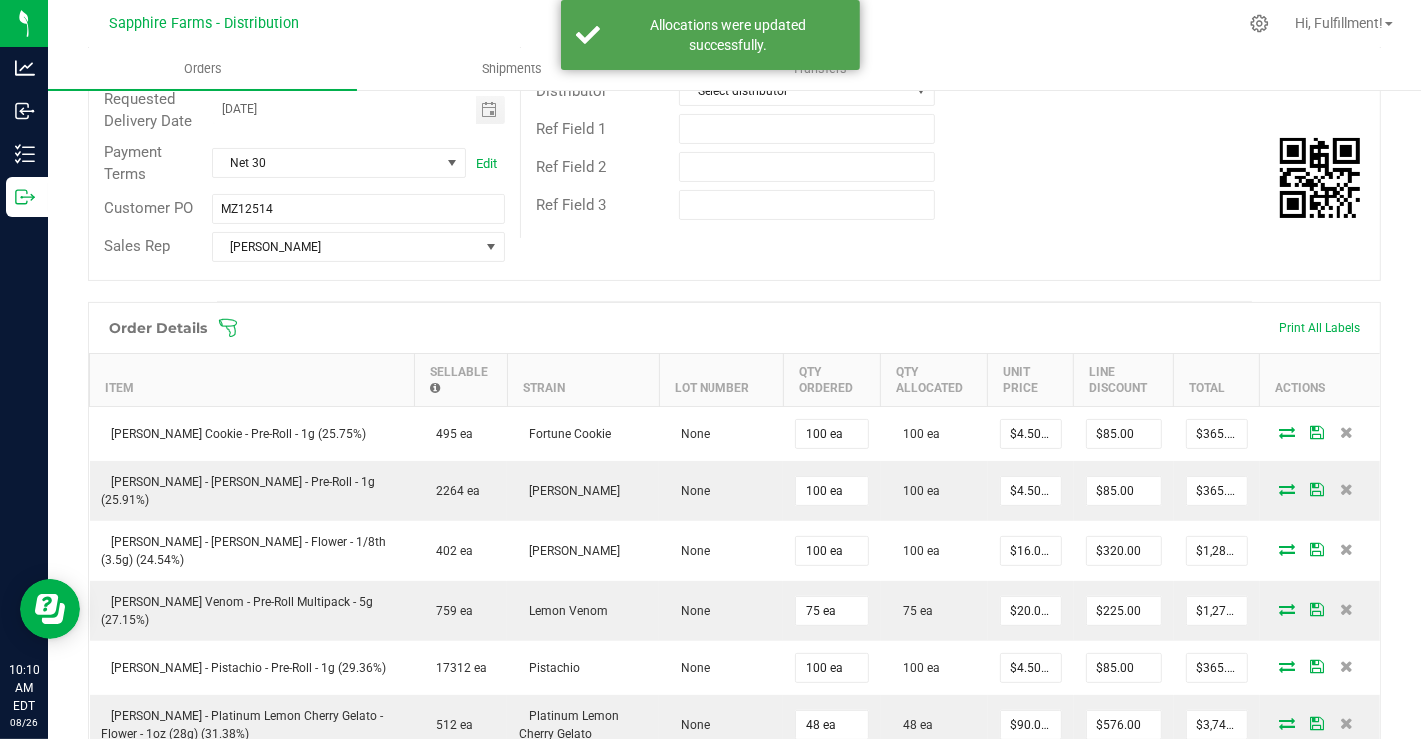
scroll to position [0, 0]
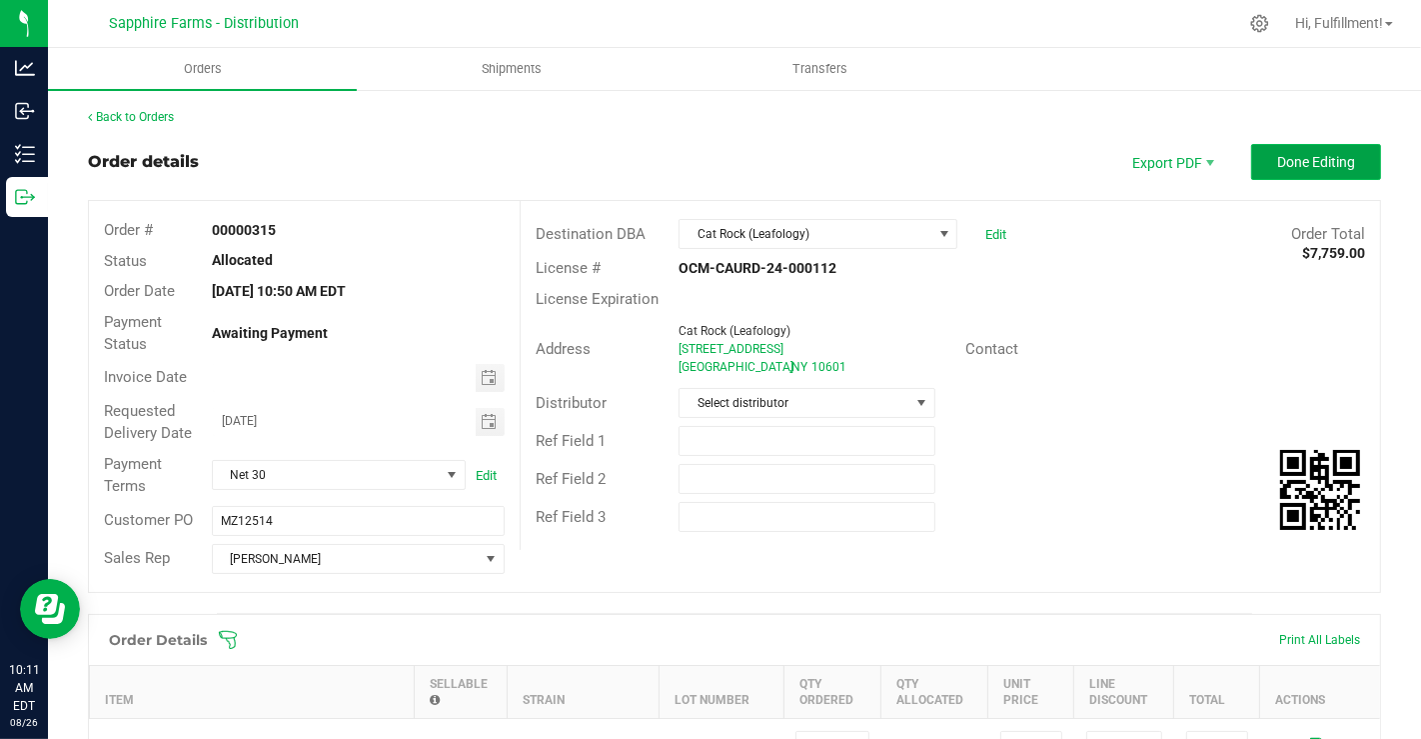
click at [1278, 160] on span "Done Editing" at bounding box center [1317, 162] width 78 height 16
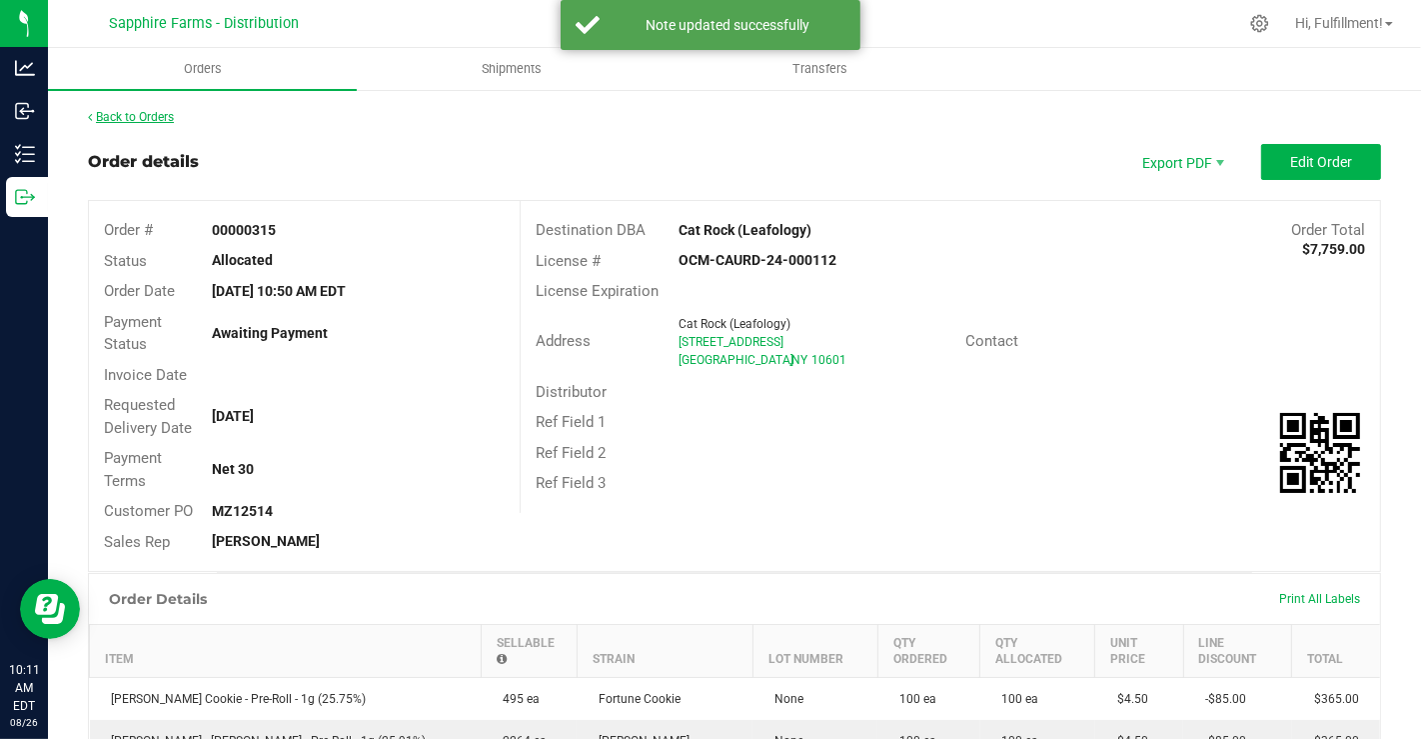
click at [135, 115] on link "Back to Orders" at bounding box center [131, 117] width 86 height 14
